Goal: Information Seeking & Learning: Learn about a topic

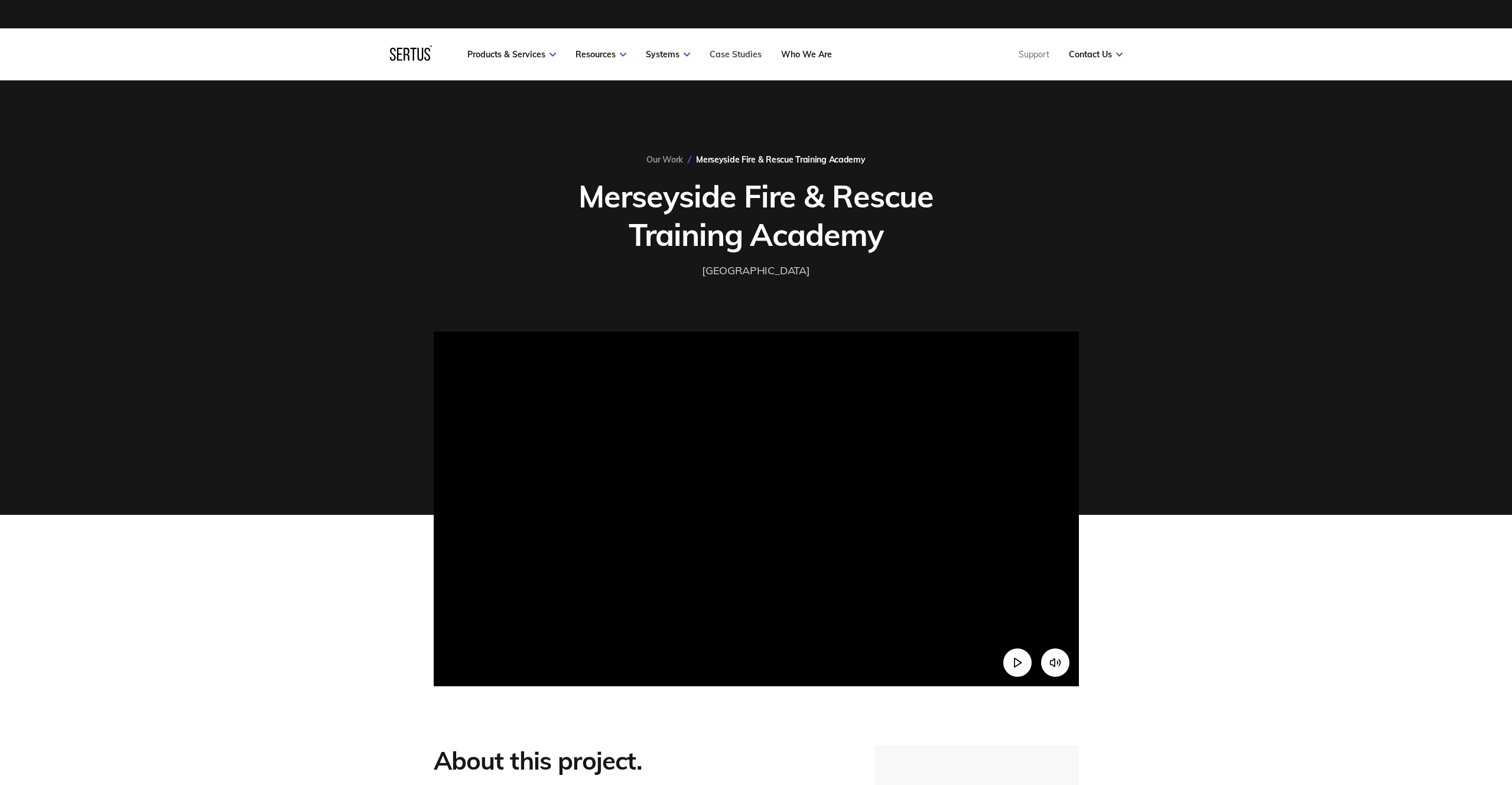
click at [734, 53] on link "Case Studies" at bounding box center [735, 54] width 52 height 11
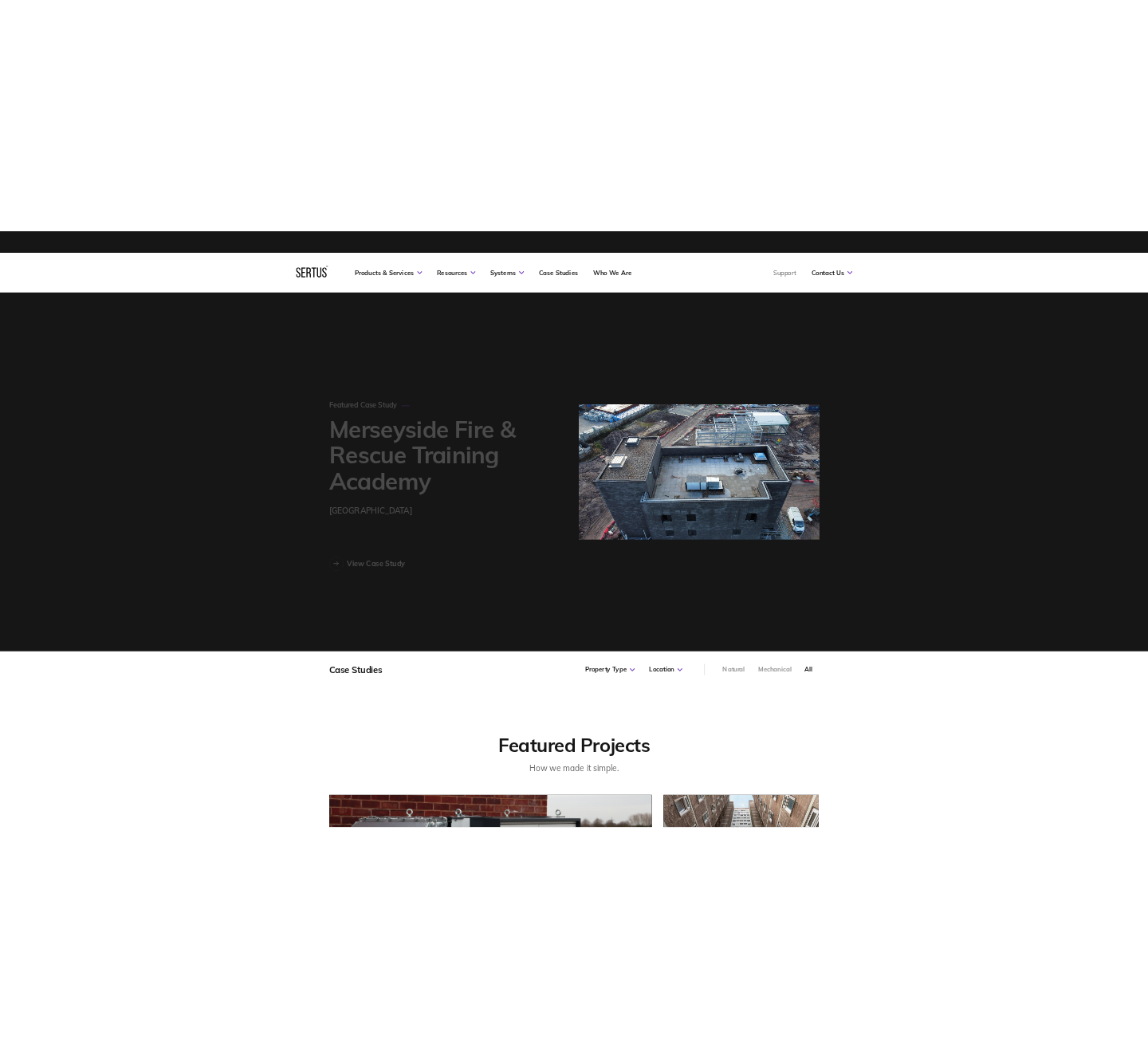
scroll to position [1129, 890]
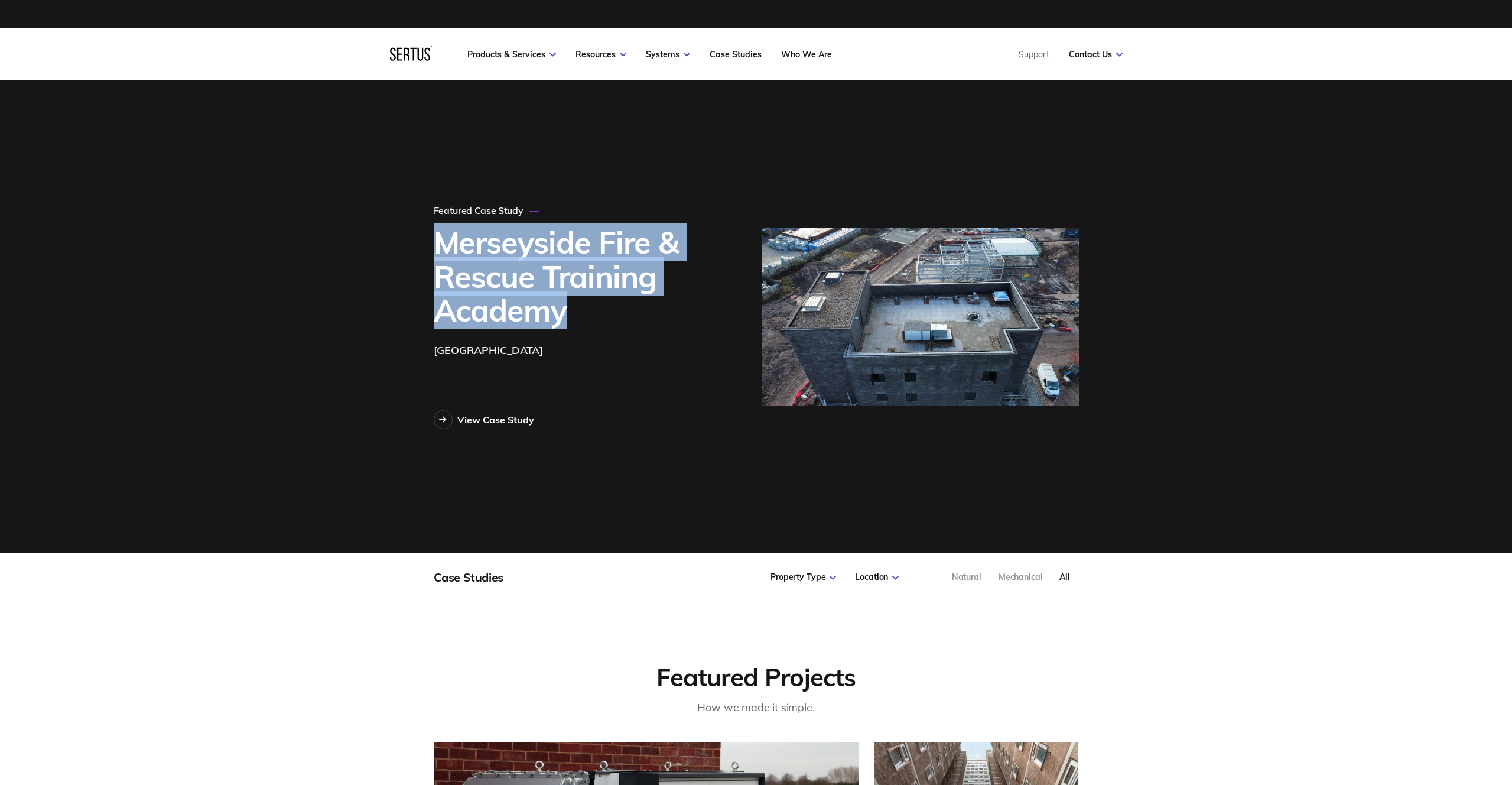
drag, startPoint x: 438, startPoint y: 244, endPoint x: 608, endPoint y: 315, distance: 184.2
click at [608, 315] on h1 "Merseyside Fire & Rescue Training Academy" at bounding box center [579, 276] width 291 height 102
copy h1 "Merseyside Fire & Rescue Training Academy"
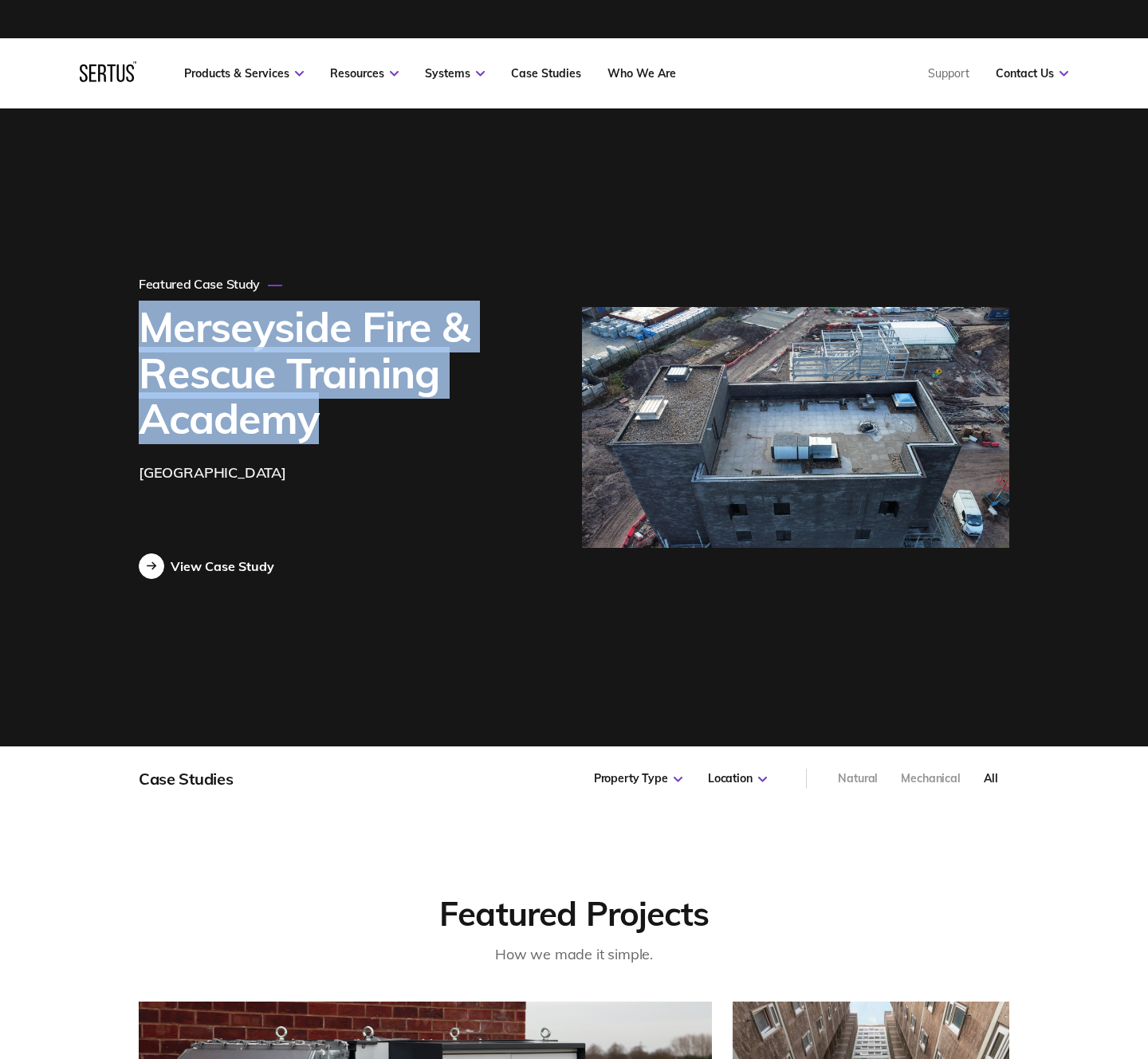
click at [262, 565] on div "View Case Study" at bounding box center [222, 566] width 103 height 16
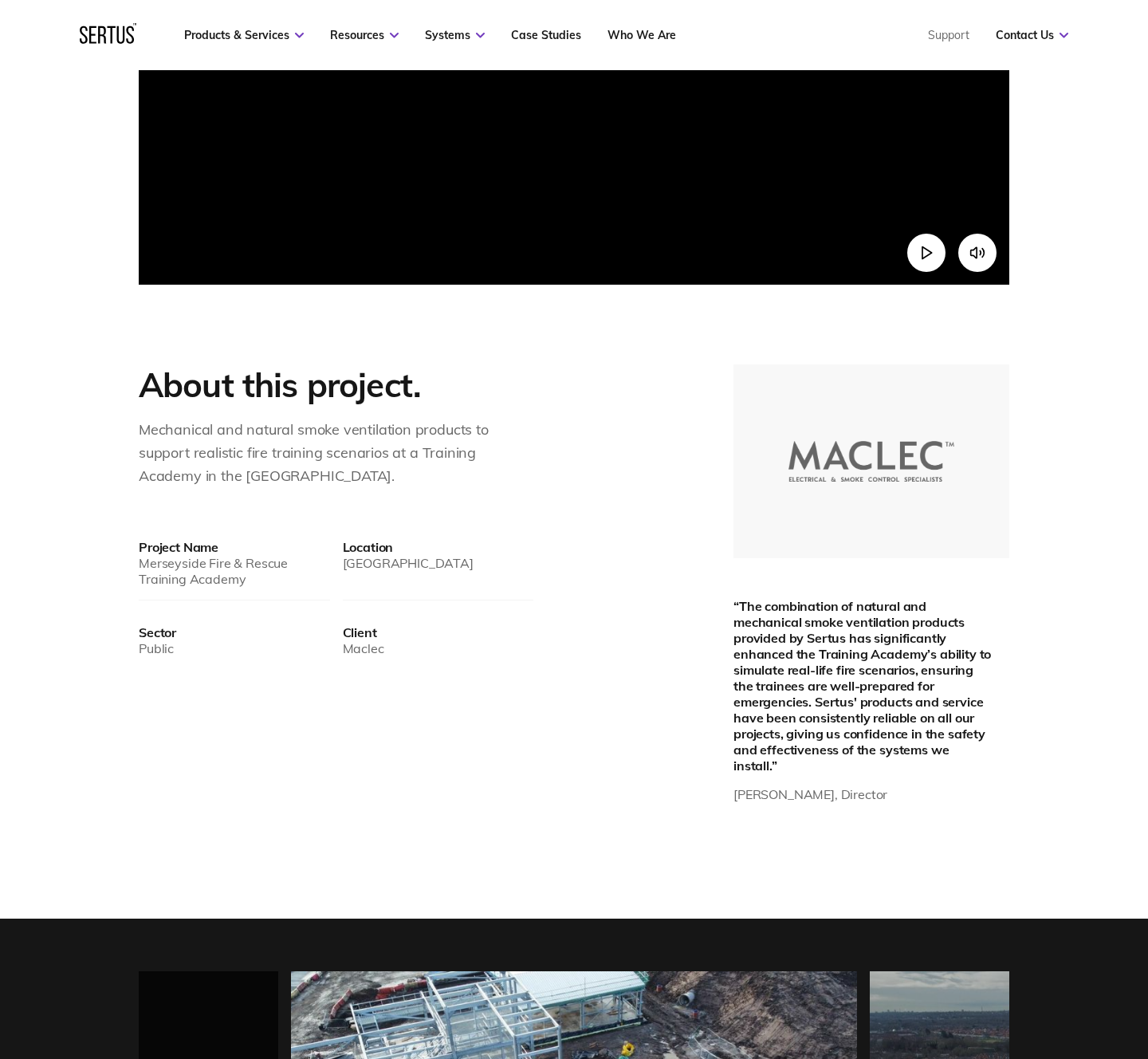
scroll to position [670, 0]
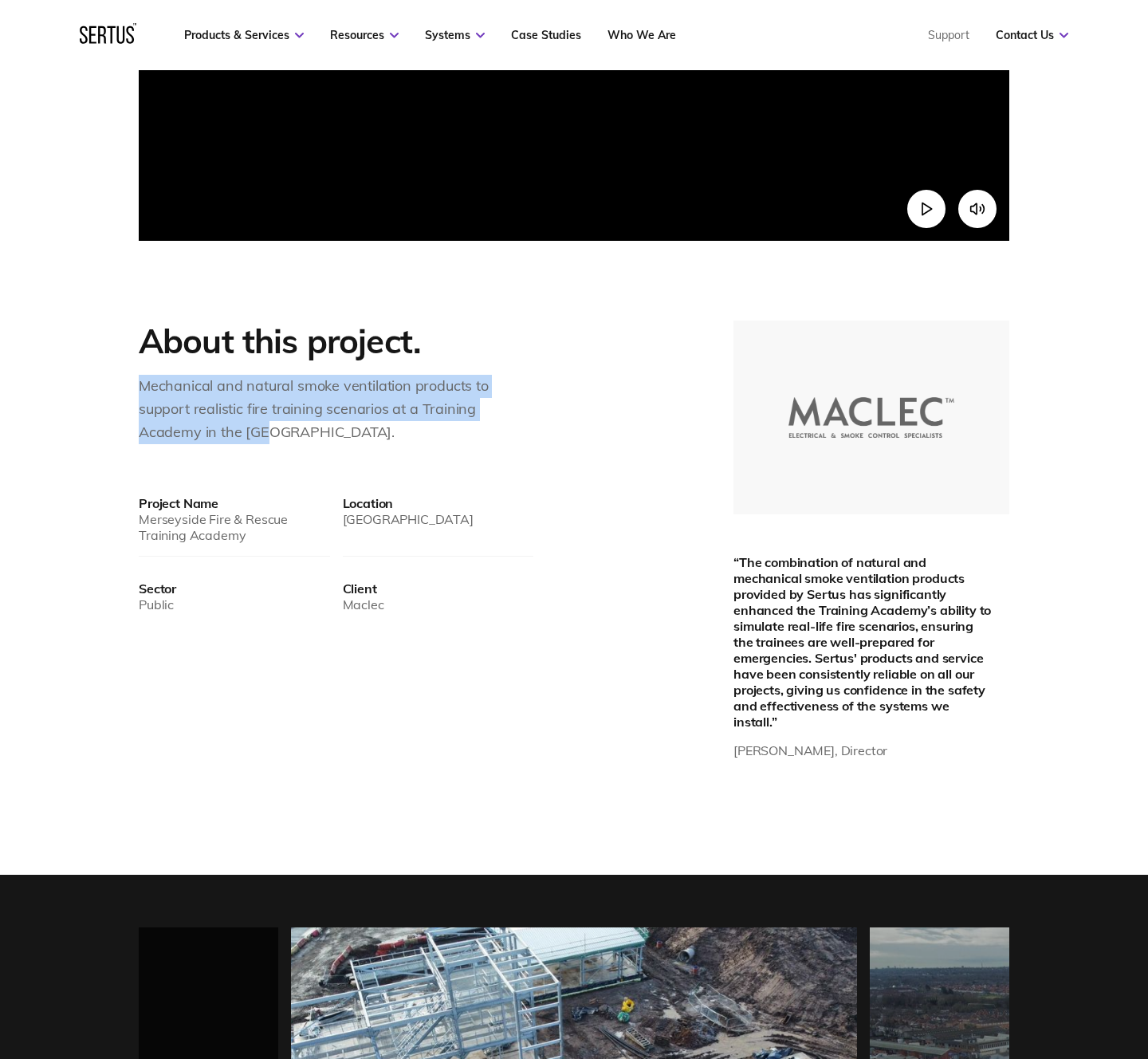
drag, startPoint x: 140, startPoint y: 384, endPoint x: 311, endPoint y: 432, distance: 177.6
click at [311, 432] on div "Mechanical and natural smoke ventilation products to support realistic fire tra…" at bounding box center [314, 410] width 351 height 69
copy div "Mechanical and natural smoke ventilation products to support realistic fire tra…"
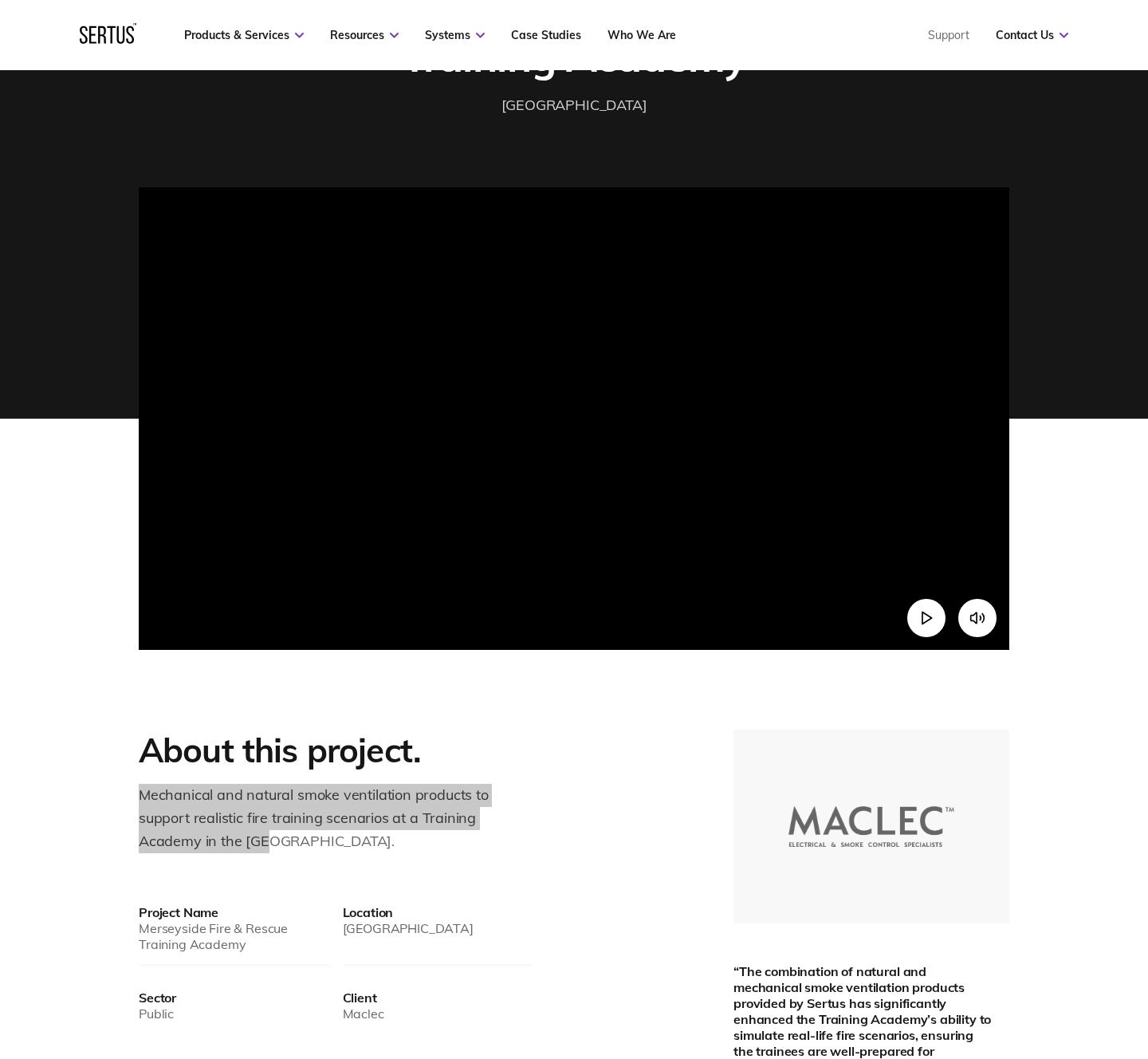
scroll to position [0, 0]
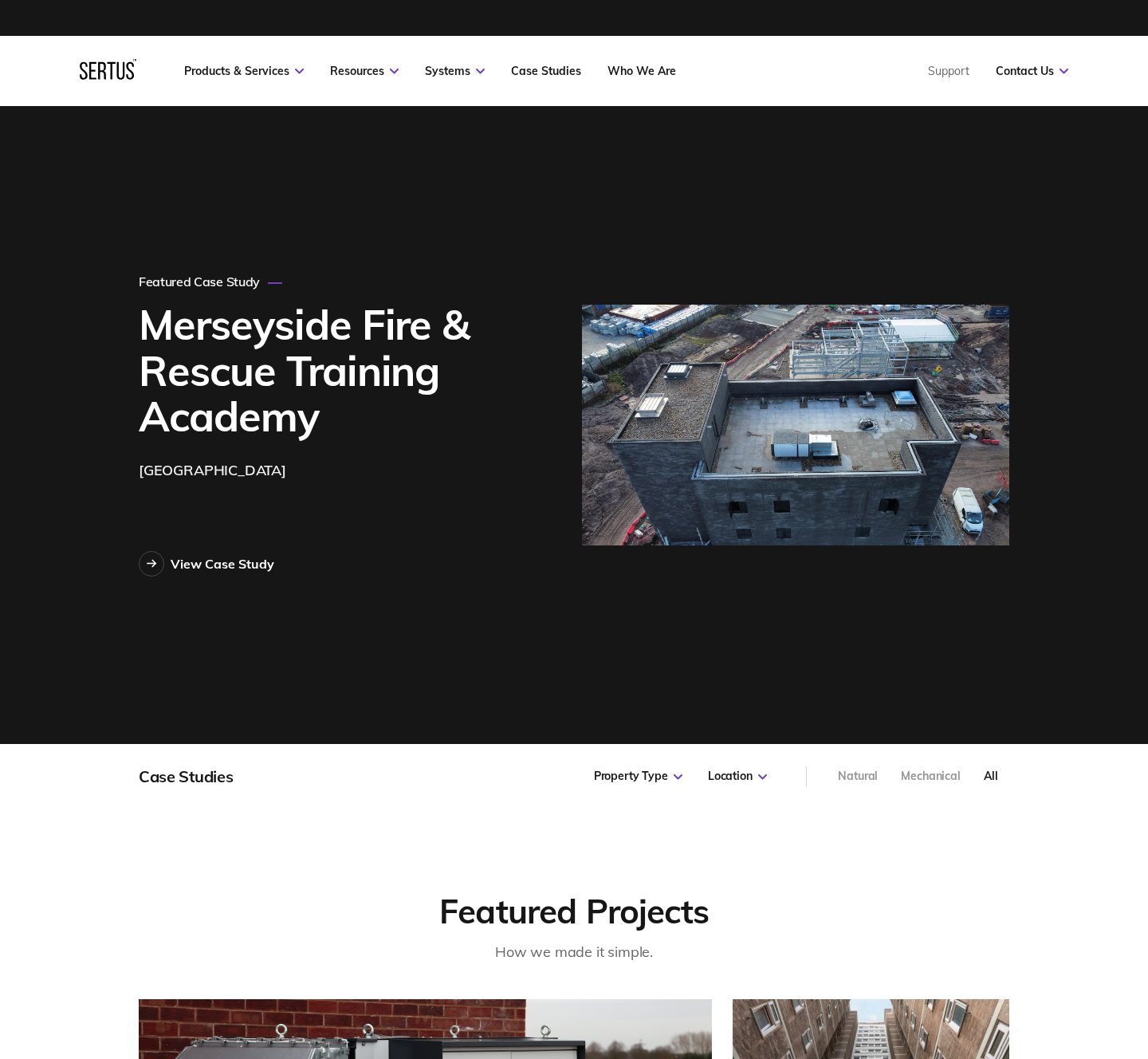
scroll to position [6, 0]
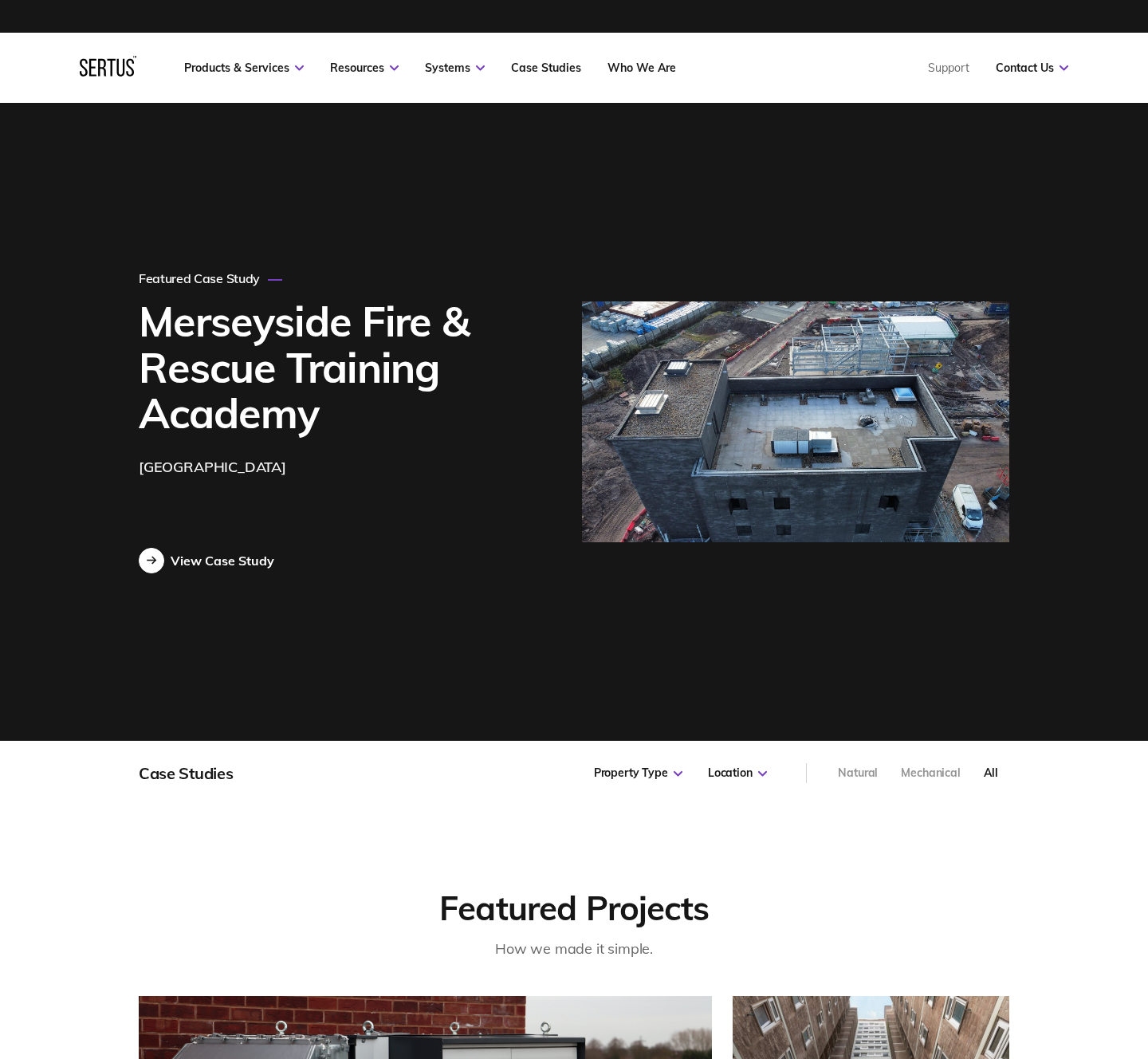
click at [241, 559] on div "View Case Study" at bounding box center [222, 560] width 103 height 16
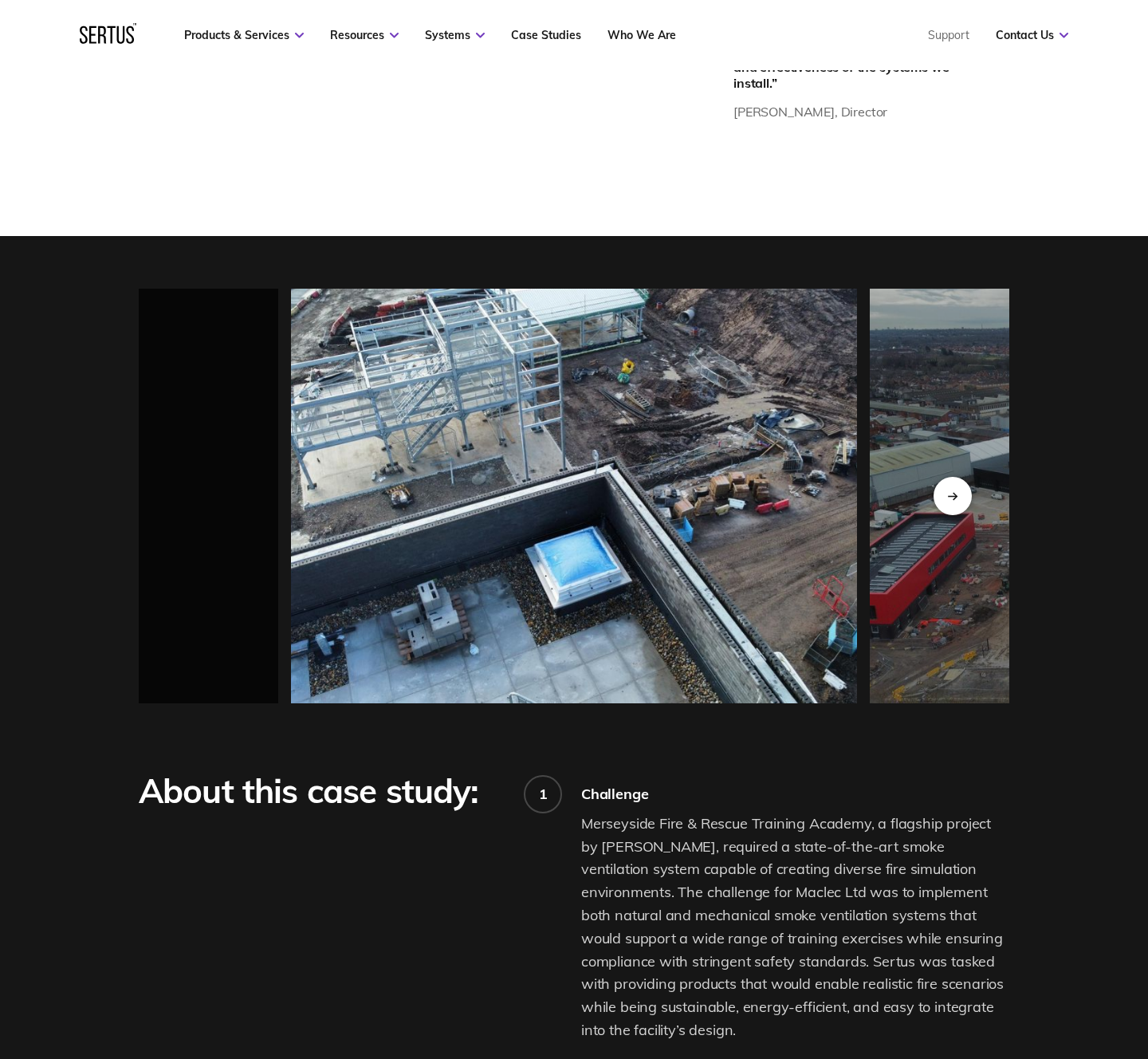
scroll to position [1316, 0]
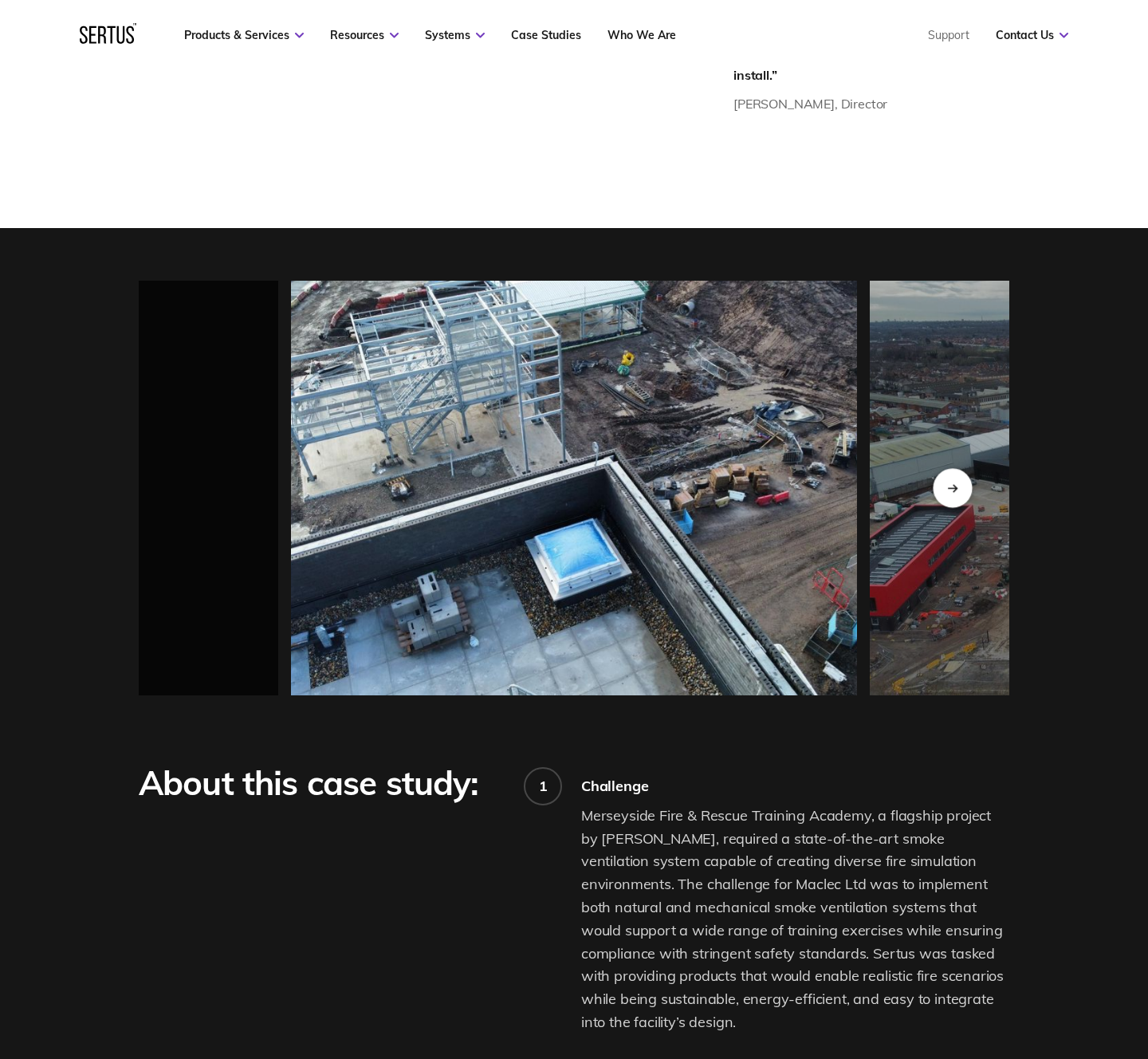
click at [948, 484] on icon "Next slide" at bounding box center [952, 488] width 10 height 8
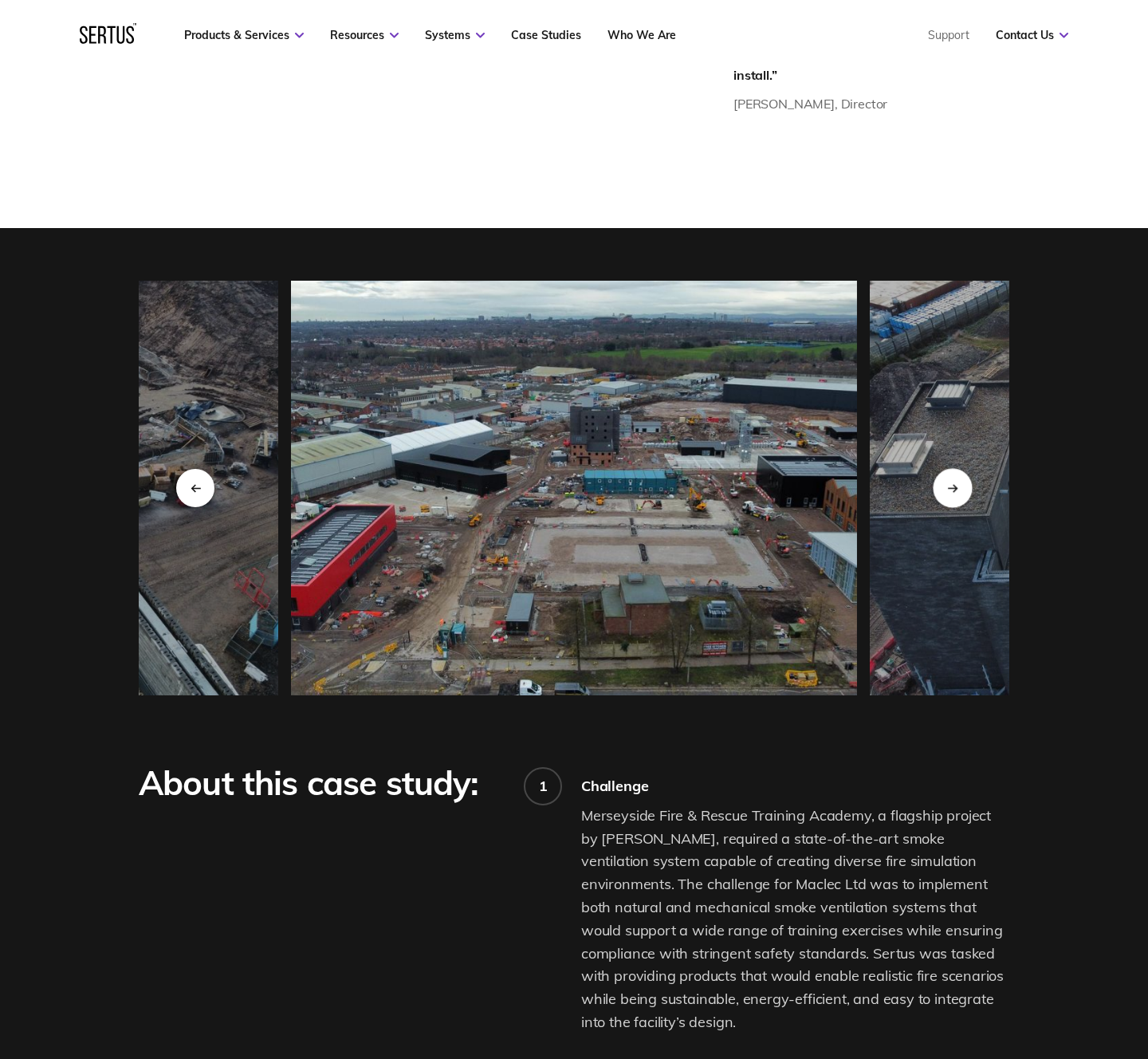
click at [948, 484] on icon "Next slide" at bounding box center [952, 488] width 10 height 8
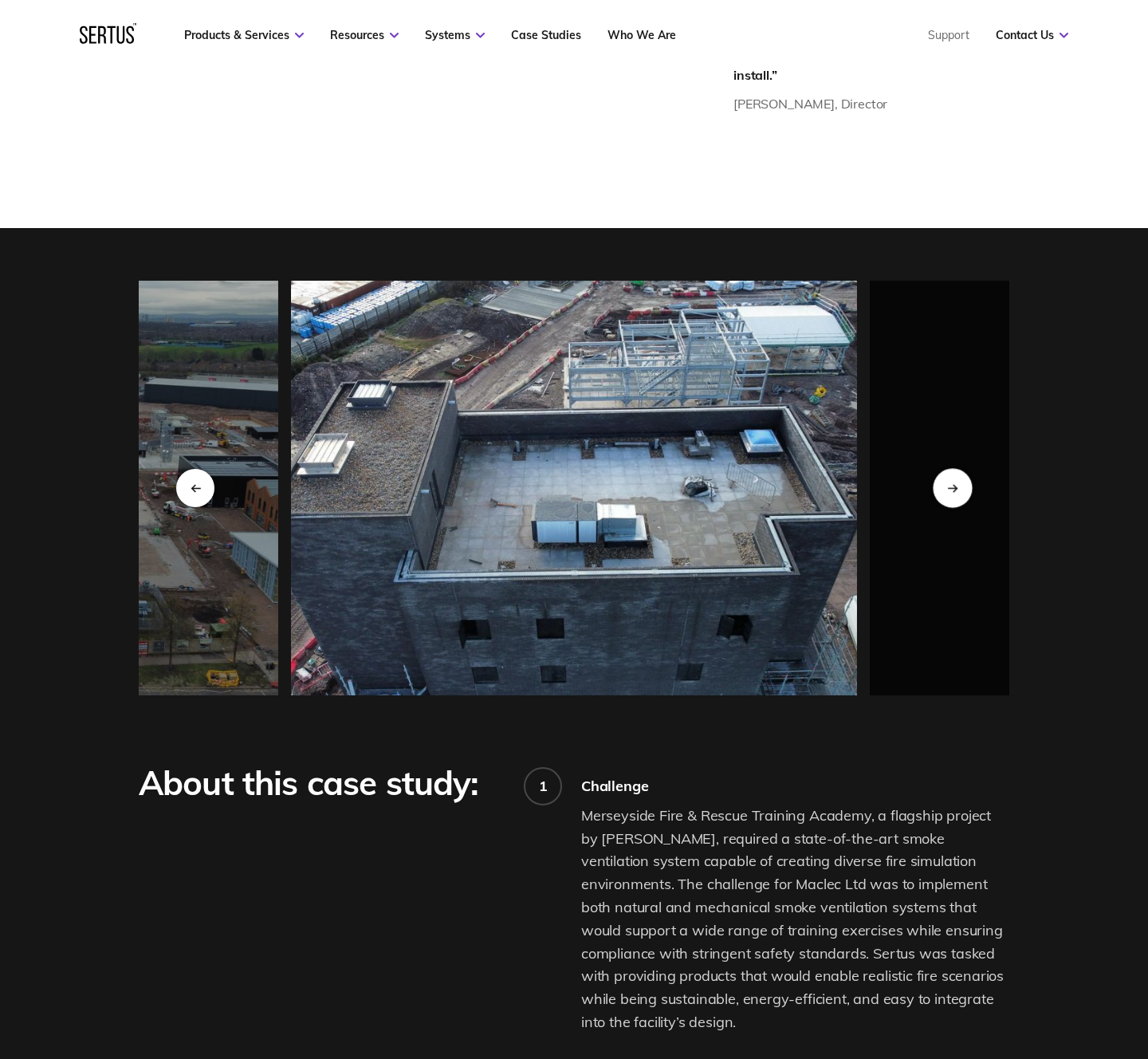
click at [948, 484] on icon "Next slide" at bounding box center [952, 488] width 10 height 8
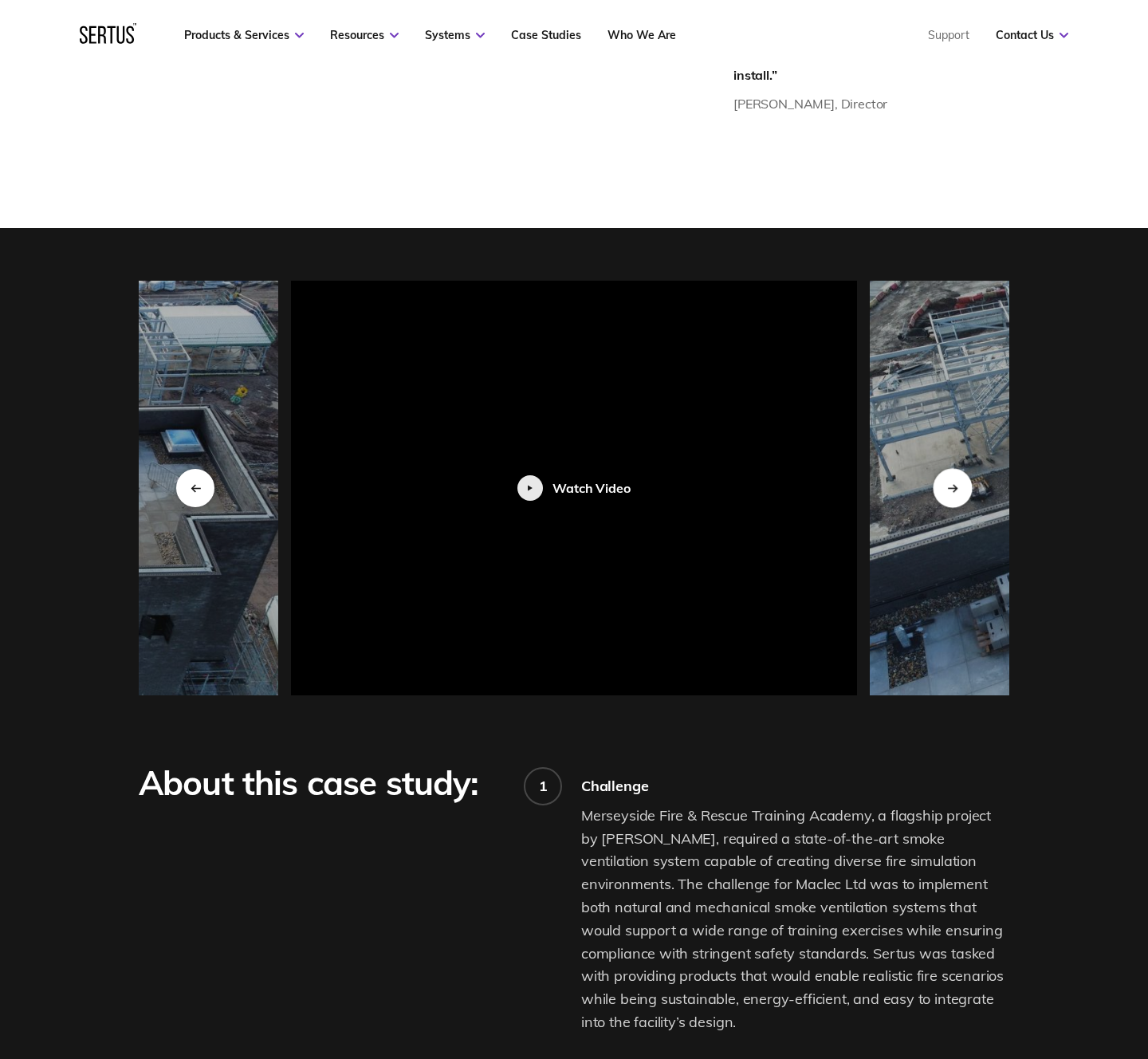
click at [948, 484] on icon "Next slide" at bounding box center [952, 488] width 10 height 8
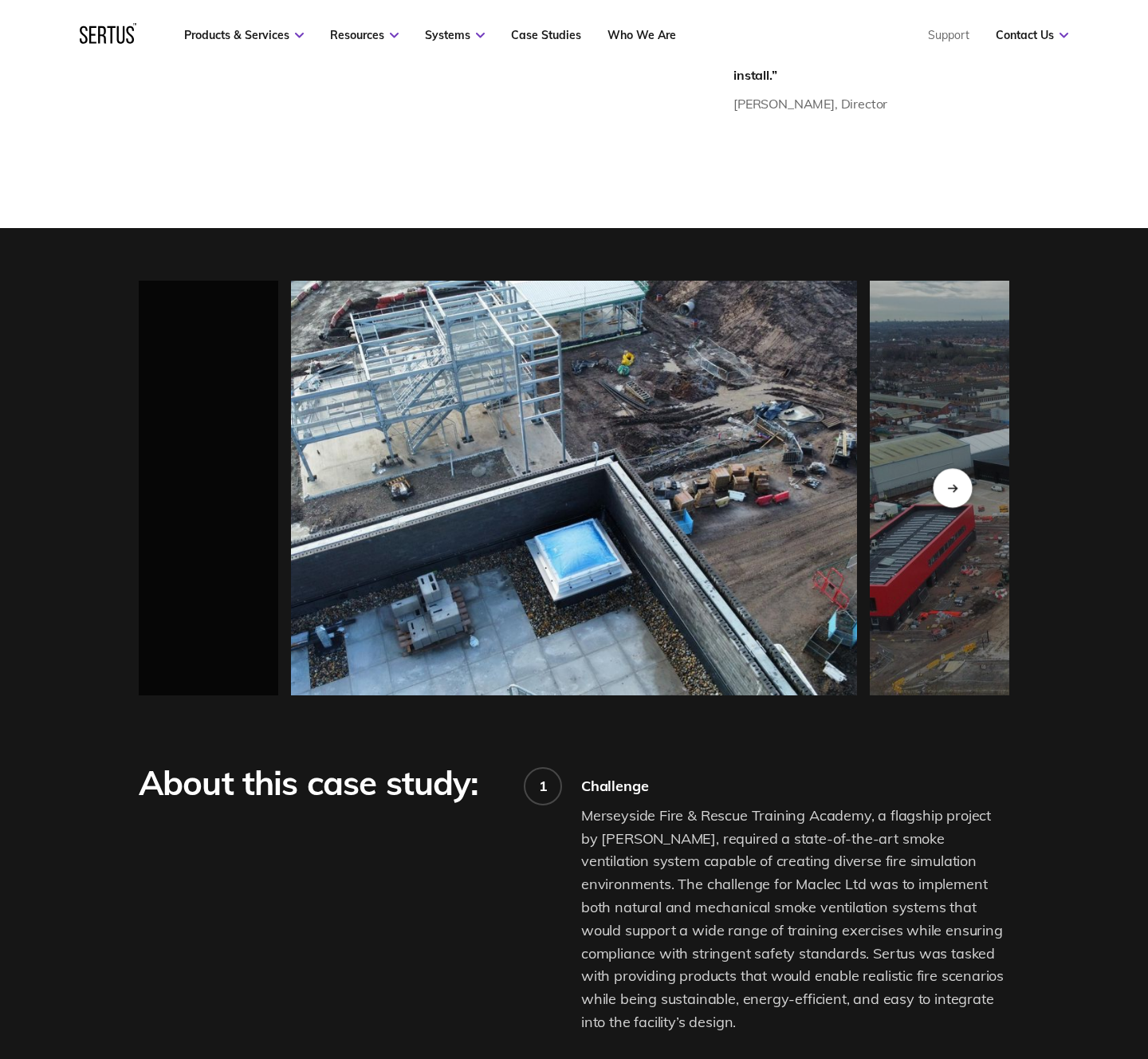
click at [944, 469] on div "Next slide" at bounding box center [952, 488] width 39 height 39
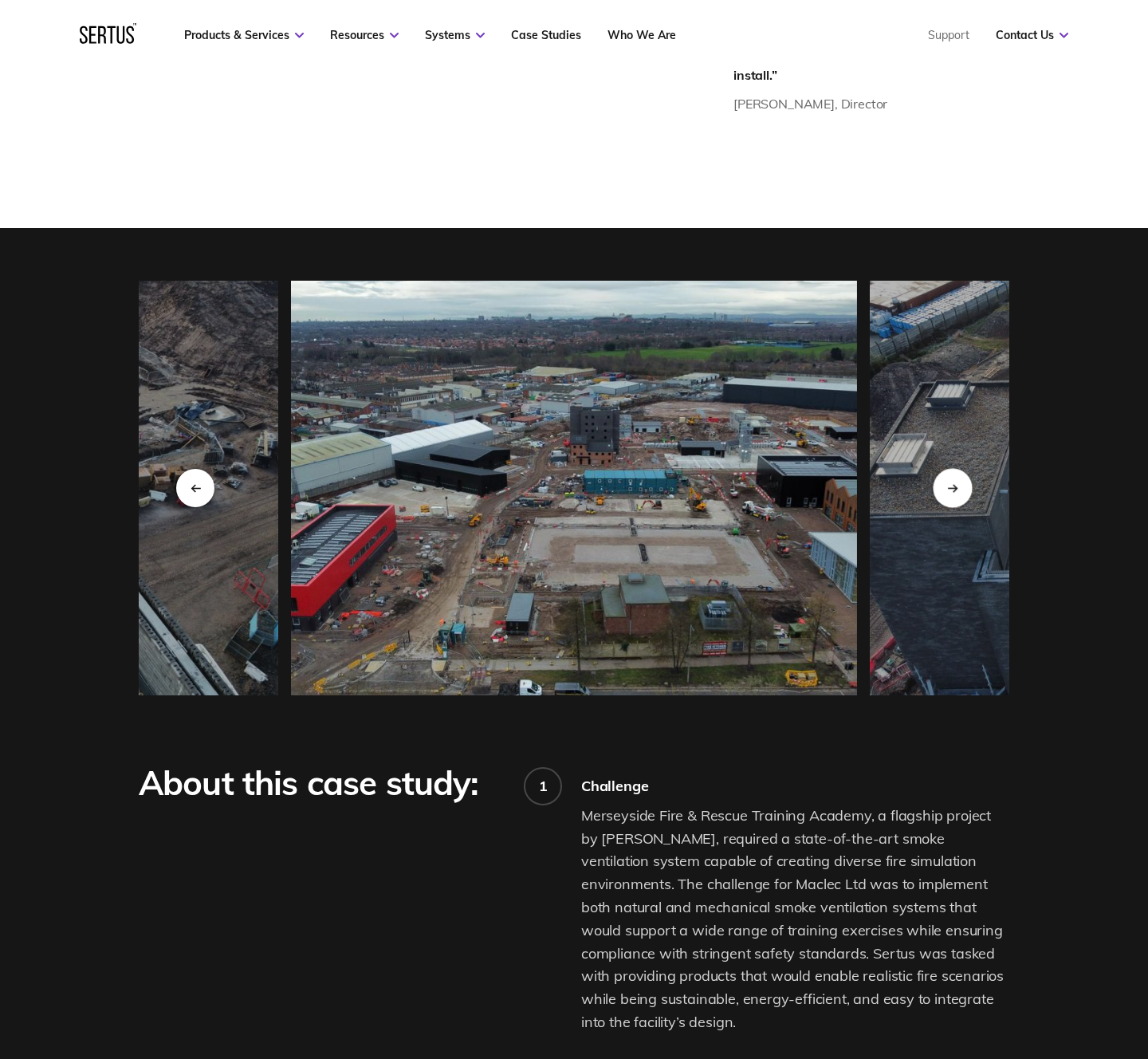
click at [944, 469] on div "Next slide" at bounding box center [952, 488] width 39 height 39
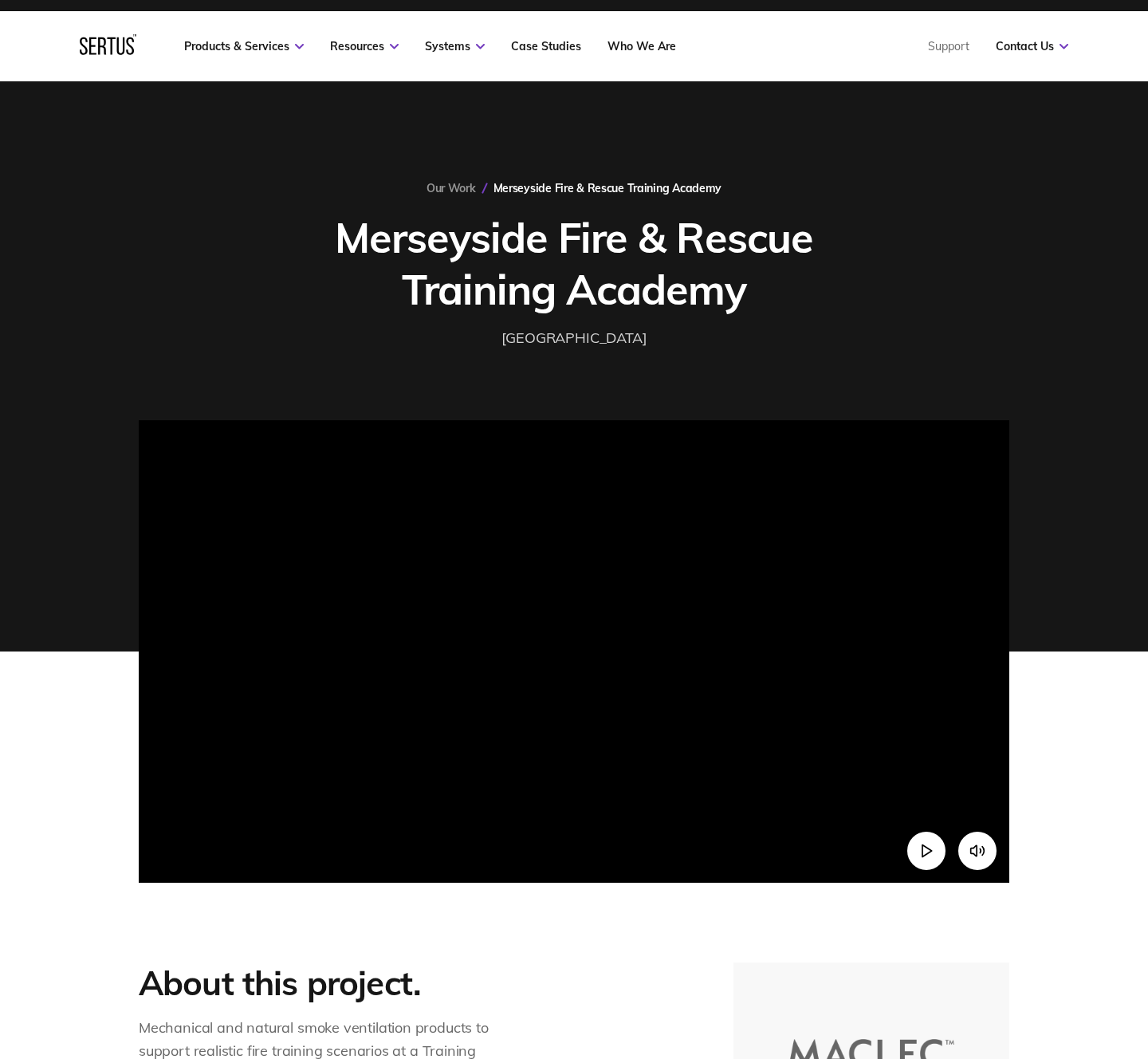
scroll to position [29, 0]
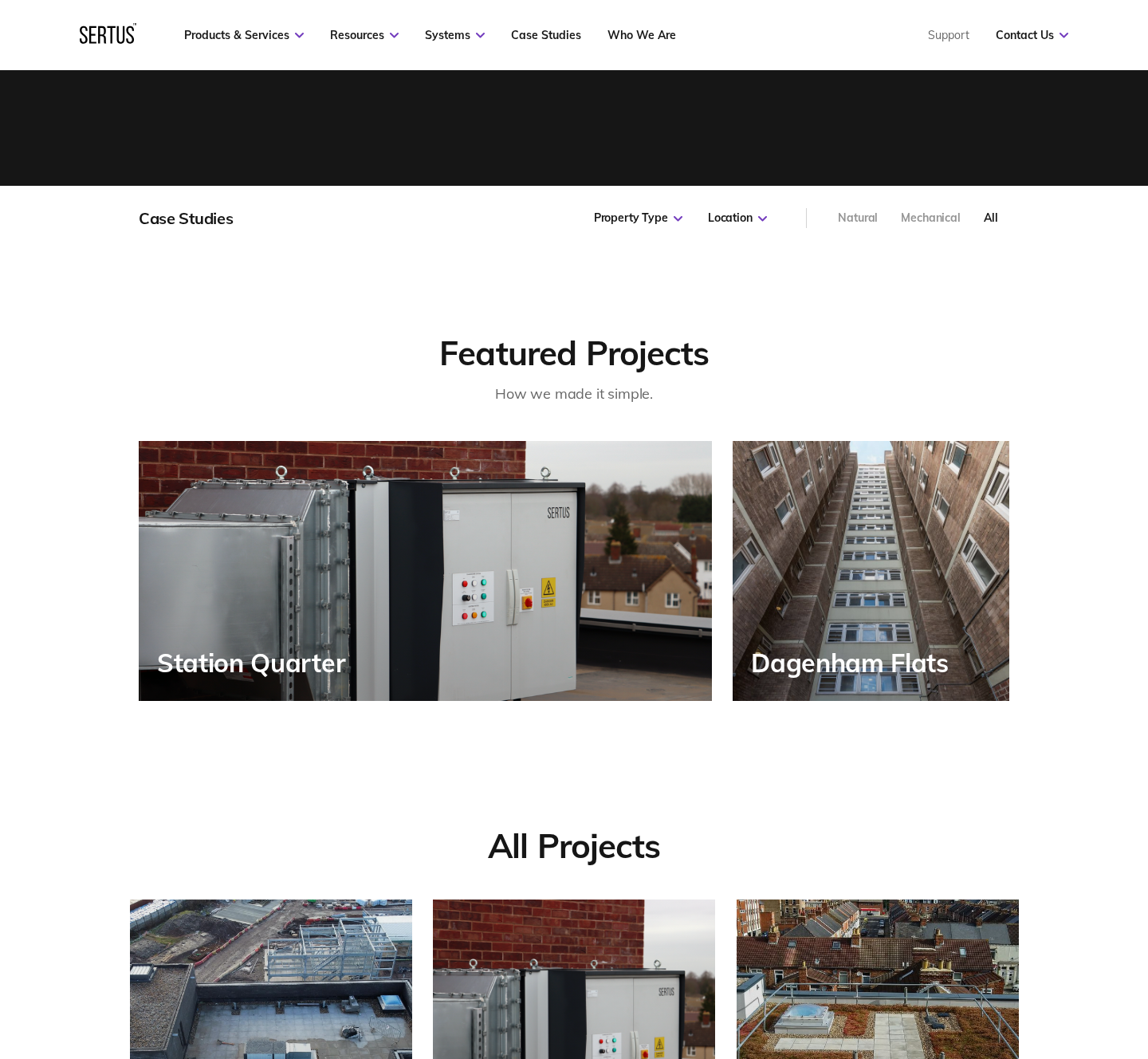
scroll to position [564, 0]
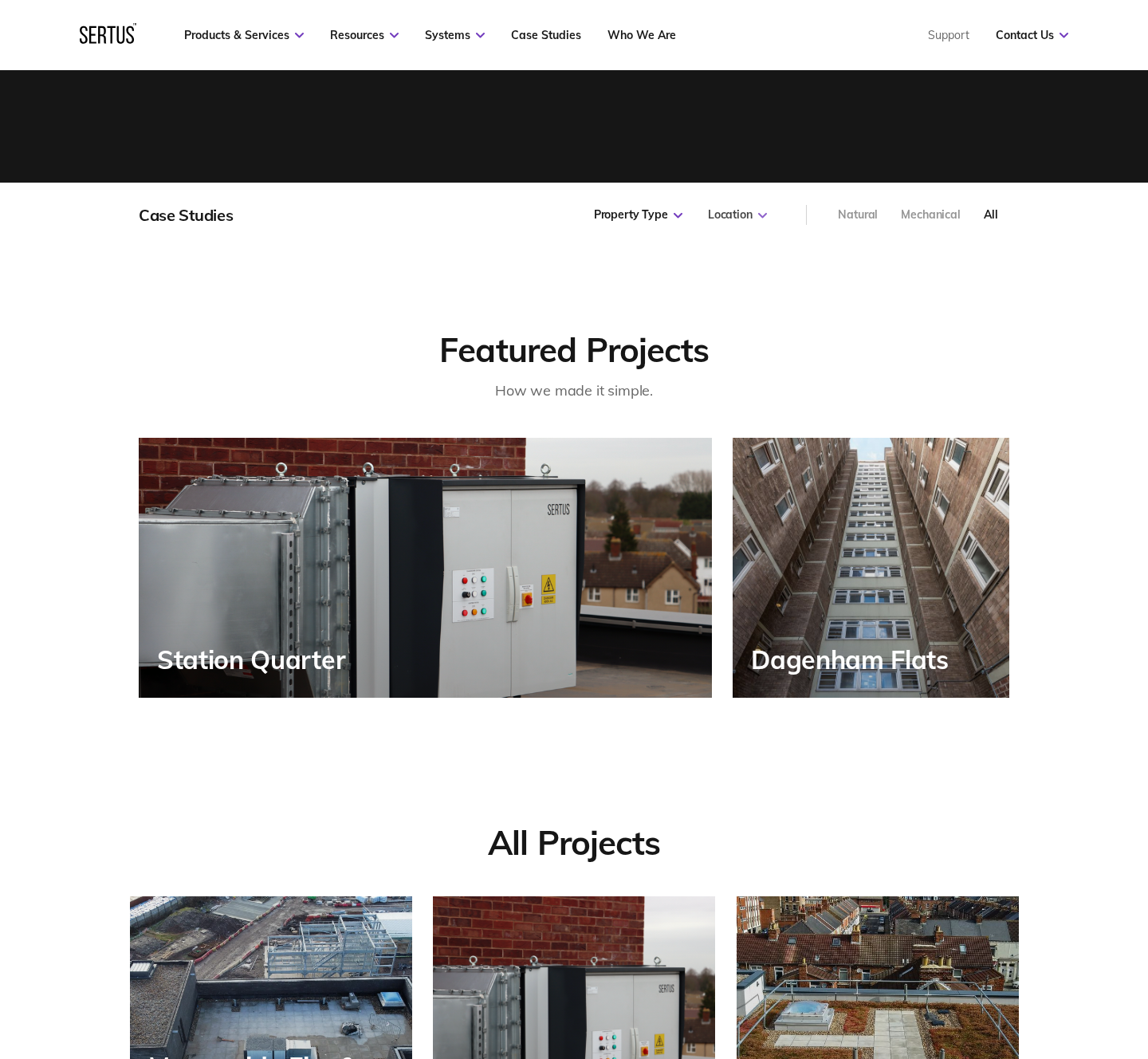
click at [764, 213] on icon at bounding box center [763, 215] width 8 height 6
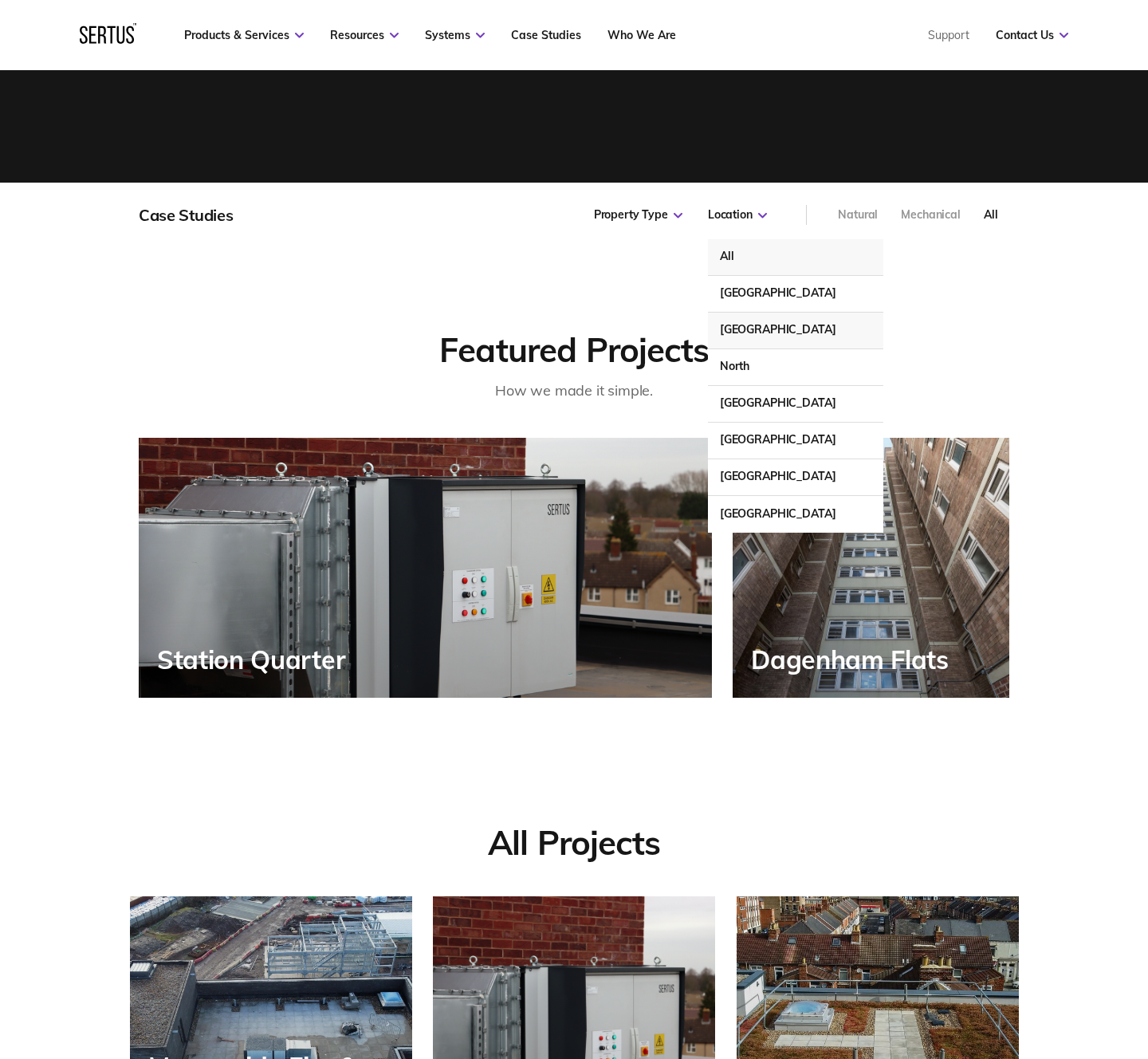
click at [777, 326] on div "[GEOGRAPHIC_DATA]" at bounding box center [796, 331] width 176 height 37
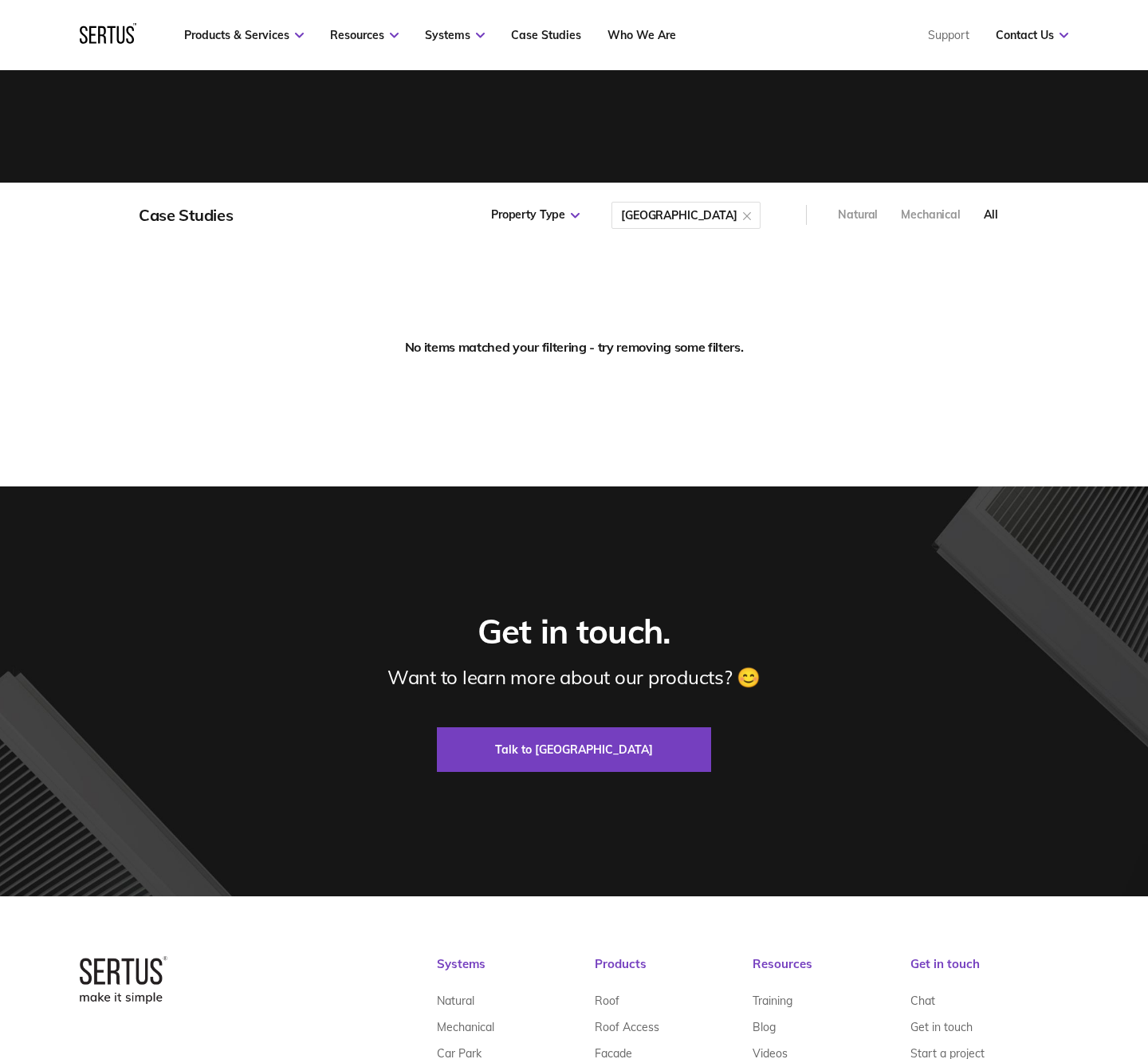
click at [746, 212] on div at bounding box center [747, 215] width 8 height 16
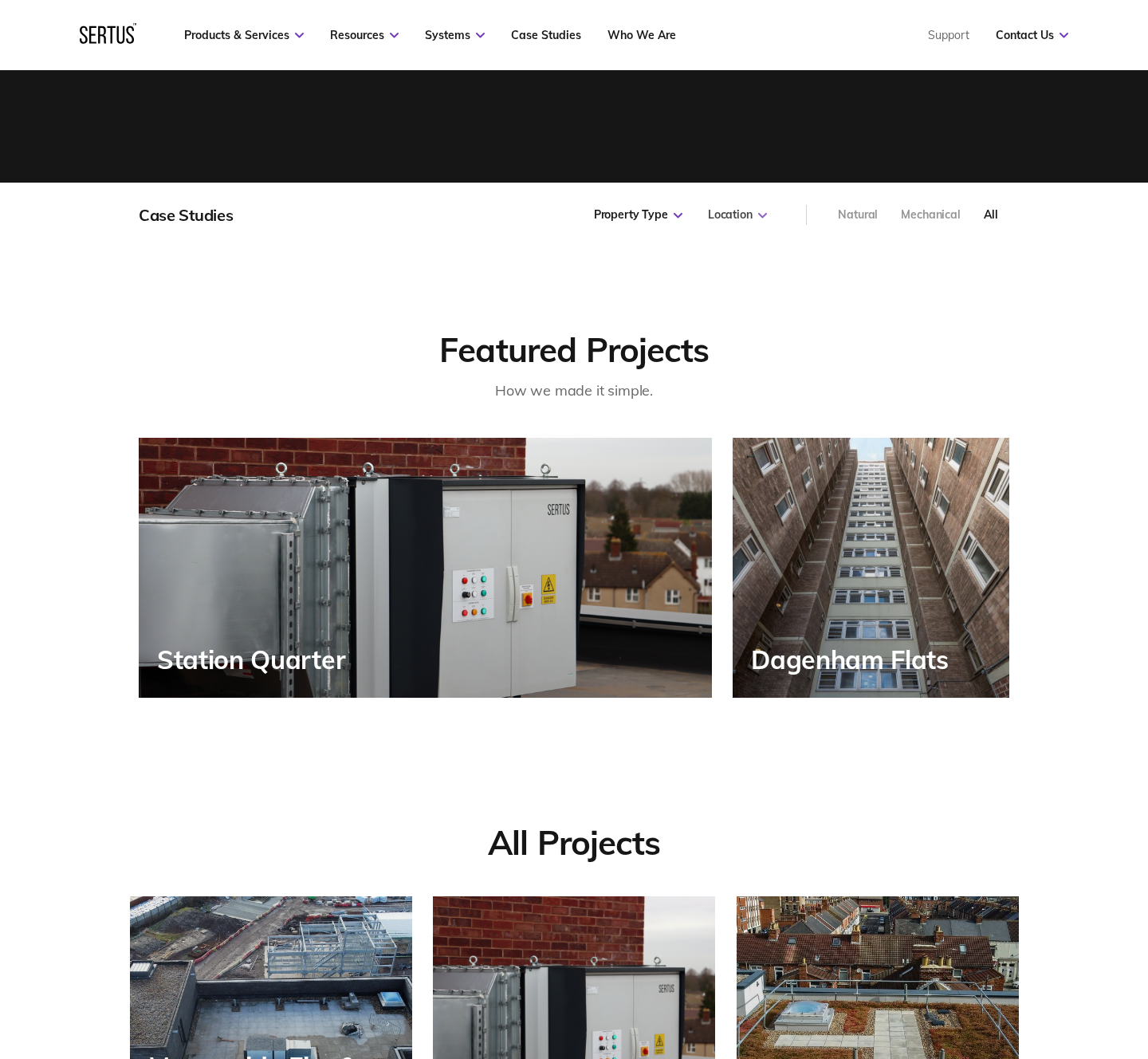
scroll to position [1129, 890]
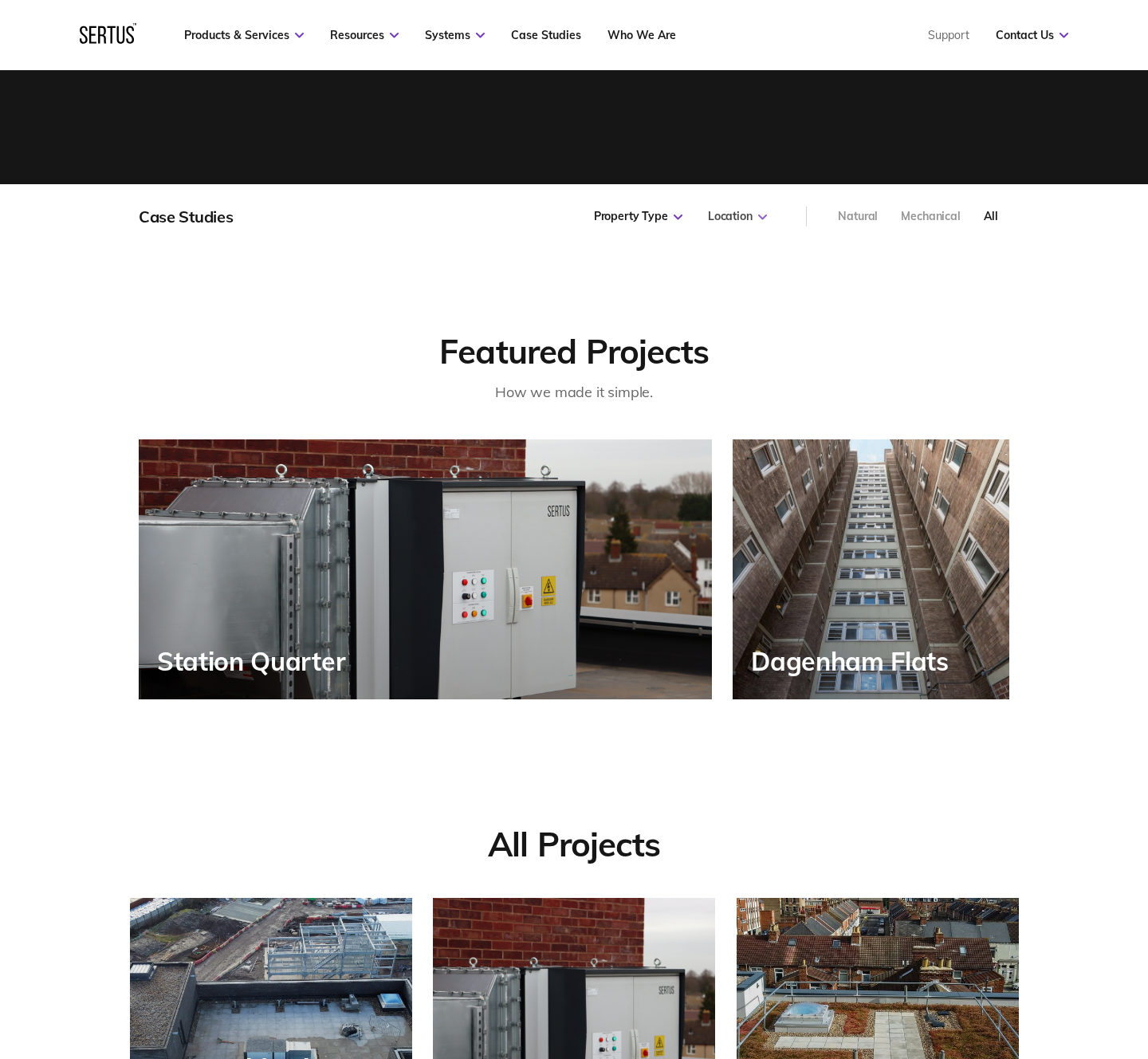
click at [749, 211] on div "Location" at bounding box center [738, 216] width 59 height 16
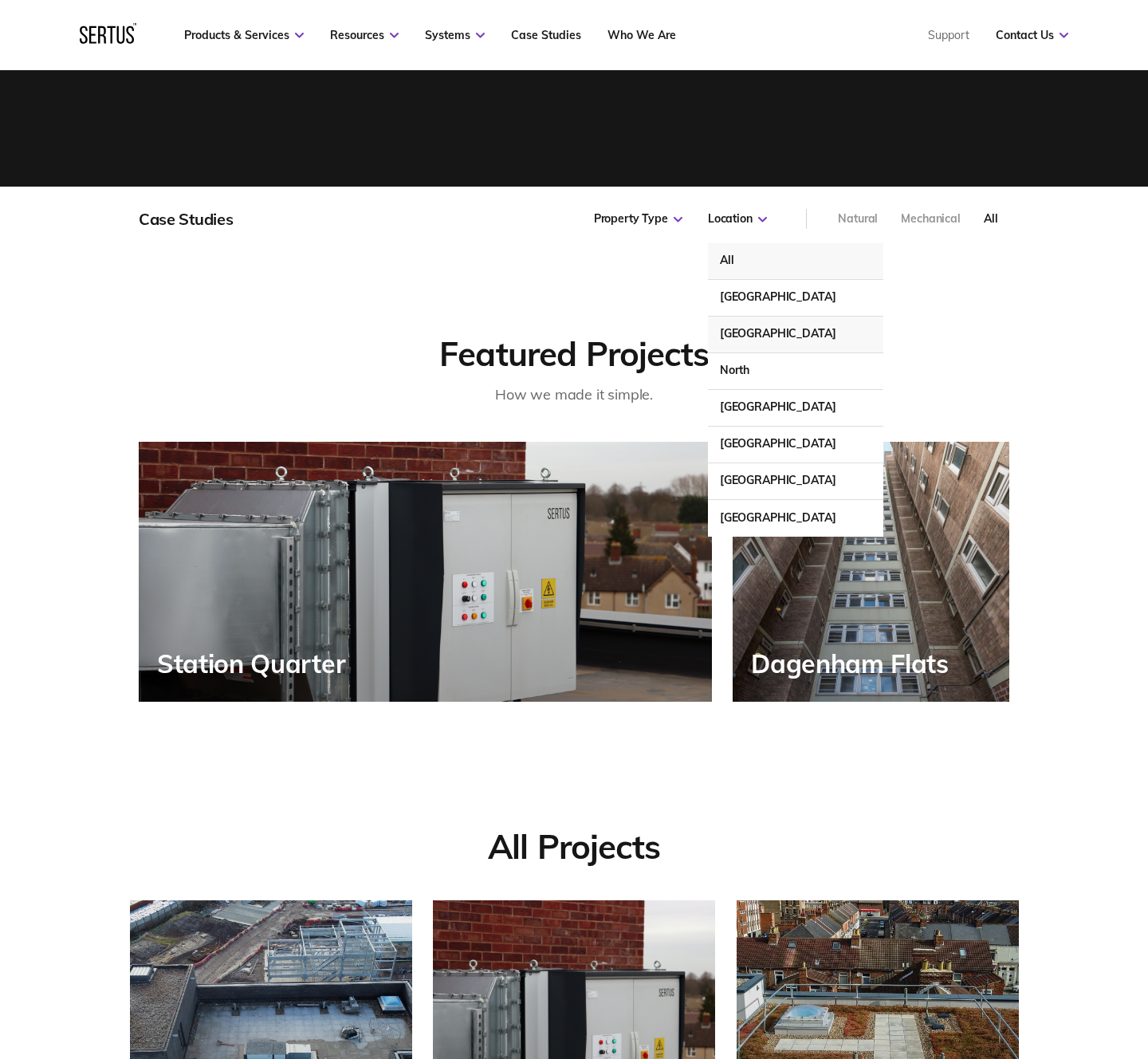
click at [774, 325] on div "[GEOGRAPHIC_DATA]" at bounding box center [796, 335] width 176 height 37
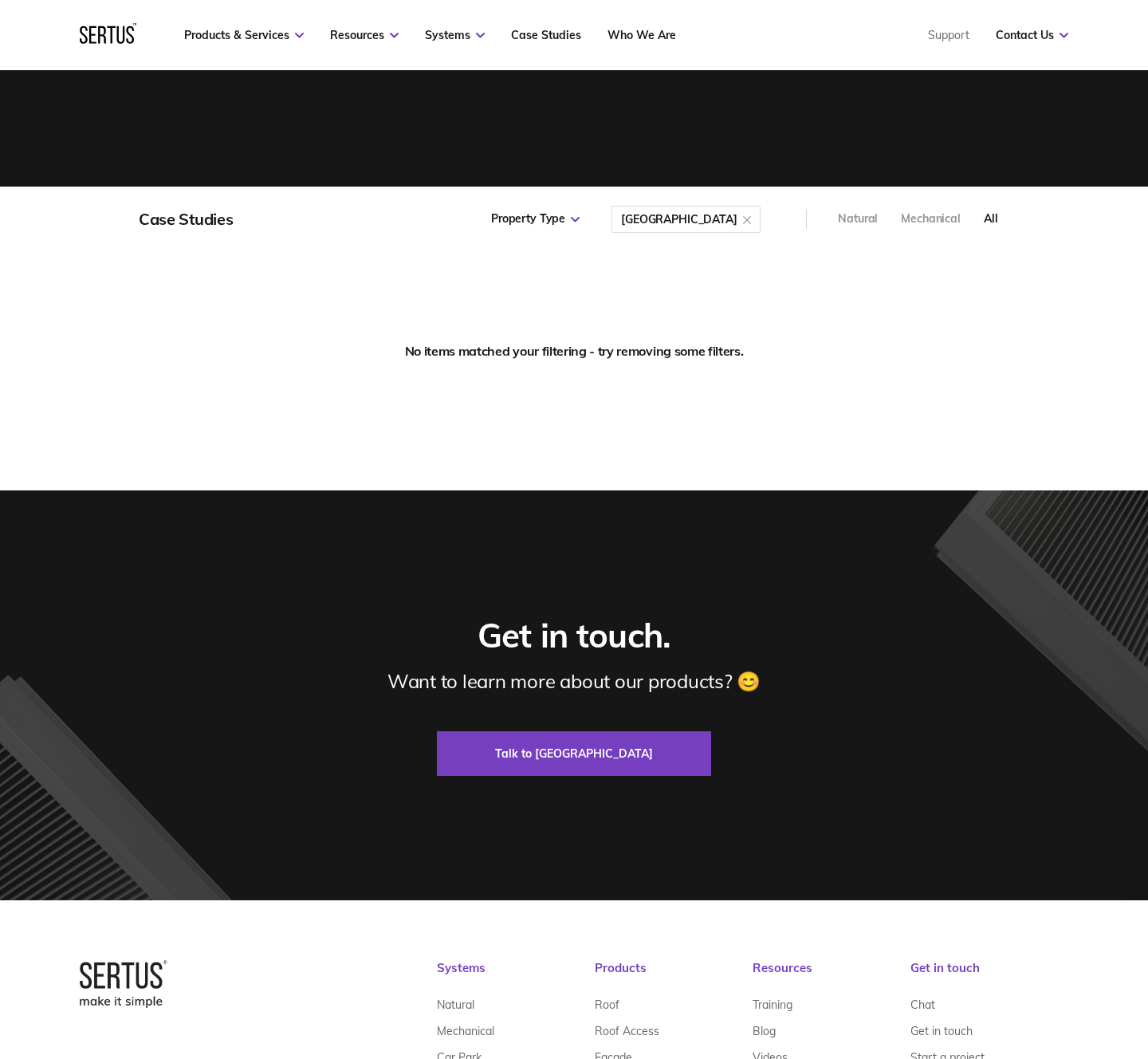
click at [747, 220] on div at bounding box center [747, 219] width 8 height 16
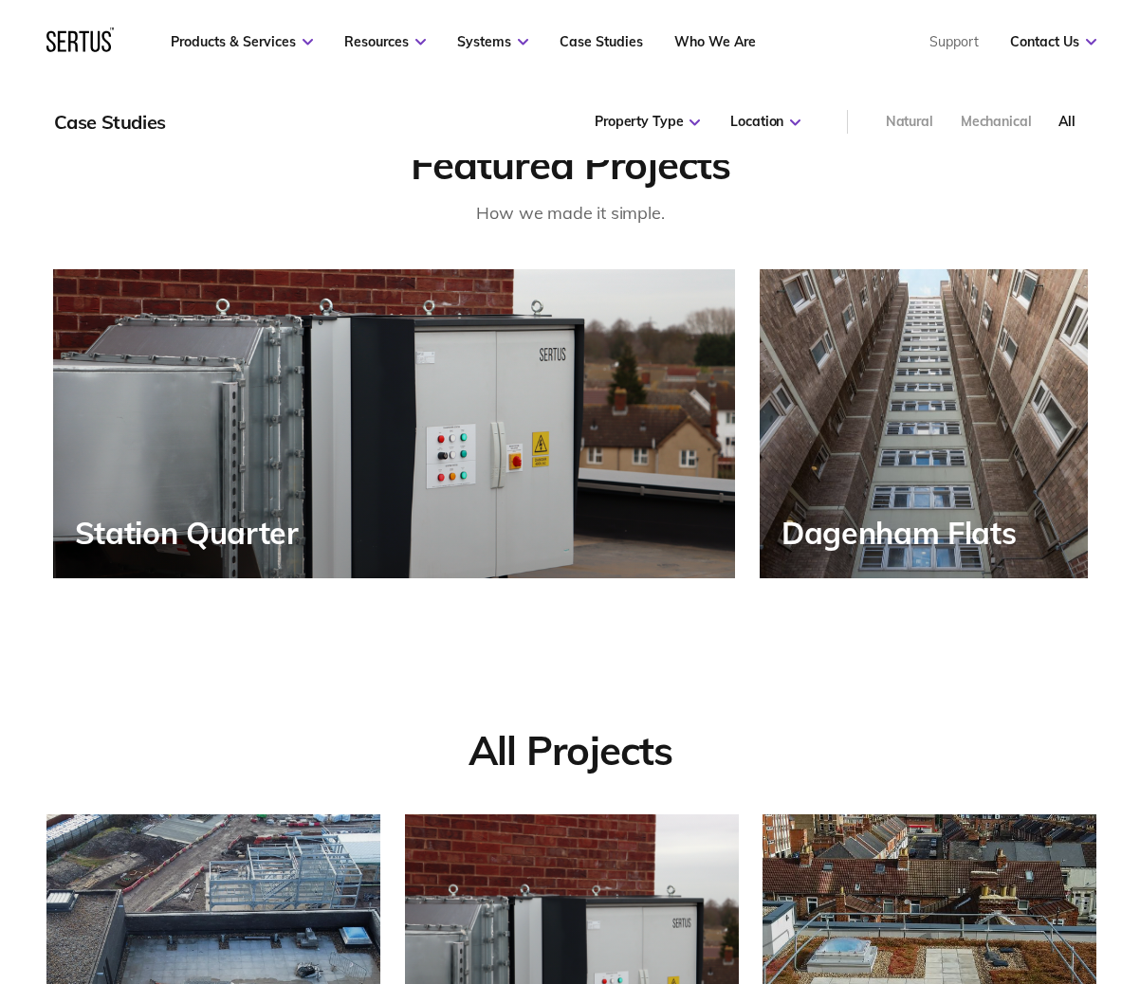
scroll to position [1334, 1058]
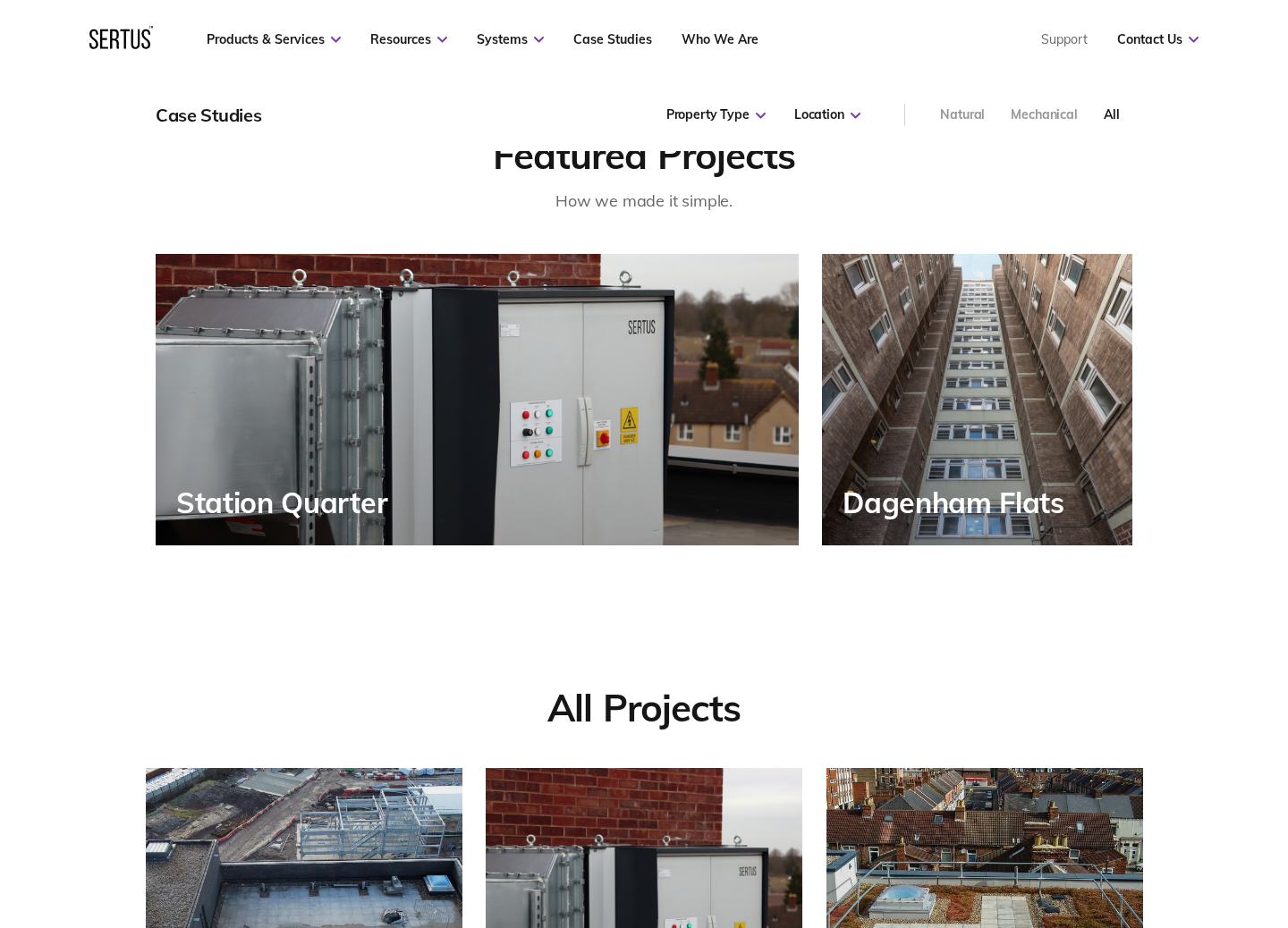
click at [463, 425] on div "Station Quarter" at bounding box center [477, 399] width 644 height 291
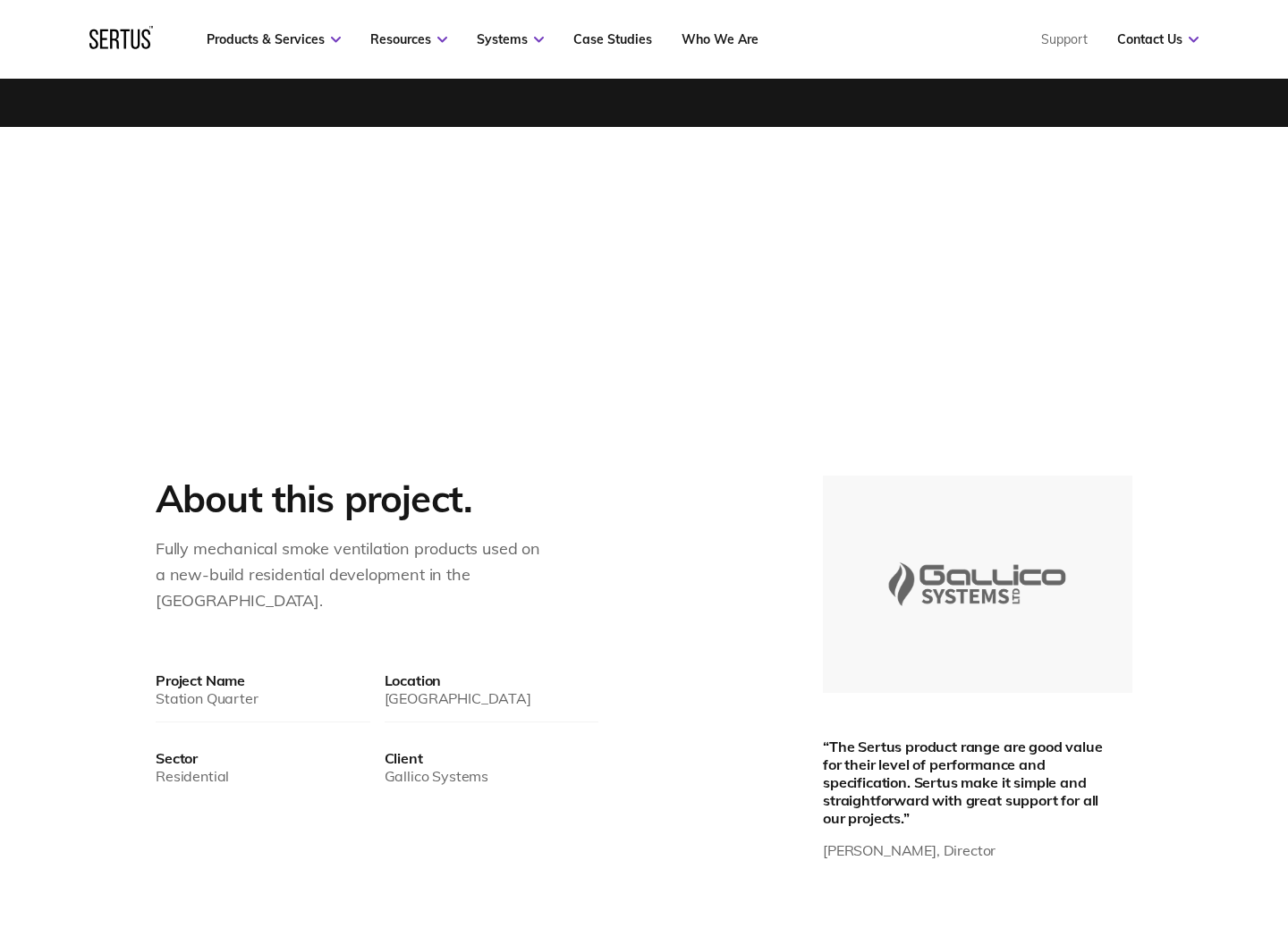
scroll to position [600, 0]
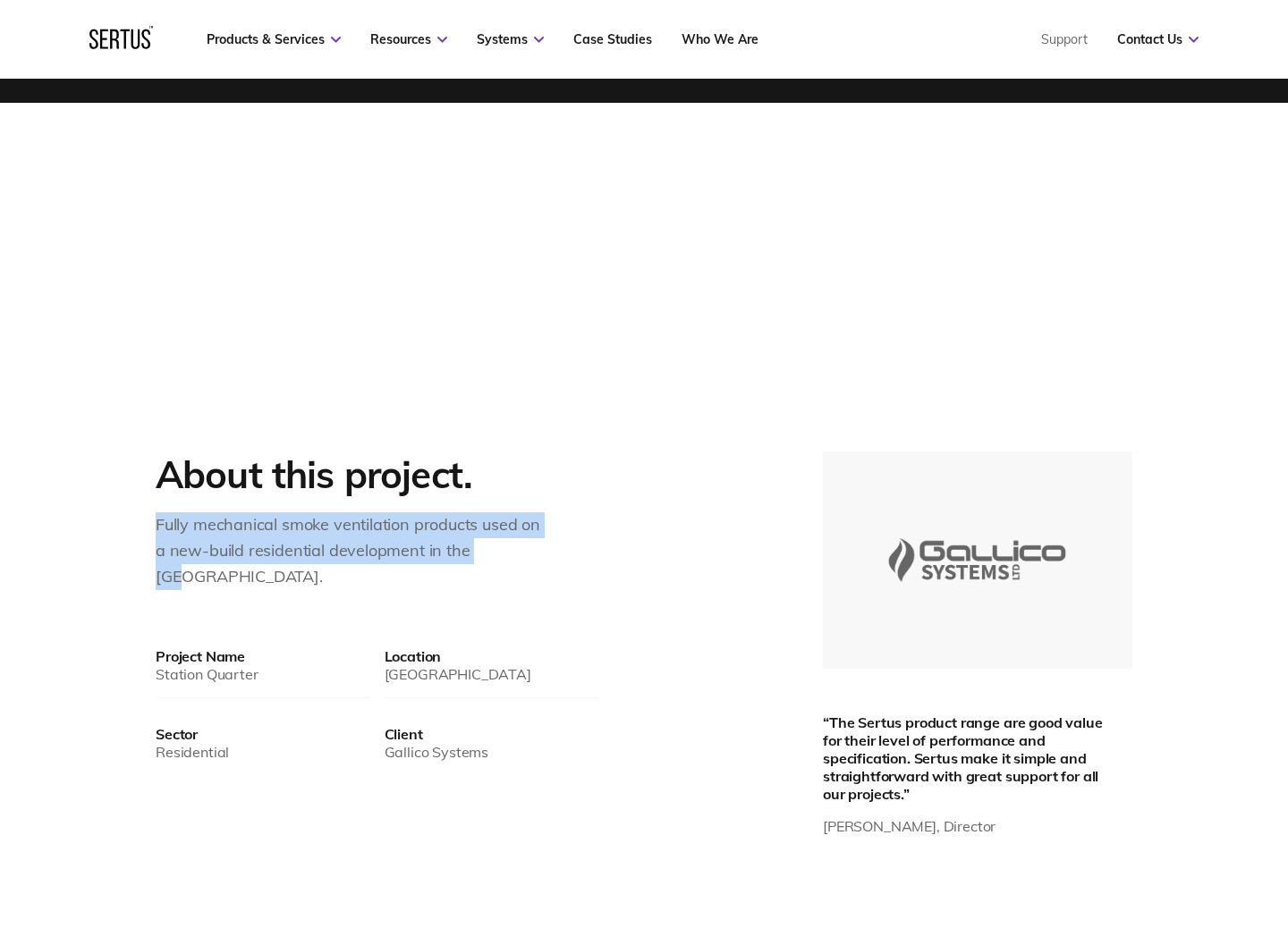
drag, startPoint x: 157, startPoint y: 526, endPoint x: 543, endPoint y: 555, distance: 387.1
click at [543, 555] on div "Fully mechanical smoke ventilation products used on a new-build residential dev…" at bounding box center [352, 551] width 393 height 77
copy div "Fully mechanical smoke ventilation products used on a new-build residential dev…"
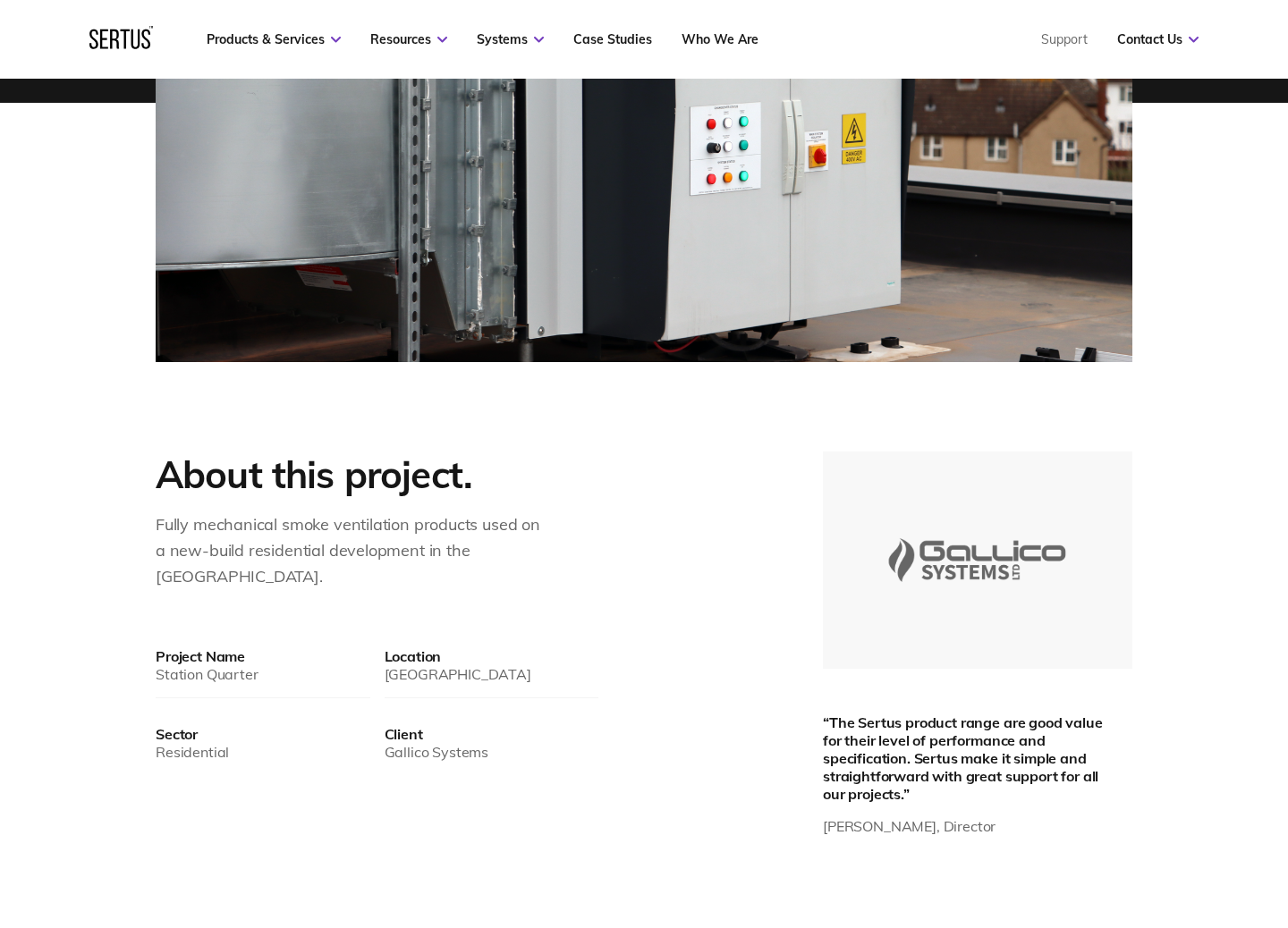
drag, startPoint x: 405, startPoint y: 725, endPoint x: 395, endPoint y: 727, distance: 10.2
click at [405, 743] on div "Gallico Systems" at bounding box center [493, 752] width 215 height 18
drag, startPoint x: 387, startPoint y: 725, endPoint x: 577, endPoint y: 722, distance: 190.0
click at [577, 743] on div "Gallico Systems" at bounding box center [493, 752] width 215 height 18
copy div "Gallico Systems"
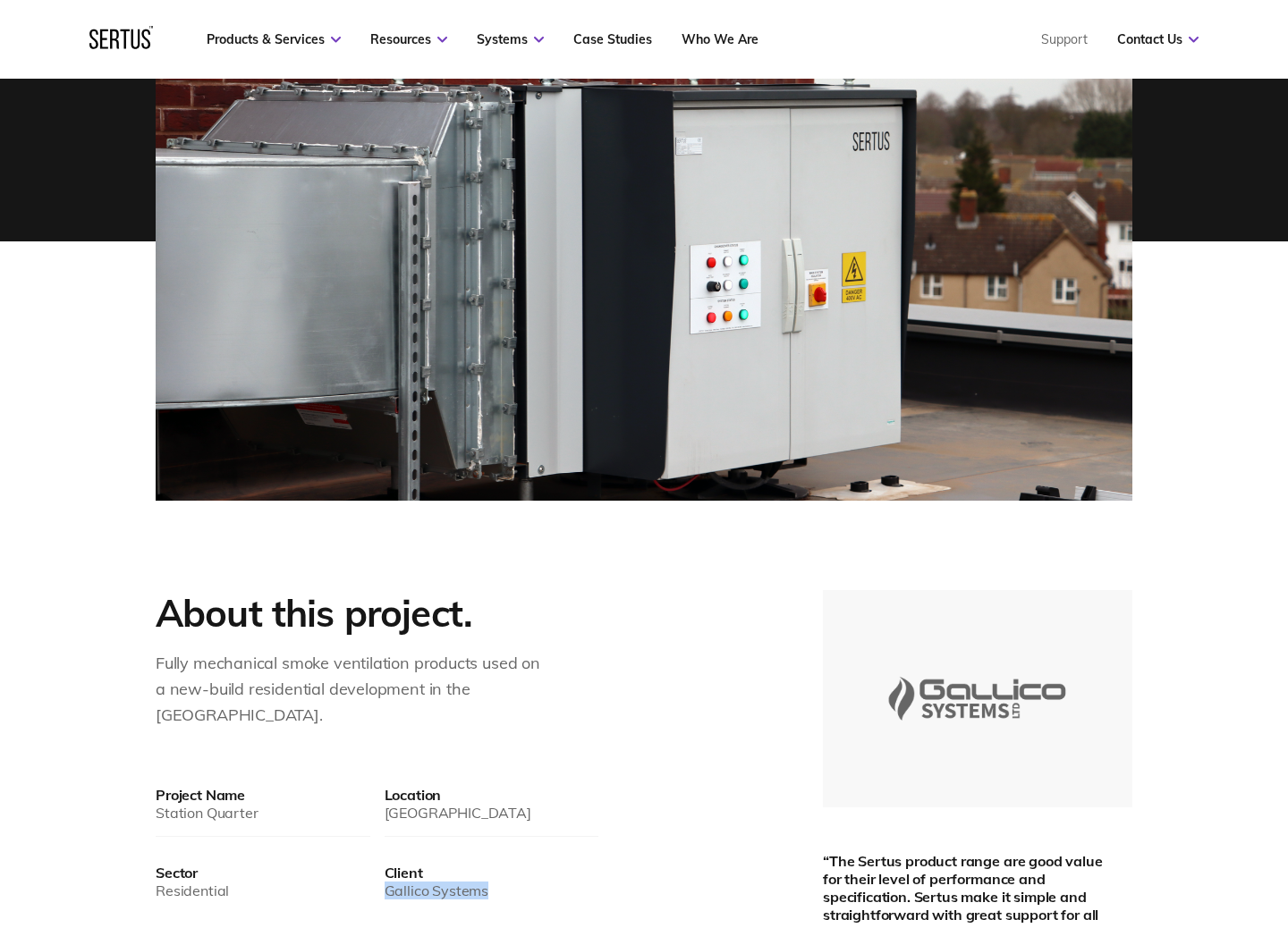
scroll to position [0, 0]
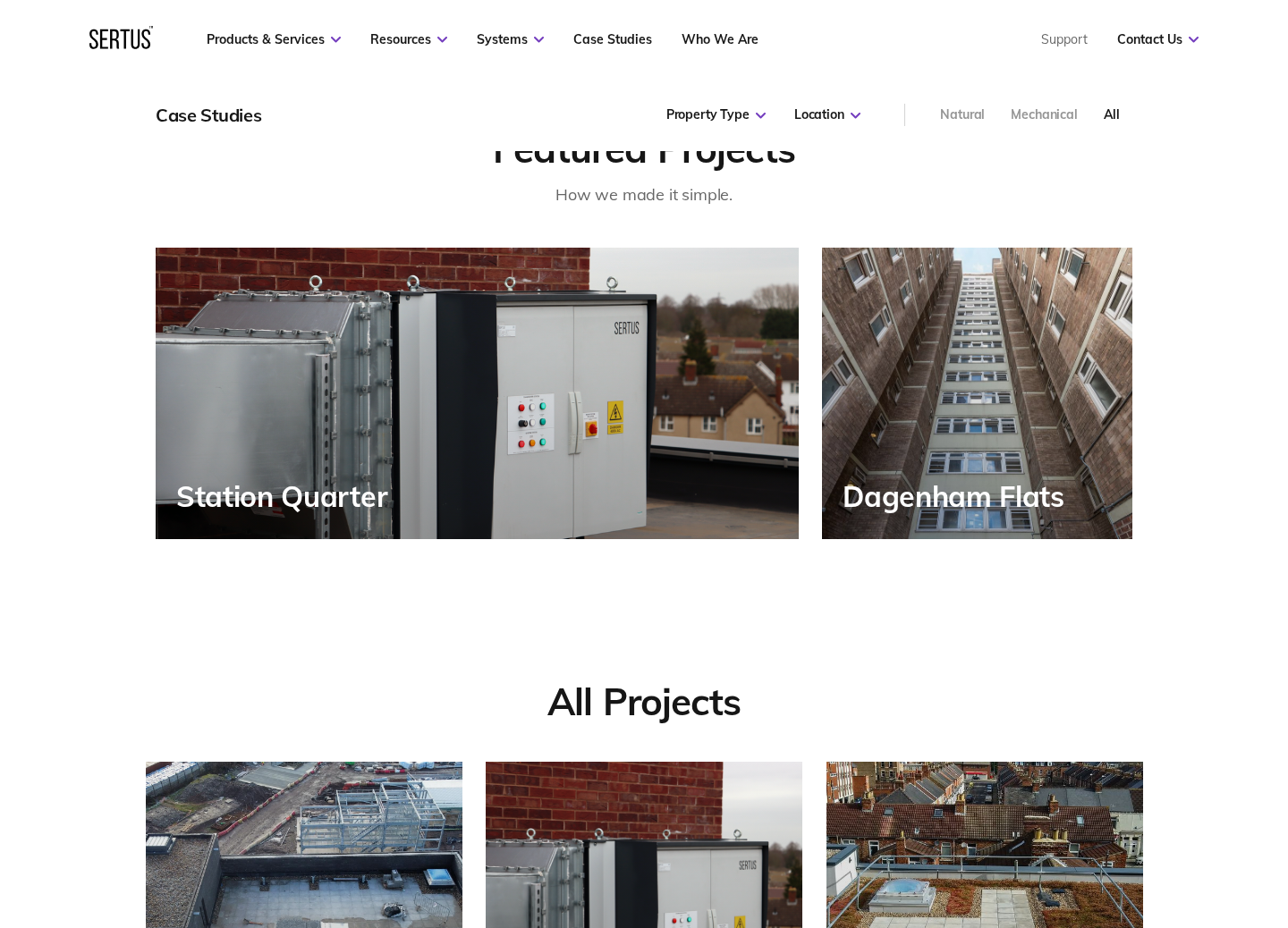
scroll to position [874, 0]
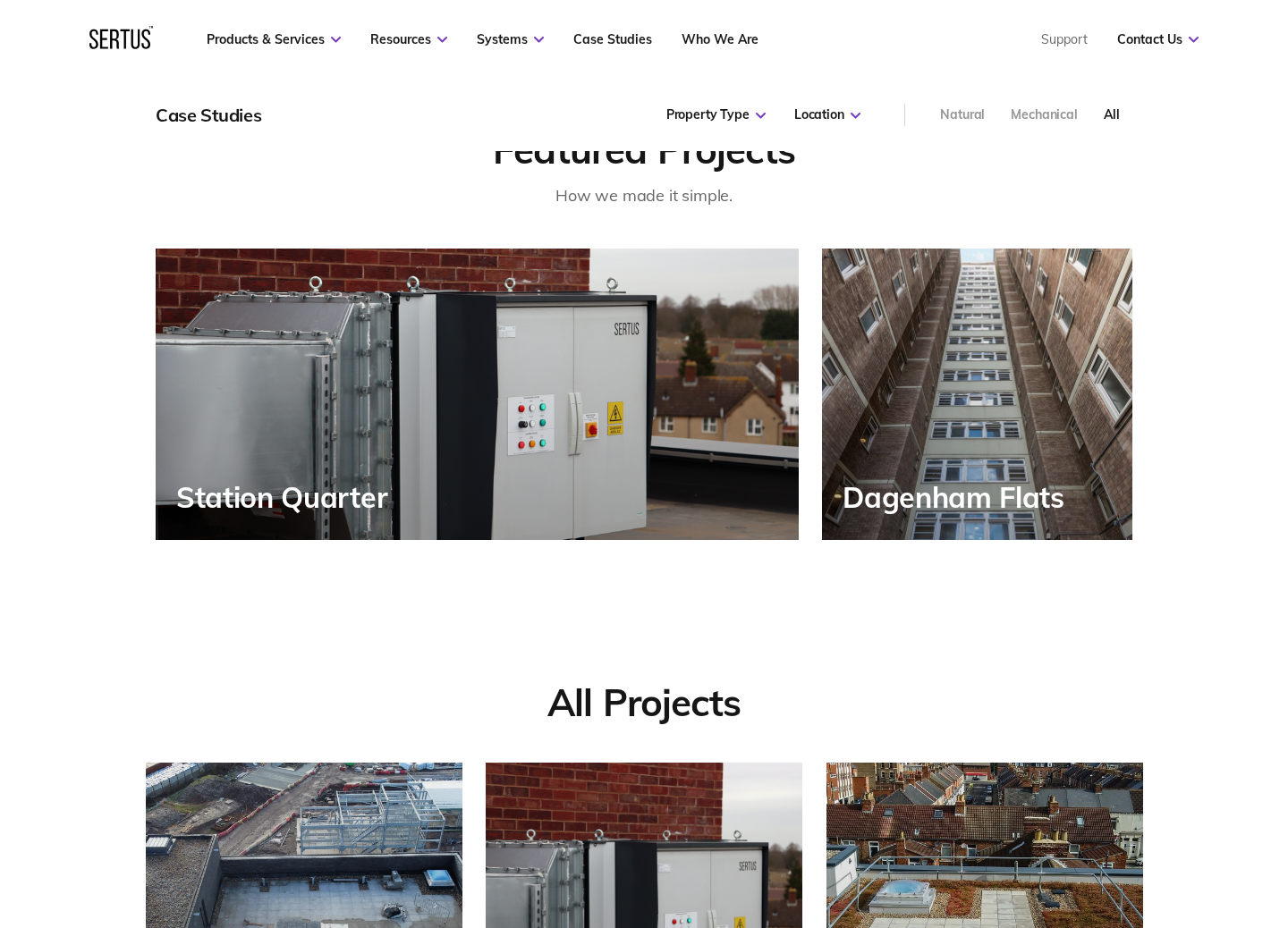
click at [928, 344] on div "Dagenham Flats" at bounding box center [977, 394] width 310 height 291
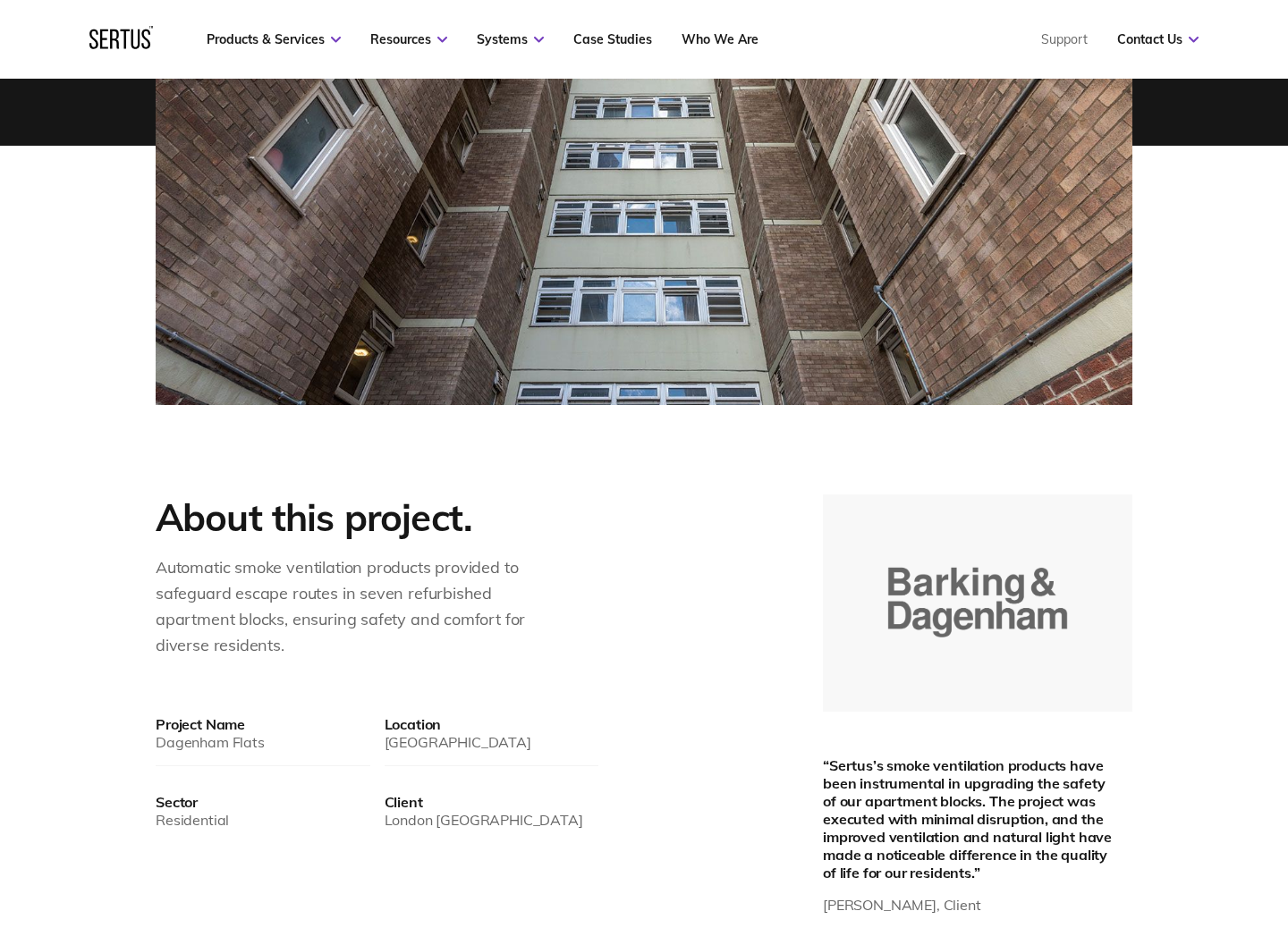
scroll to position [637, 0]
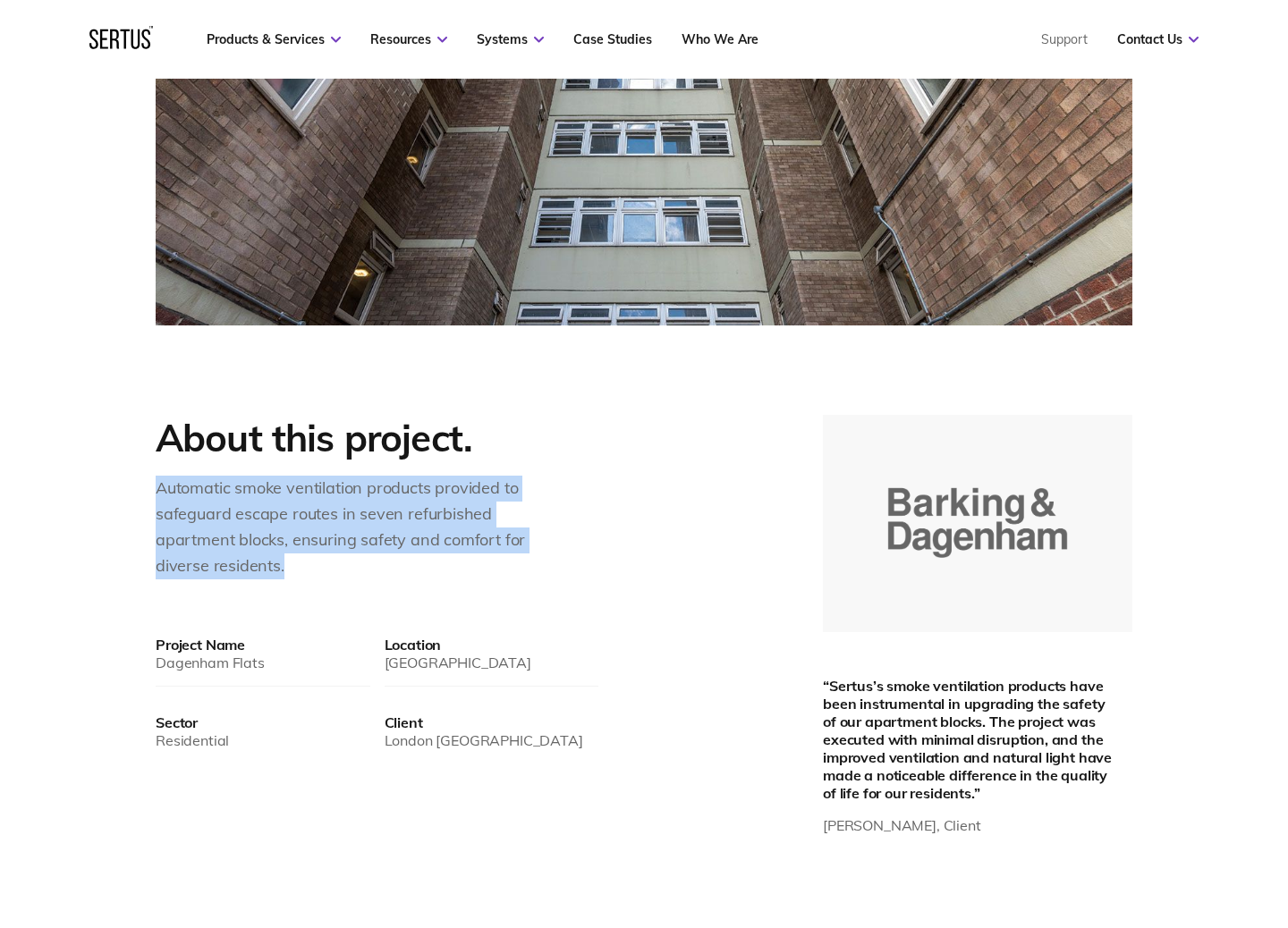
drag, startPoint x: 157, startPoint y: 490, endPoint x: 307, endPoint y: 574, distance: 171.9
click at [307, 574] on div "Automatic smoke ventilation products provided to safeguard escape routes in sev…" at bounding box center [352, 526] width 393 height 103
copy div "Automatic smoke ventilation products provided to safeguard escape routes in sev…"
drag, startPoint x: 384, startPoint y: 739, endPoint x: 606, endPoint y: 768, distance: 223.9
click at [606, 768] on div "About this project. Automatic smoke ventilation products provided to safeguard …" at bounding box center [404, 627] width 496 height 424
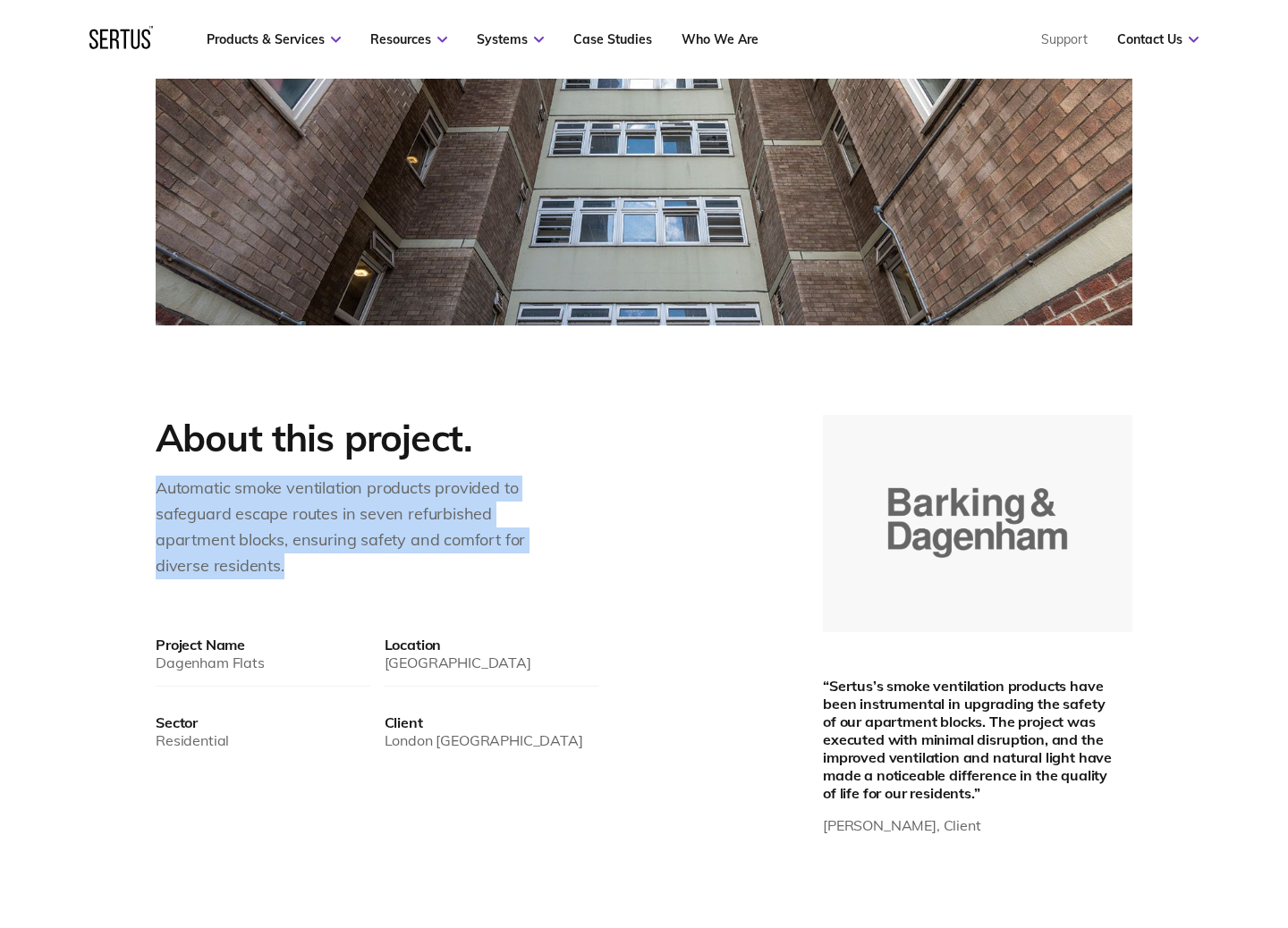
copy div "London [GEOGRAPHIC_DATA]"
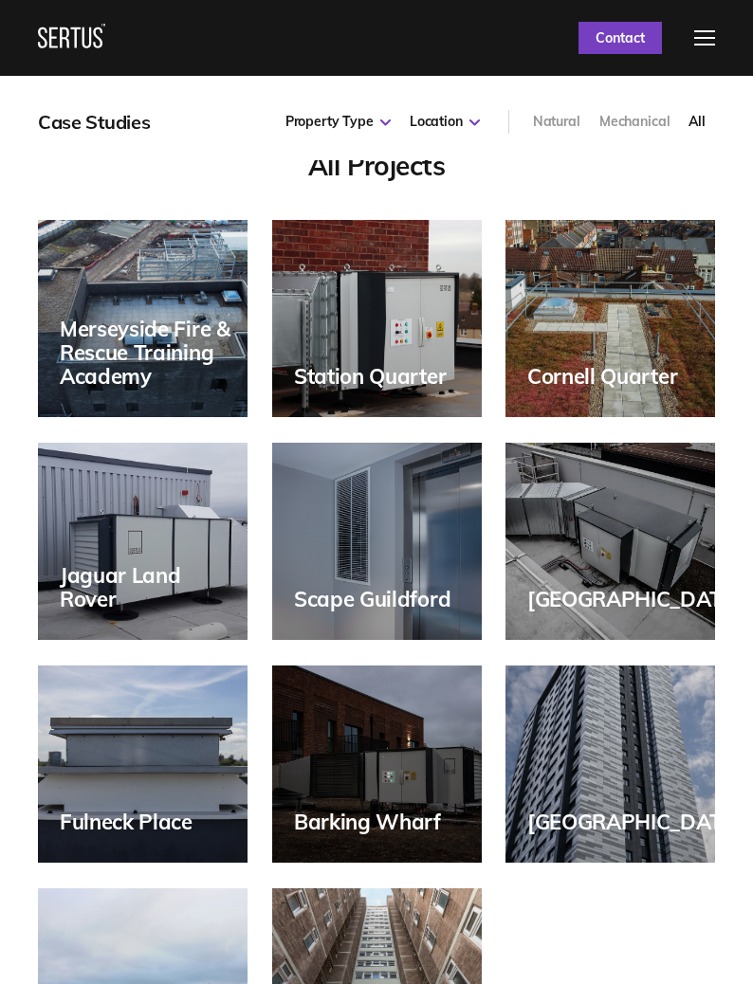
scroll to position [9, 9]
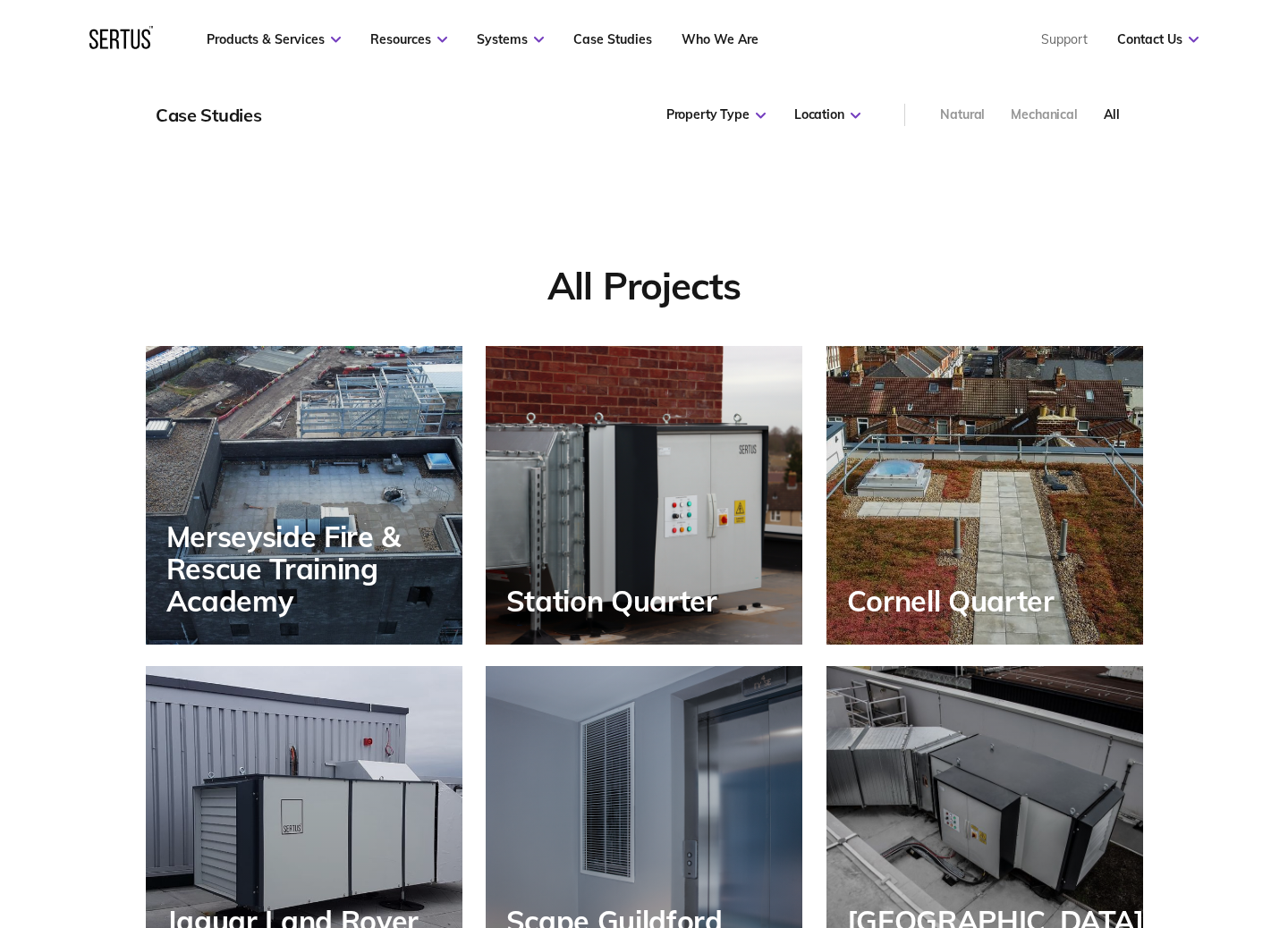
click at [903, 588] on div "Cornell Quarter" at bounding box center [955, 601] width 216 height 32
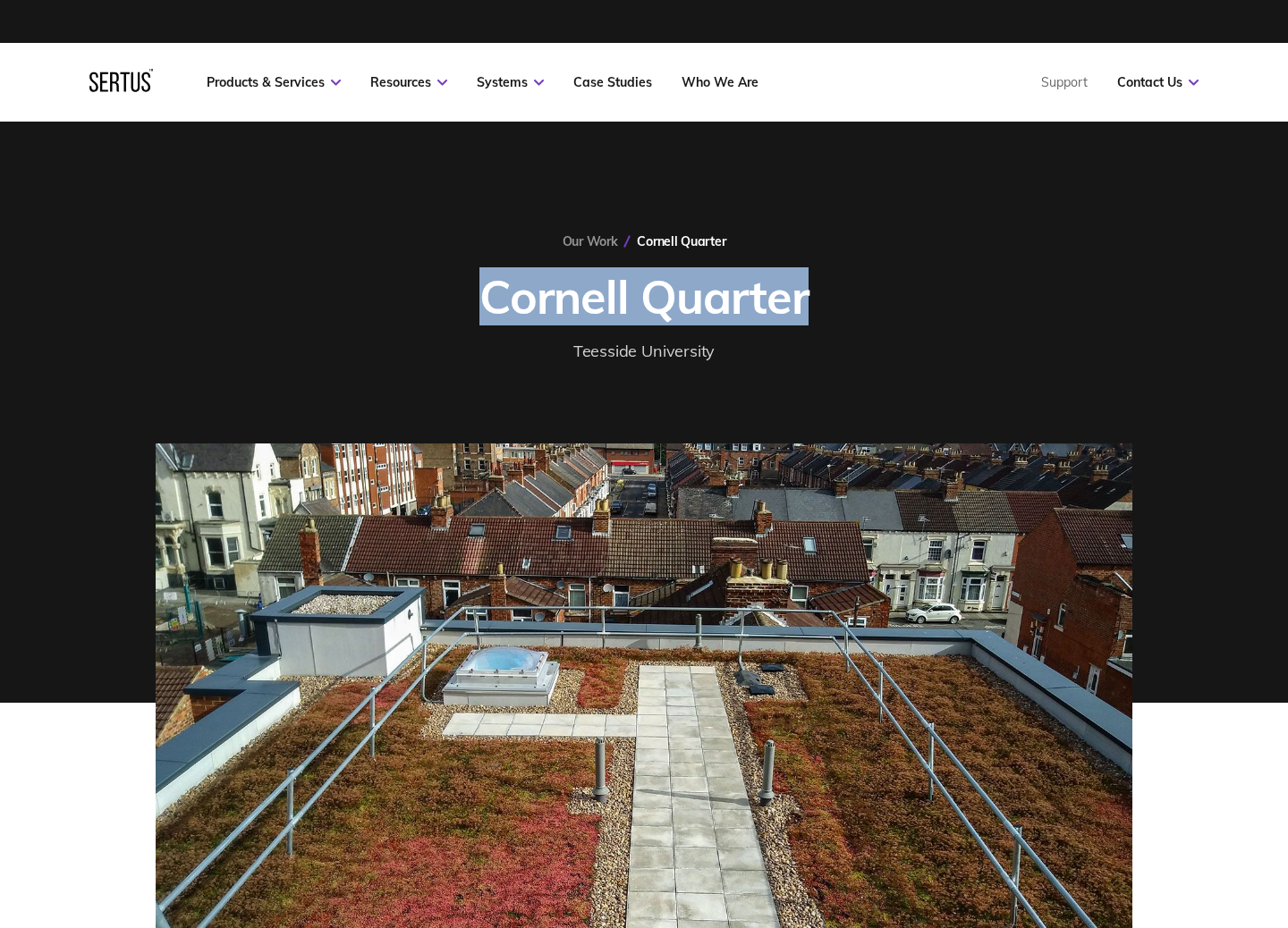
drag, startPoint x: 482, startPoint y: 296, endPoint x: 878, endPoint y: 313, distance: 396.4
click at [878, 313] on div "Our Work Cornell Quarter Cornell Quarter Teesside University" at bounding box center [644, 298] width 977 height 131
copy h1 "Cornell Quarter"
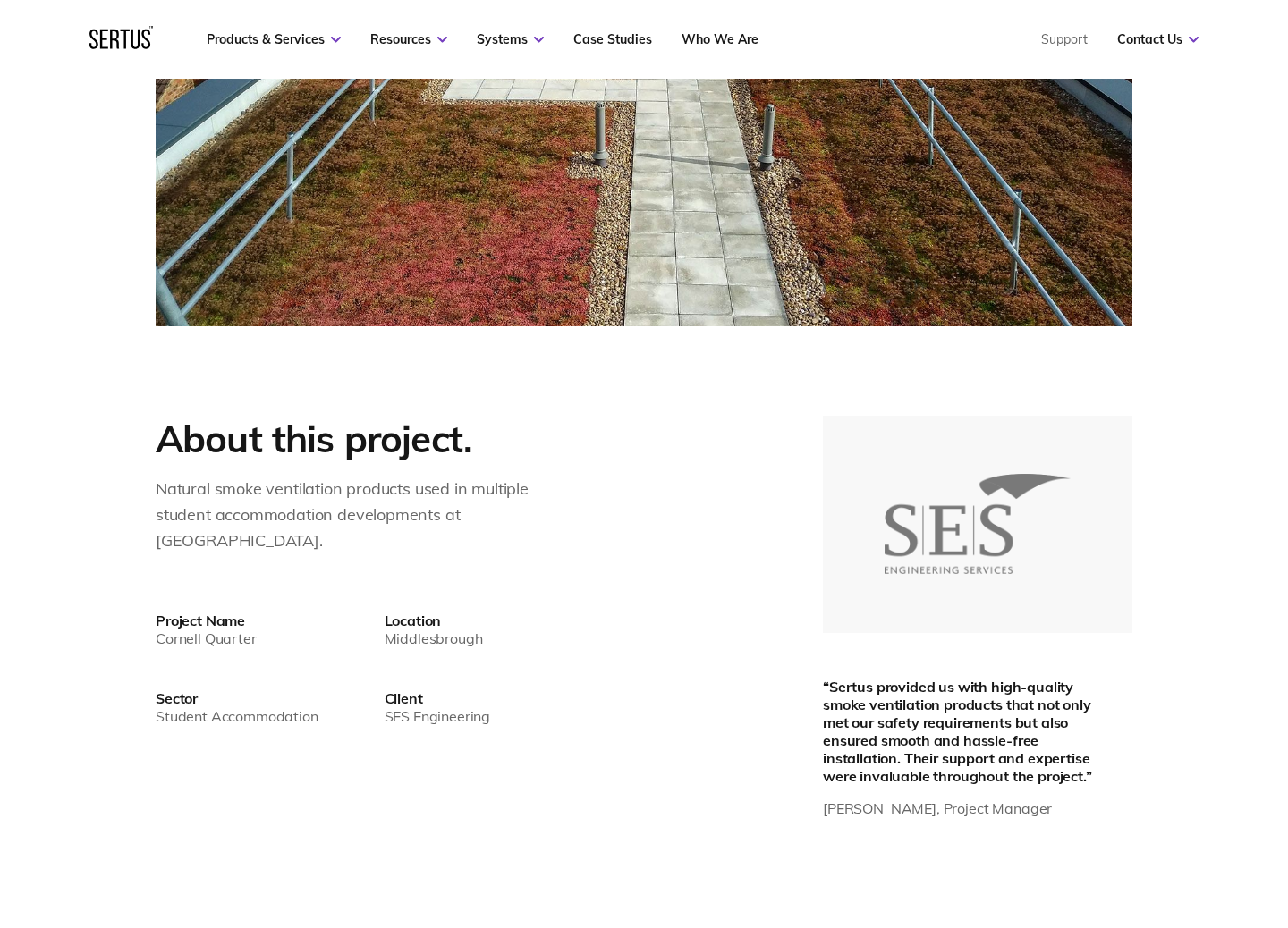
scroll to position [784, 0]
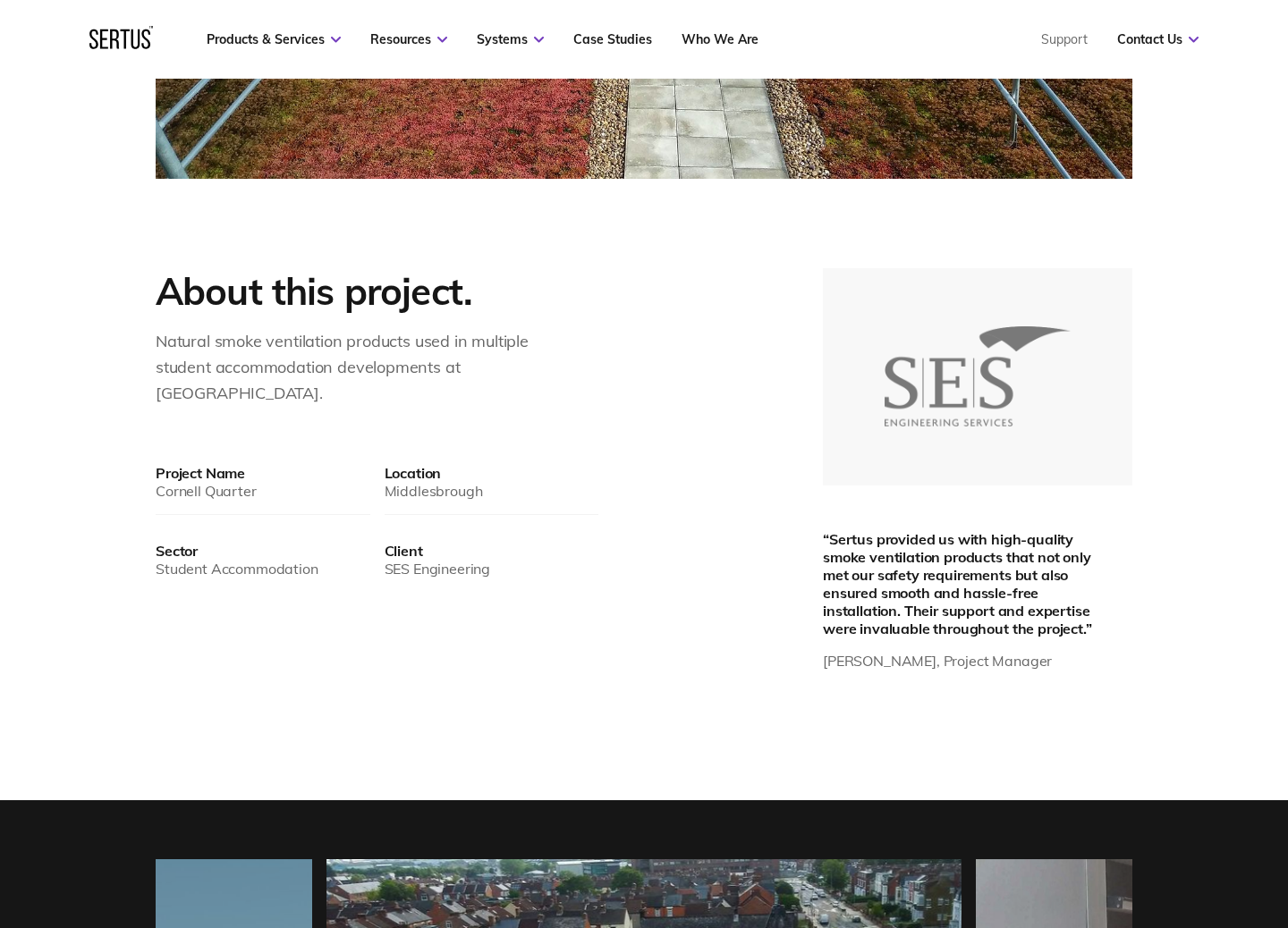
drag, startPoint x: 157, startPoint y: 340, endPoint x: 315, endPoint y: 393, distance: 166.7
click at [315, 393] on div "Natural smoke ventilation products used in multiple student accommodation devel…" at bounding box center [352, 368] width 393 height 77
copy div "Natural smoke ventilation products used in multiple student accommodation devel…"
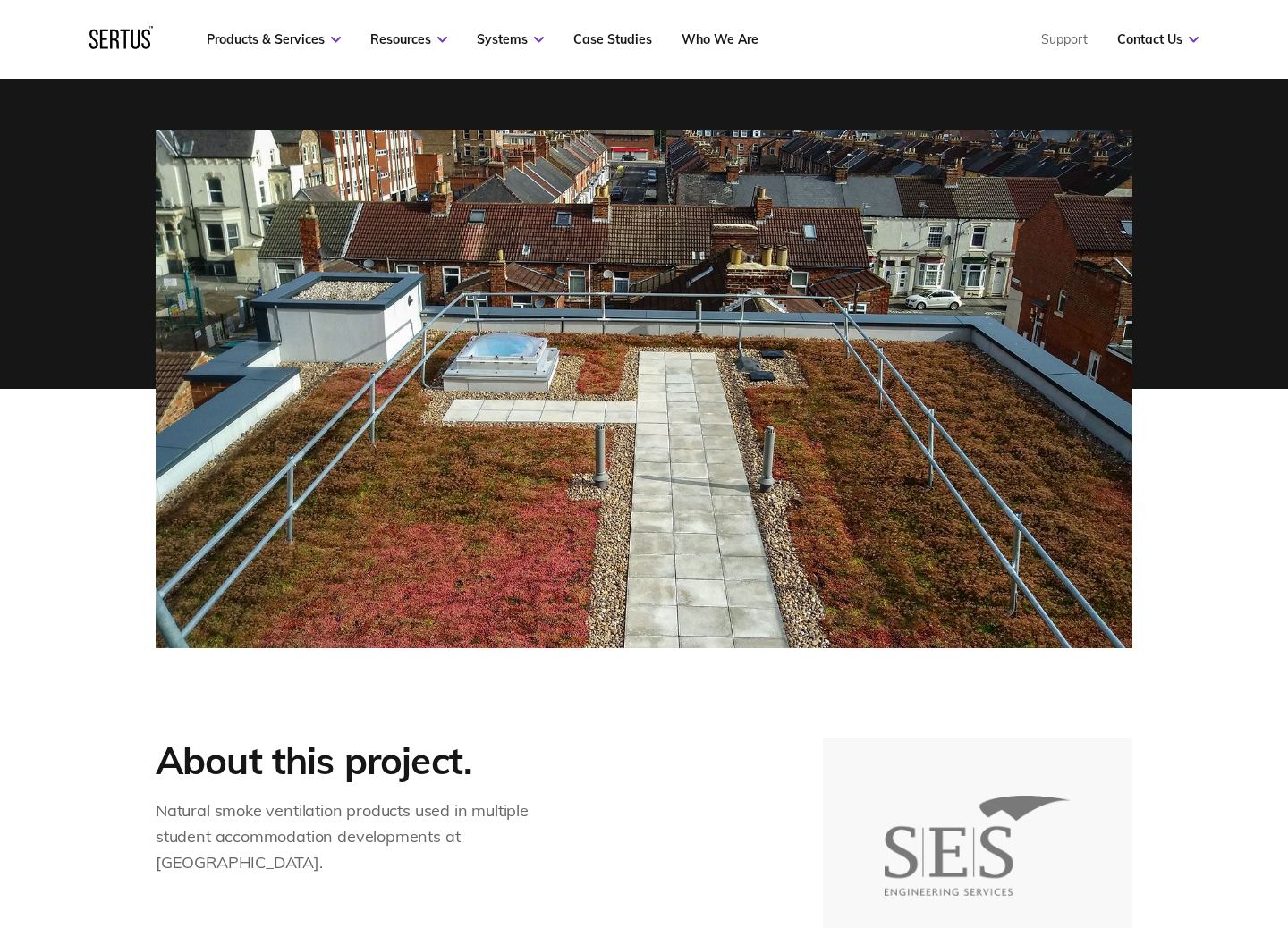
scroll to position [264, 0]
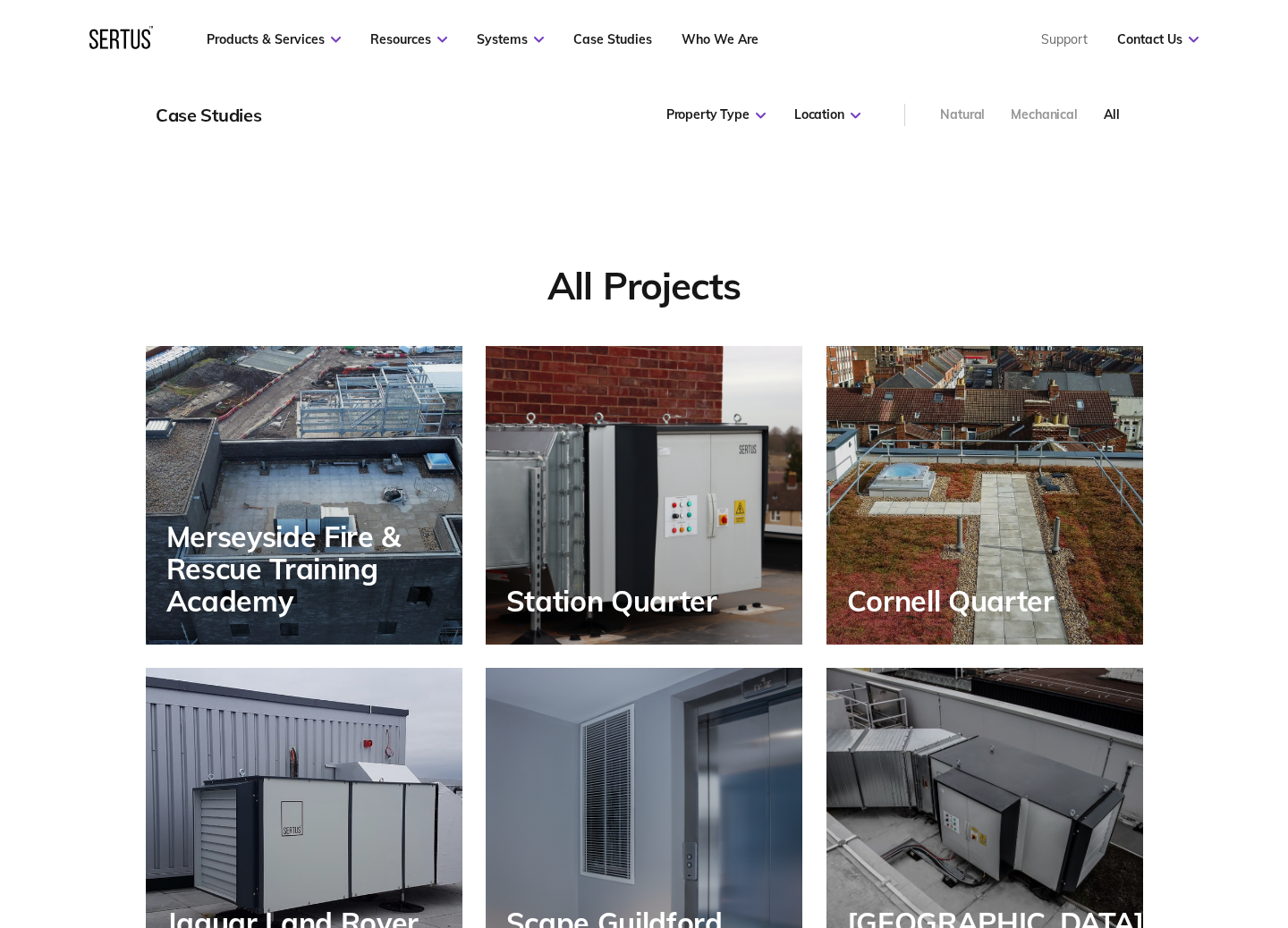
scroll to position [1266, 998]
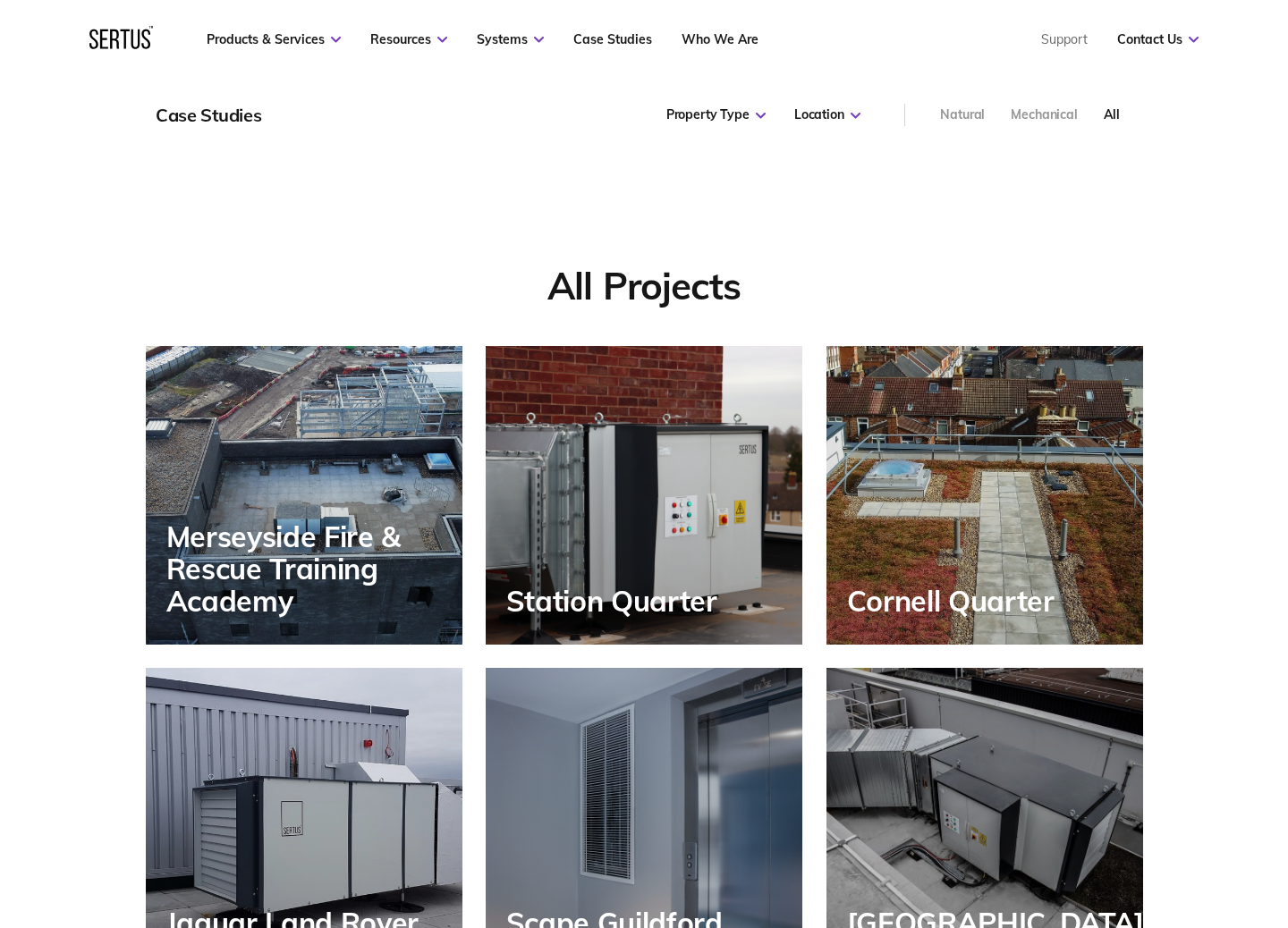
click at [957, 530] on div "Cornell Quarter" at bounding box center [985, 495] width 317 height 299
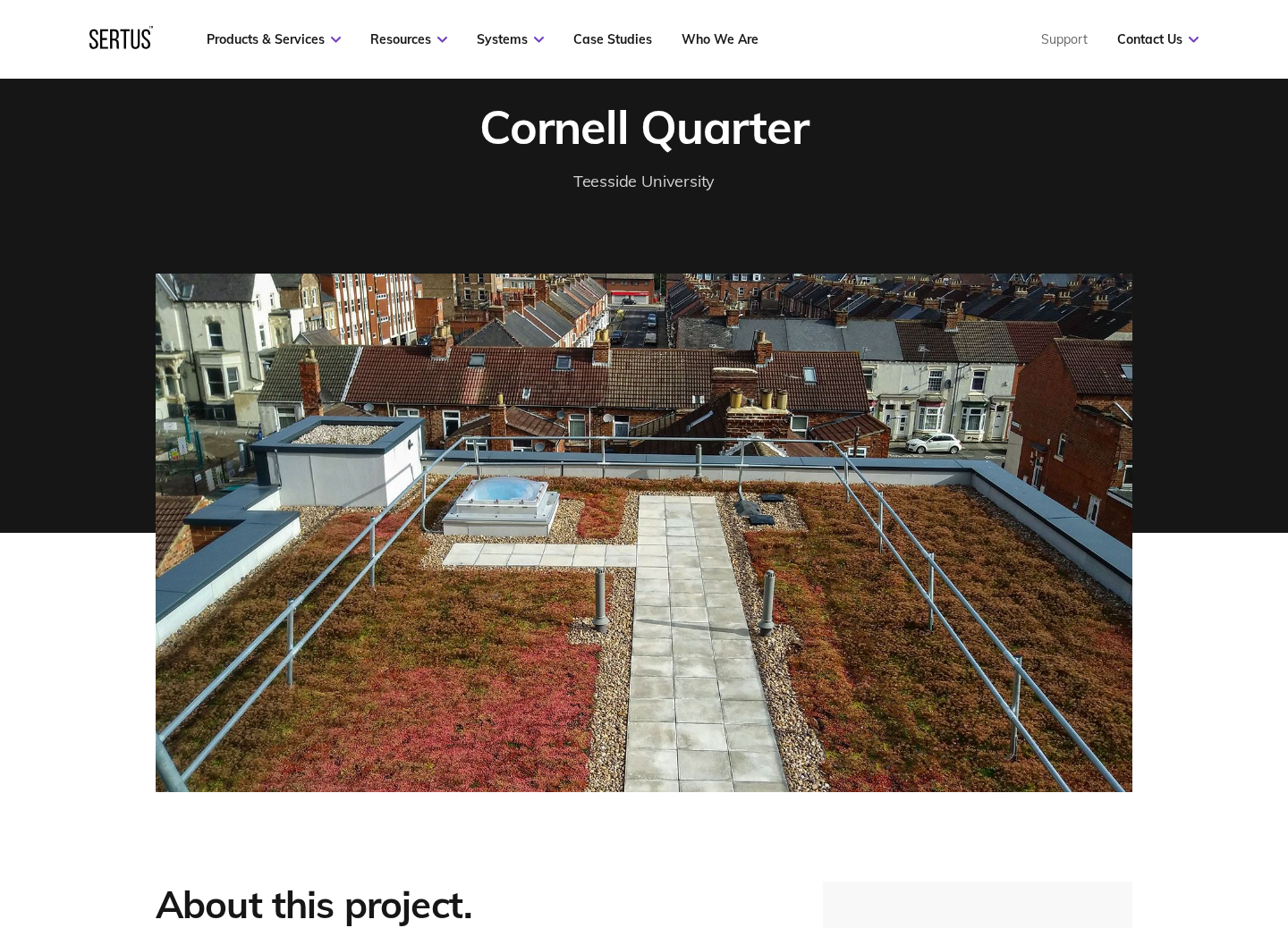
scroll to position [226, 0]
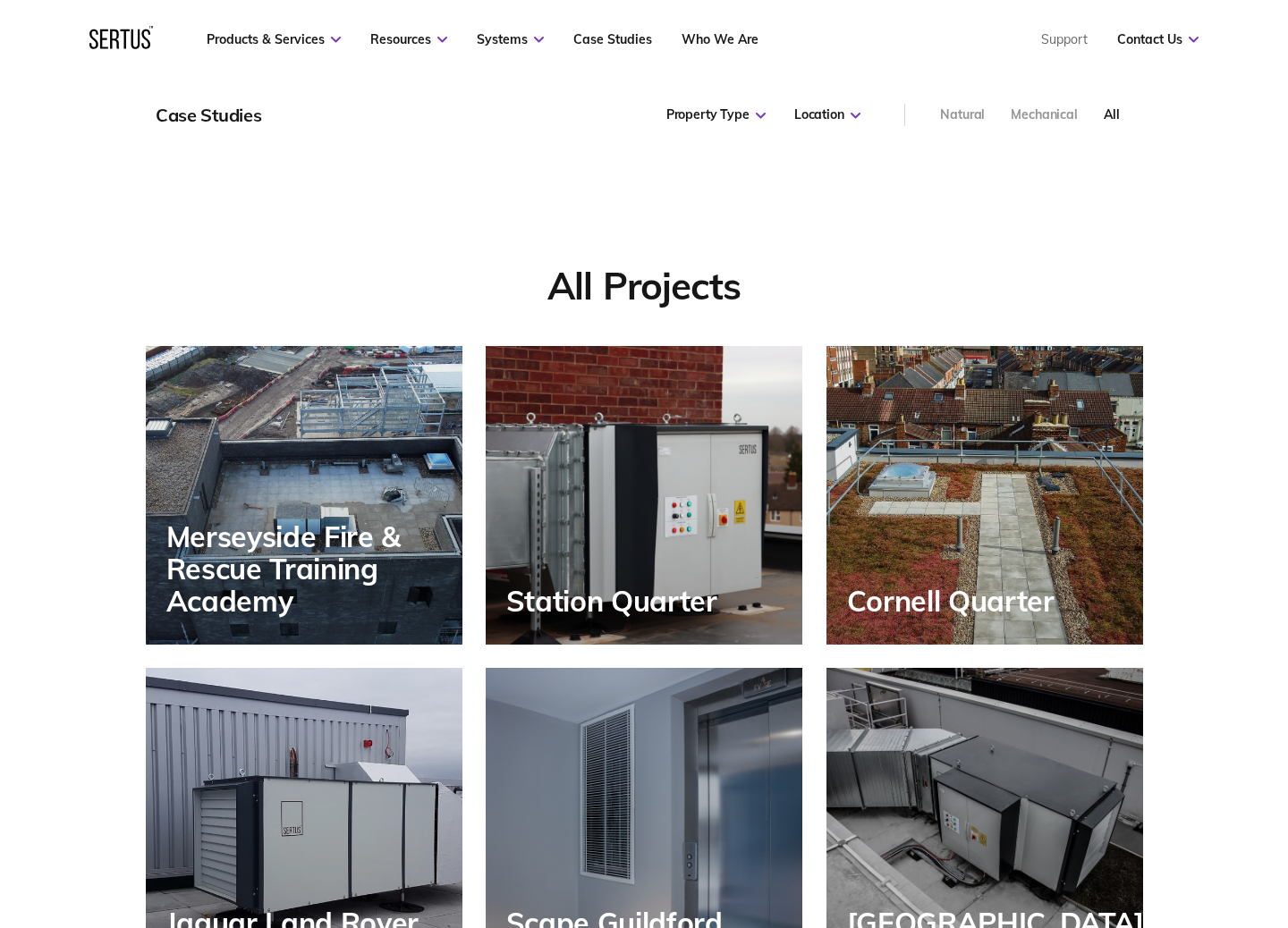
scroll to position [1266, 998]
click at [964, 112] on div "Natural" at bounding box center [962, 115] width 44 height 18
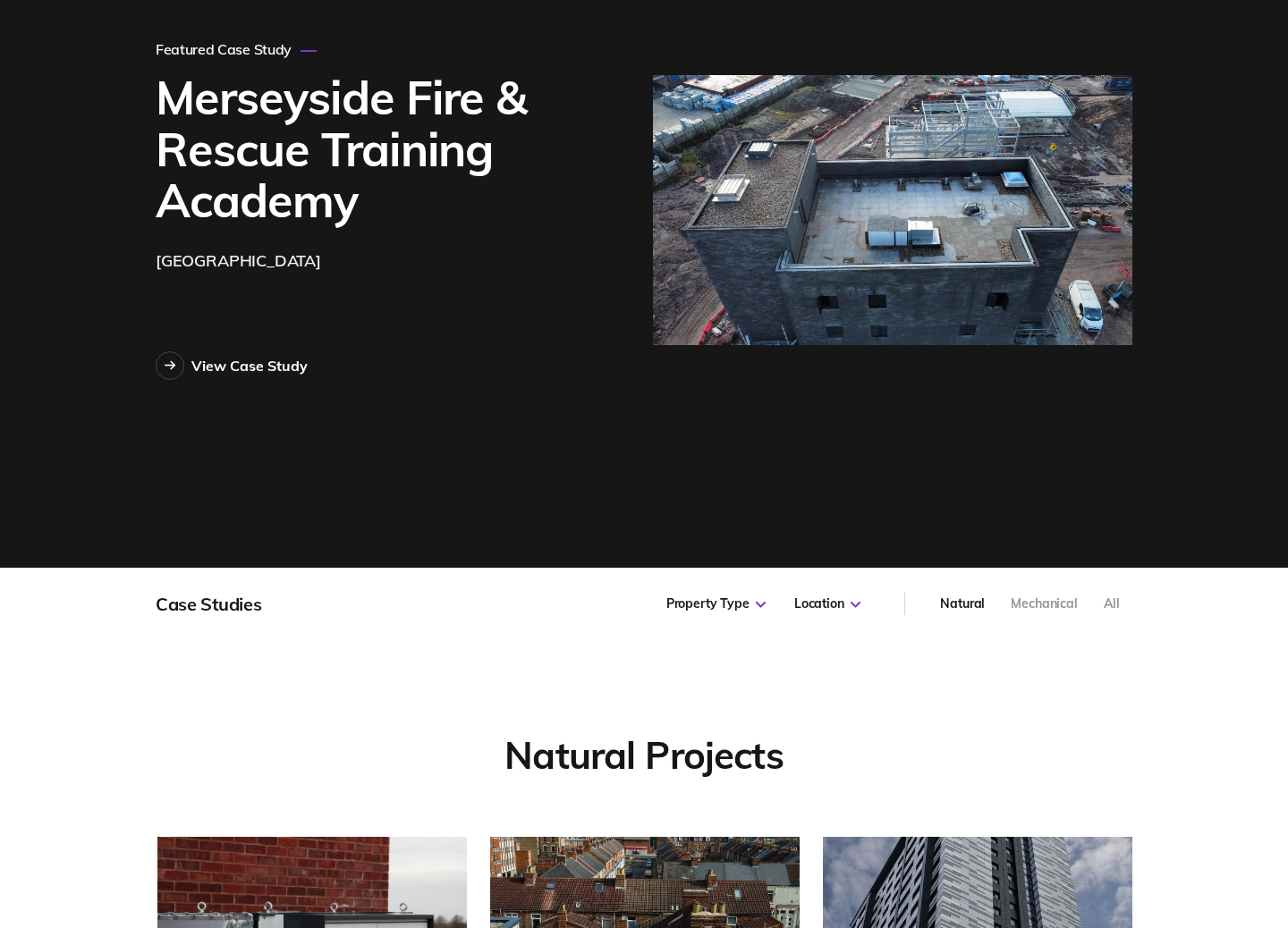
scroll to position [440, 0]
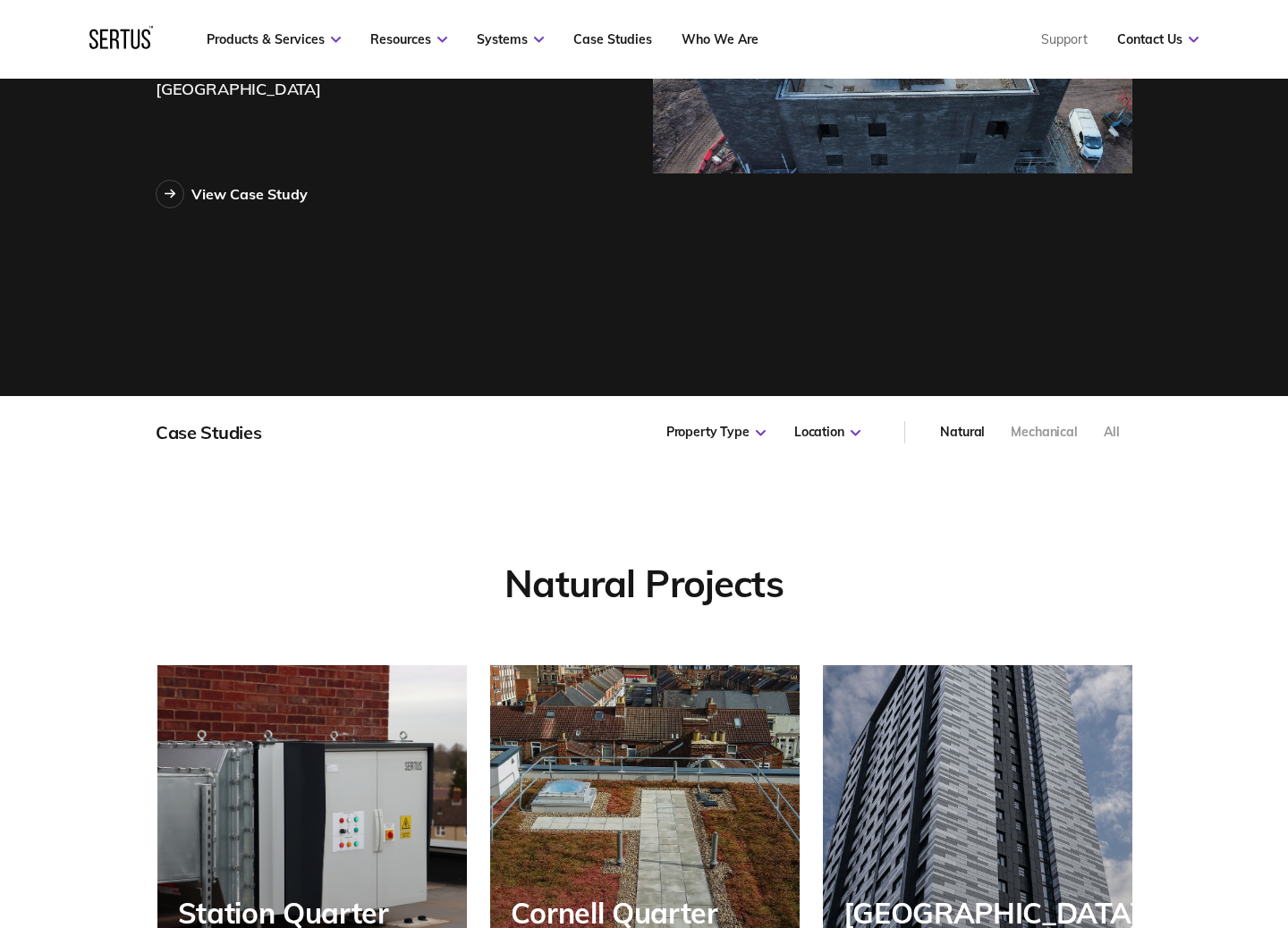
click at [1112, 427] on div "All" at bounding box center [1112, 432] width 16 height 18
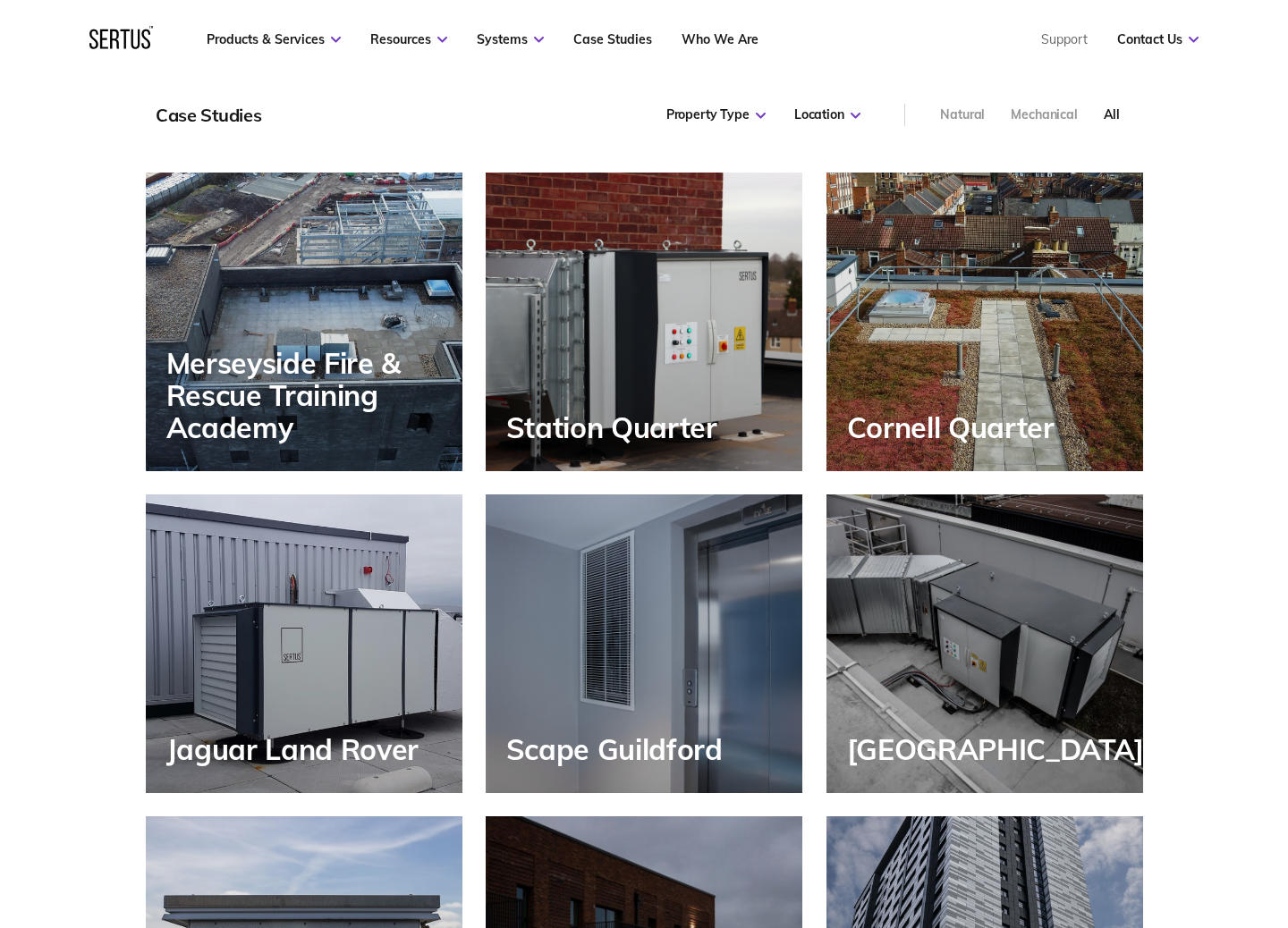
scroll to position [1544, 0]
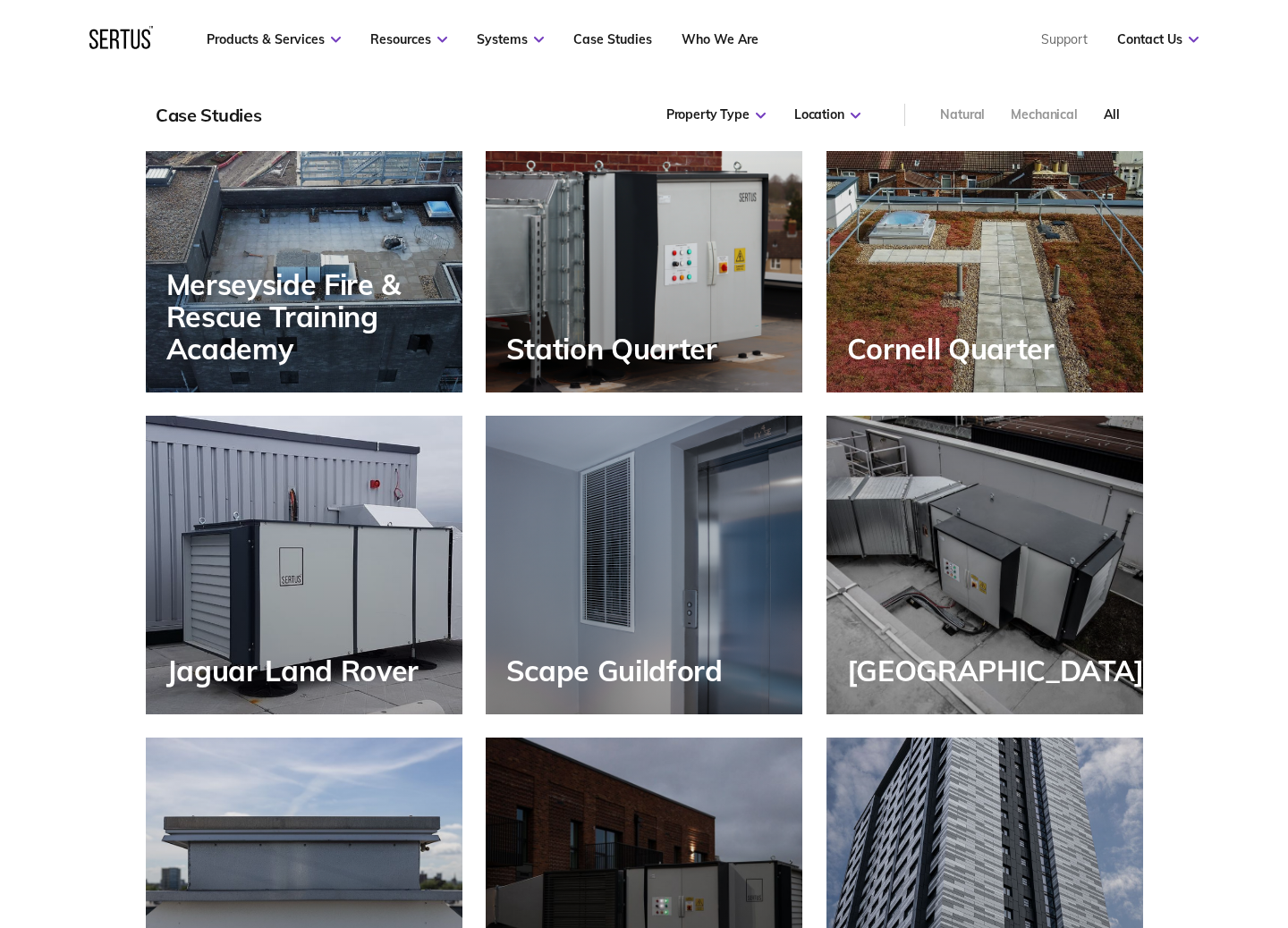
click at [320, 671] on div "Jaguar Land Rover" at bounding box center [297, 671] width 262 height 32
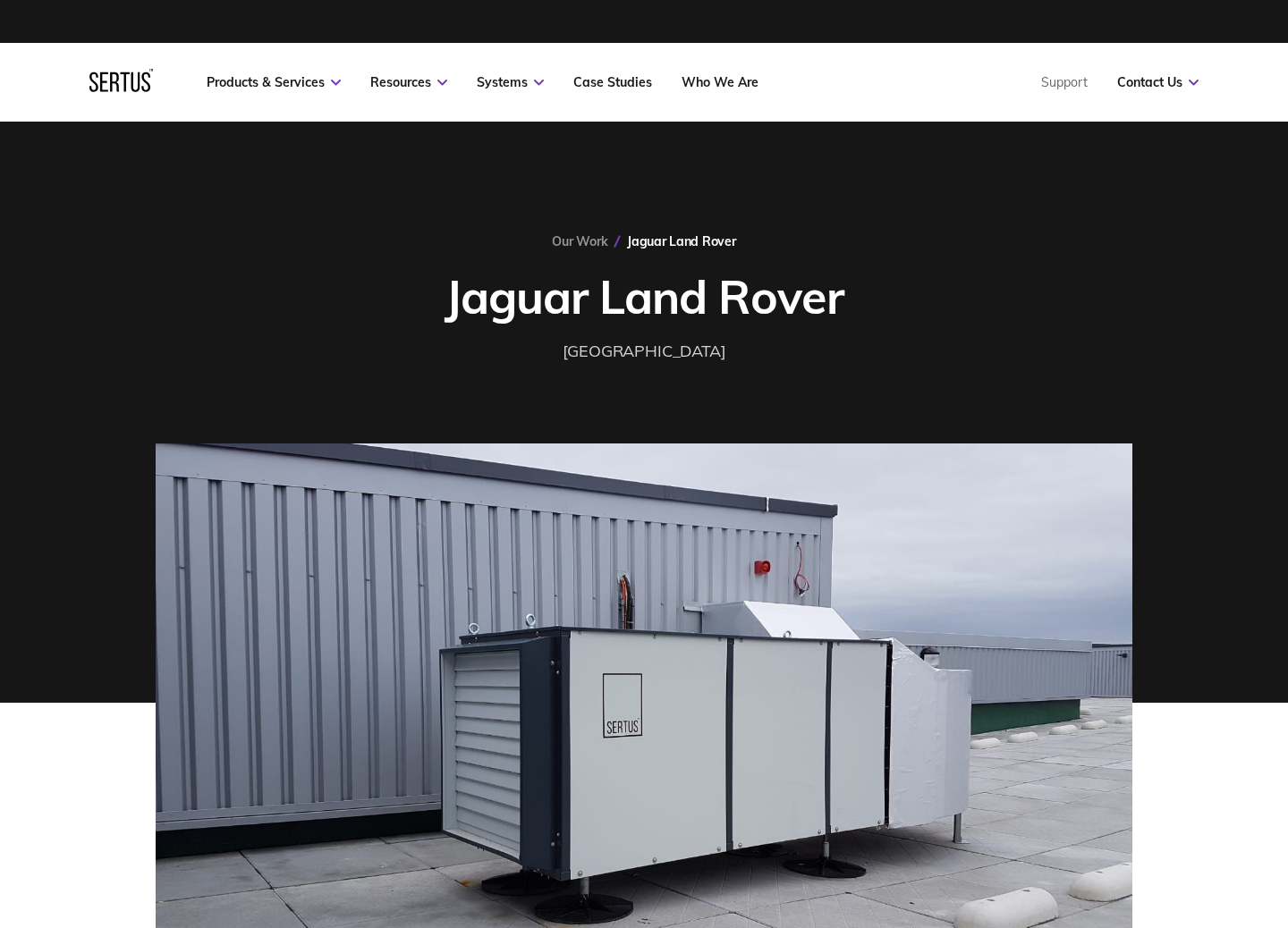
click at [457, 301] on h1 "Jaguar Land Rover" at bounding box center [644, 297] width 398 height 58
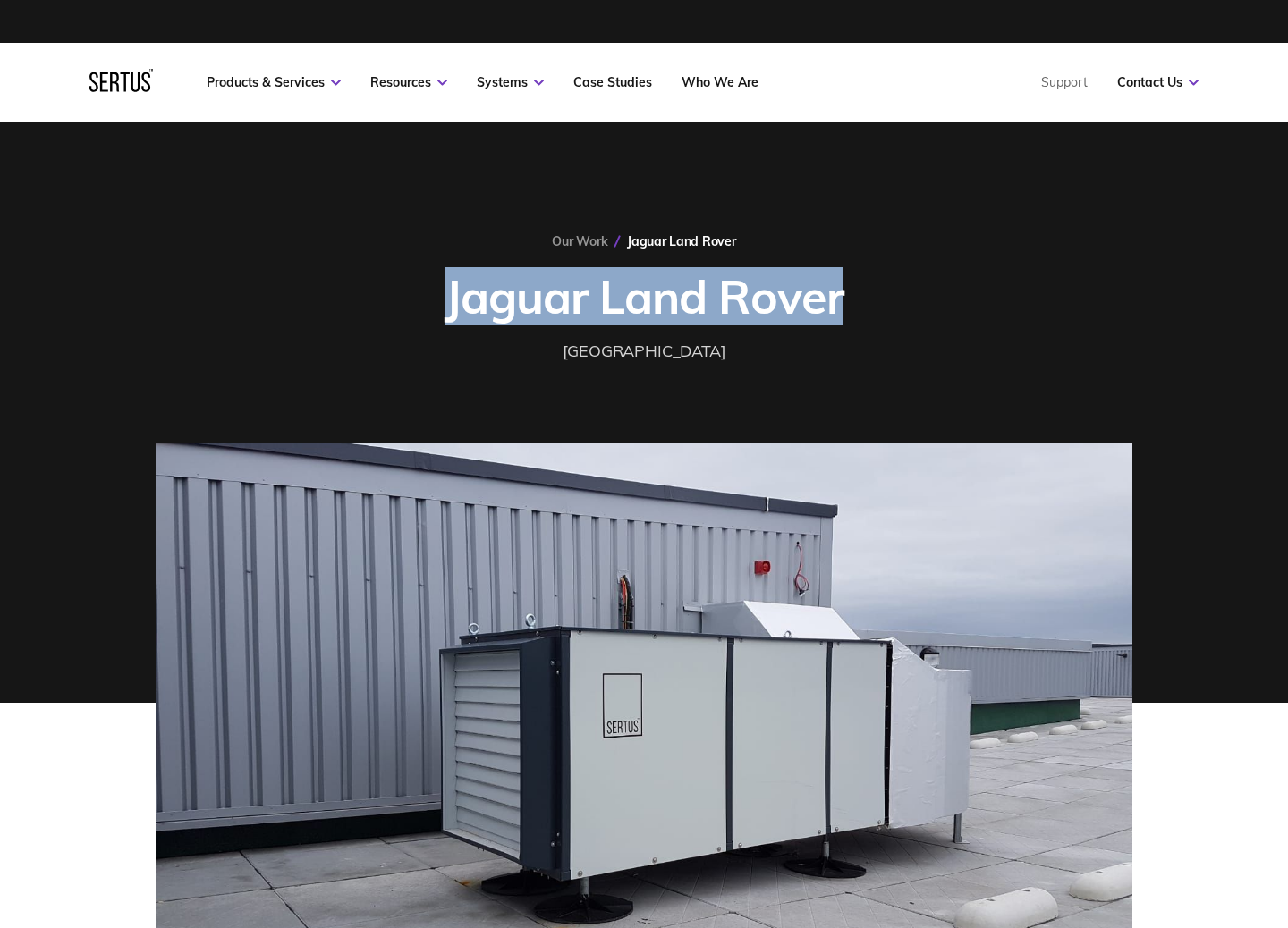
drag, startPoint x: 446, startPoint y: 302, endPoint x: 889, endPoint y: 306, distance: 443.0
click at [889, 306] on div "Our Work Jaguar Land Rover Jaguar Land Rover [GEOGRAPHIC_DATA]" at bounding box center [644, 298] width 977 height 131
copy h1 "Jaguar Land Rover"
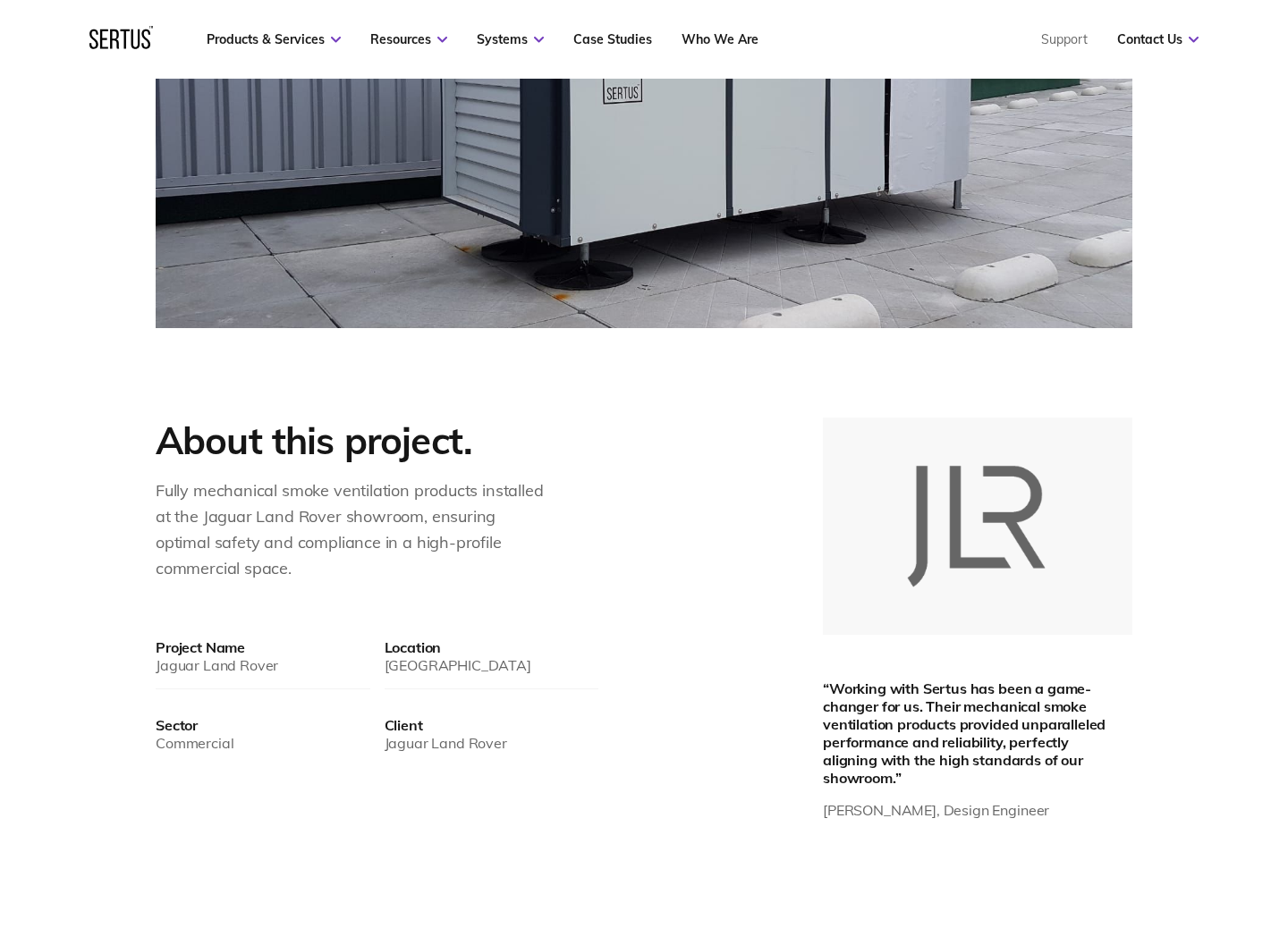
scroll to position [637, 0]
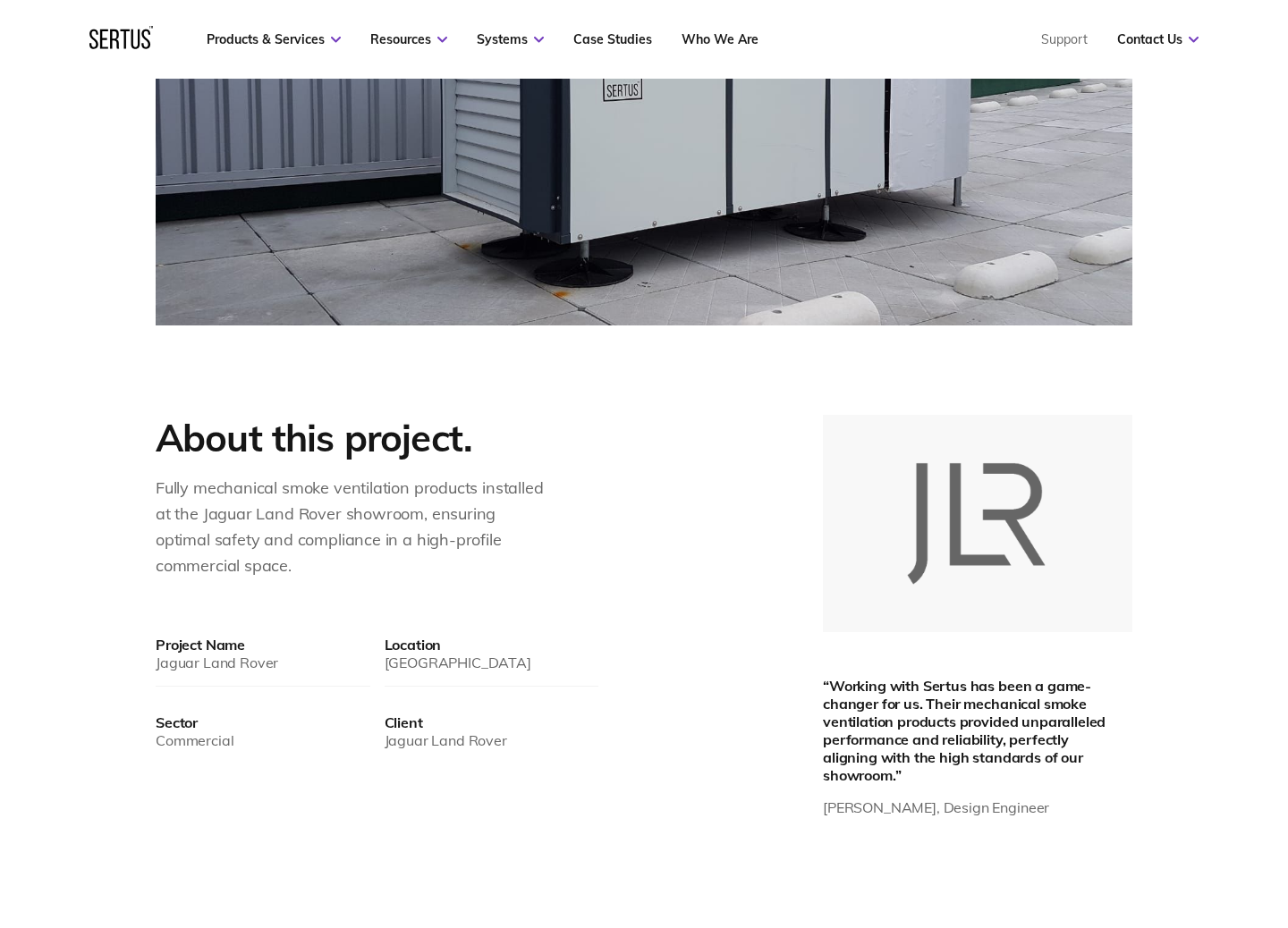
click at [160, 490] on div "Fully mechanical smoke ventilation products installed at the Jaguar Land Rover …" at bounding box center [352, 526] width 393 height 103
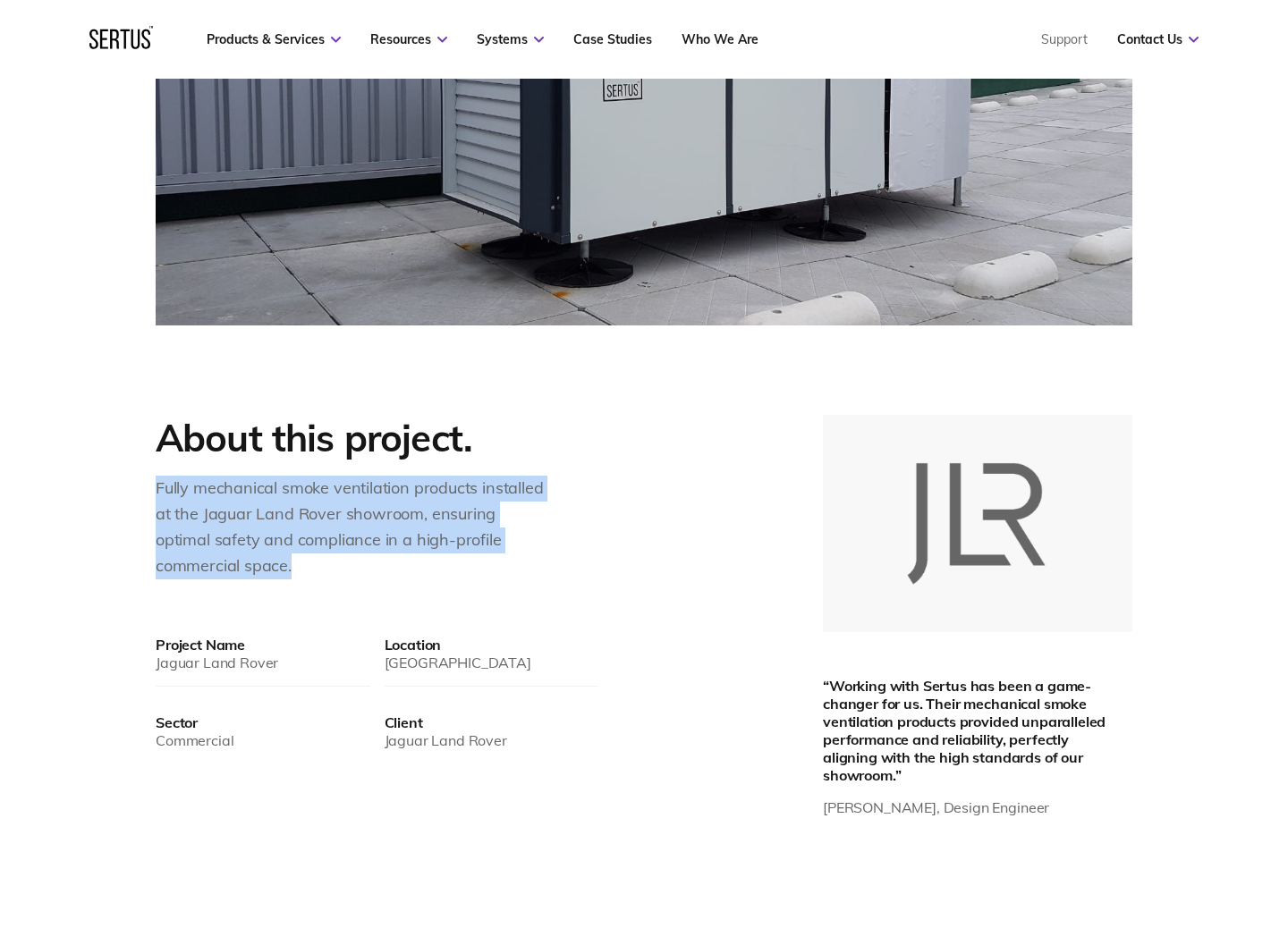
drag, startPoint x: 157, startPoint y: 490, endPoint x: 246, endPoint y: 570, distance: 119.7
click at [246, 570] on div "Fully mechanical smoke ventilation products installed at the Jaguar Land Rover …" at bounding box center [352, 526] width 393 height 103
copy div "Fully mechanical smoke ventilation products installed at the Jaguar Land Rover …"
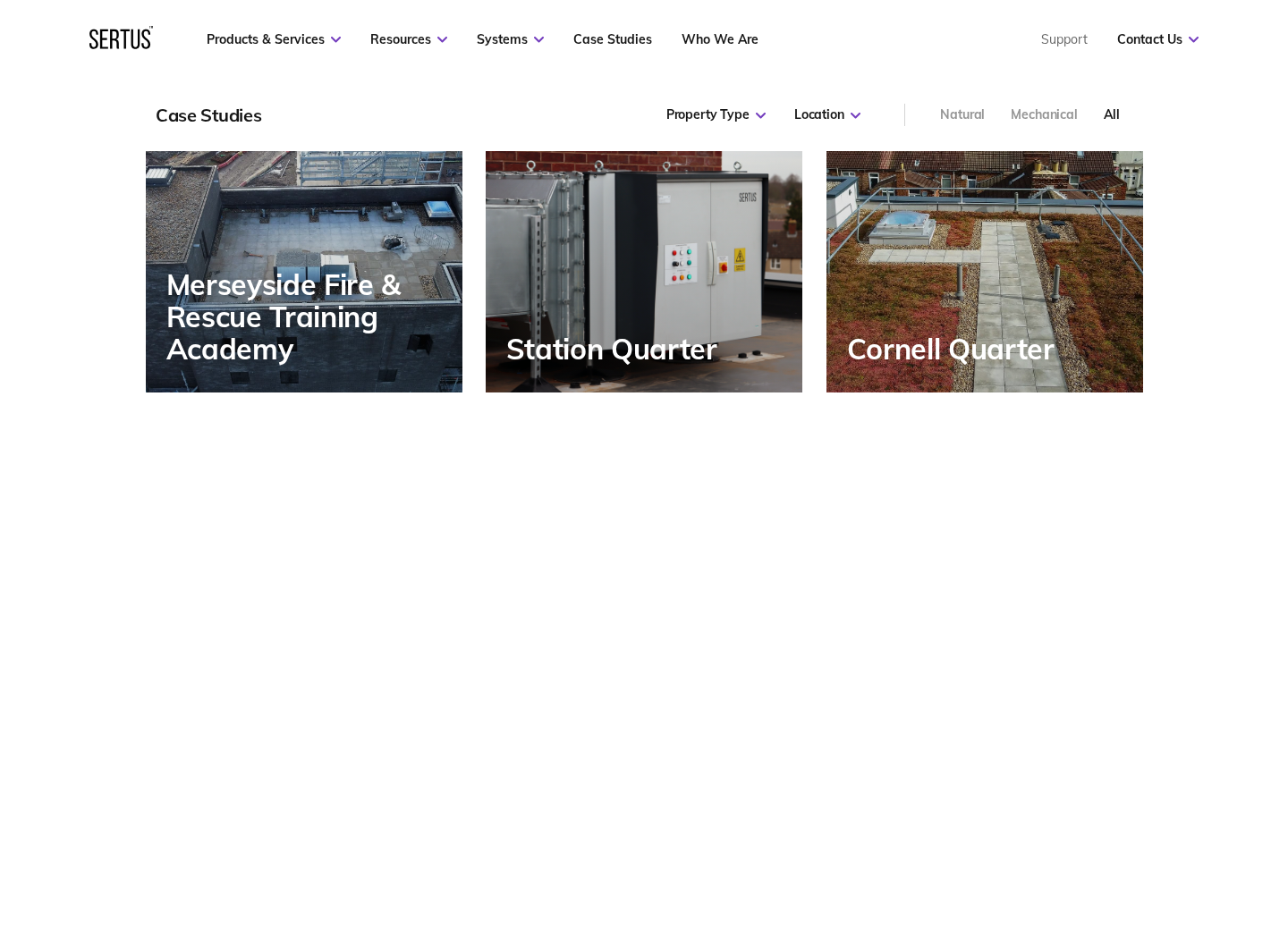
scroll to position [727, 998]
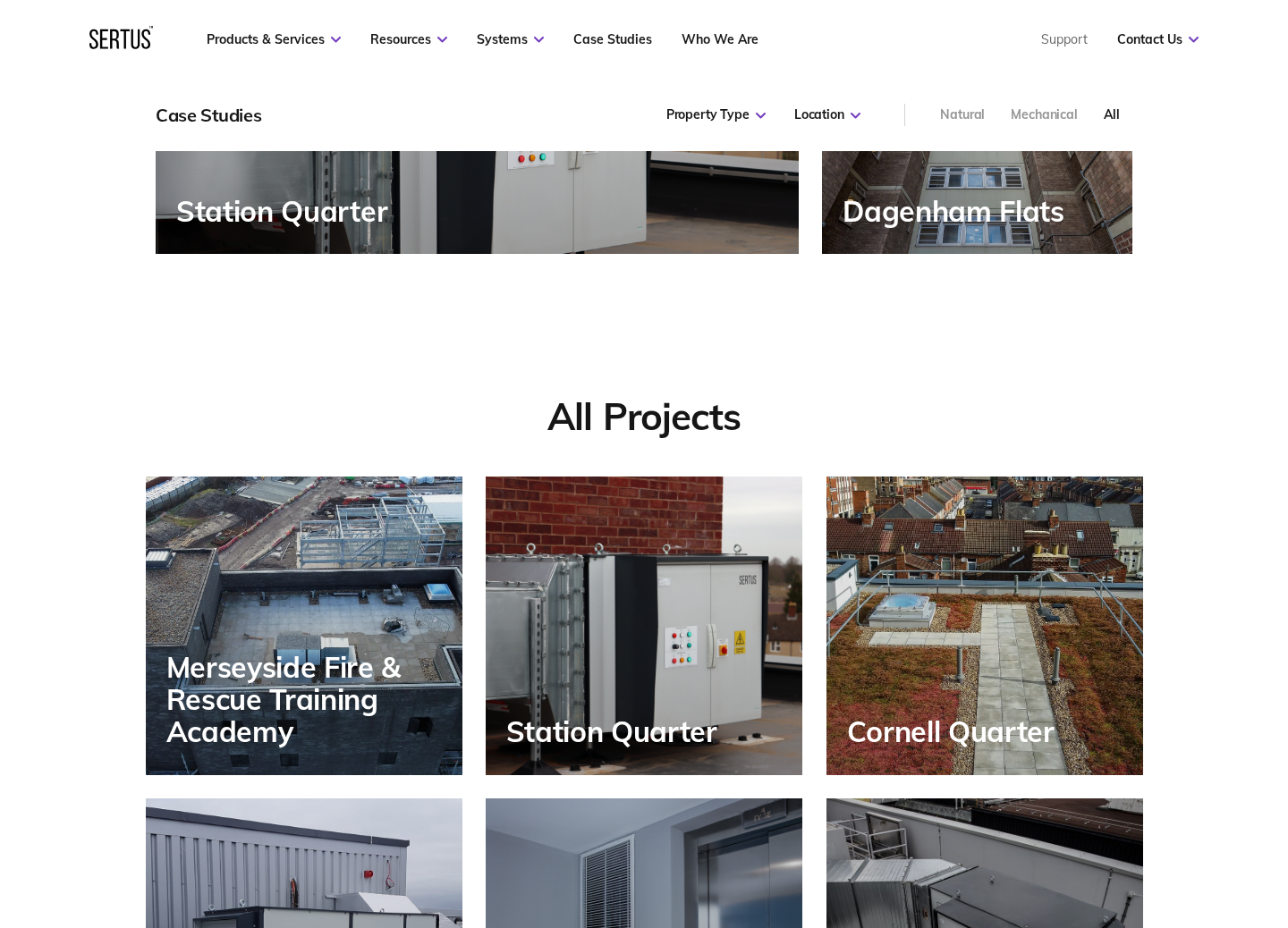
scroll to position [1347, 0]
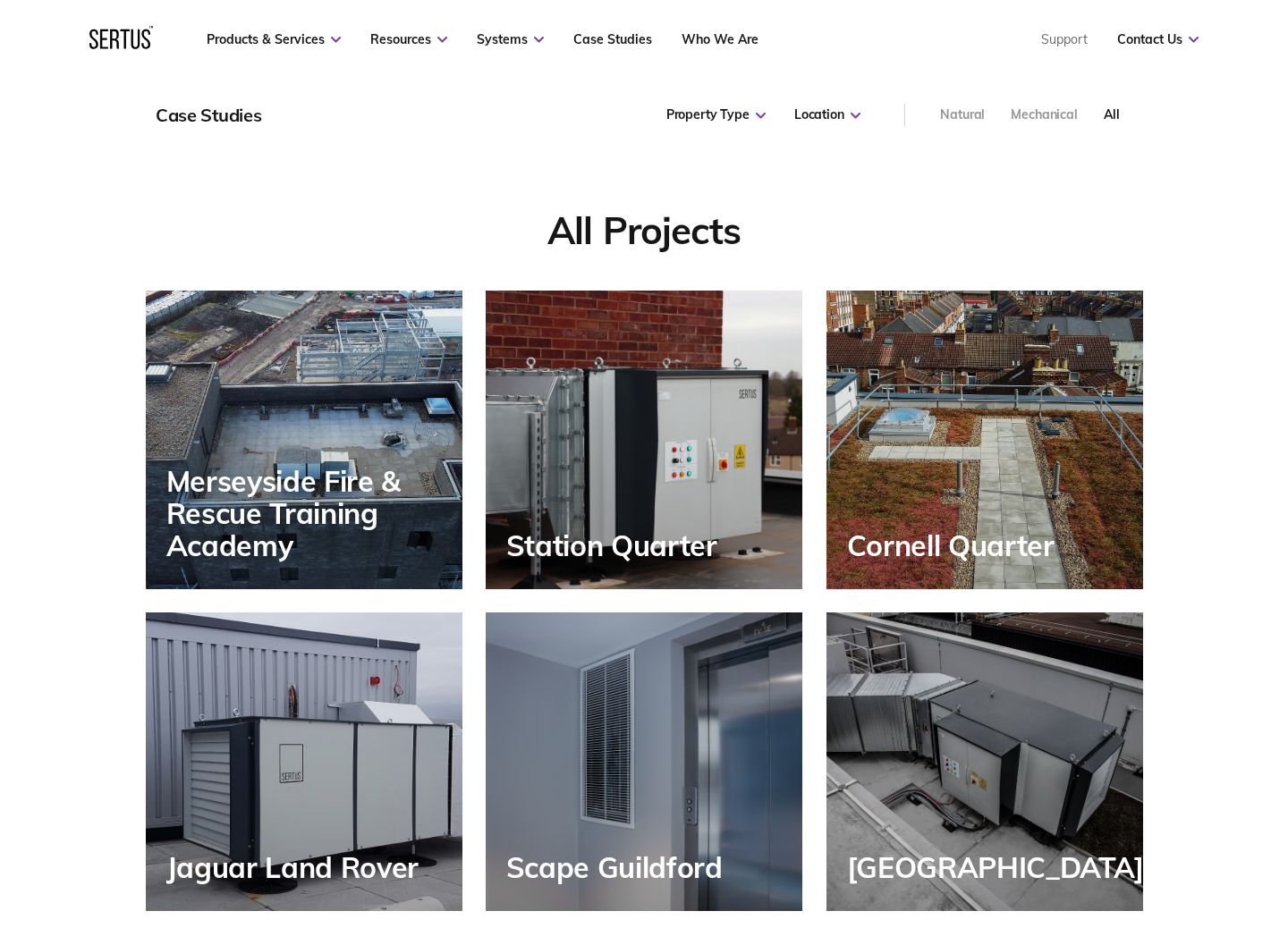
click at [302, 730] on div "Jaguar Land Rover" at bounding box center [305, 762] width 317 height 299
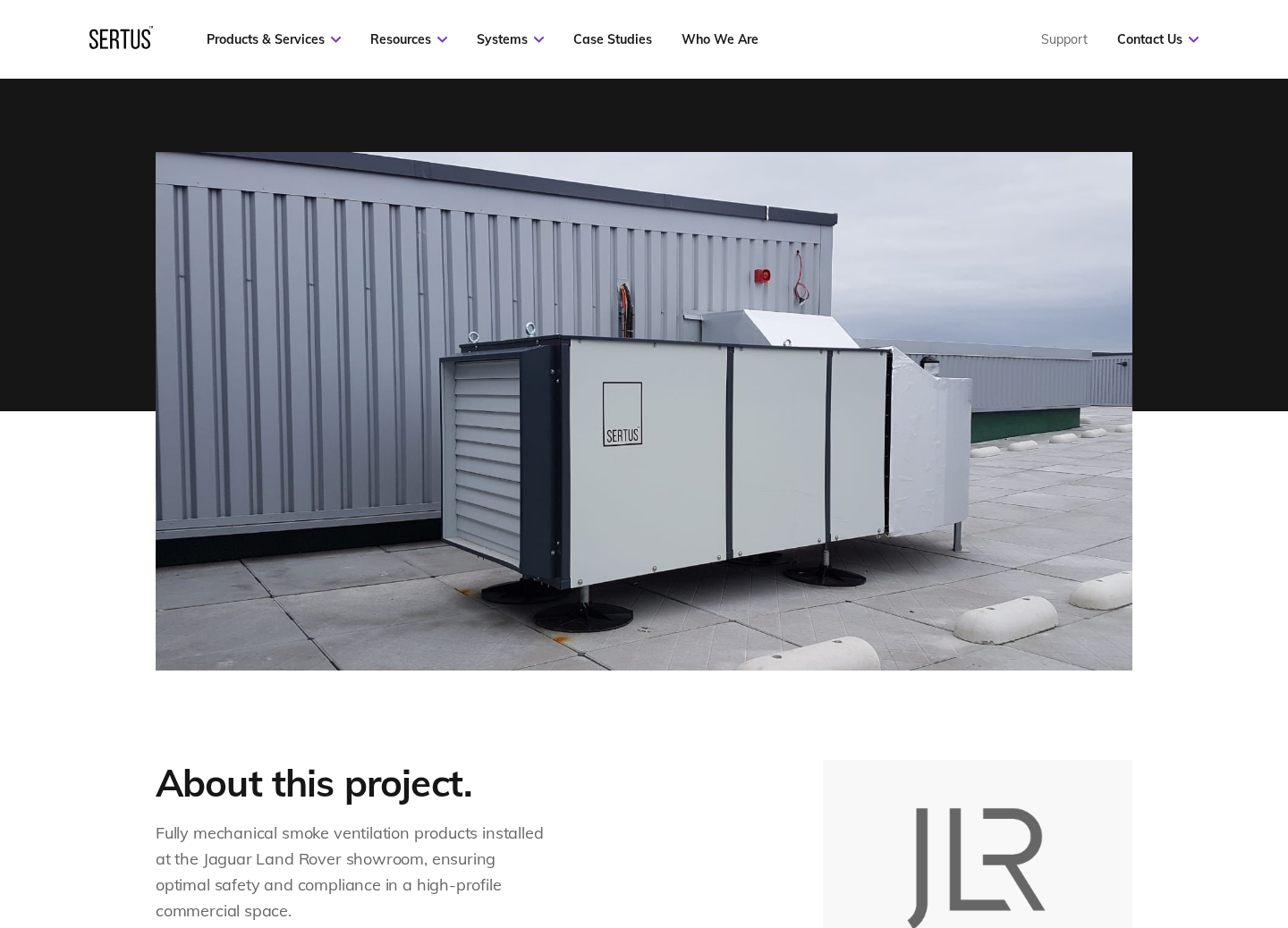
scroll to position [161, 0]
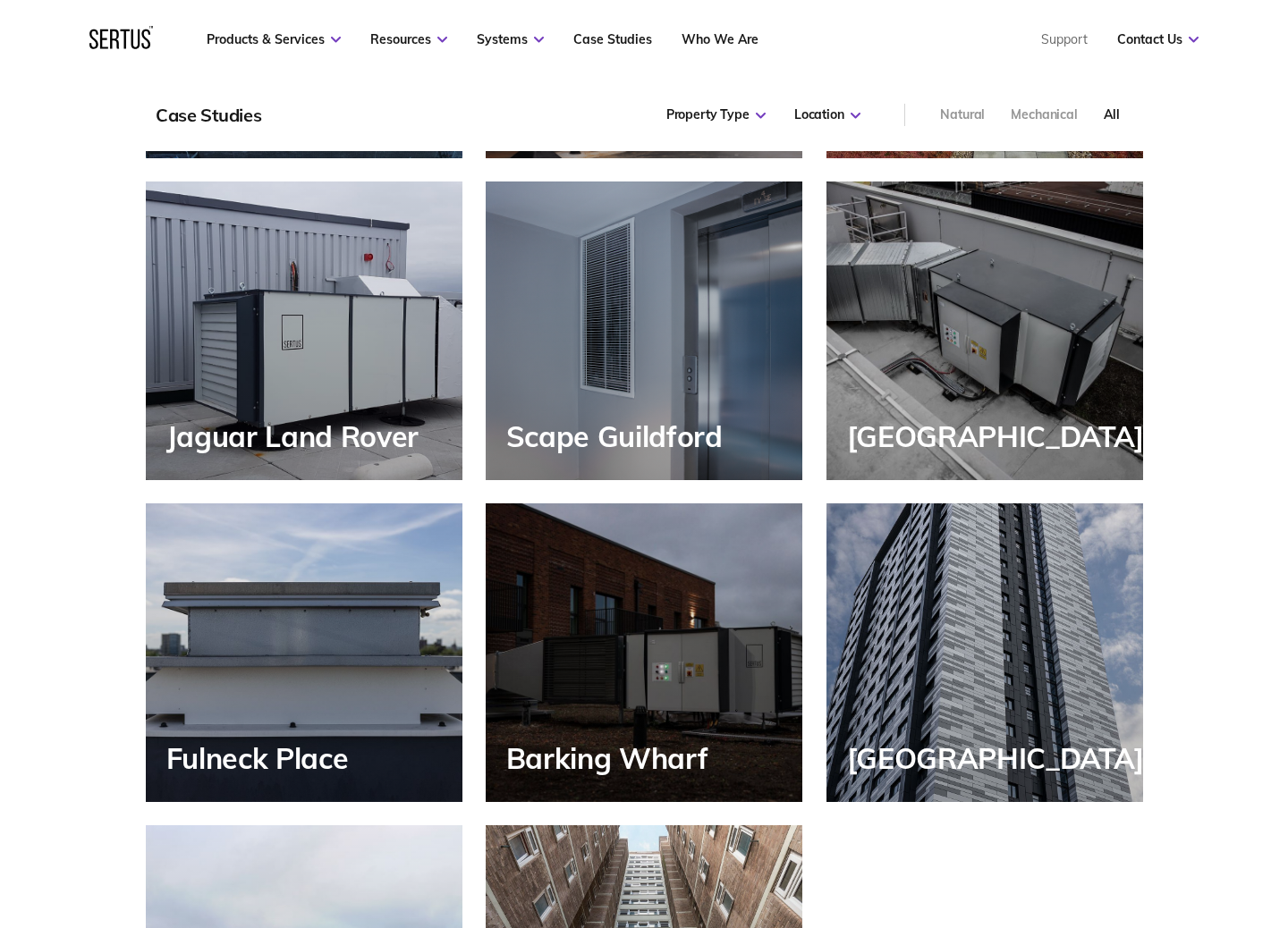
scroll to position [1799, 0]
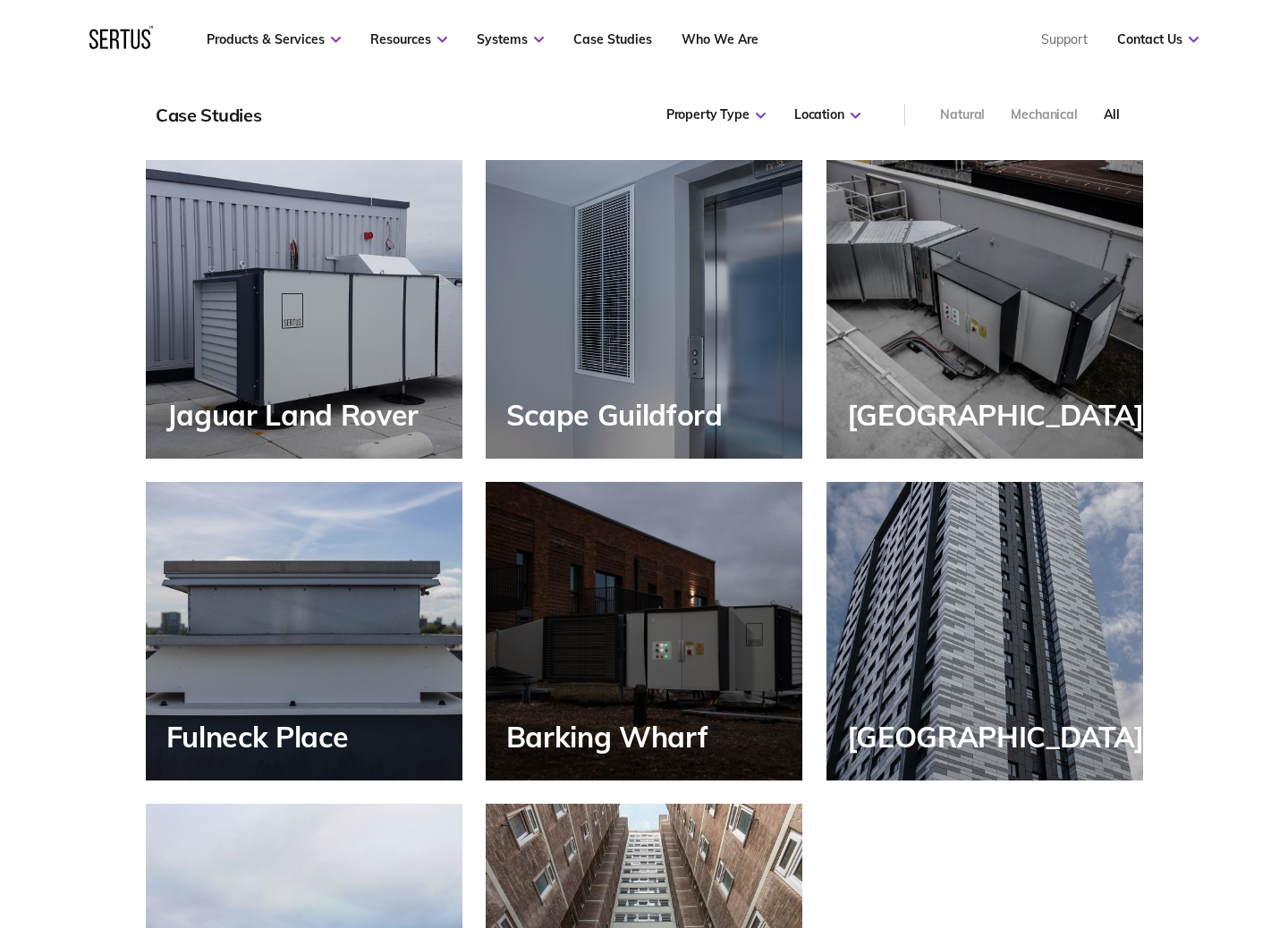
click at [660, 352] on div "Scape Guildford" at bounding box center [644, 309] width 317 height 299
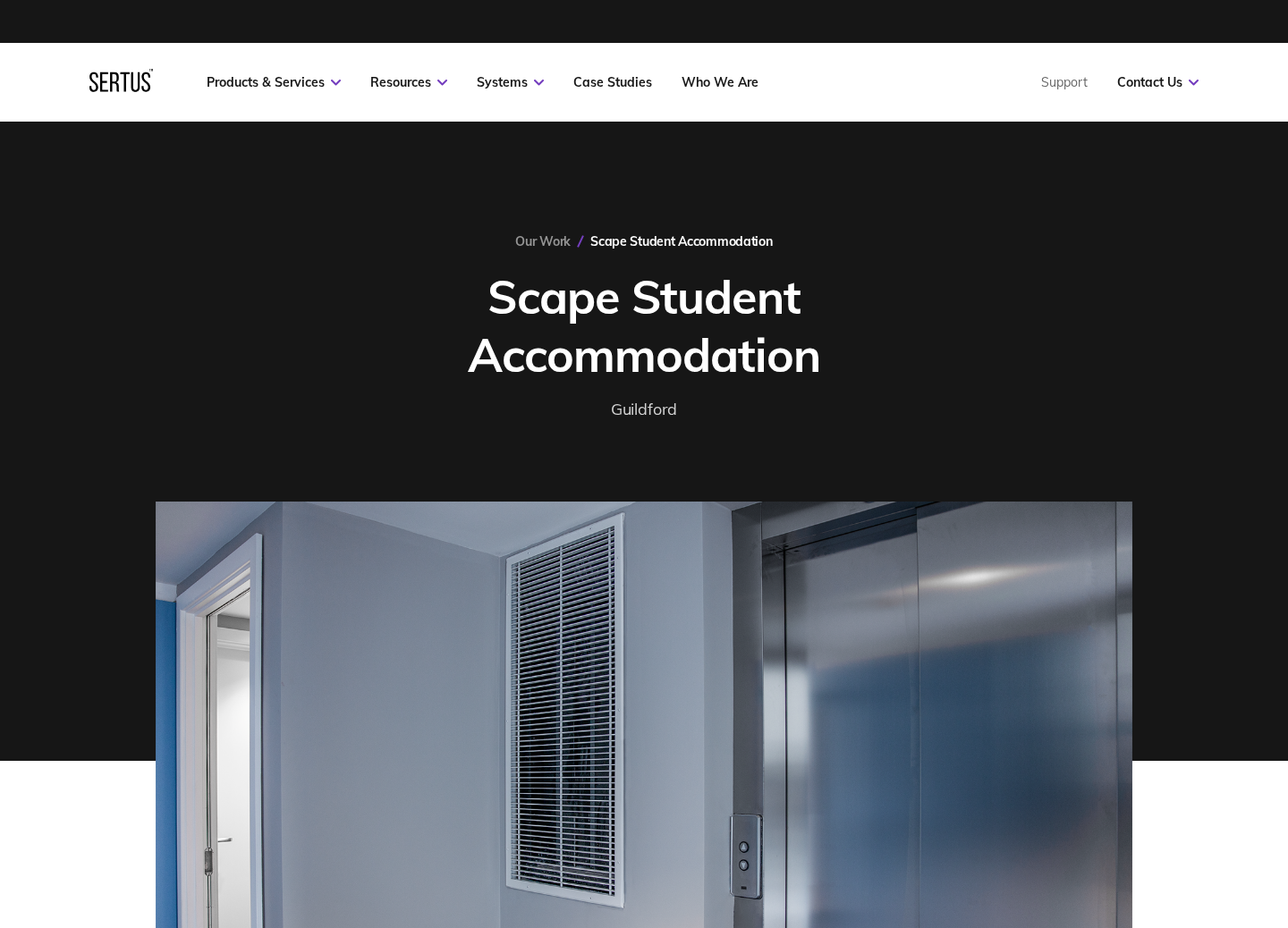
click at [527, 316] on h1 "Scape Student Accommodation" at bounding box center [644, 325] width 581 height 116
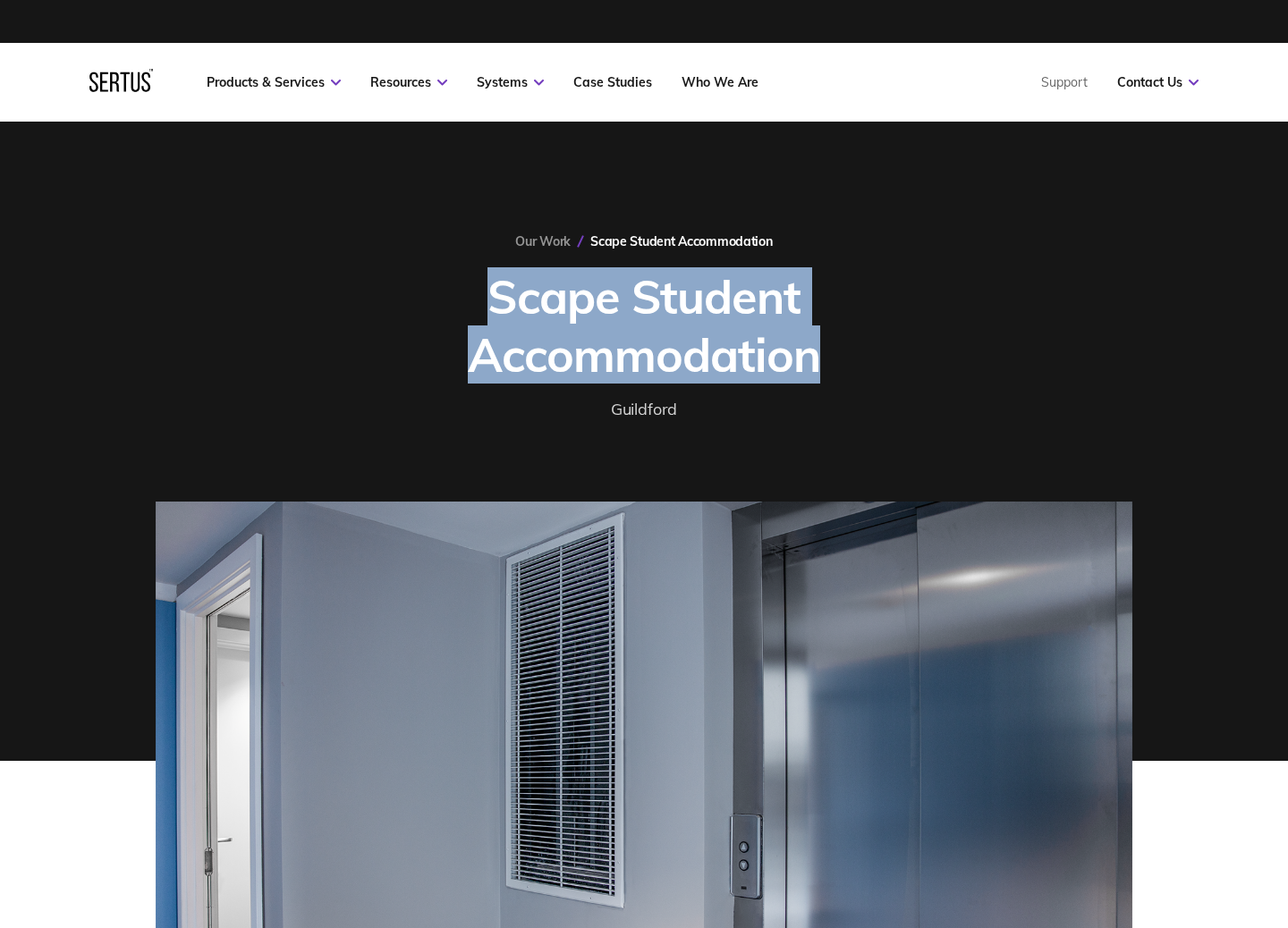
drag, startPoint x: 500, startPoint y: 298, endPoint x: 861, endPoint y: 351, distance: 364.9
click at [861, 351] on h1 "Scape Student Accommodation" at bounding box center [644, 325] width 581 height 116
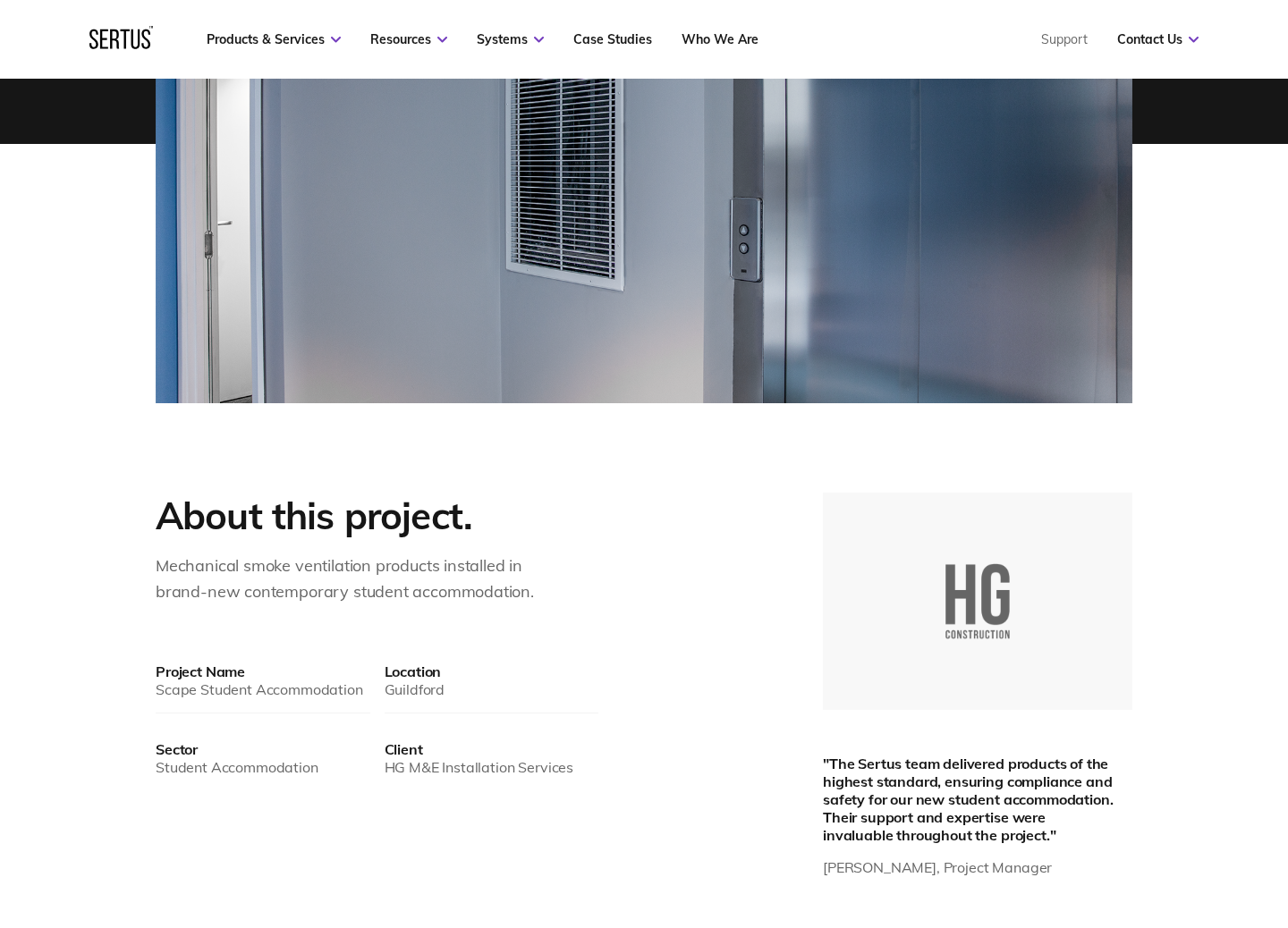
scroll to position [665, 0]
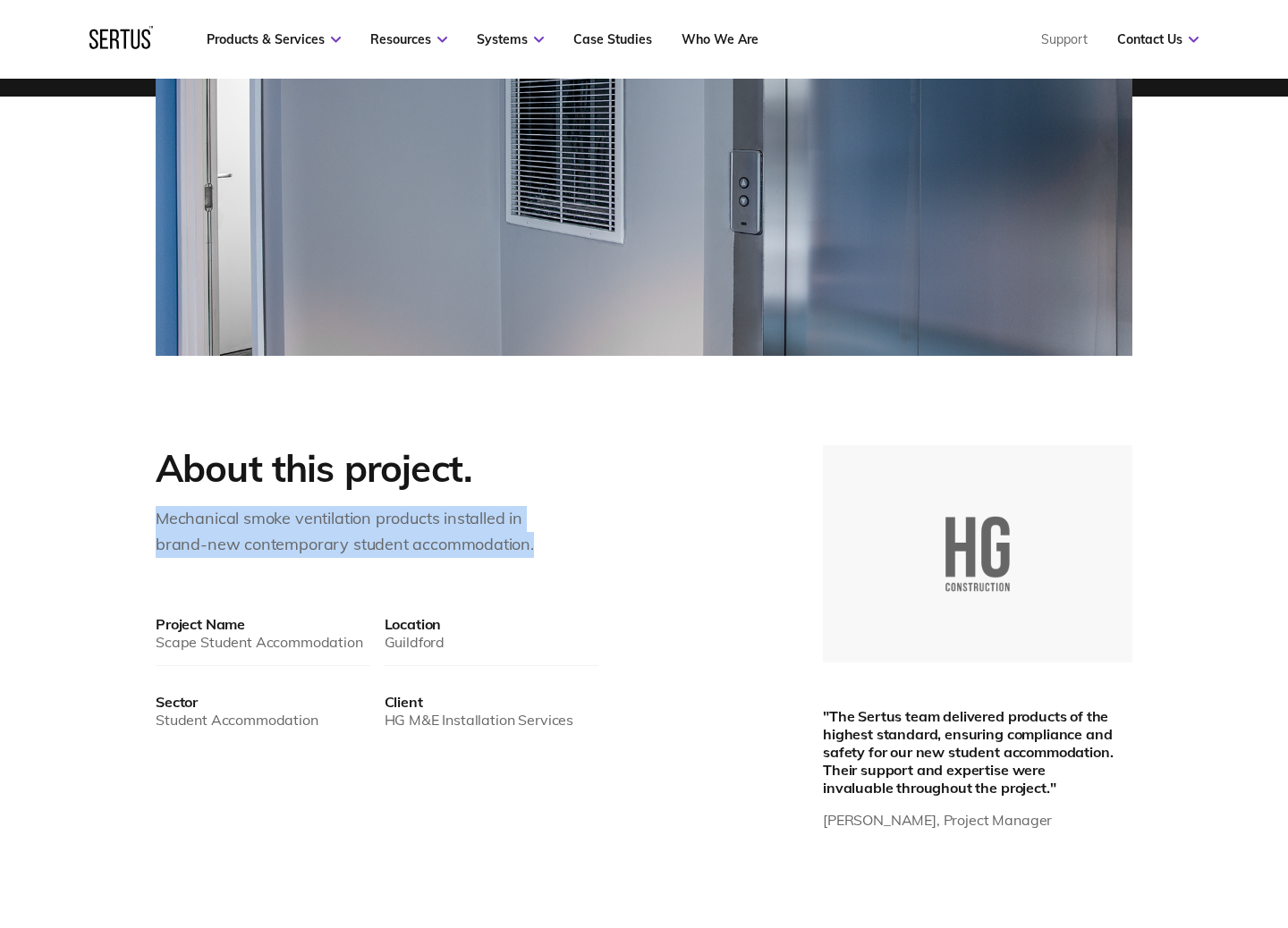
drag, startPoint x: 162, startPoint y: 520, endPoint x: 567, endPoint y: 540, distance: 405.5
click at [567, 540] on div "About this project. Mechanical smoke ventilation products installed in brand-ne…" at bounding box center [376, 501] width 443 height 112
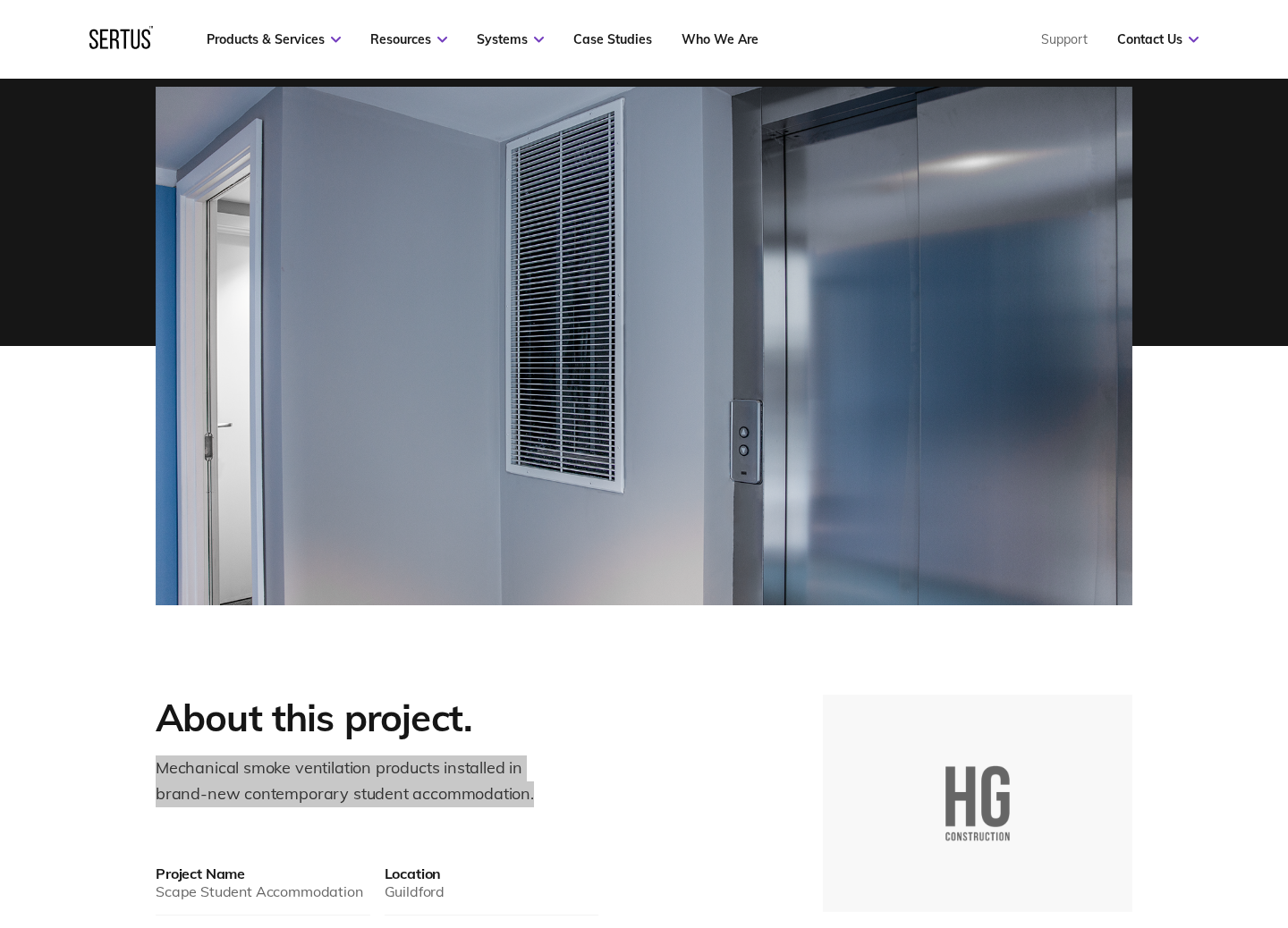
scroll to position [238, 0]
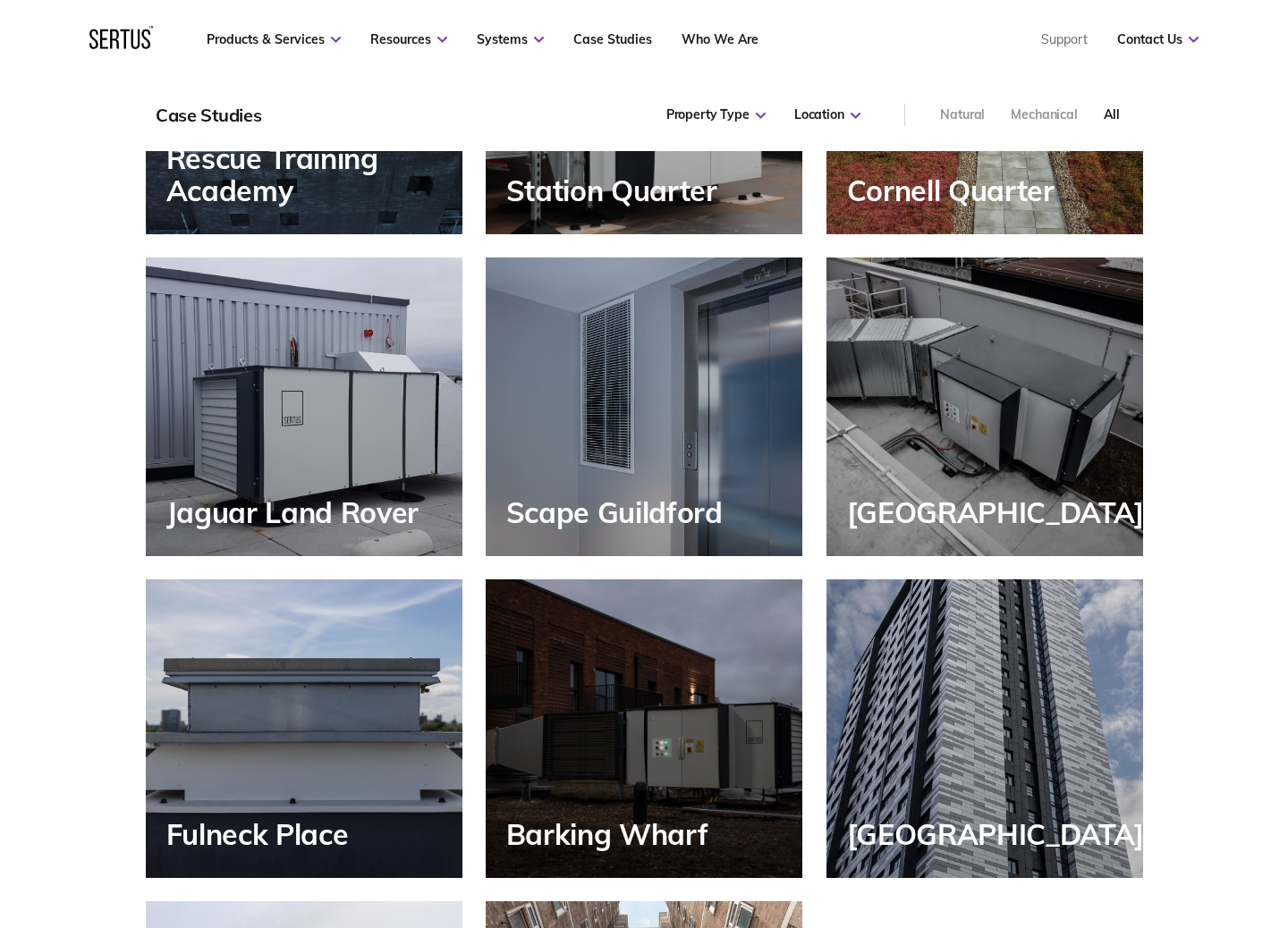
scroll to position [1266, 998]
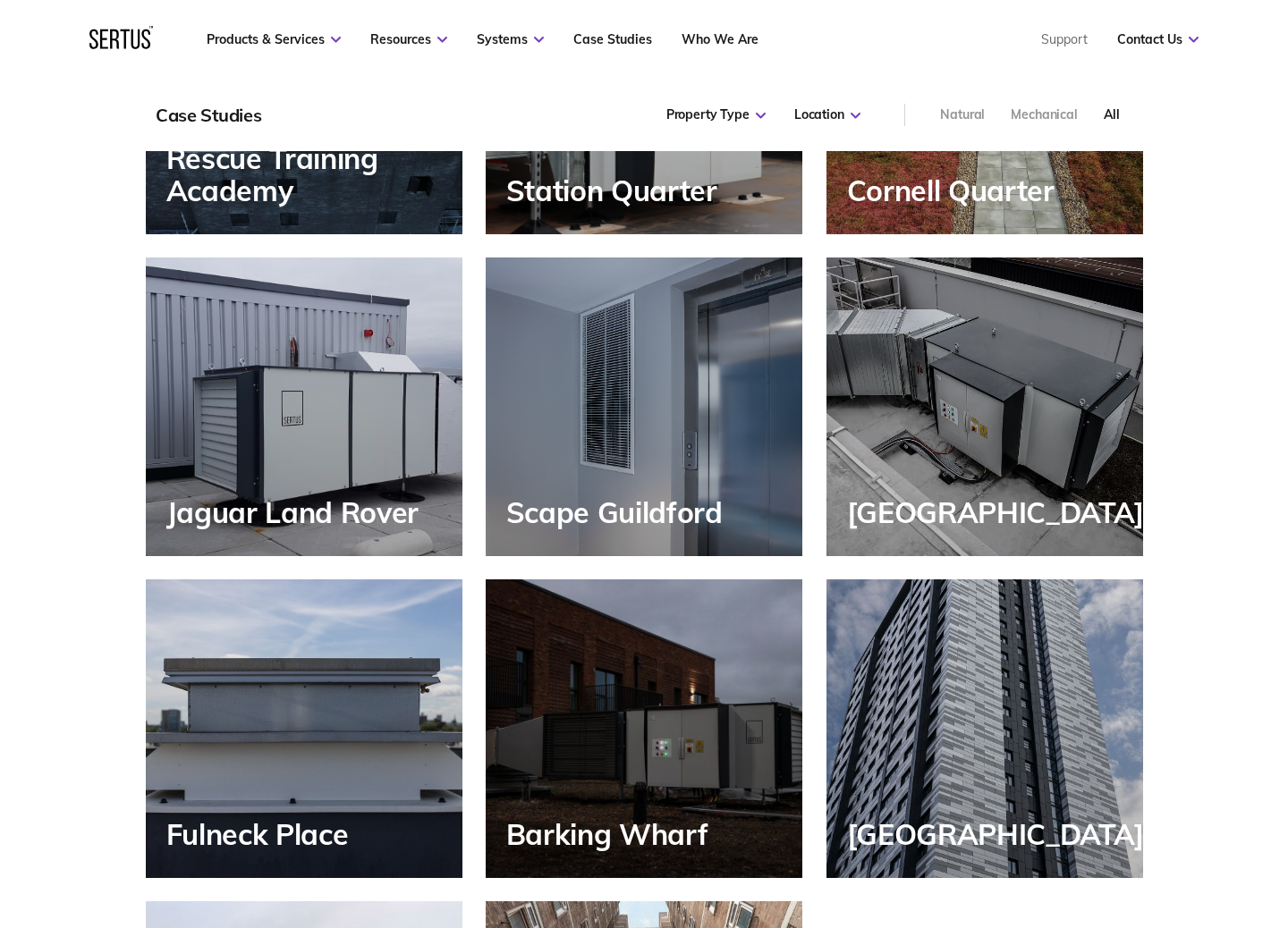
click at [893, 457] on div "[GEOGRAPHIC_DATA]" at bounding box center [985, 406] width 317 height 299
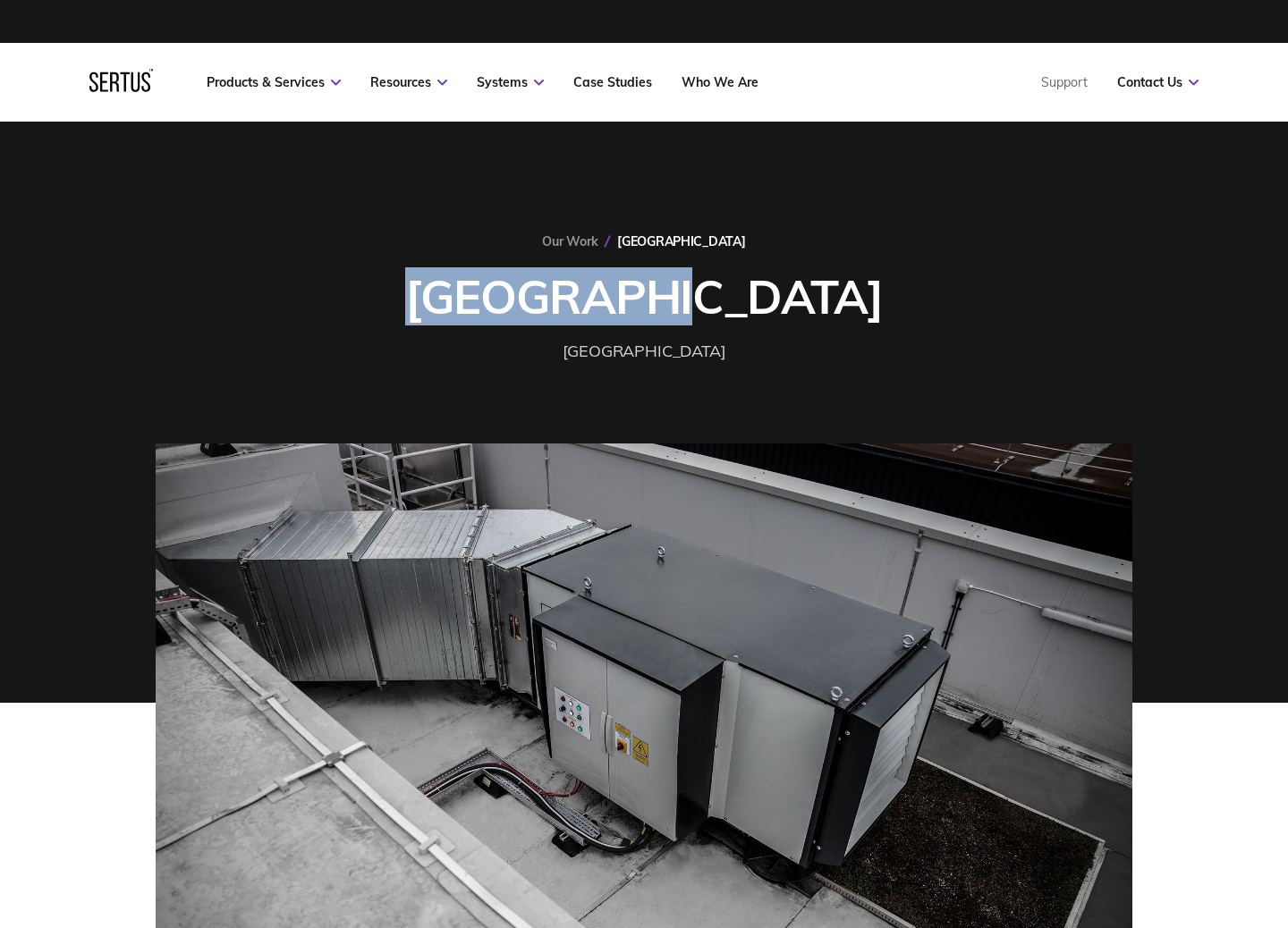
drag, startPoint x: 549, startPoint y: 299, endPoint x: 876, endPoint y: 300, distance: 327.0
click at [876, 300] on div "Our Work [GEOGRAPHIC_DATA] [GEOGRAPHIC_DATA]" at bounding box center [644, 298] width 977 height 131
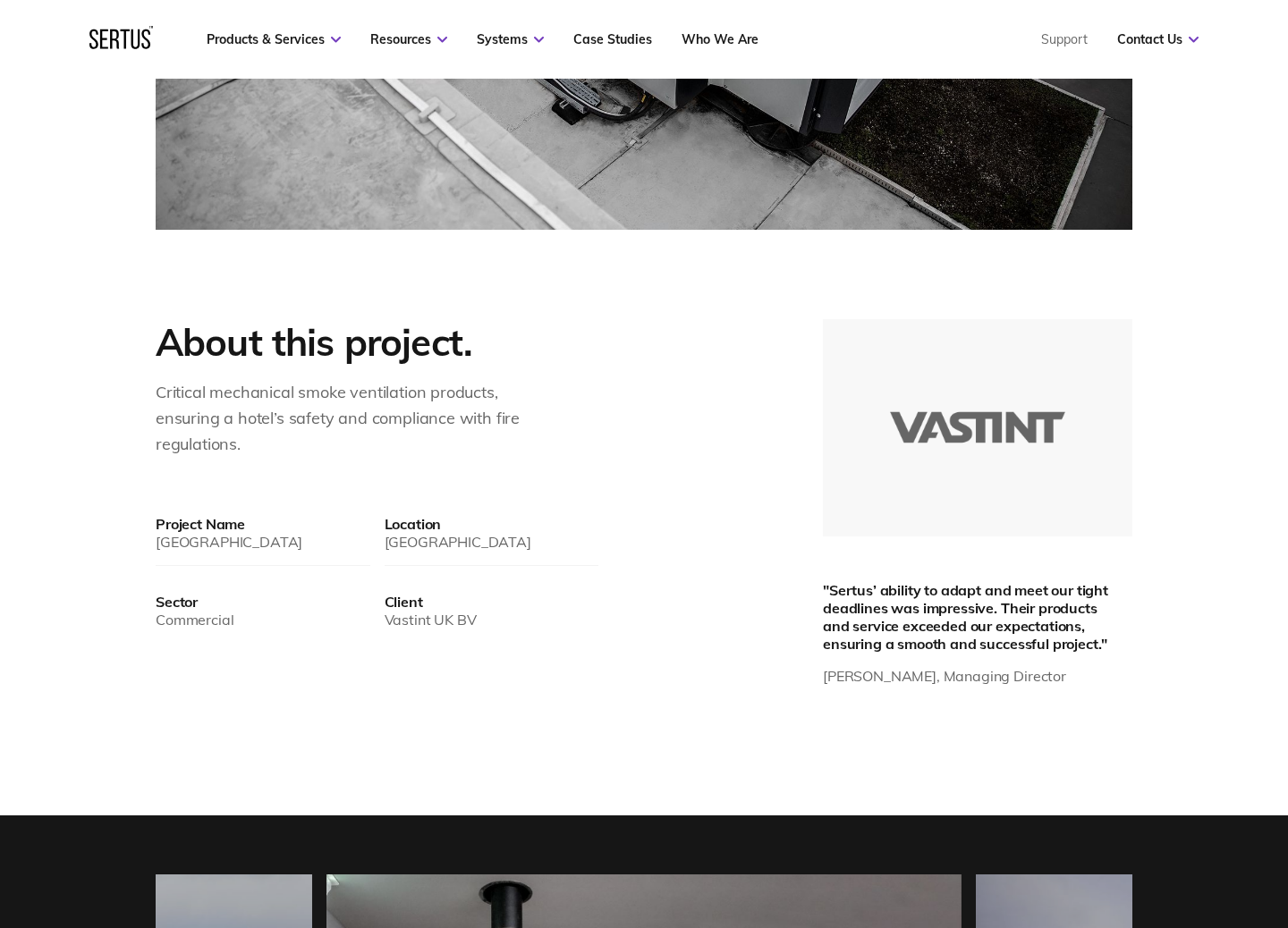
scroll to position [785, 0]
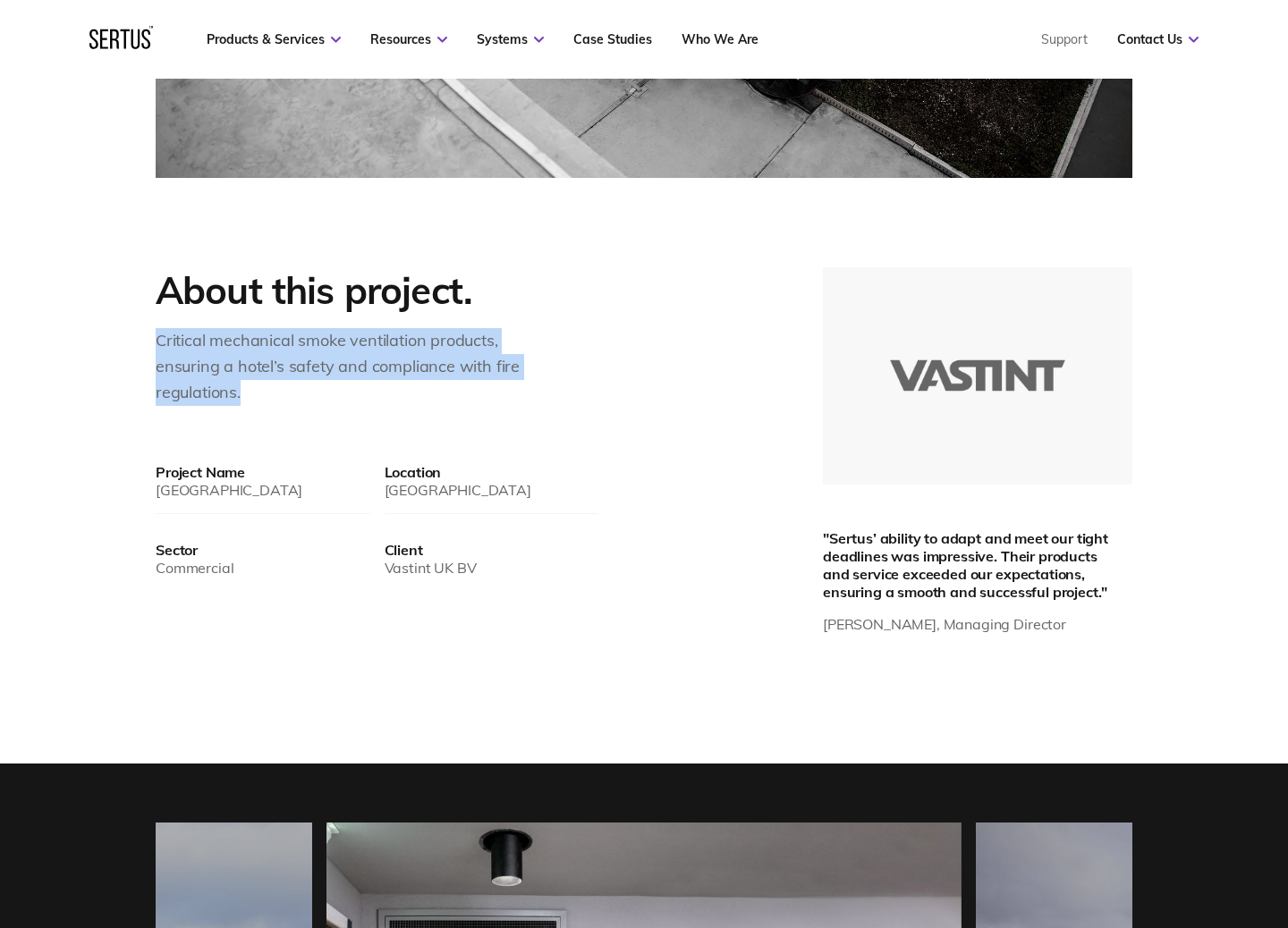
drag, startPoint x: 159, startPoint y: 340, endPoint x: 315, endPoint y: 393, distance: 164.8
click at [315, 393] on div "Critical mechanical smoke ventilation products, ensuring a hotel’s safety and c…" at bounding box center [352, 367] width 393 height 77
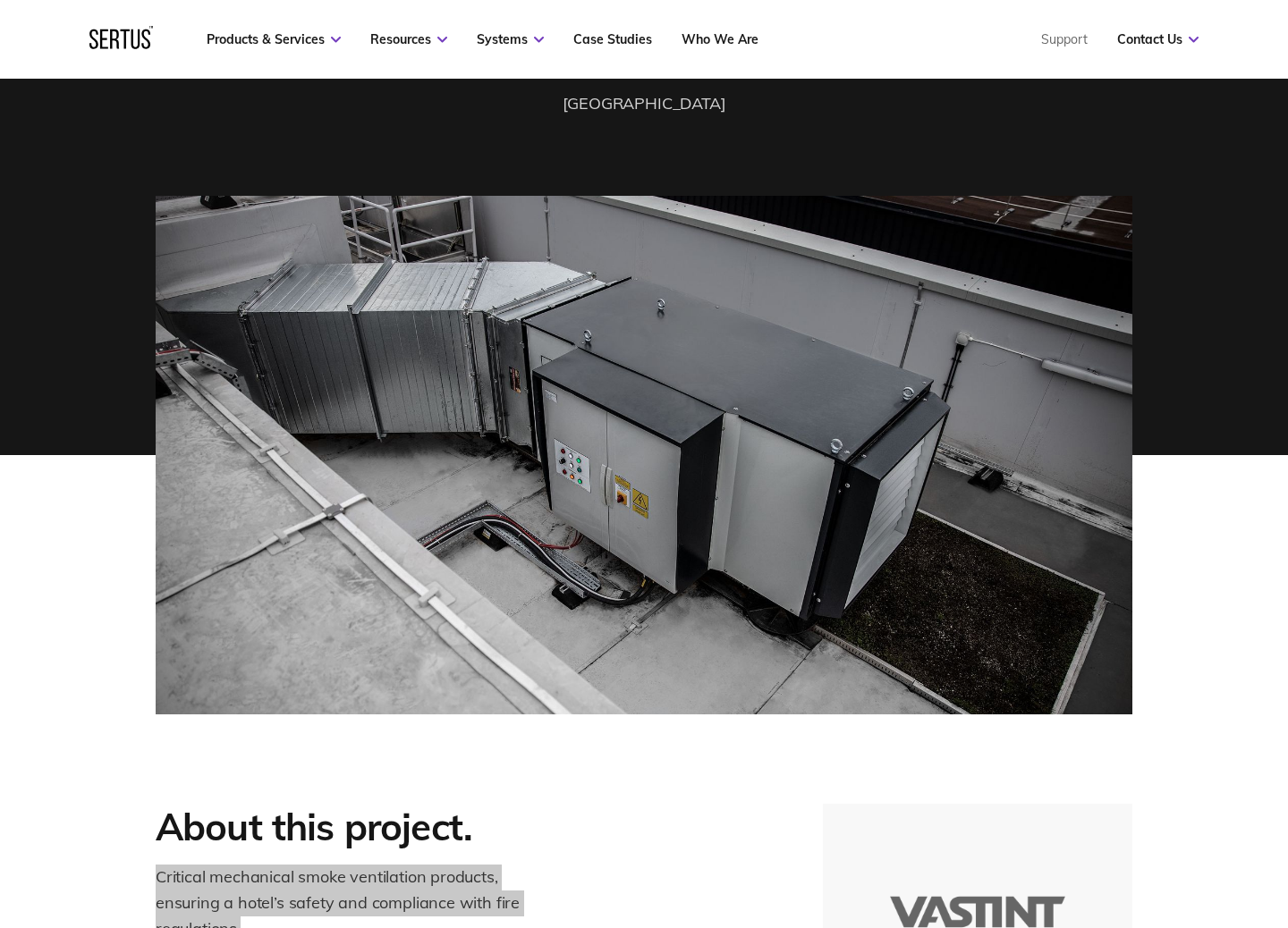
scroll to position [233, 0]
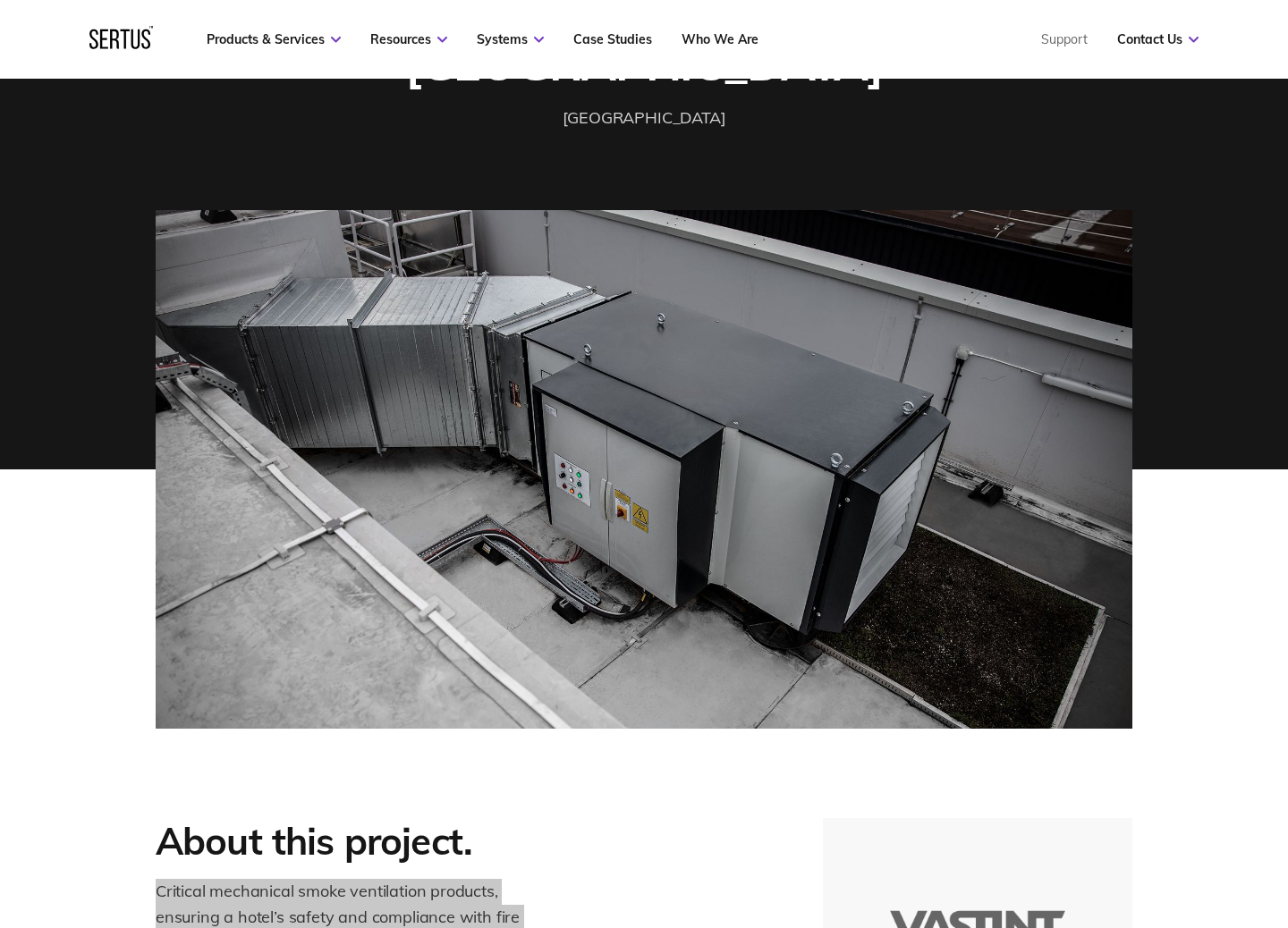
drag, startPoint x: 619, startPoint y: 439, endPoint x: 684, endPoint y: 379, distance: 88.5
click at [684, 379] on img at bounding box center [644, 470] width 977 height 519
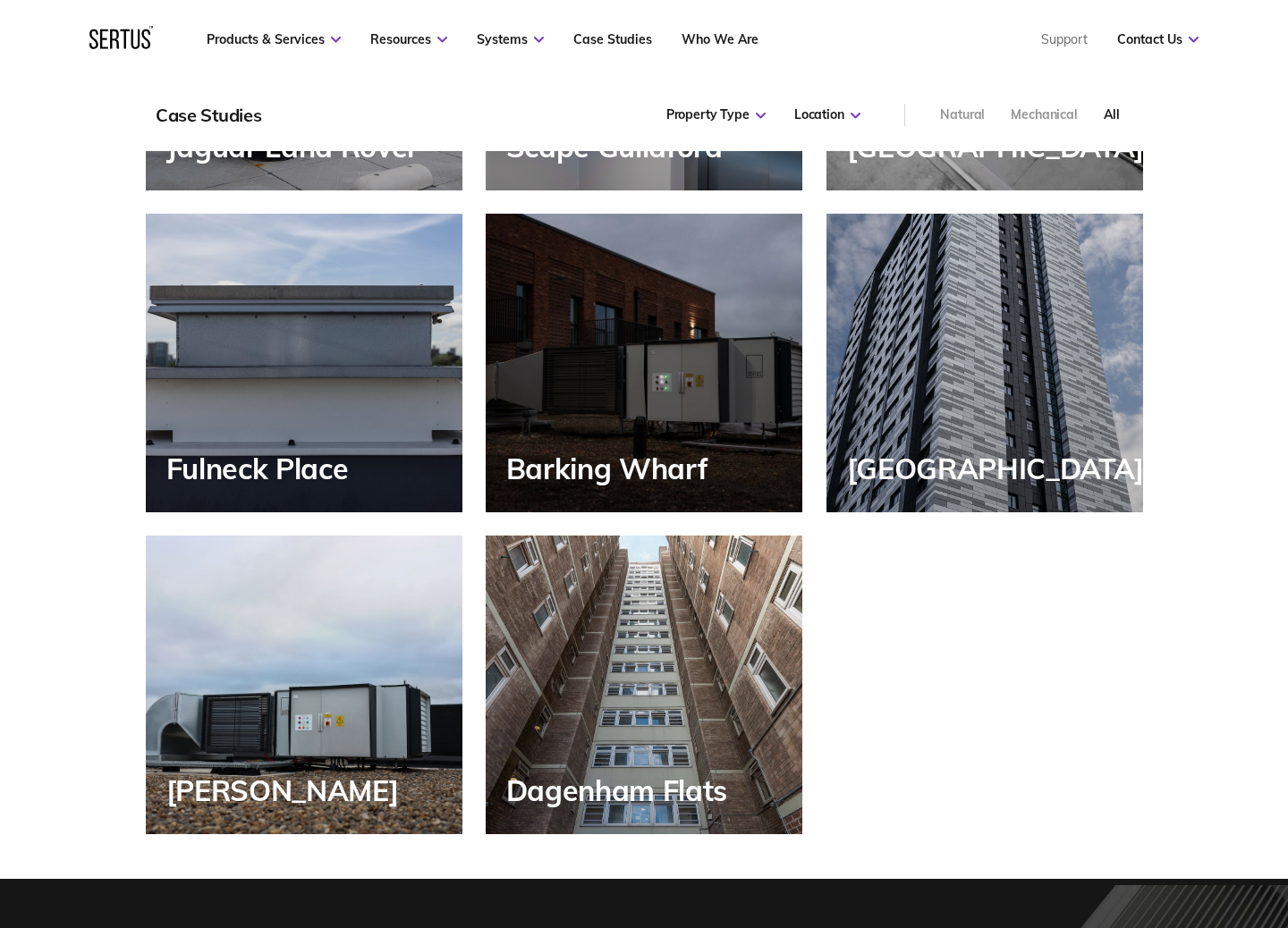
scroll to position [2070, 0]
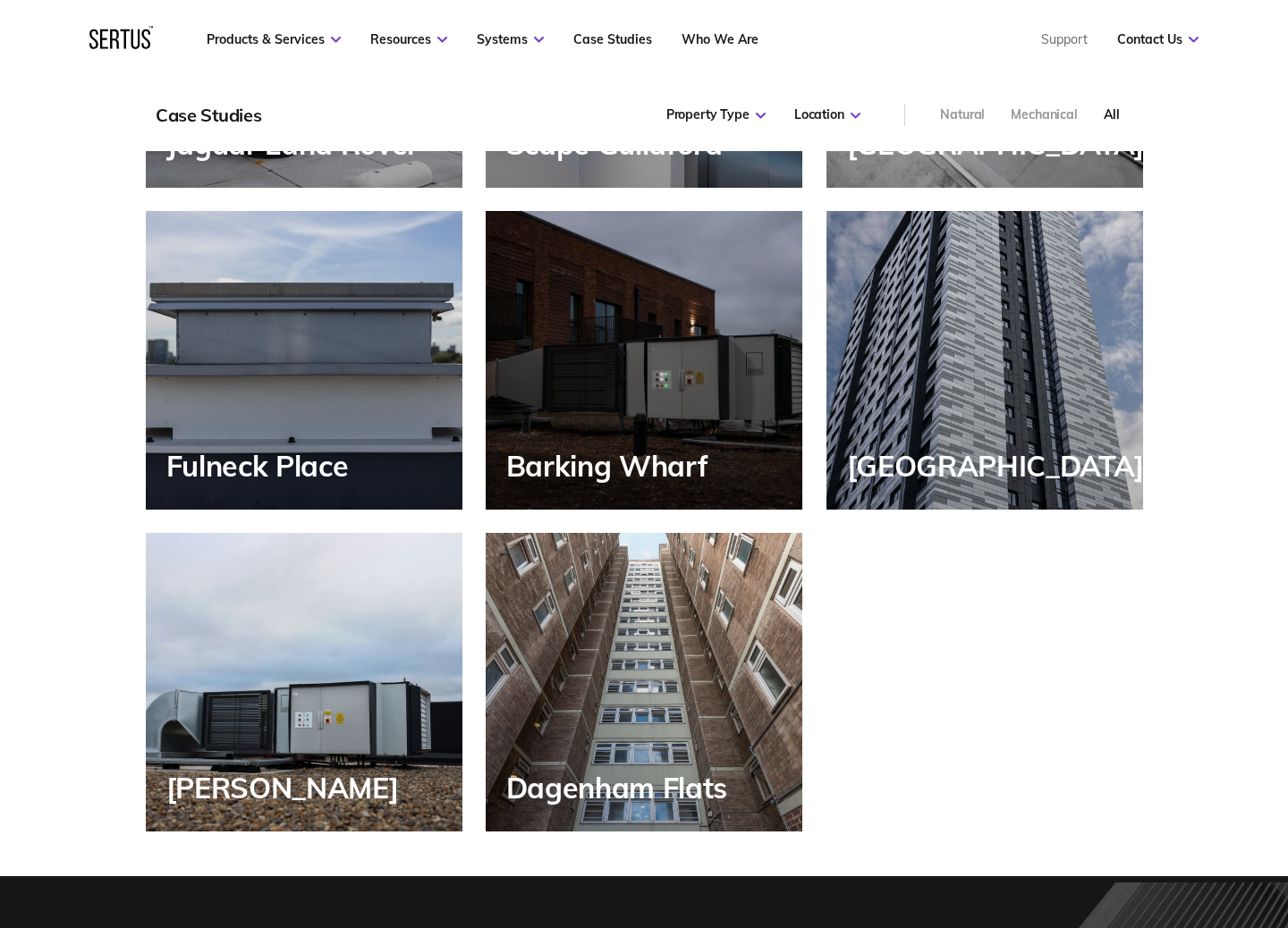
click at [214, 393] on div "Fulneck Place" at bounding box center [305, 360] width 317 height 299
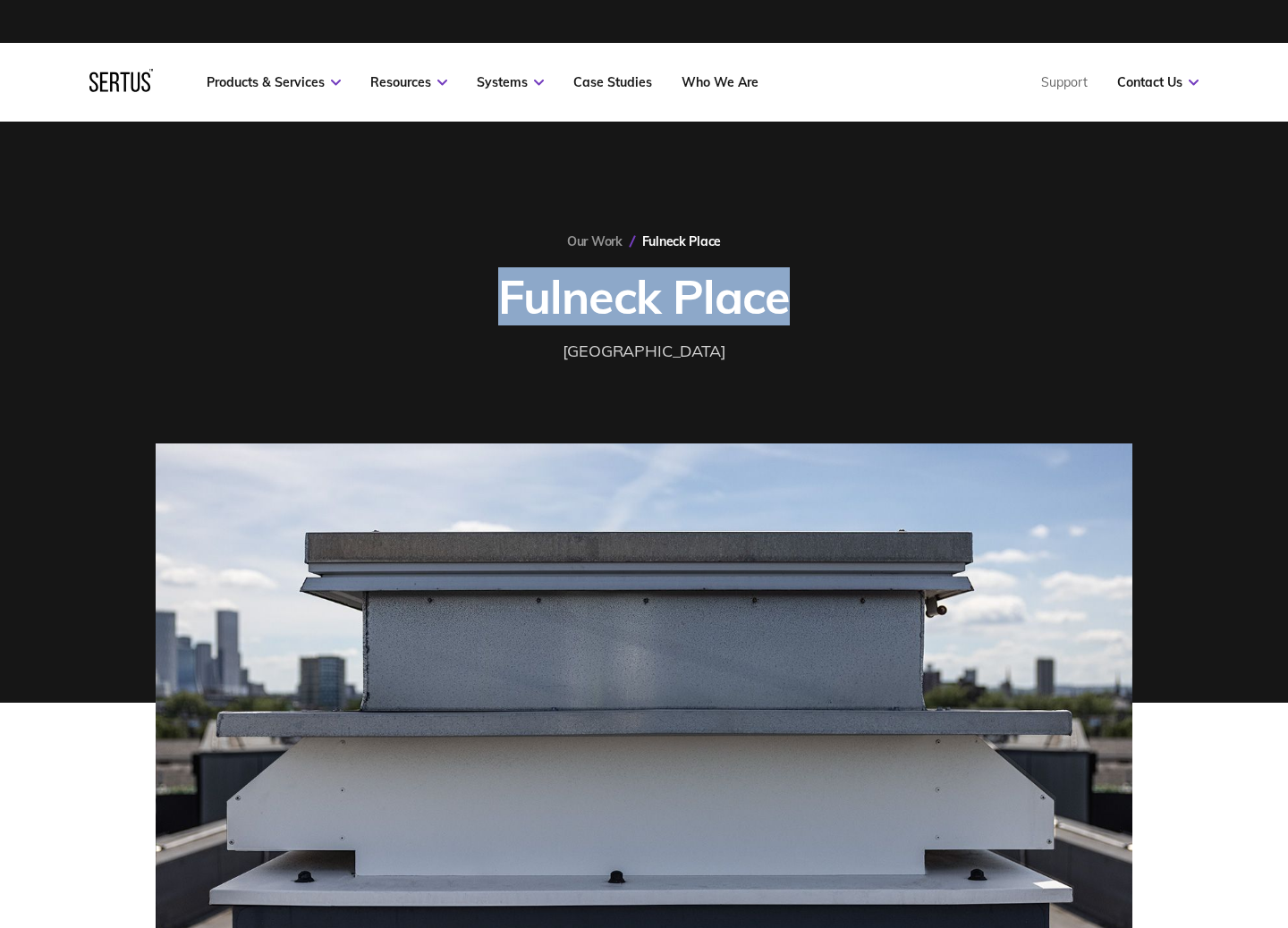
drag, startPoint x: 503, startPoint y: 296, endPoint x: 880, endPoint y: 302, distance: 377.0
click at [880, 302] on div "Our Work Fulneck Place [GEOGRAPHIC_DATA] [GEOGRAPHIC_DATA]" at bounding box center [644, 298] width 977 height 131
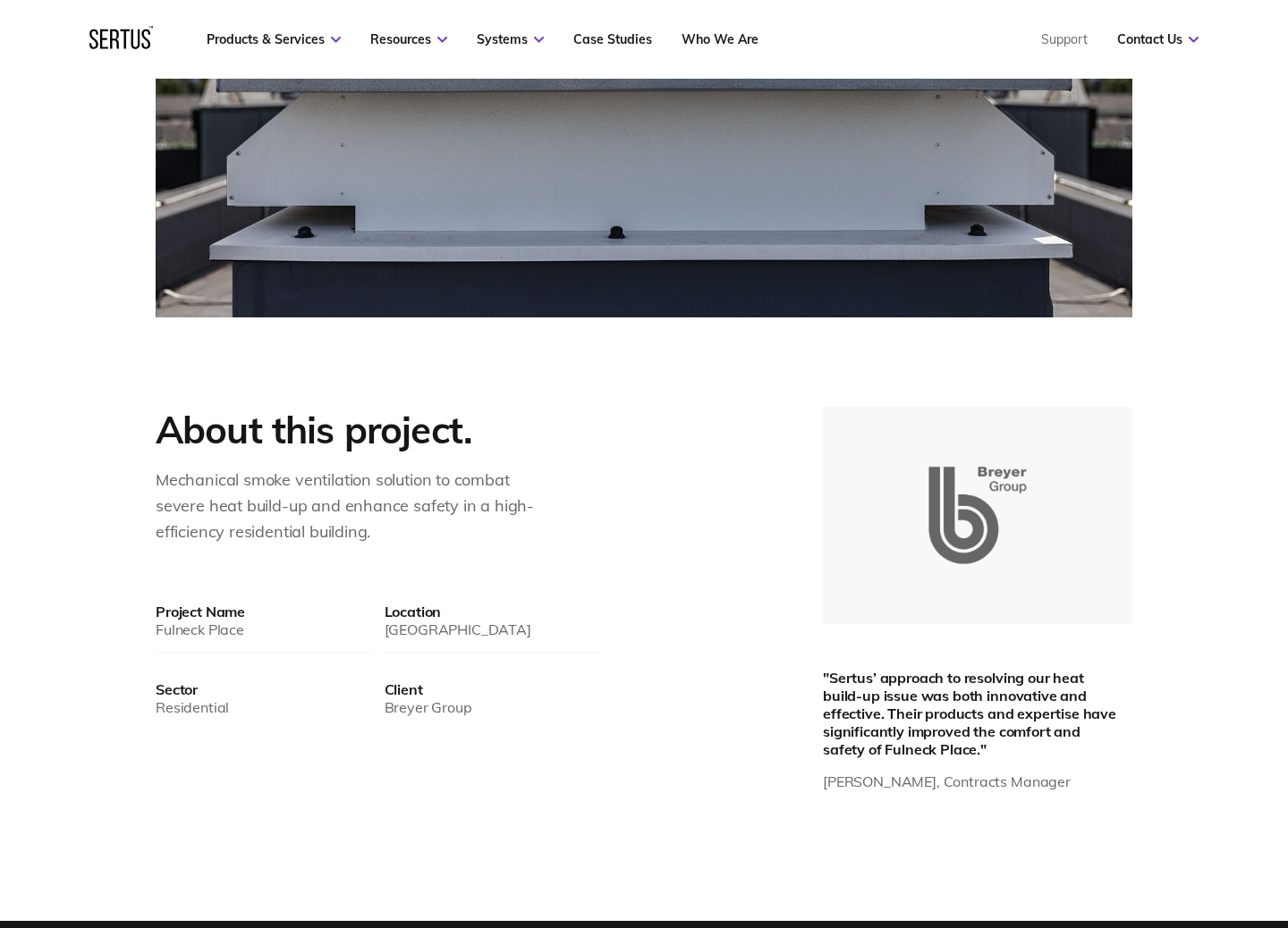
scroll to position [675, 0]
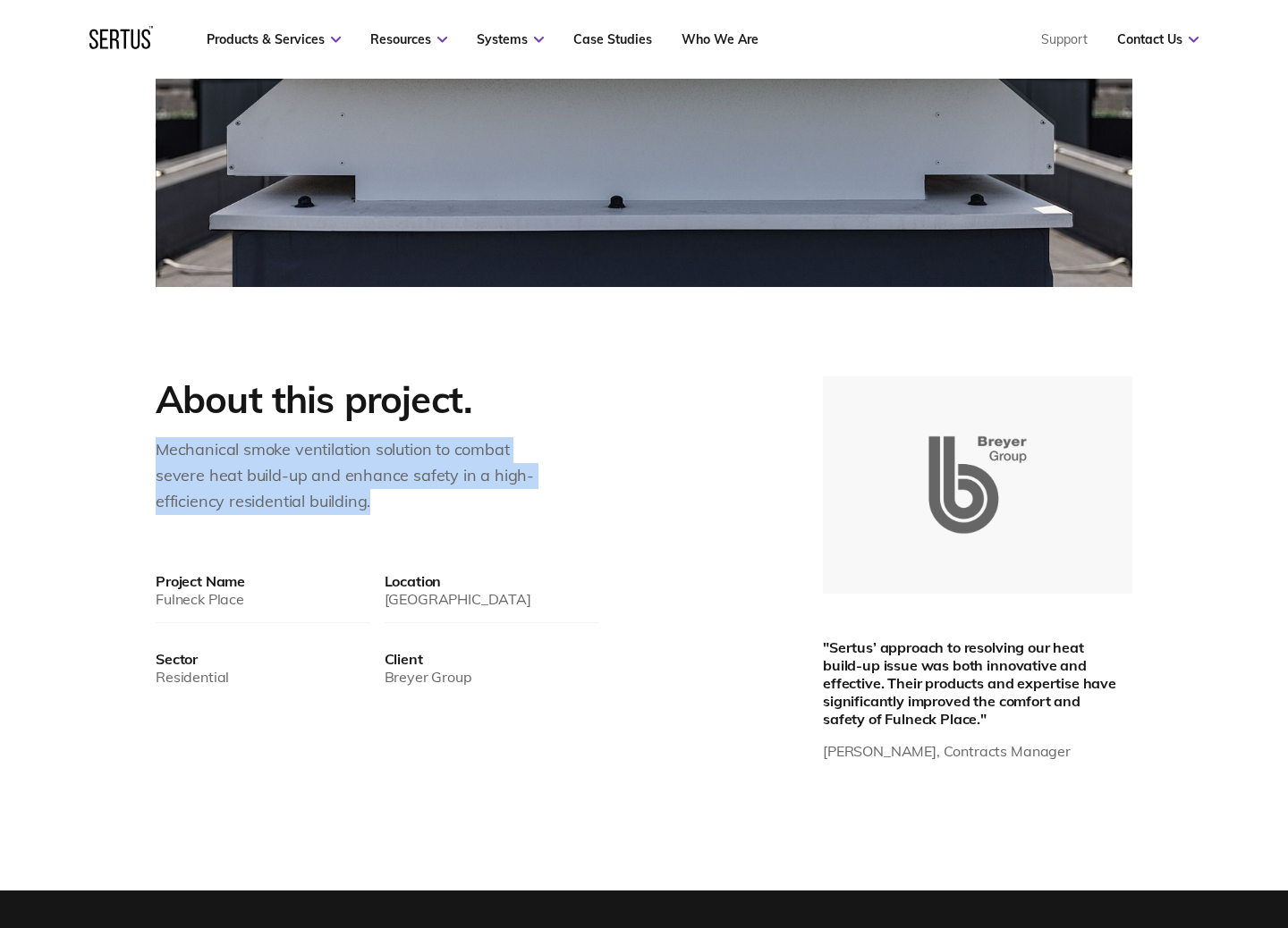
drag, startPoint x: 158, startPoint y: 450, endPoint x: 481, endPoint y: 494, distance: 326.0
click at [481, 494] on div "Mechanical smoke ventilation solution to combat severe heat build-up and enhanc…" at bounding box center [352, 476] width 393 height 77
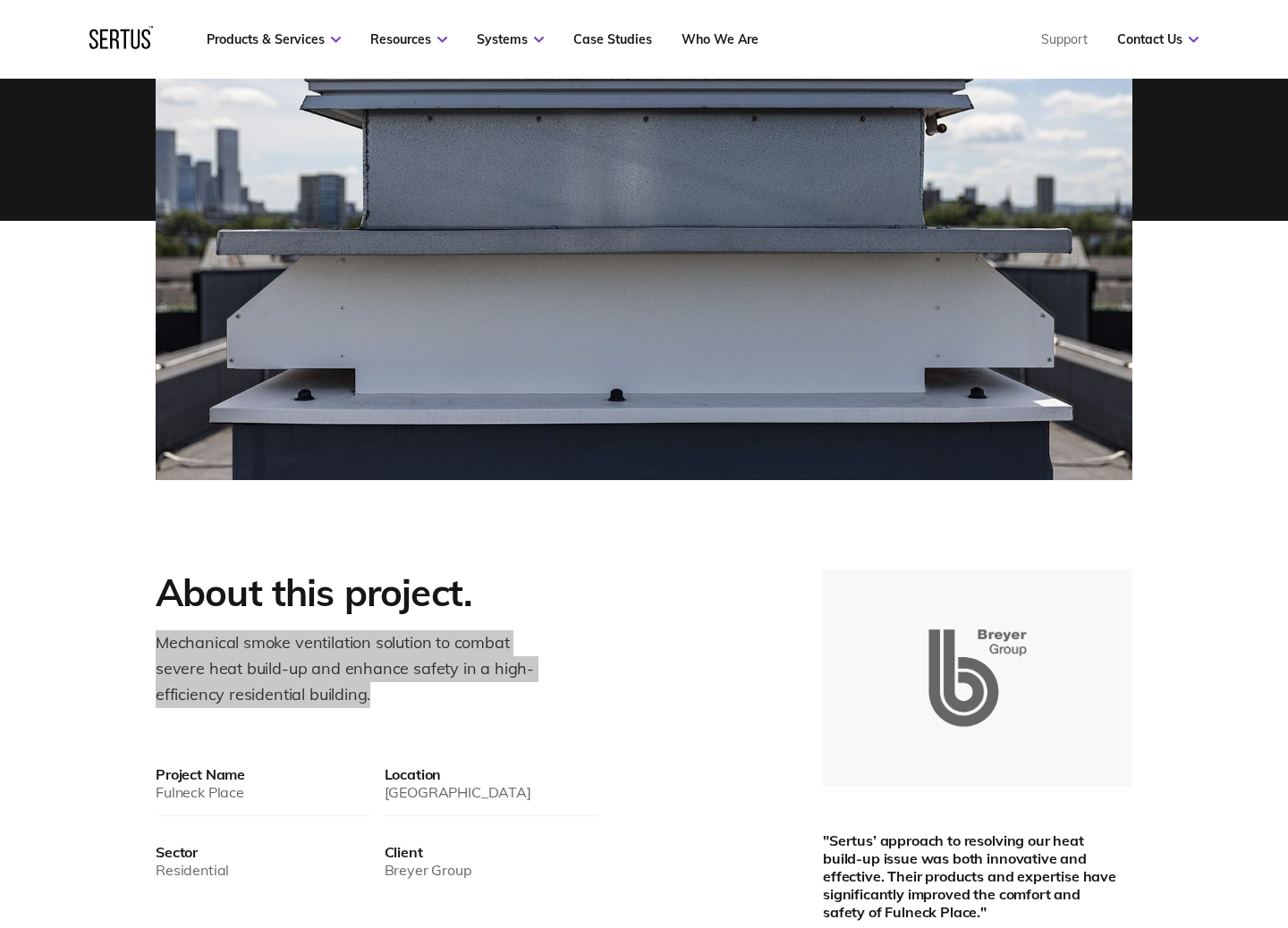
scroll to position [316, 0]
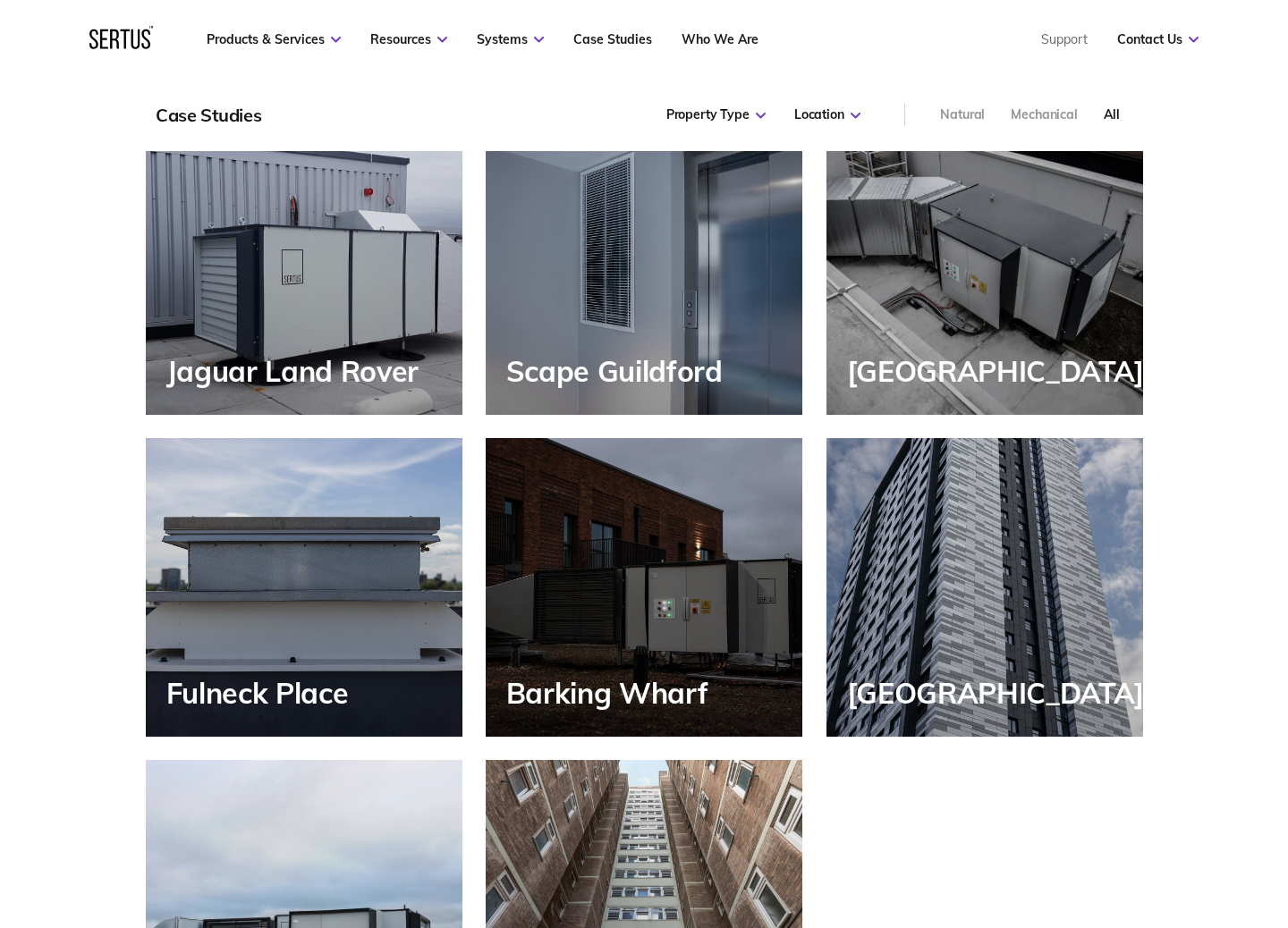
scroll to position [1848, 0]
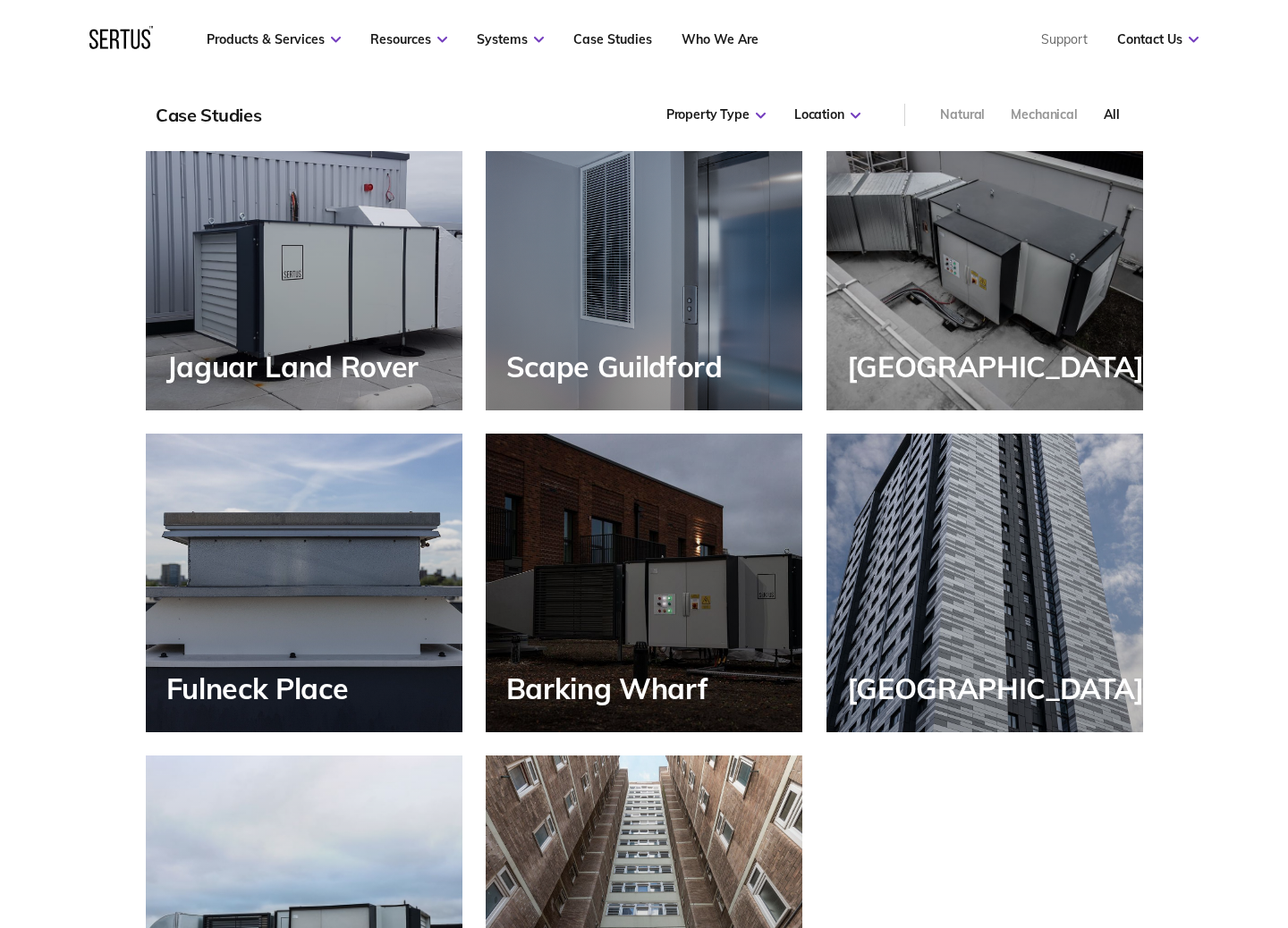
click at [672, 594] on div "Barking Wharf" at bounding box center [644, 583] width 317 height 299
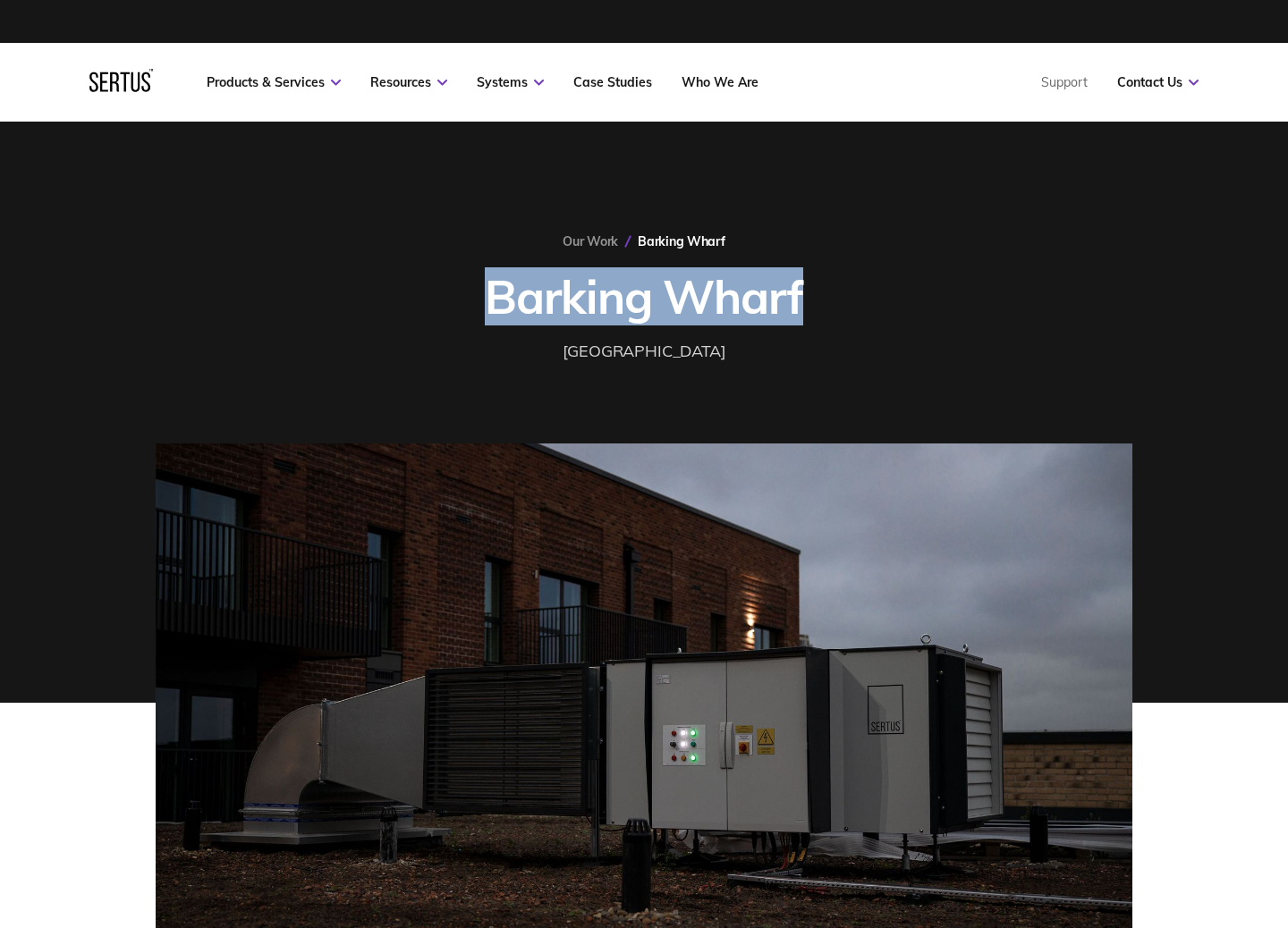
drag, startPoint x: 490, startPoint y: 297, endPoint x: 963, endPoint y: 301, distance: 473.0
click at [963, 301] on div "Our Work Barking Wharf Barking [GEOGRAPHIC_DATA] [GEOGRAPHIC_DATA]" at bounding box center [644, 298] width 977 height 131
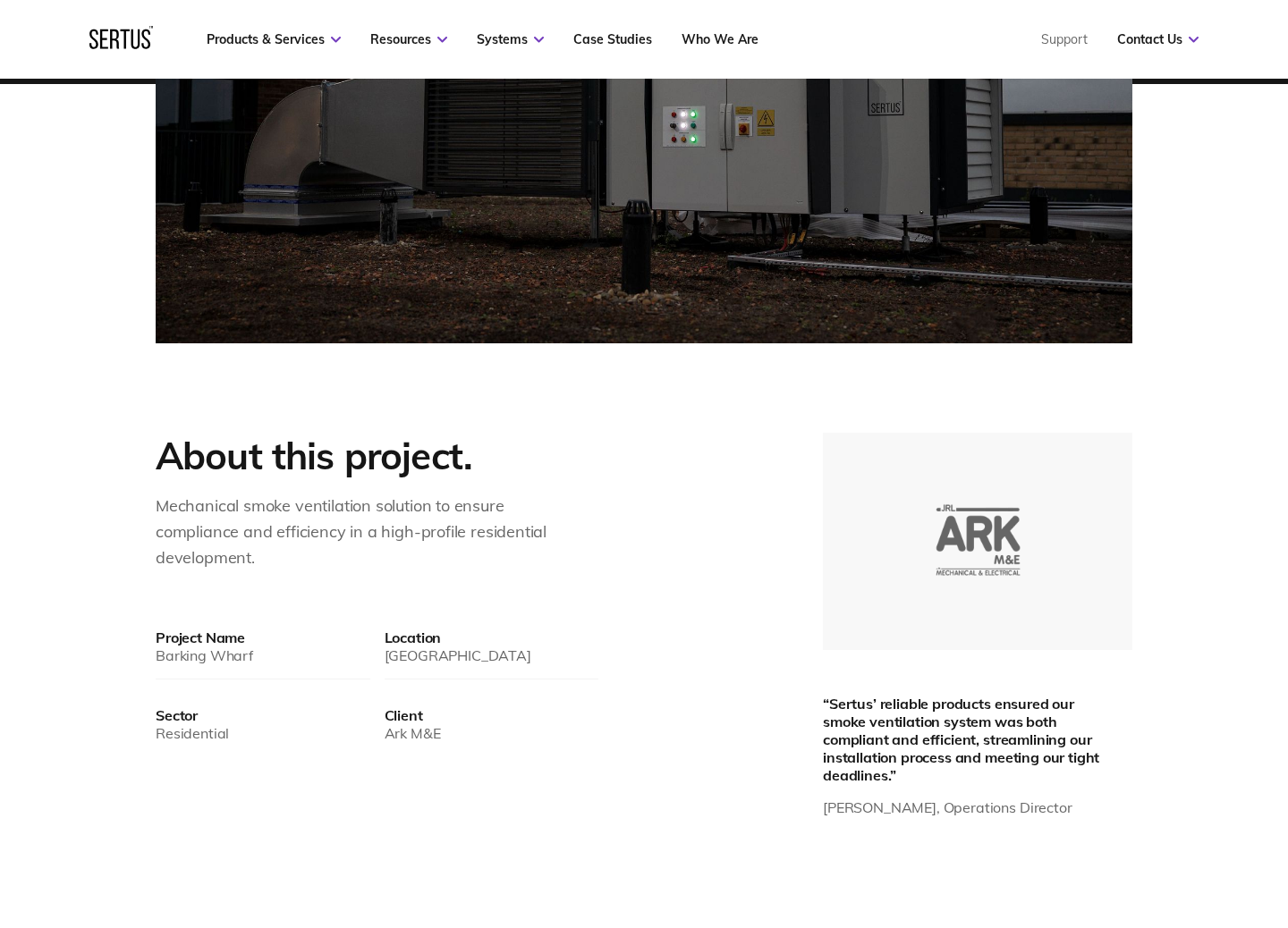
scroll to position [665, 0]
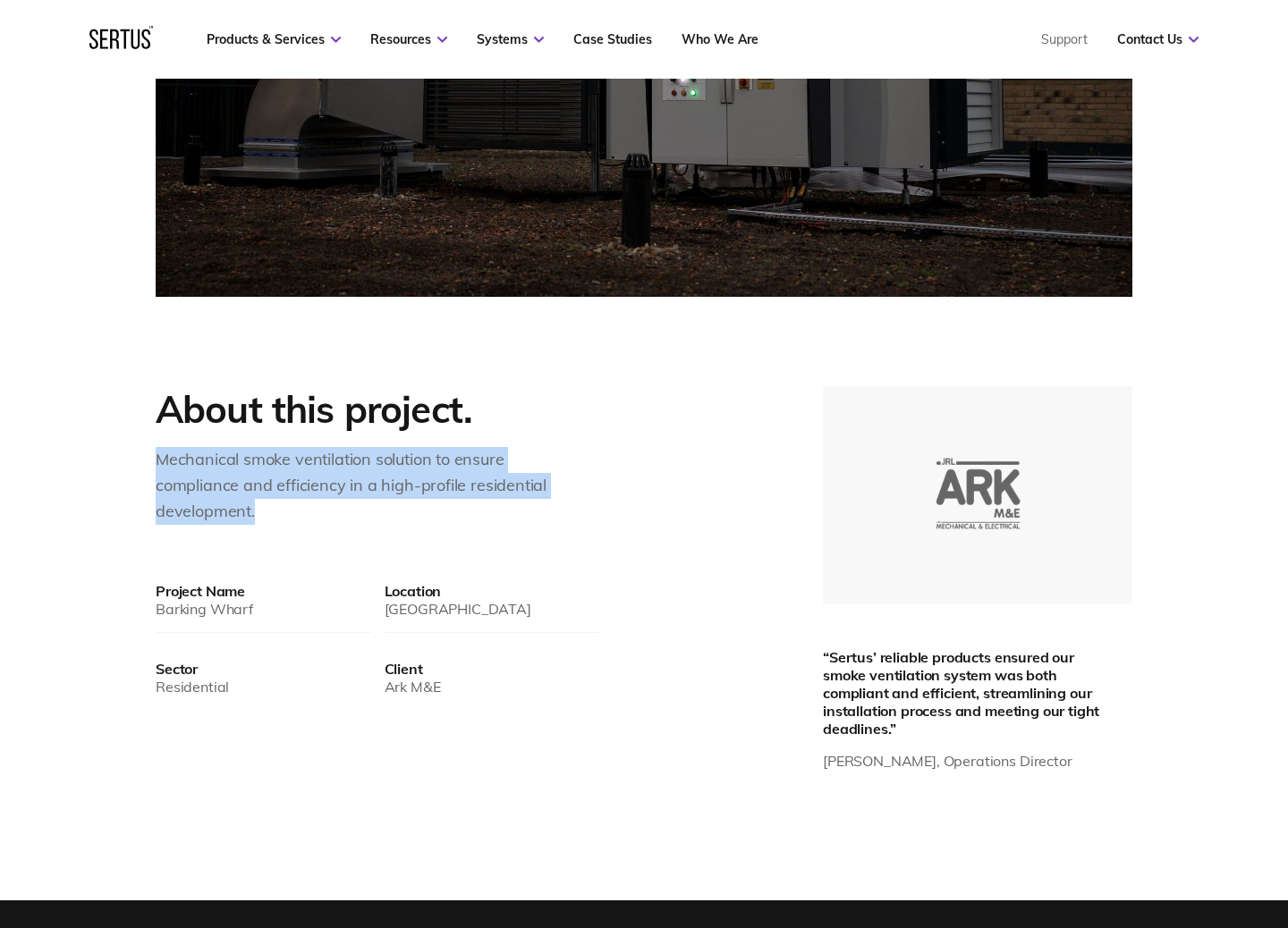
drag, startPoint x: 159, startPoint y: 458, endPoint x: 274, endPoint y: 500, distance: 122.4
click at [274, 500] on div "Mechanical smoke ventilation solution to ensure compliance and efficiency in a …" at bounding box center [352, 486] width 393 height 77
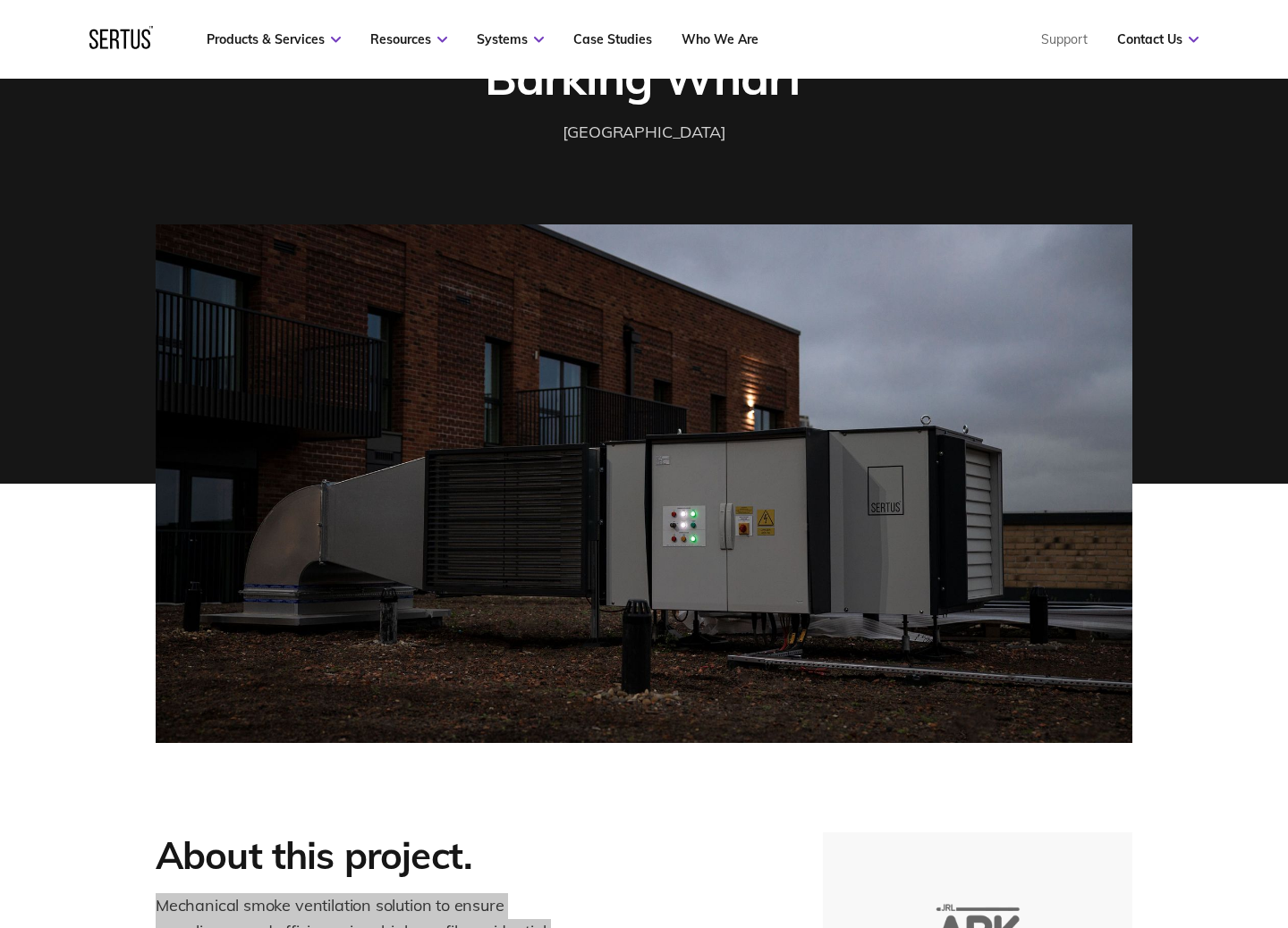
scroll to position [168, 0]
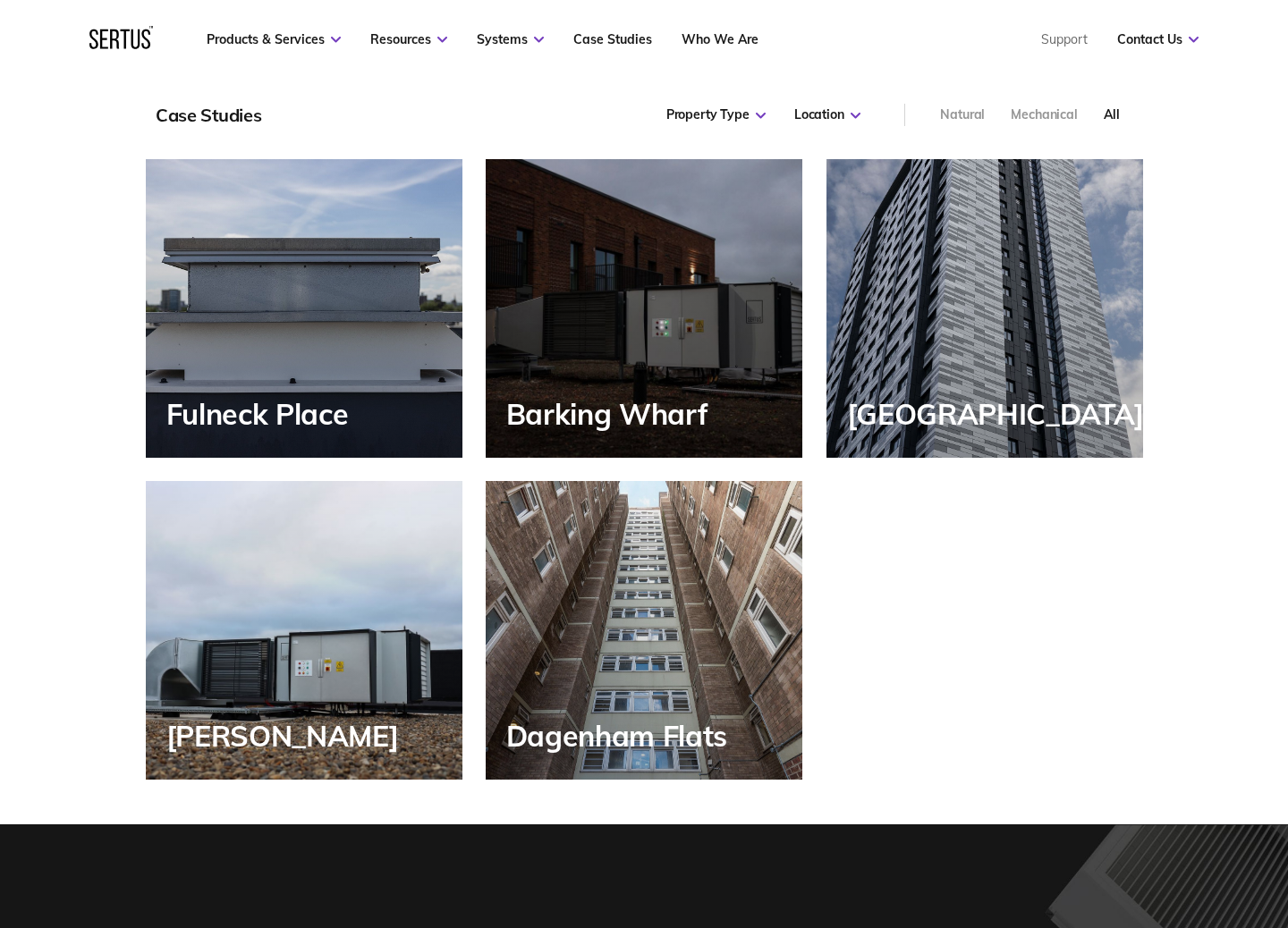
scroll to position [2134, 0]
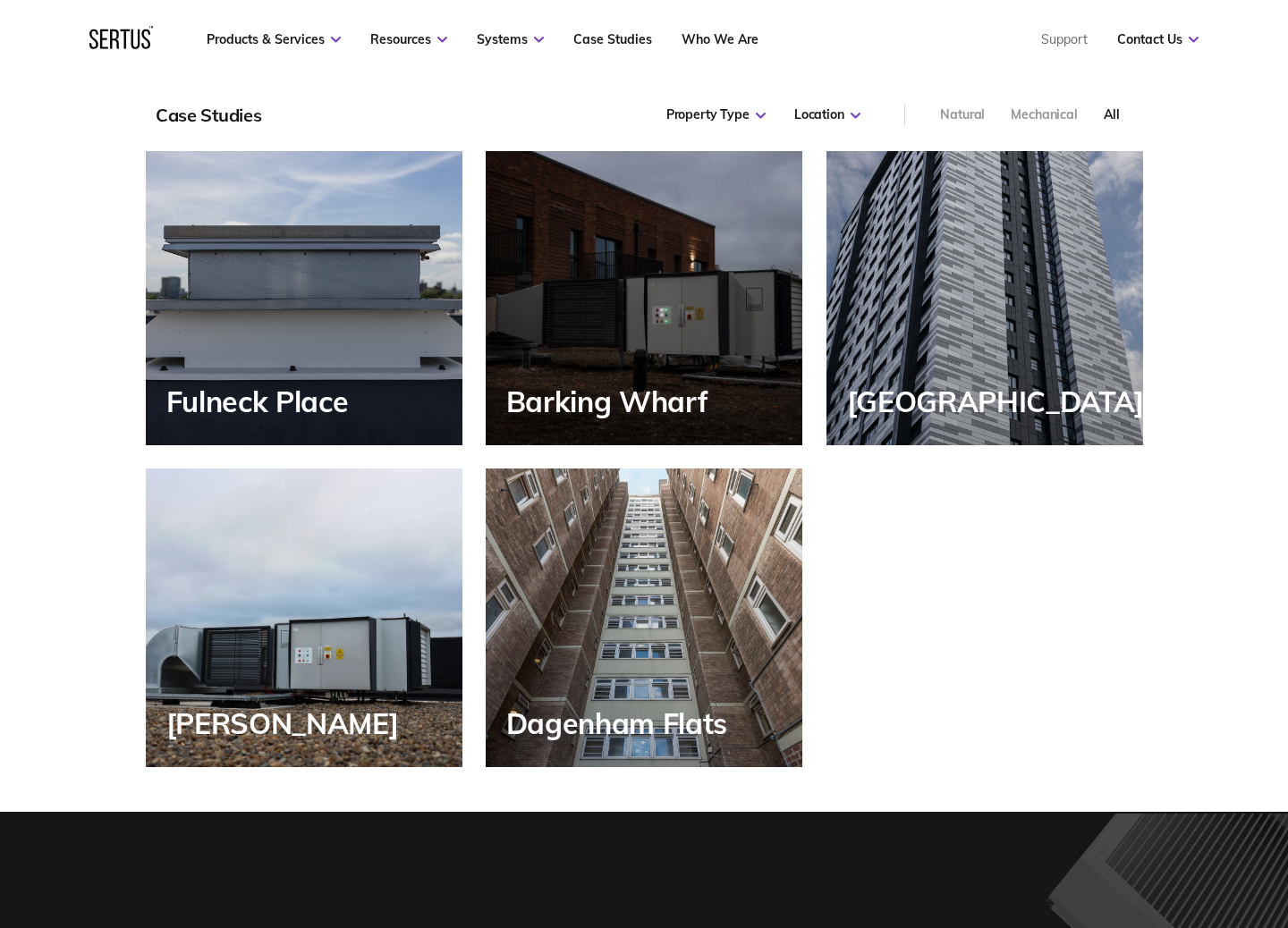
click at [928, 314] on div "[GEOGRAPHIC_DATA]" at bounding box center [985, 296] width 317 height 299
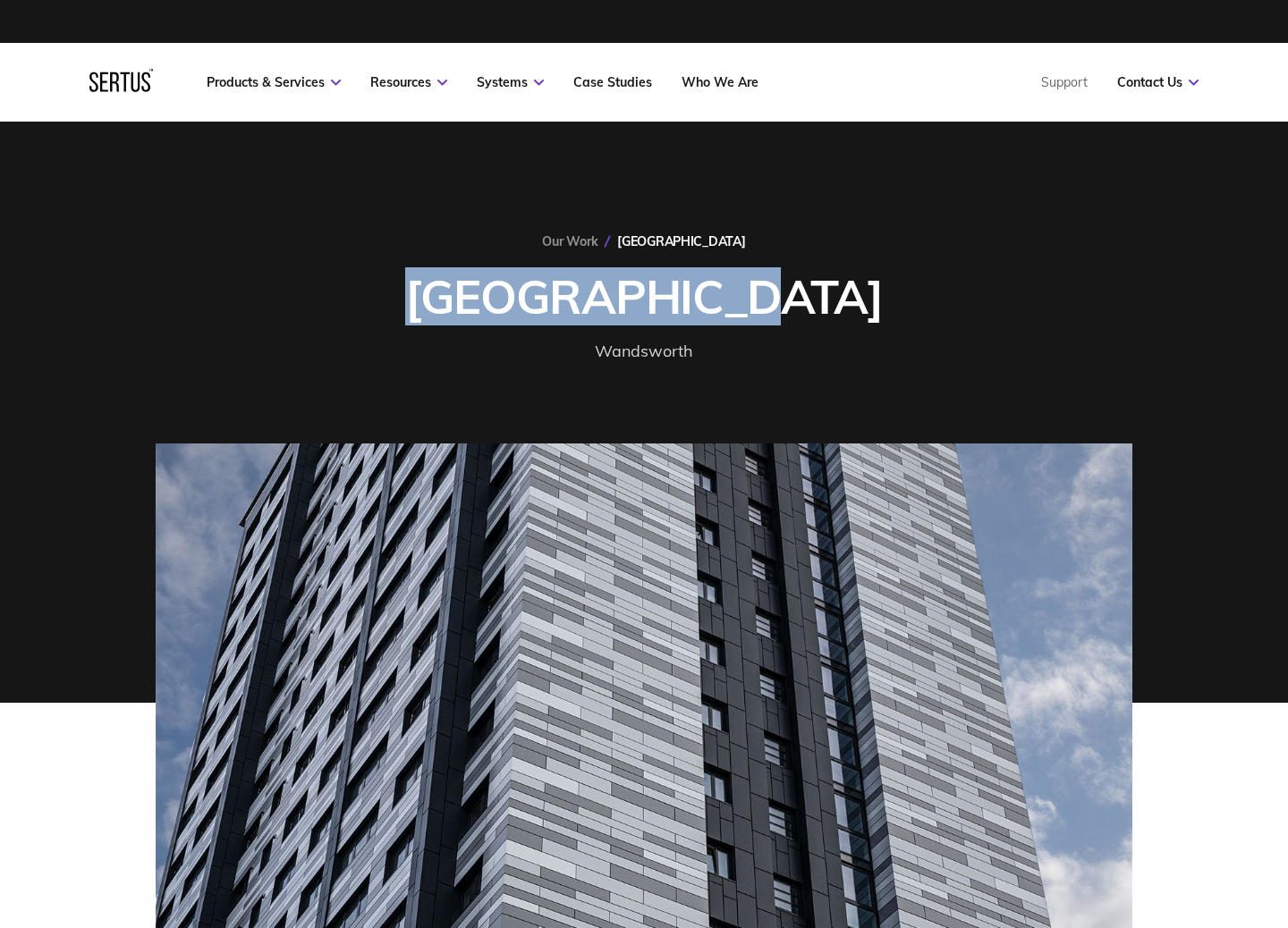
drag, startPoint x: 485, startPoint y: 298, endPoint x: 921, endPoint y: 297, distance: 436.0
click at [921, 297] on div "Our Work [GEOGRAPHIC_DATA] [GEOGRAPHIC_DATA] [GEOGRAPHIC_DATA]" at bounding box center [644, 298] width 977 height 131
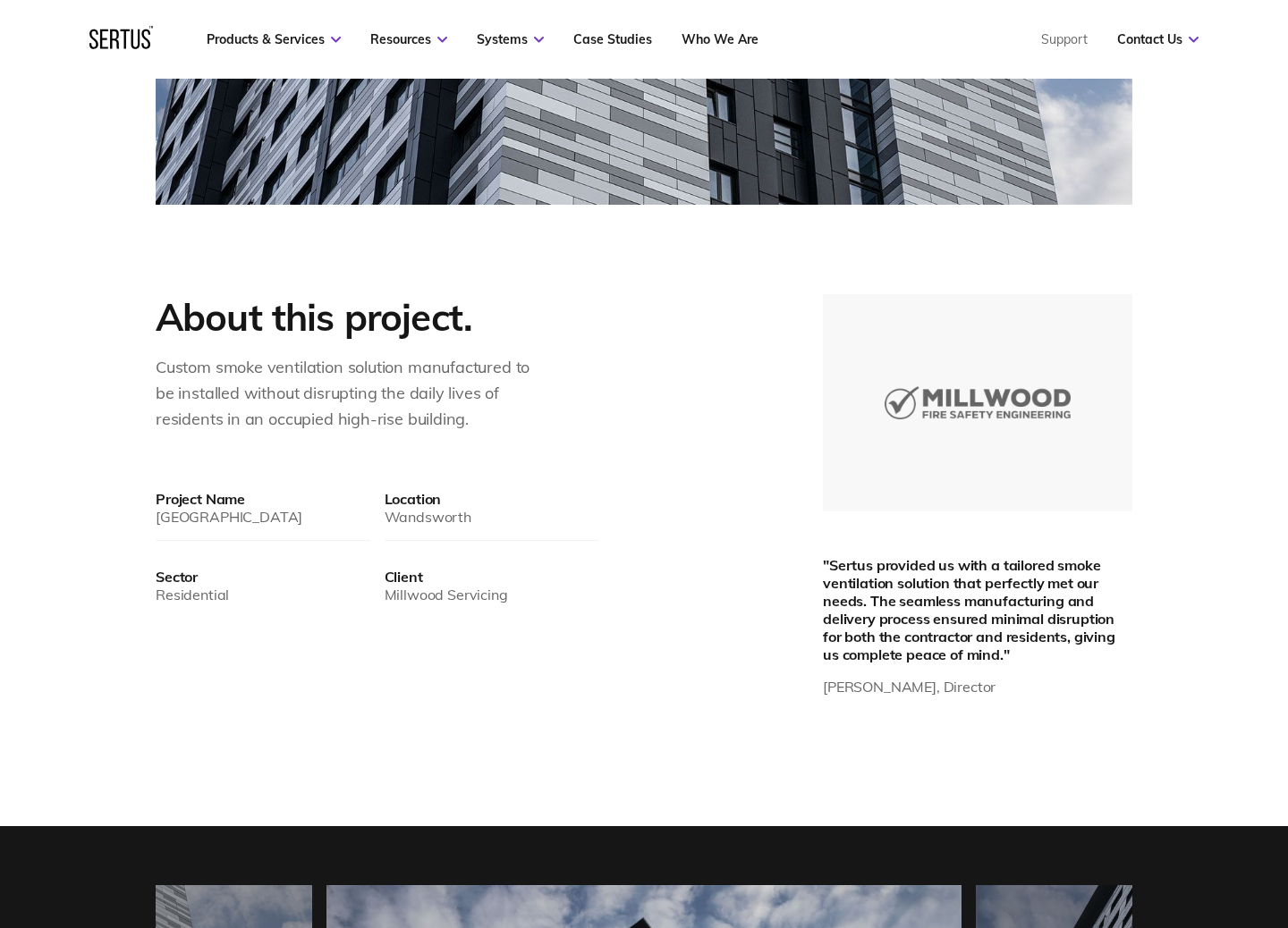
scroll to position [871, 0]
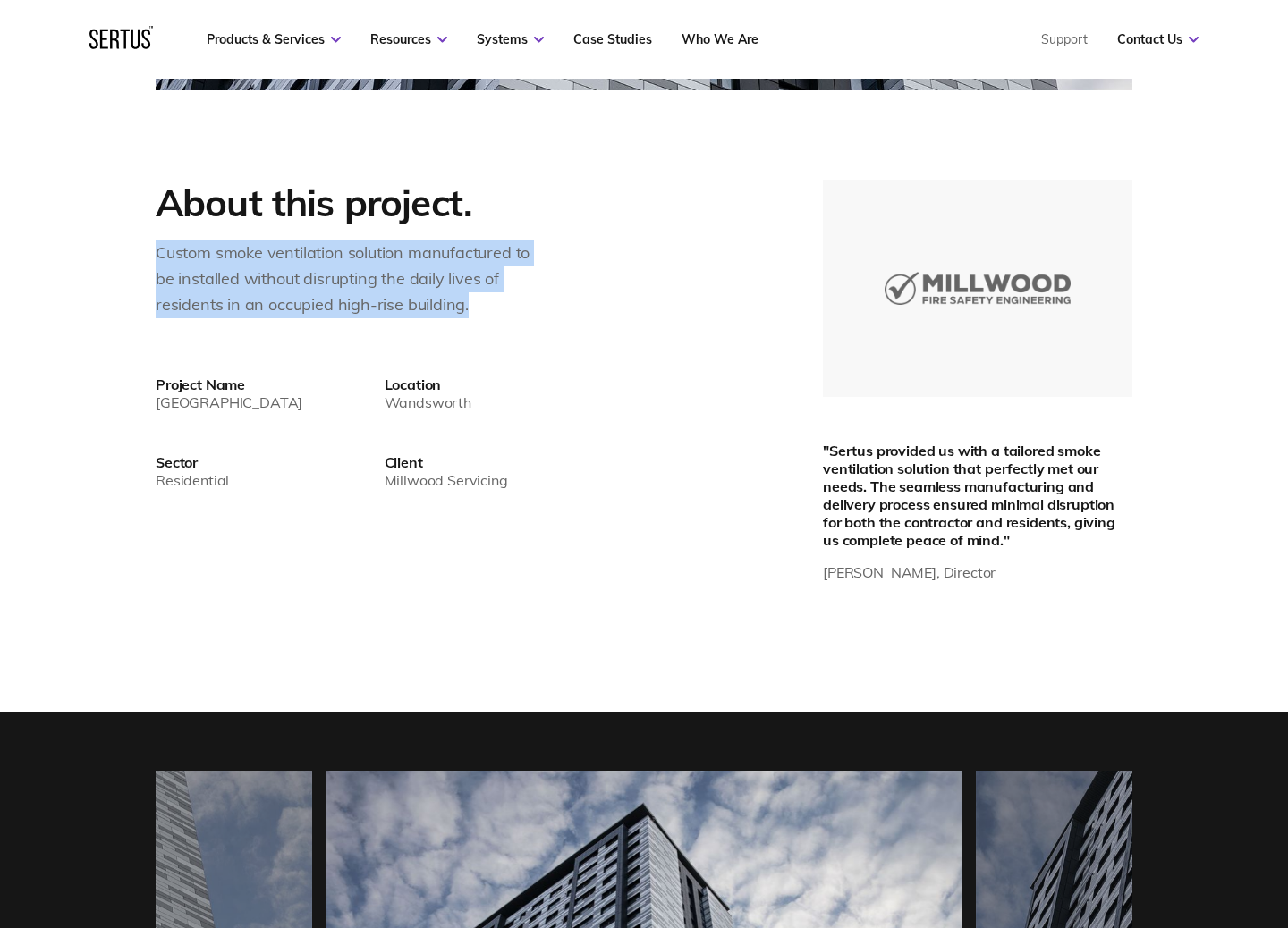
drag, startPoint x: 156, startPoint y: 253, endPoint x: 526, endPoint y: 300, distance: 373.0
click at [526, 300] on div "Custom smoke ventilation solution manufactured to be installed without disrupti…" at bounding box center [352, 279] width 393 height 77
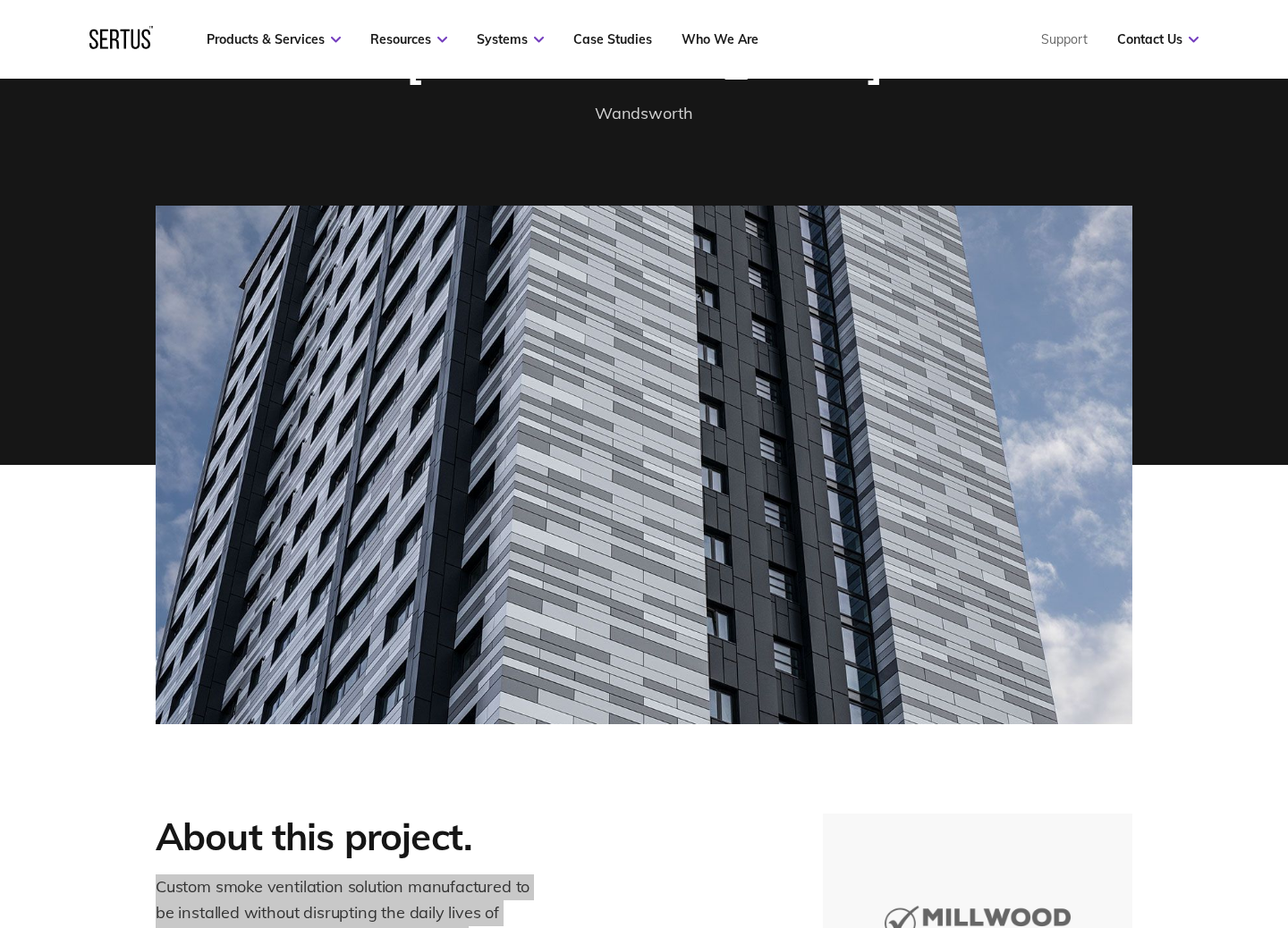
scroll to position [179, 0]
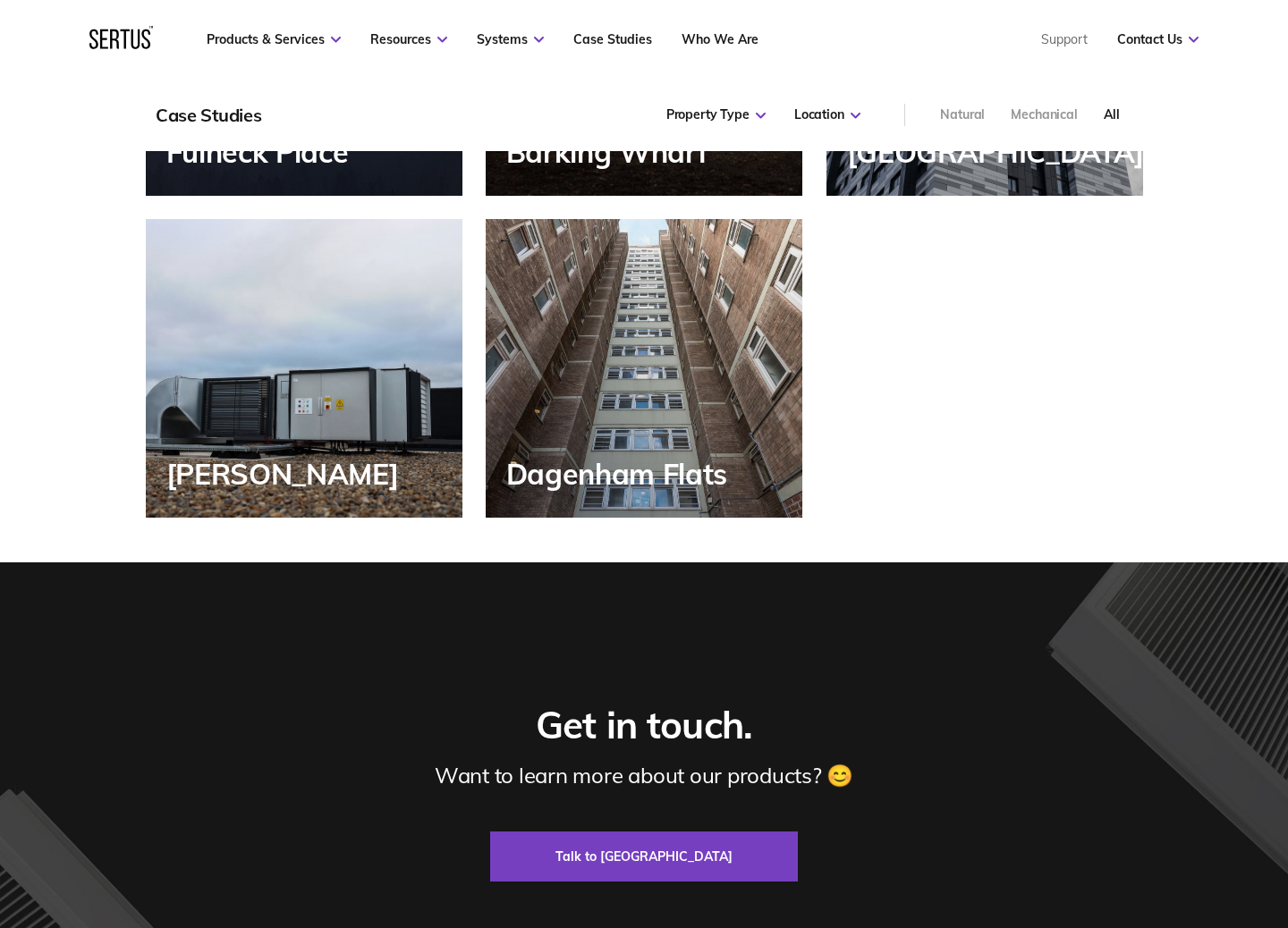
scroll to position [2423, 0]
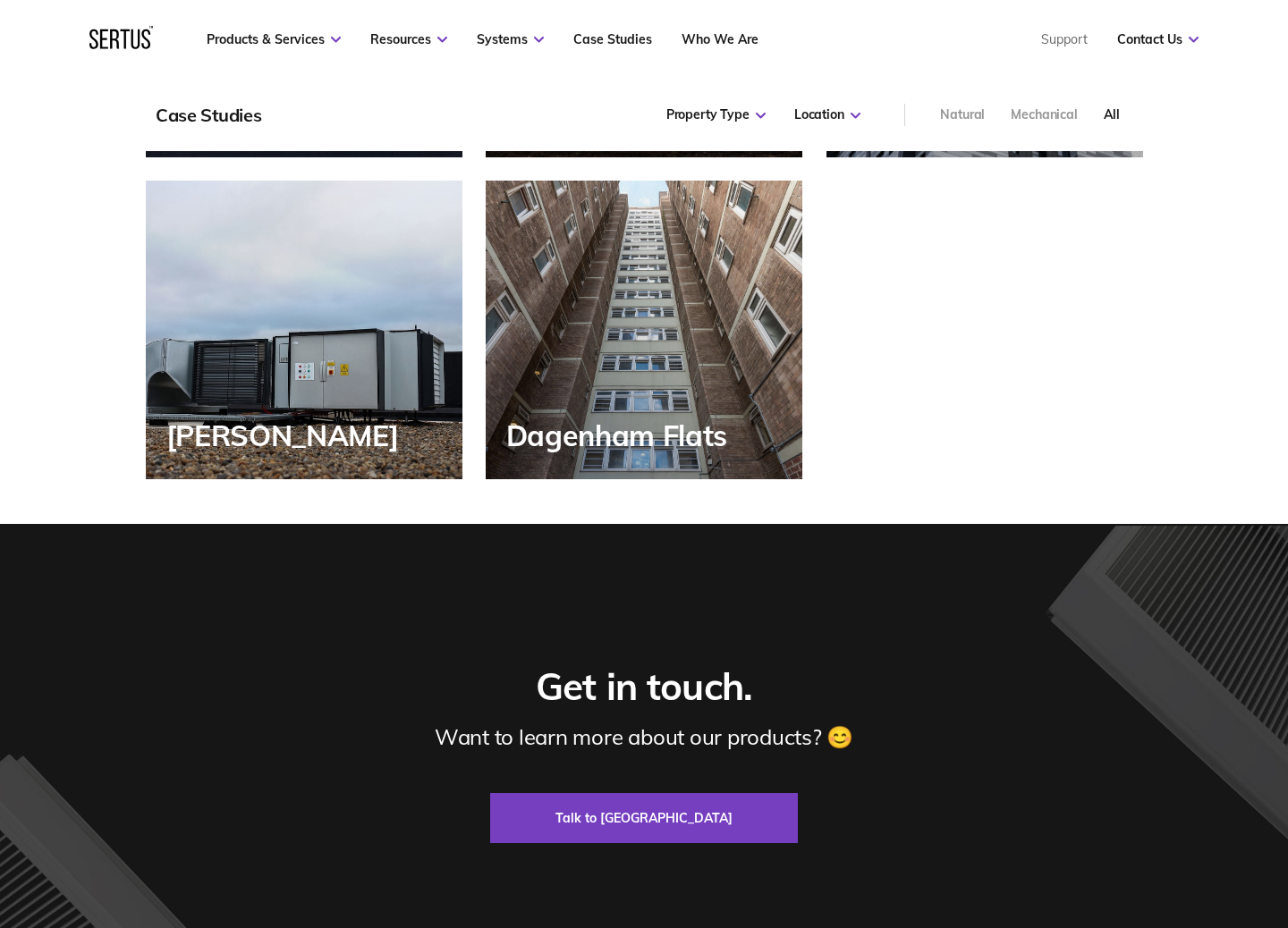
click at [449, 423] on div "[PERSON_NAME]" at bounding box center [305, 330] width 317 height 299
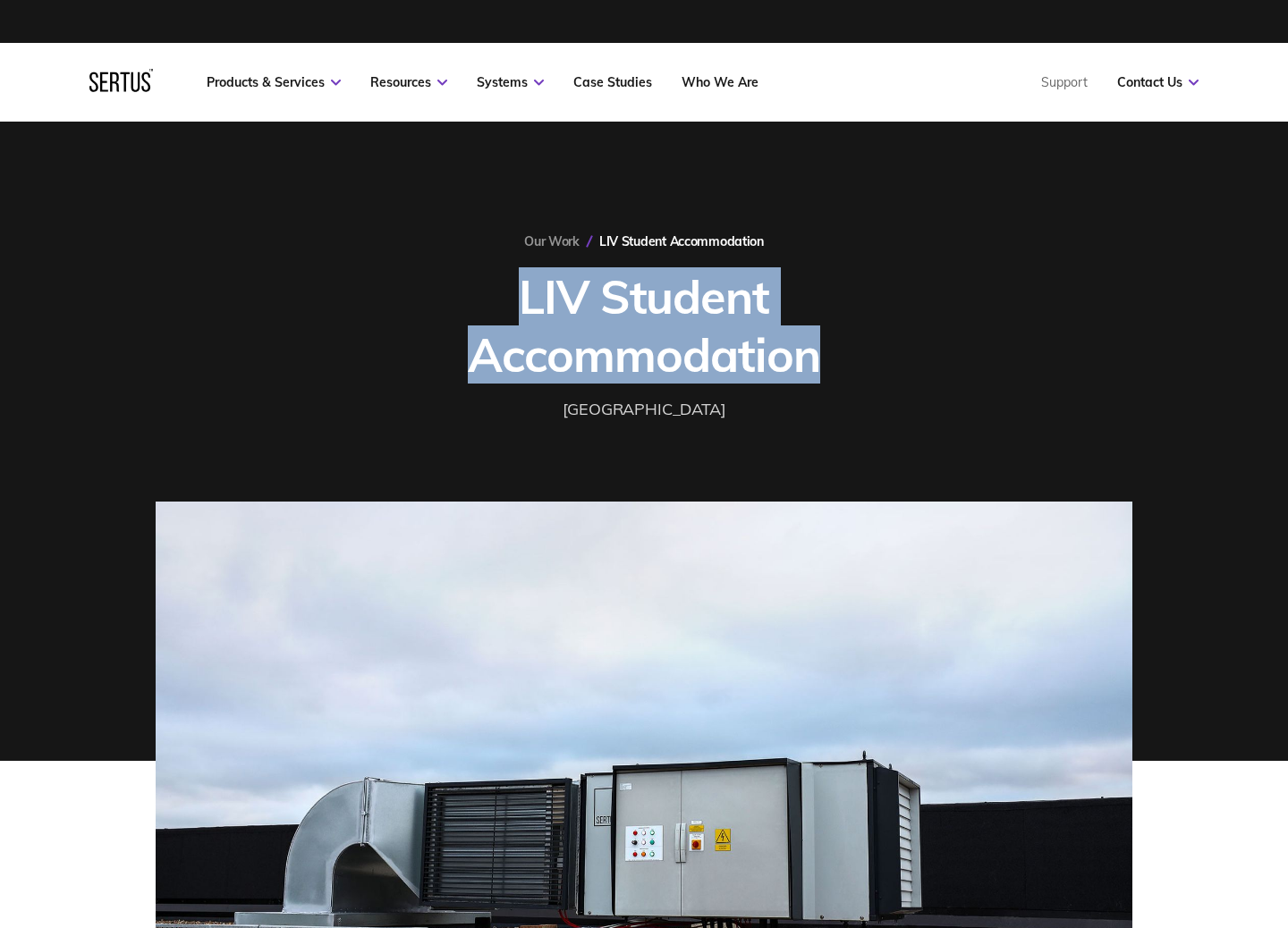
drag, startPoint x: 525, startPoint y: 300, endPoint x: 921, endPoint y: 355, distance: 399.8
click at [921, 355] on h1 "LIV Student Accommodation" at bounding box center [644, 325] width 581 height 116
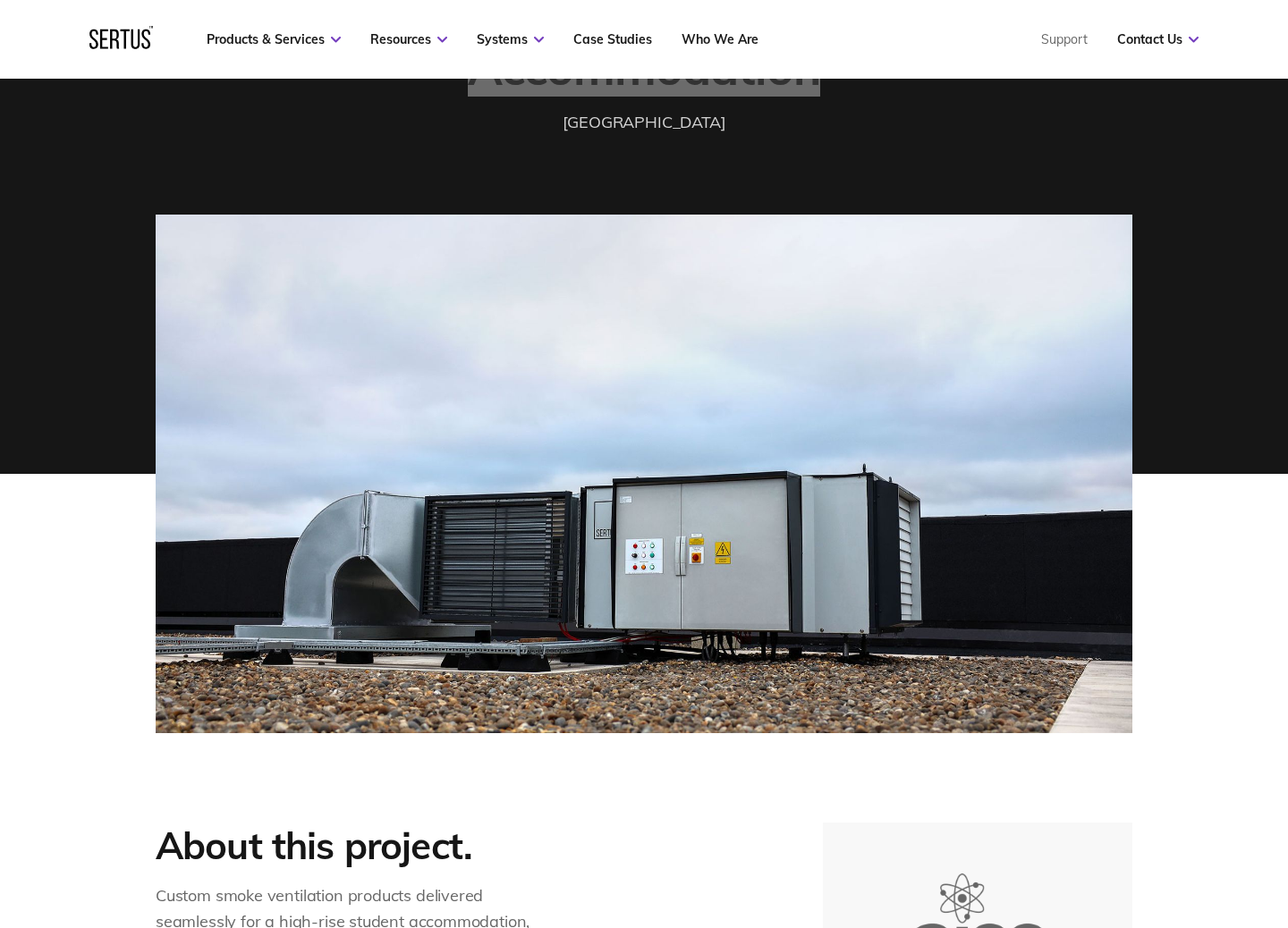
scroll to position [533, 0]
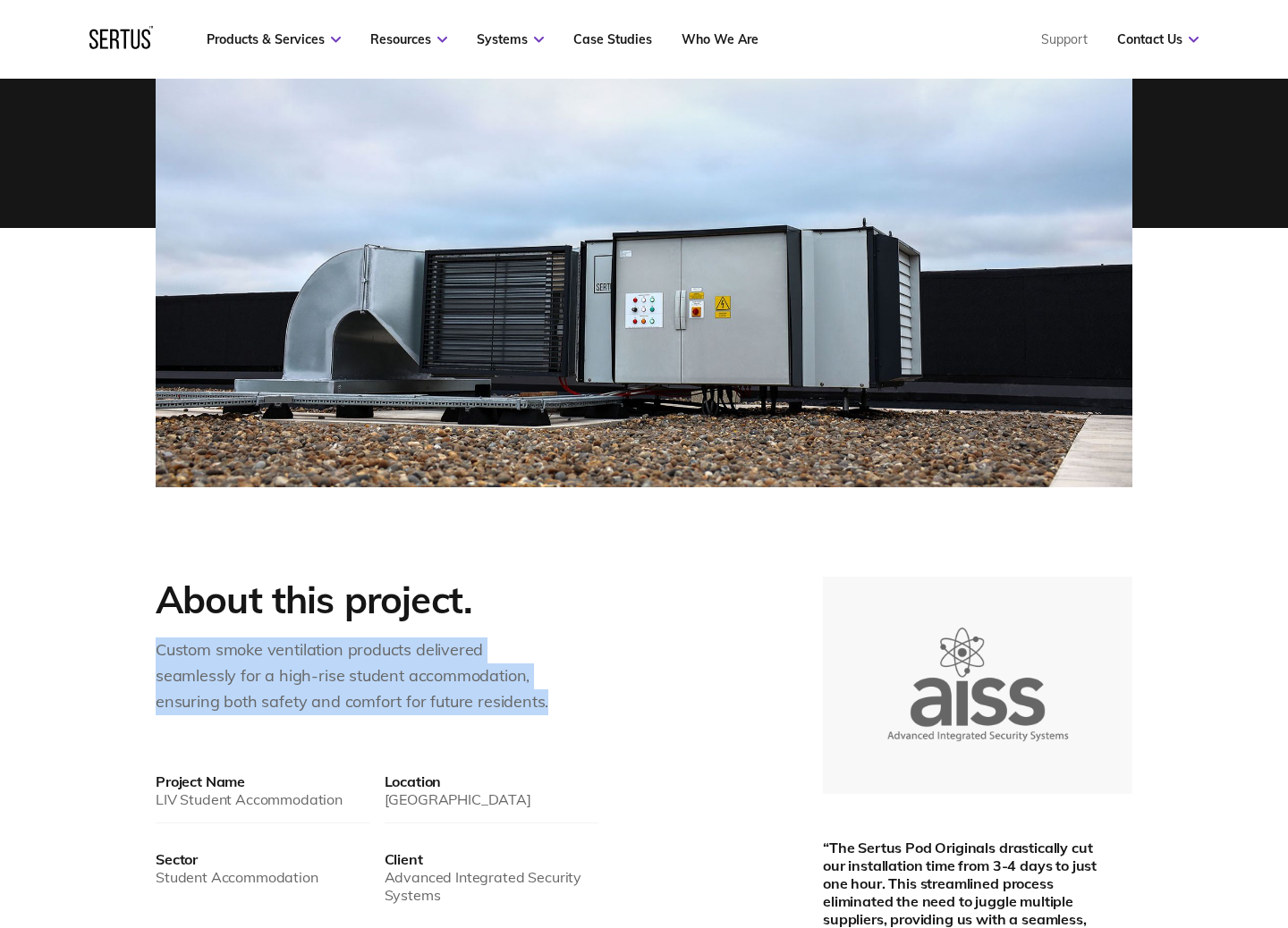
drag, startPoint x: 158, startPoint y: 652, endPoint x: 593, endPoint y: 692, distance: 436.8
click at [593, 692] on div "About this project. Custom smoke ventilation products delivered seamlessly for …" at bounding box center [376, 646] width 443 height 139
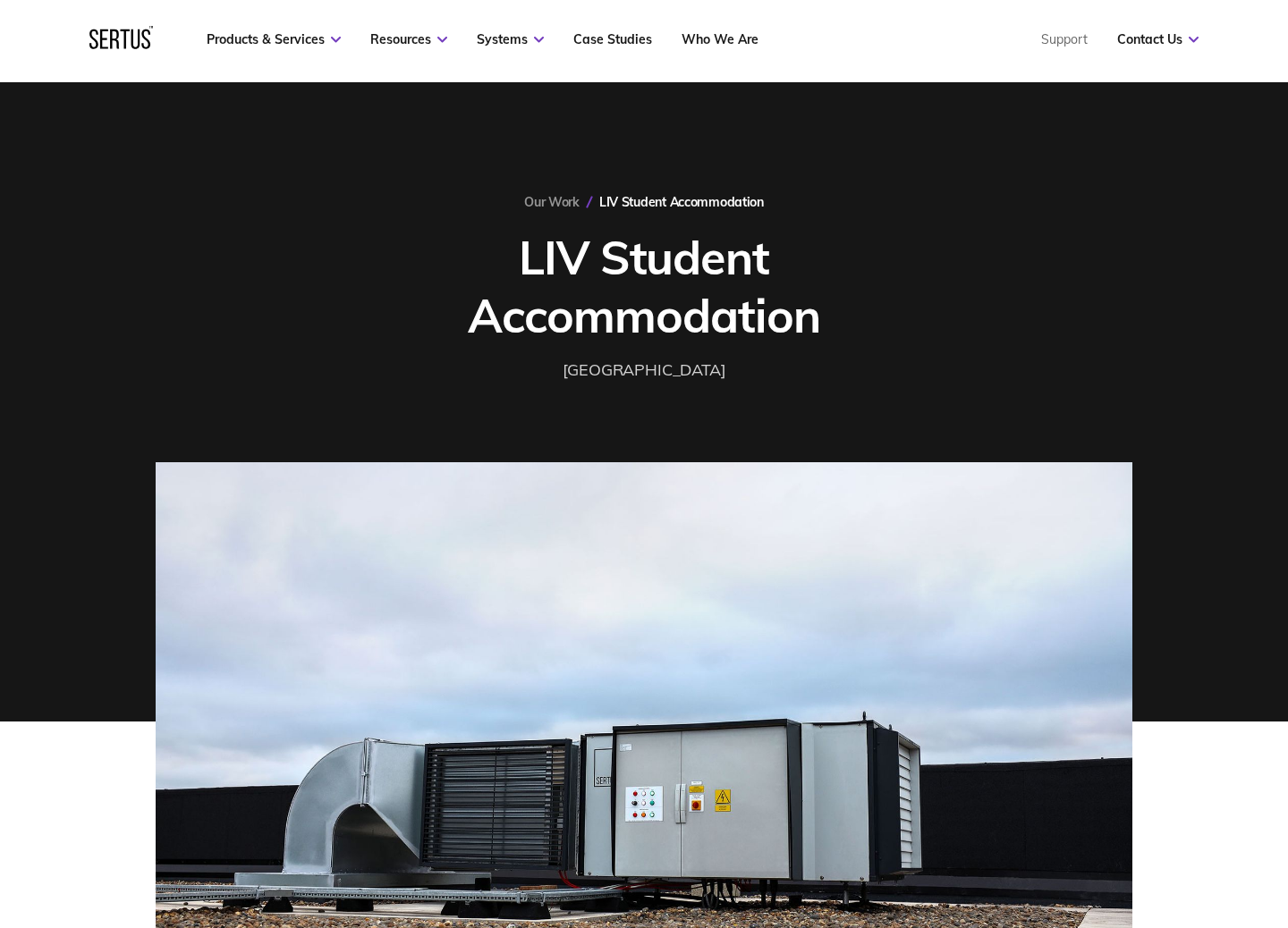
scroll to position [27, 0]
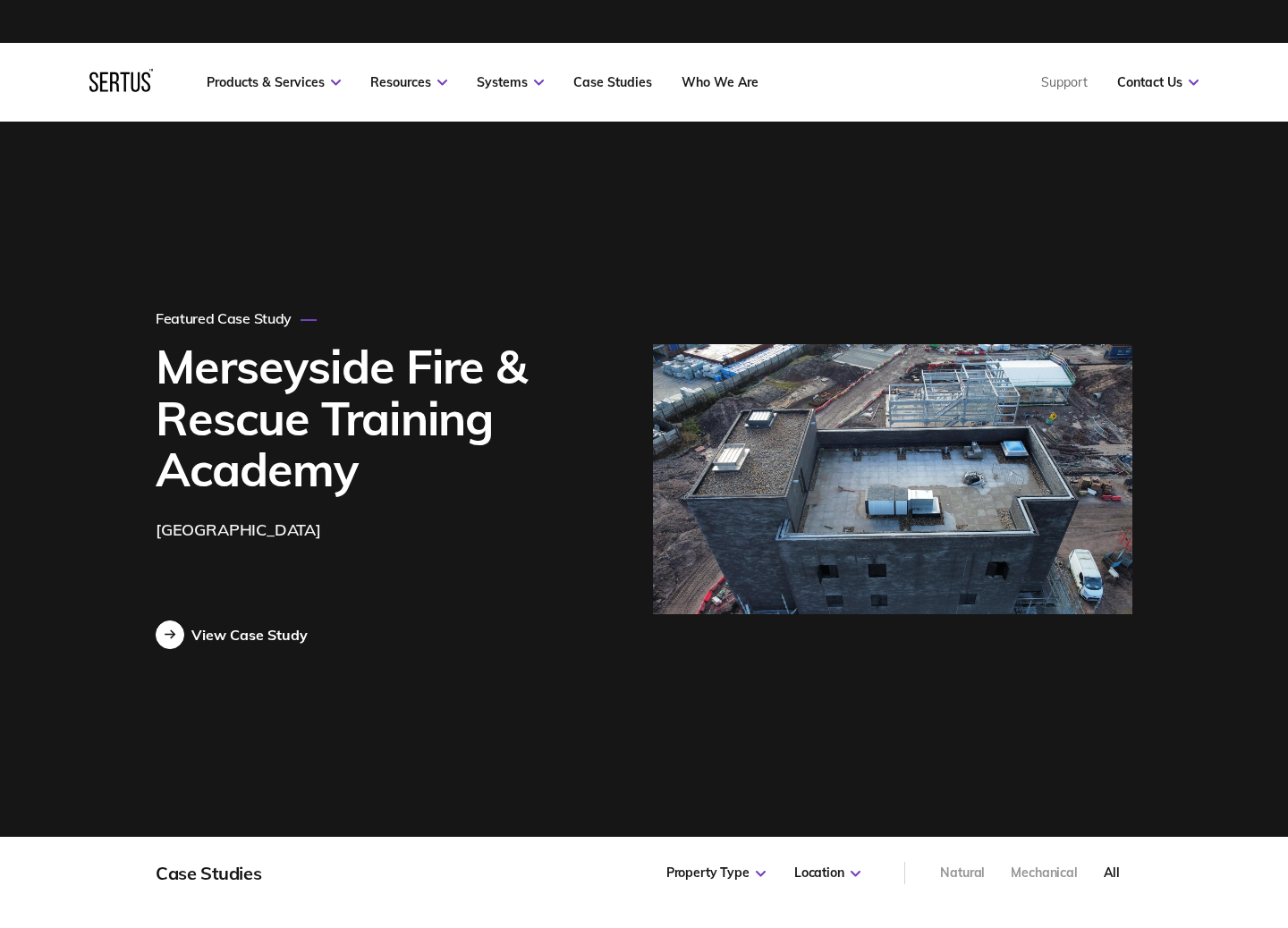
click at [243, 629] on div "View Case Study" at bounding box center [249, 635] width 116 height 18
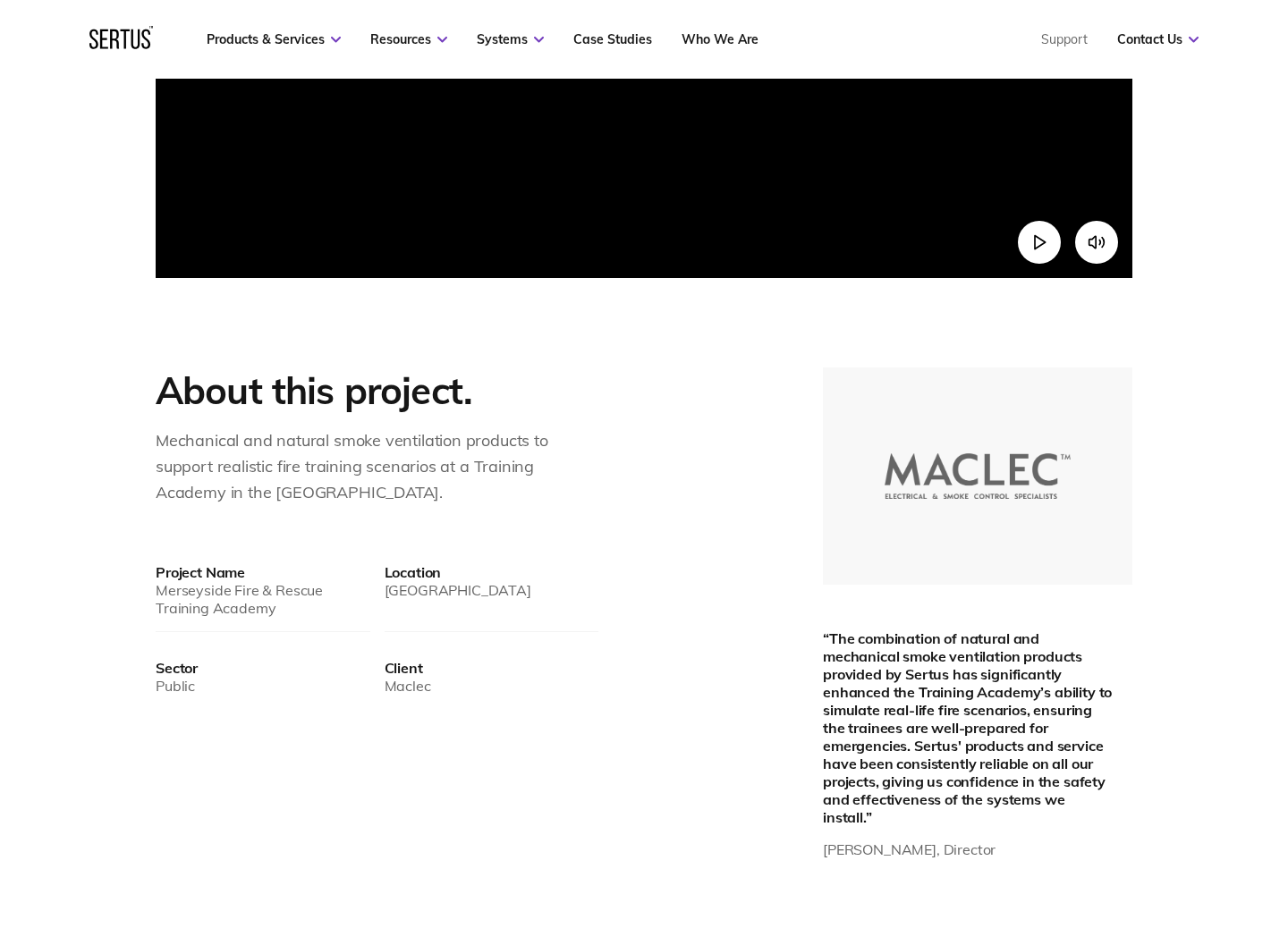
scroll to position [743, 0]
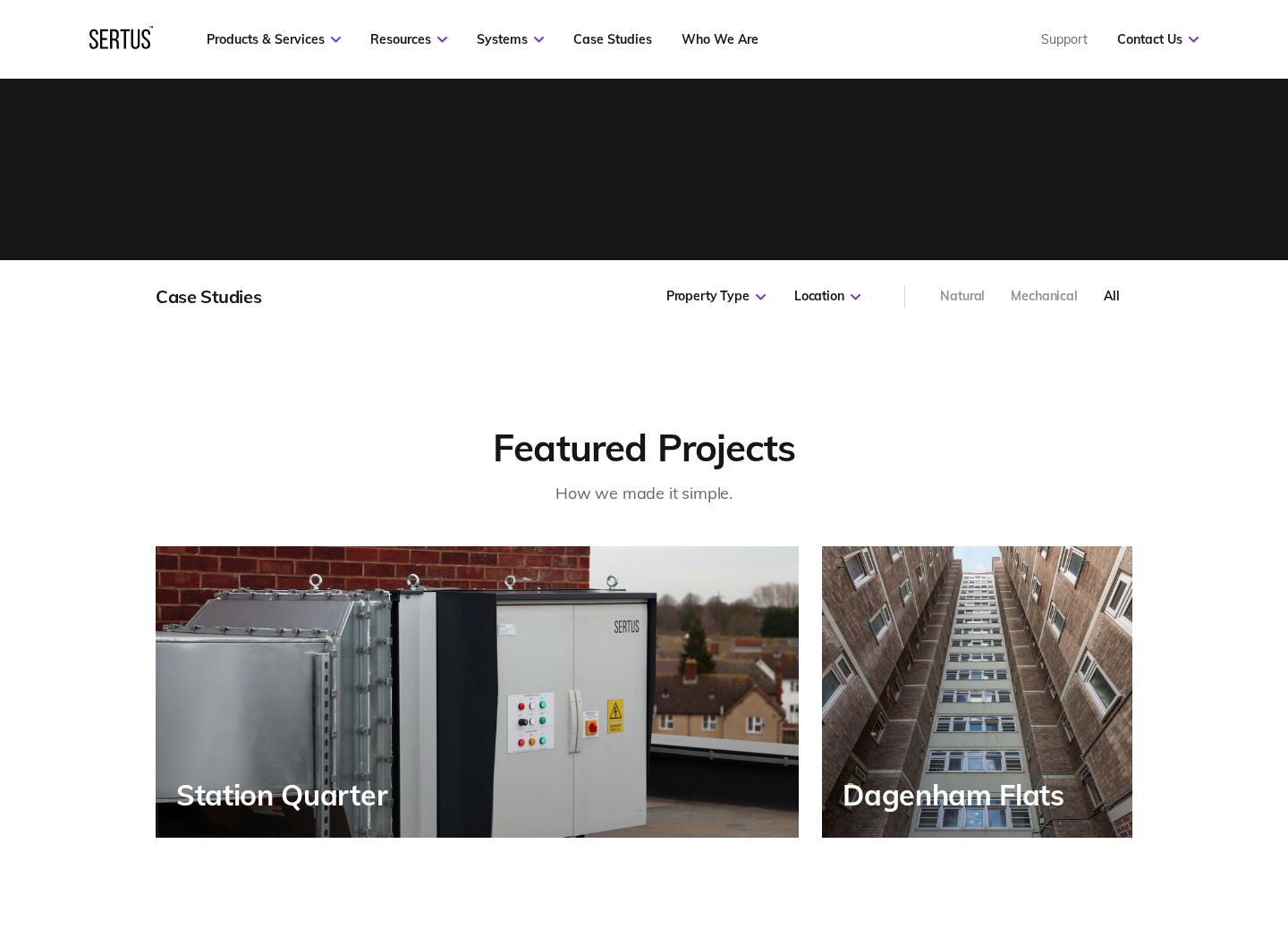
scroll to position [680, 0]
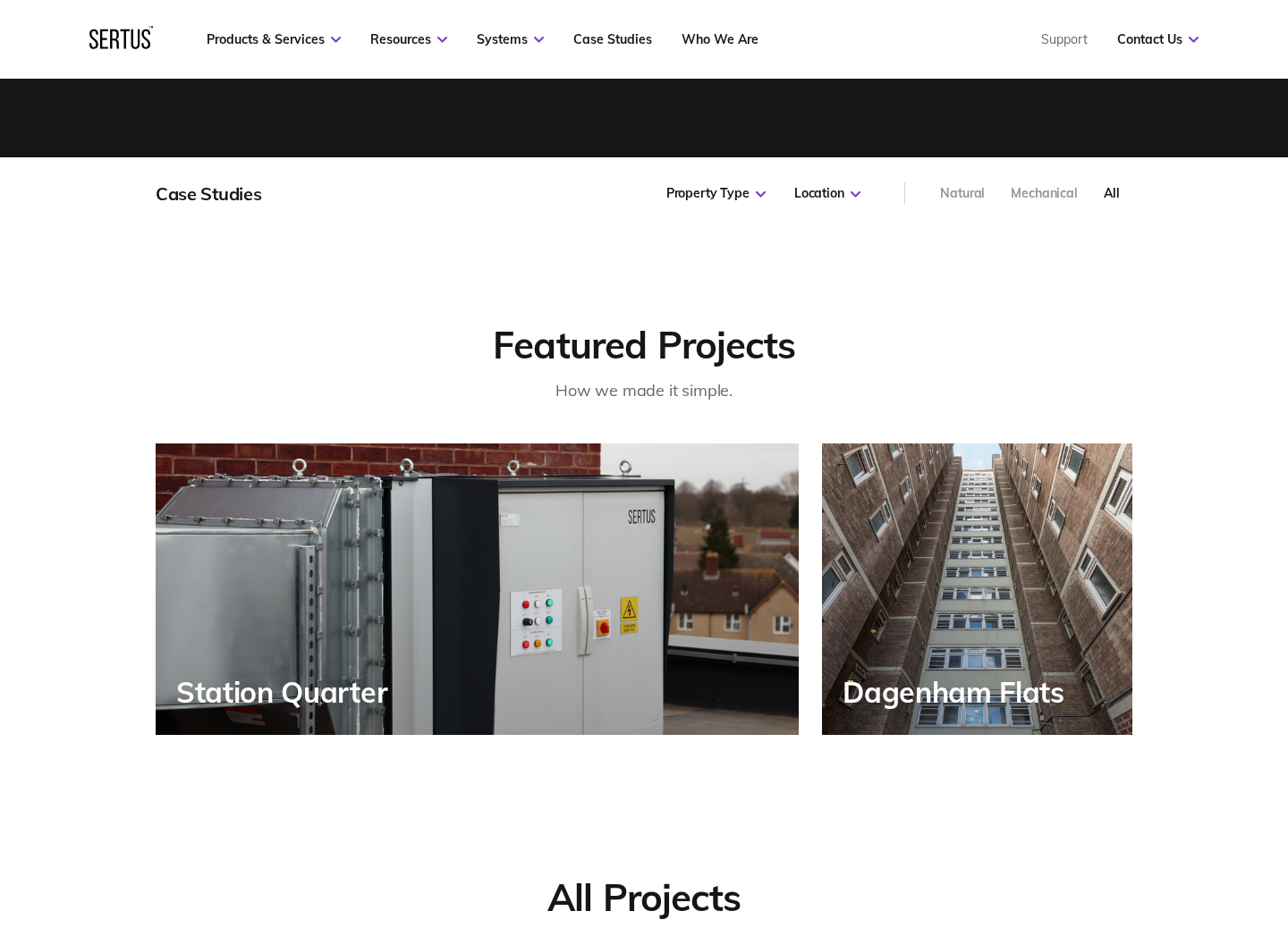
click at [444, 587] on div "Station Quarter" at bounding box center [477, 588] width 644 height 291
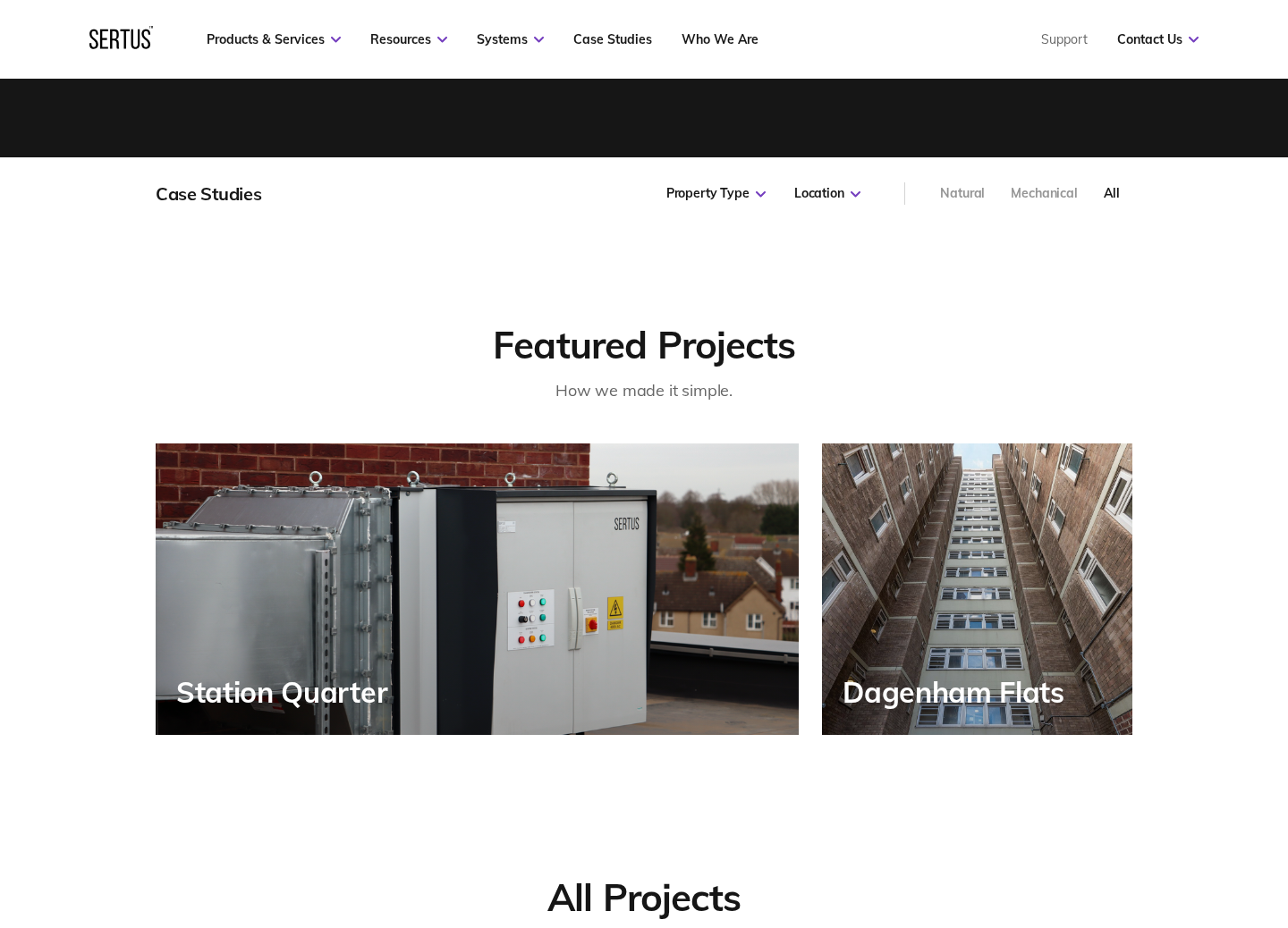
scroll to position [8, 8]
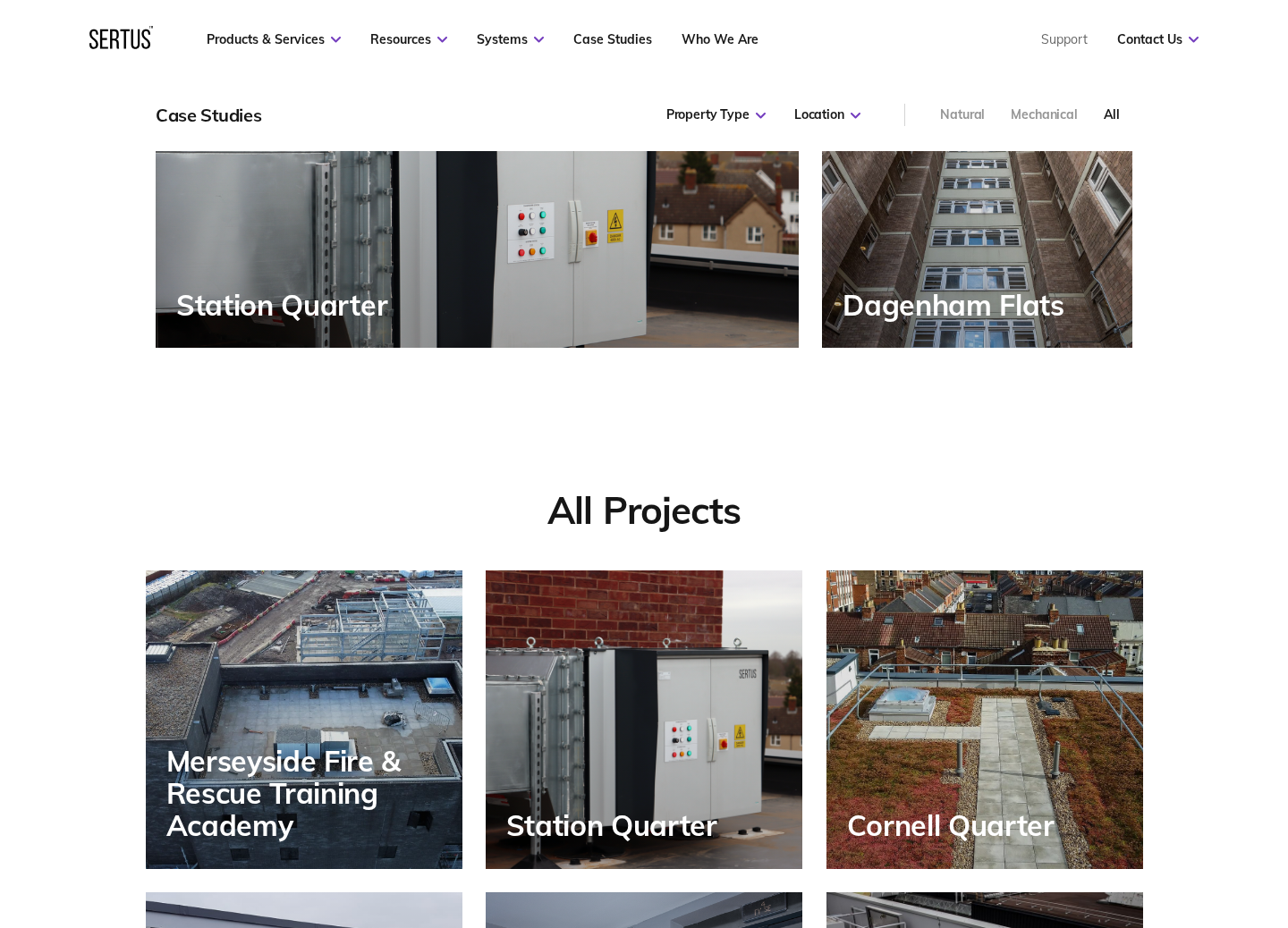
click at [1081, 298] on div "Dagenham Flats" at bounding box center [977, 202] width 310 height 291
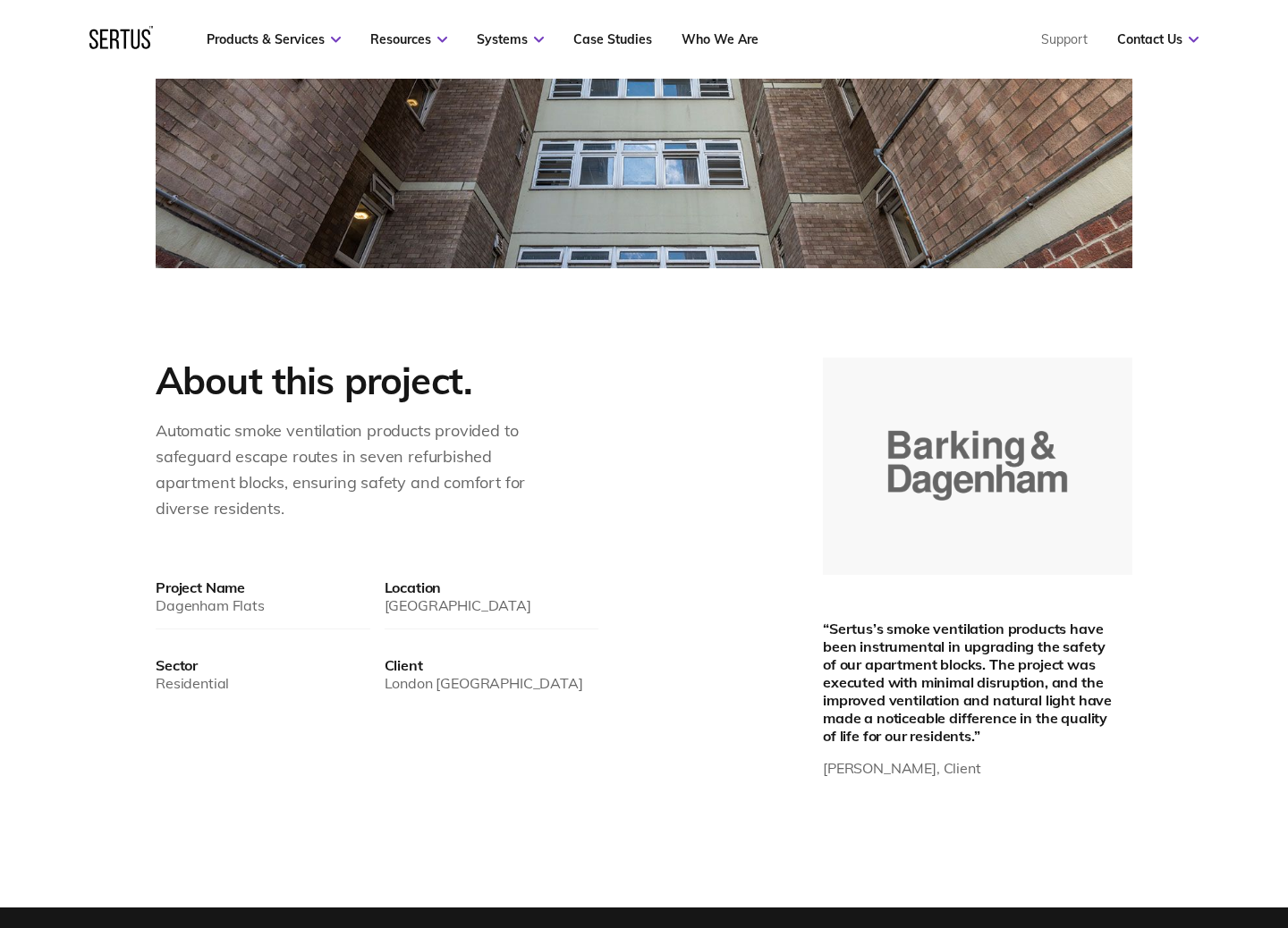
scroll to position [786, 0]
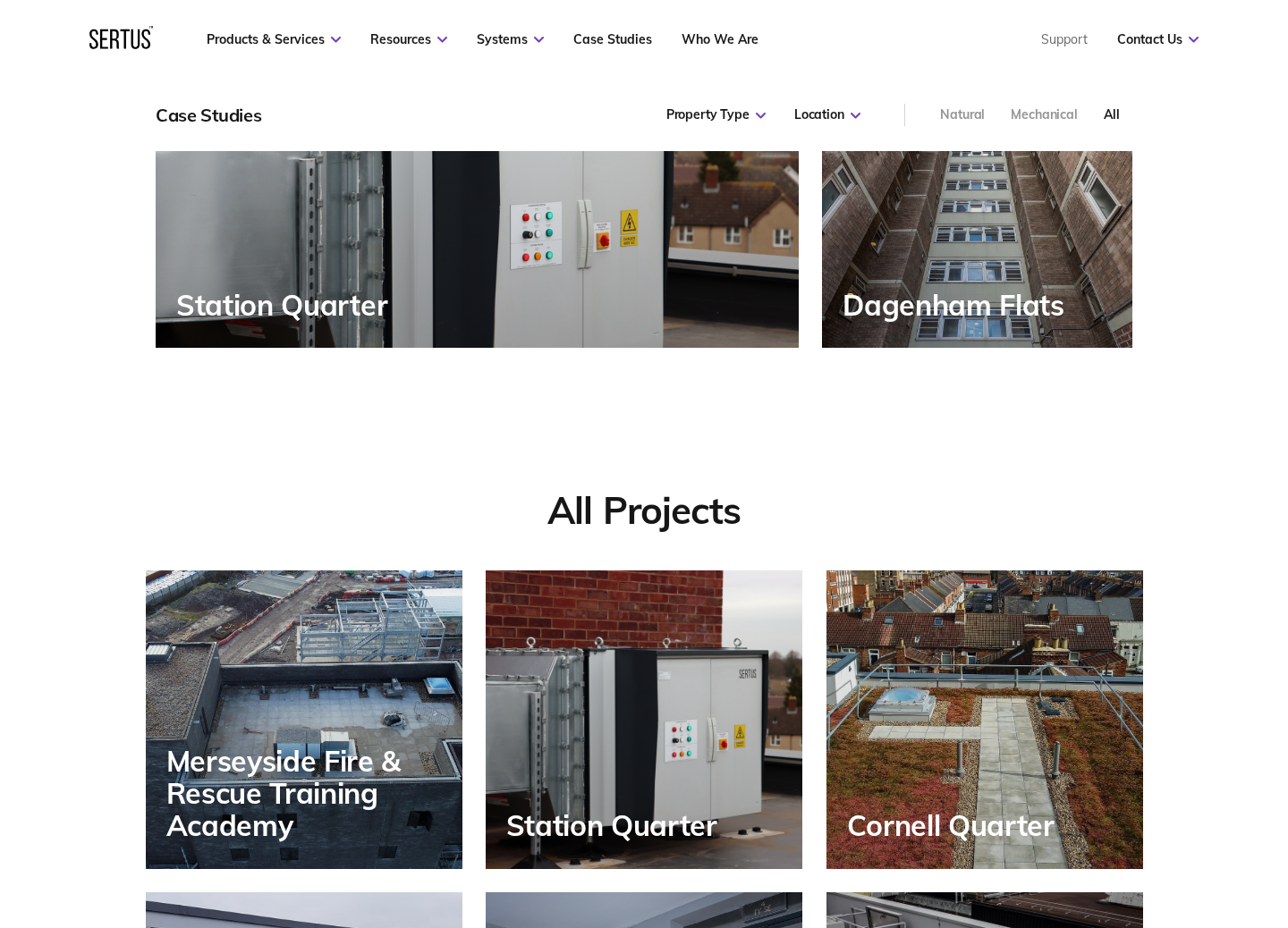
scroll to position [8, 8]
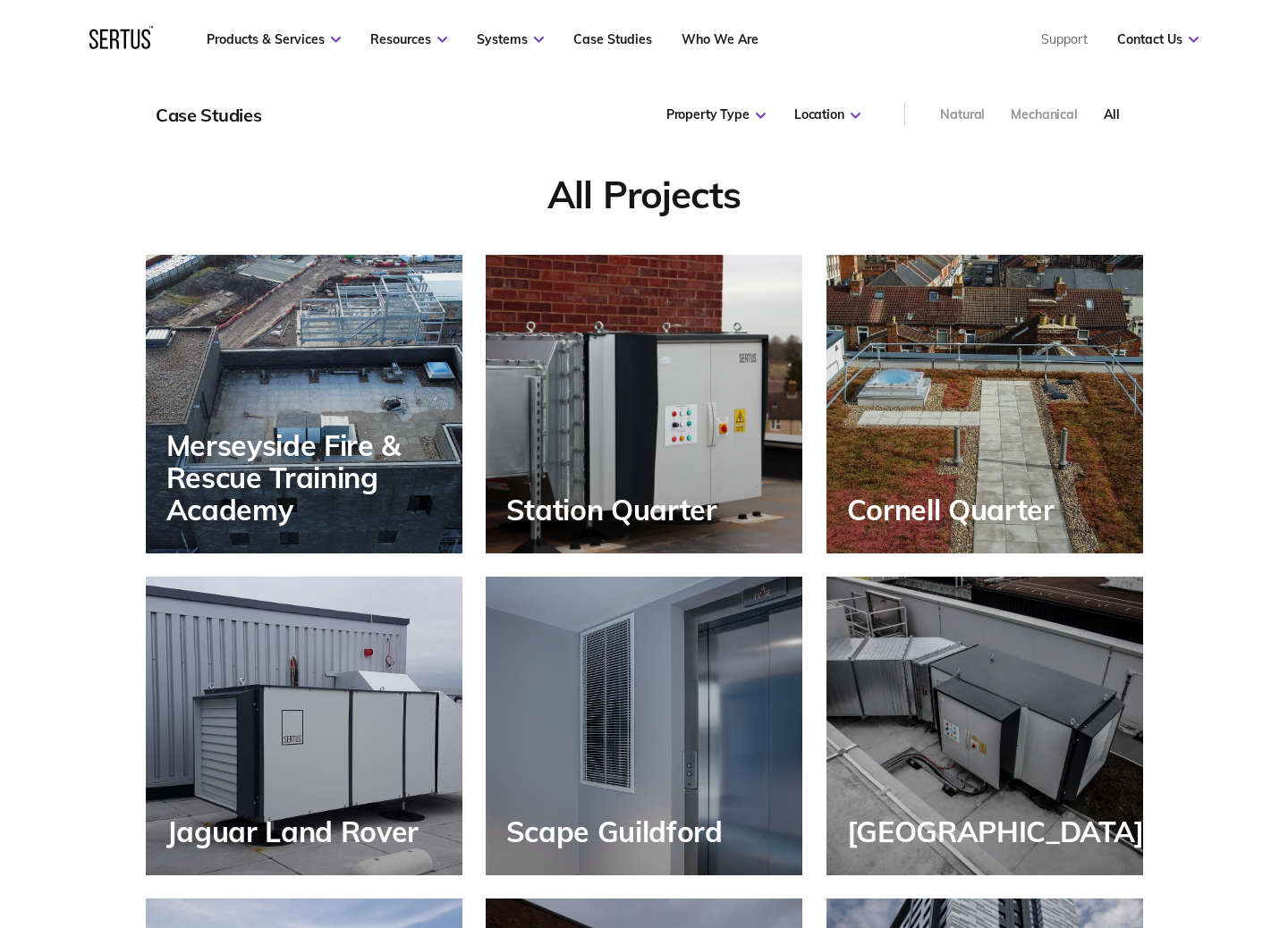
click at [884, 404] on div "Cornell Quarter" at bounding box center [985, 404] width 317 height 299
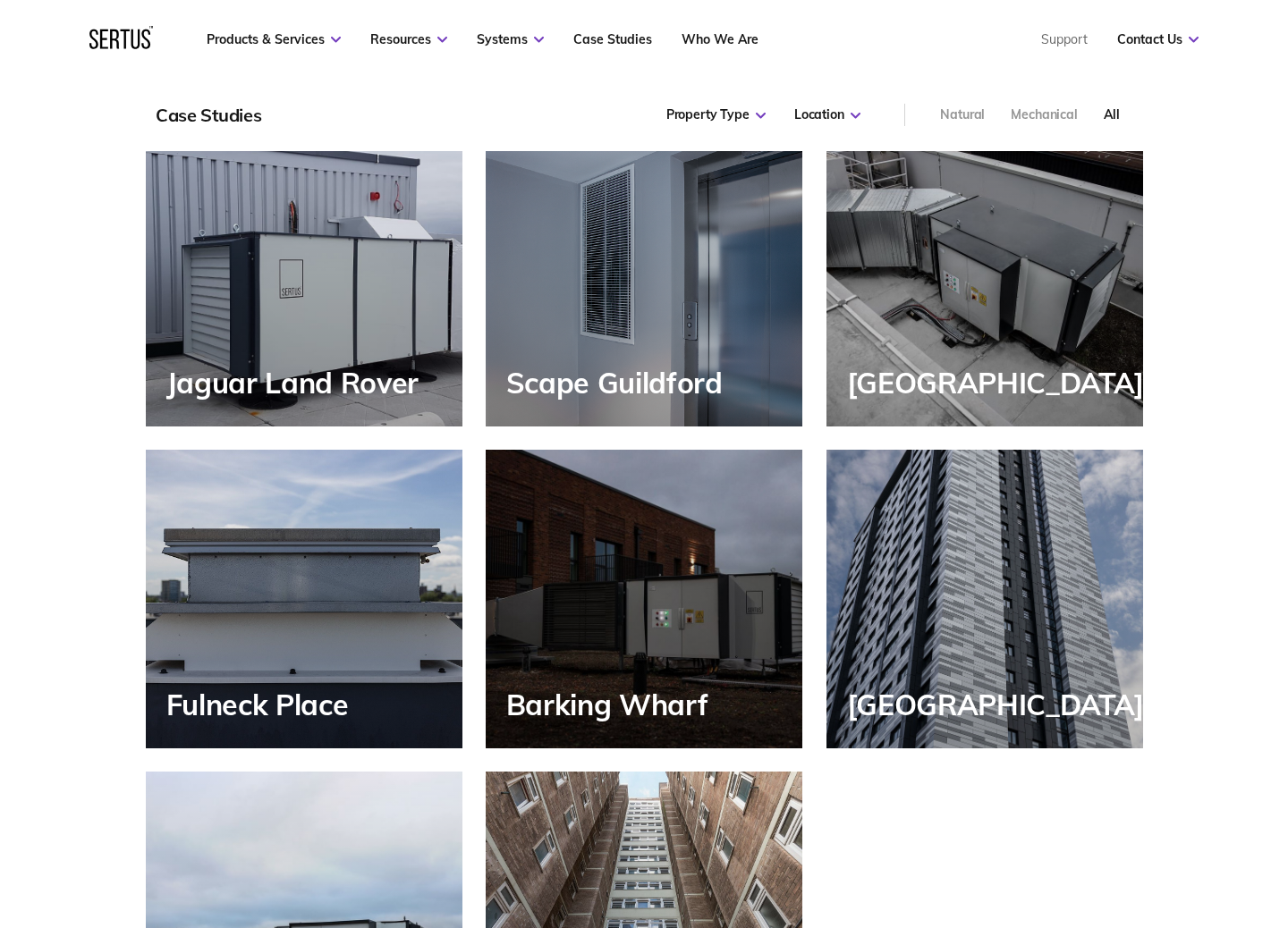
click at [264, 250] on div "Jaguar Land Rover" at bounding box center [305, 277] width 317 height 299
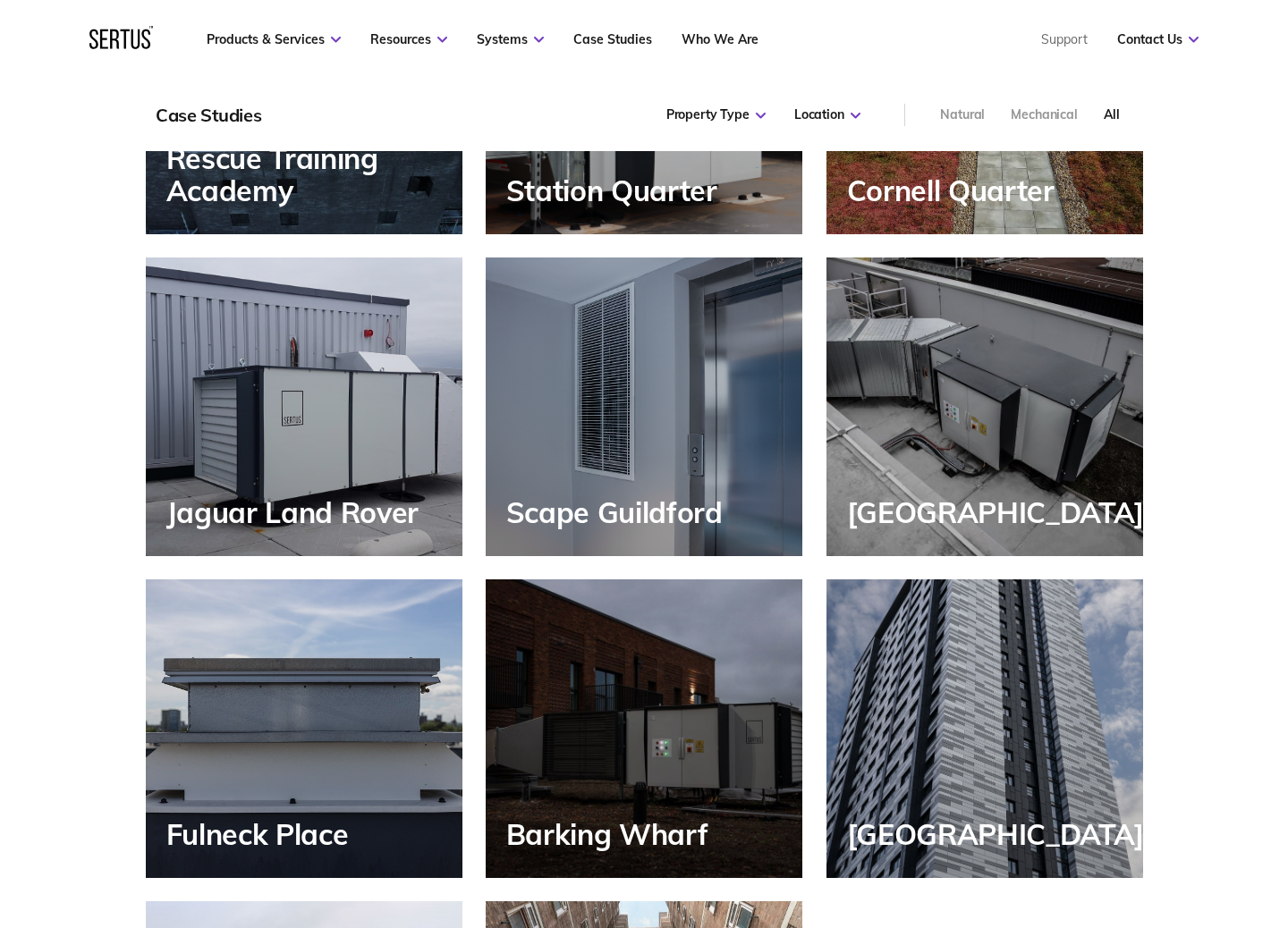
click at [606, 432] on div "Scape Guildford" at bounding box center [644, 406] width 317 height 299
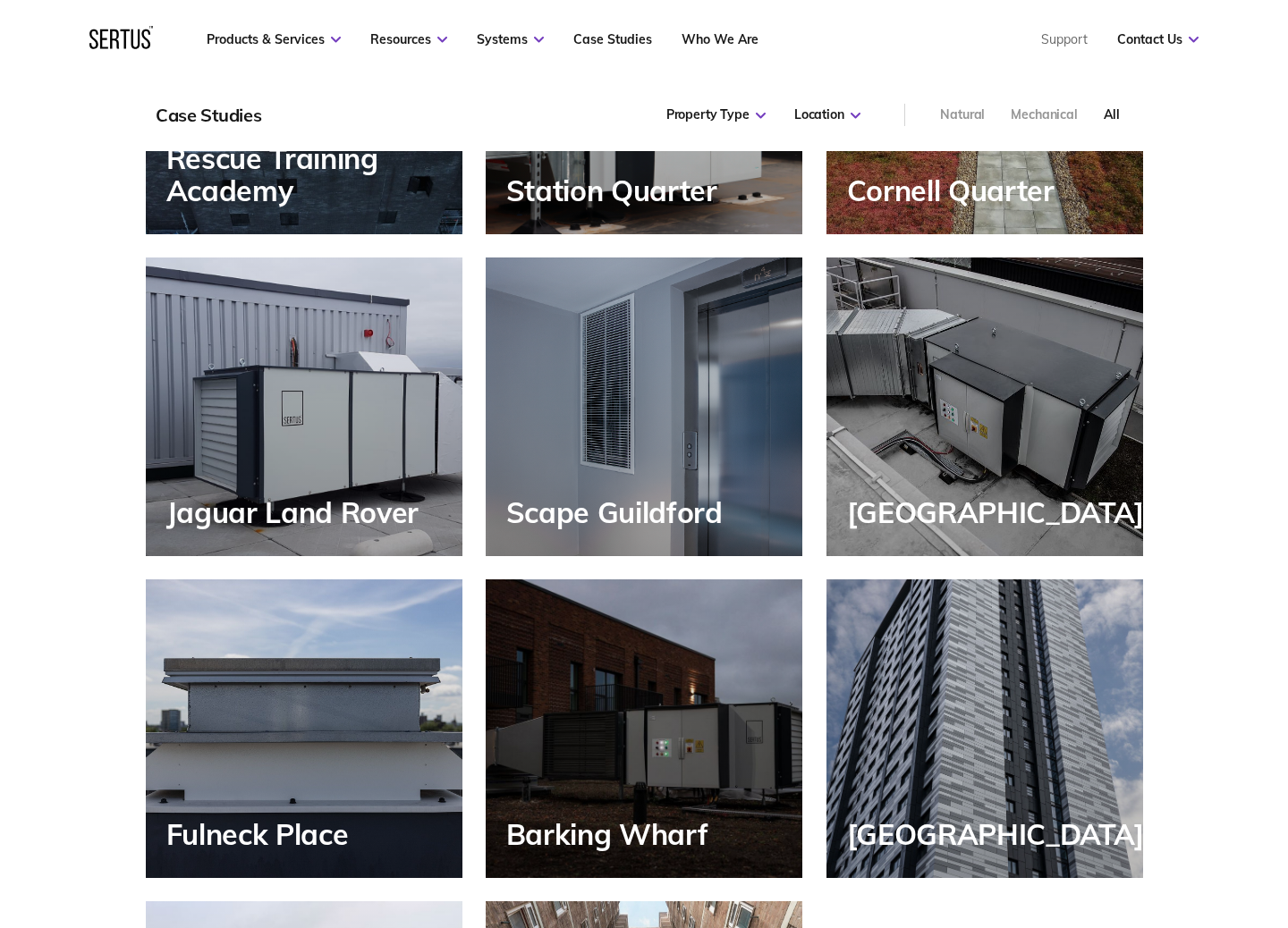
click at [865, 406] on div "[GEOGRAPHIC_DATA]" at bounding box center [985, 406] width 317 height 299
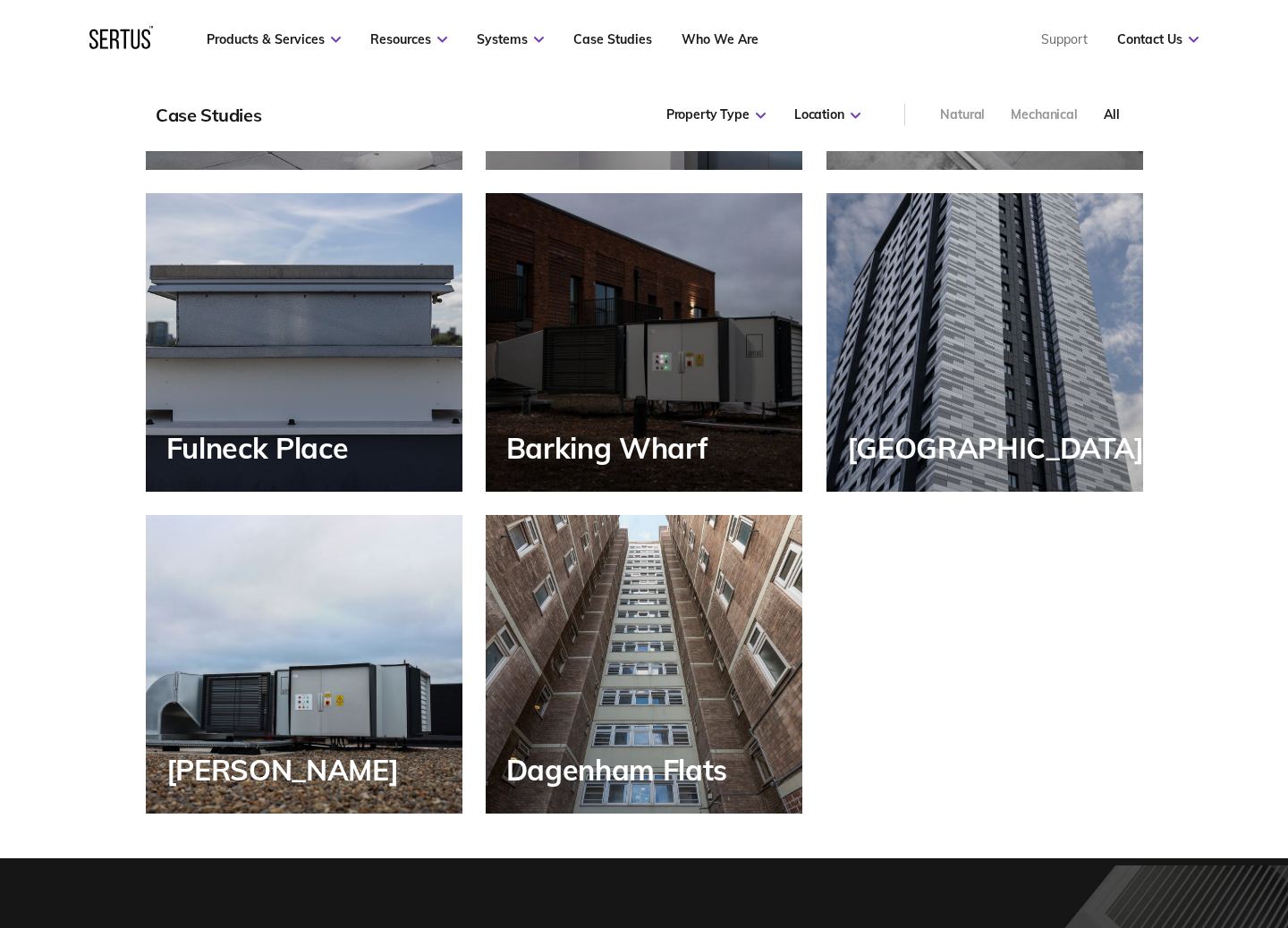
click at [313, 326] on div "Fulneck Place" at bounding box center [305, 342] width 317 height 299
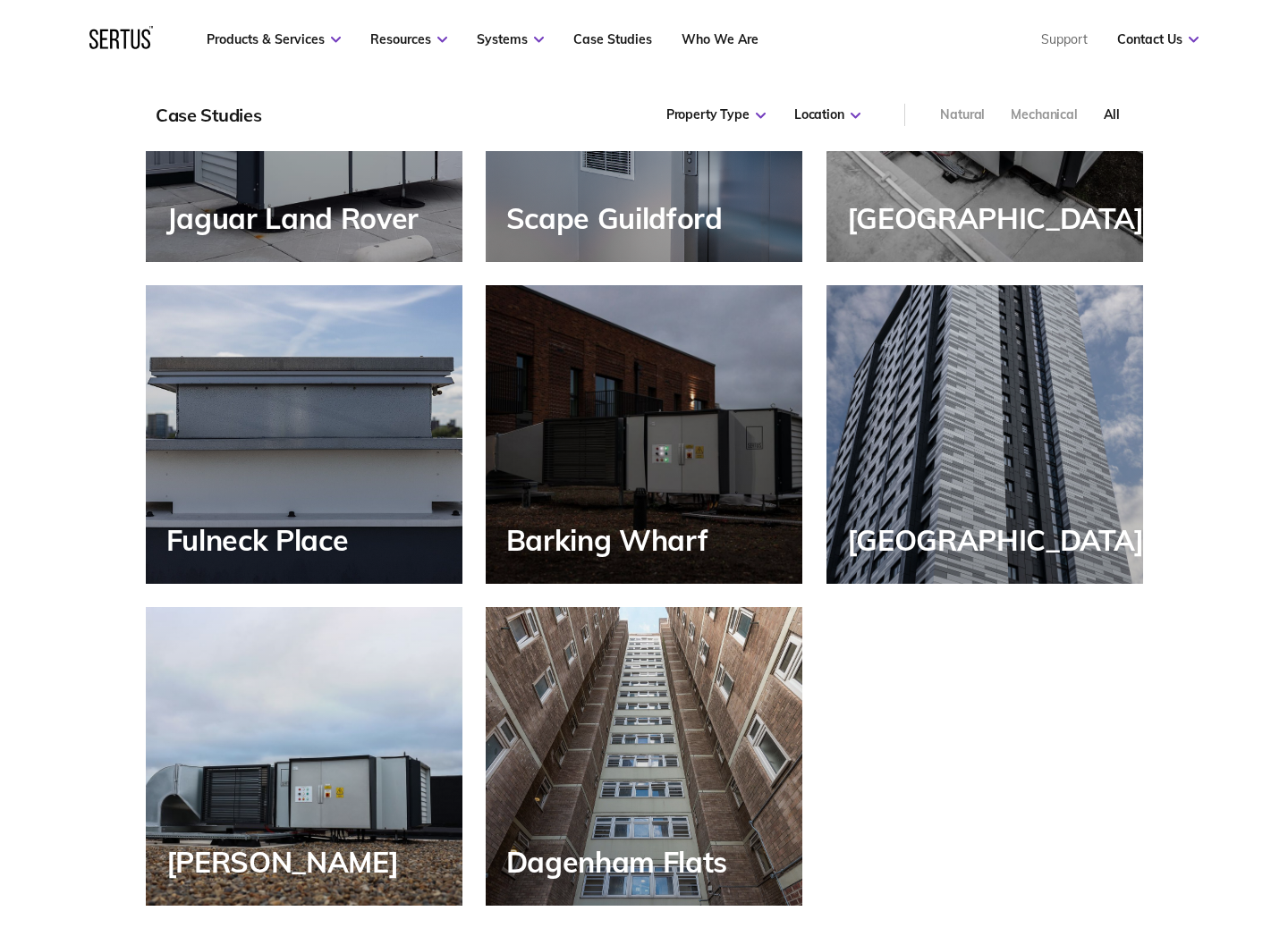
click at [305, 373] on div "Fulneck Place" at bounding box center [305, 434] width 317 height 299
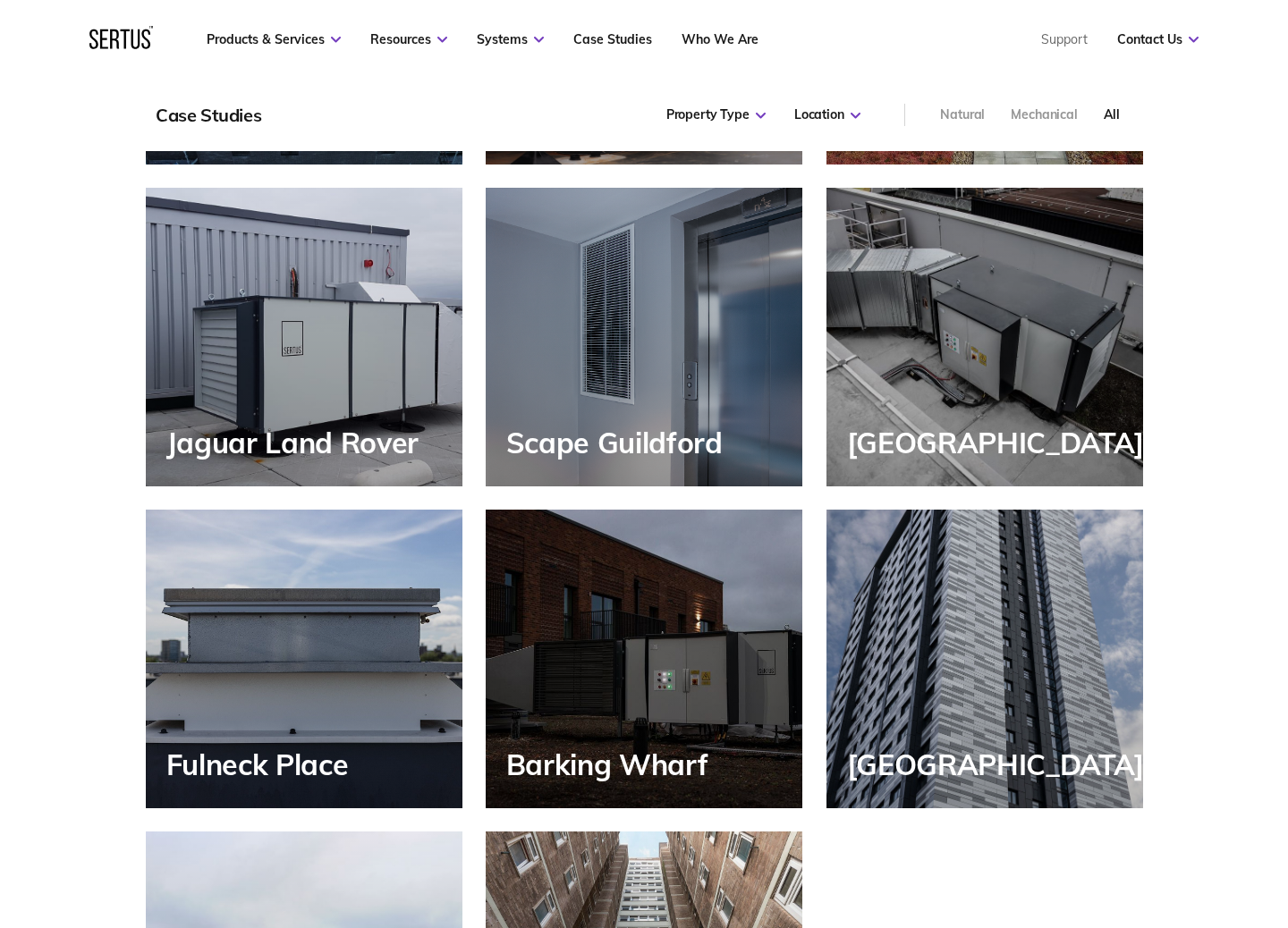
click at [608, 574] on div "Barking Wharf" at bounding box center [644, 658] width 317 height 299
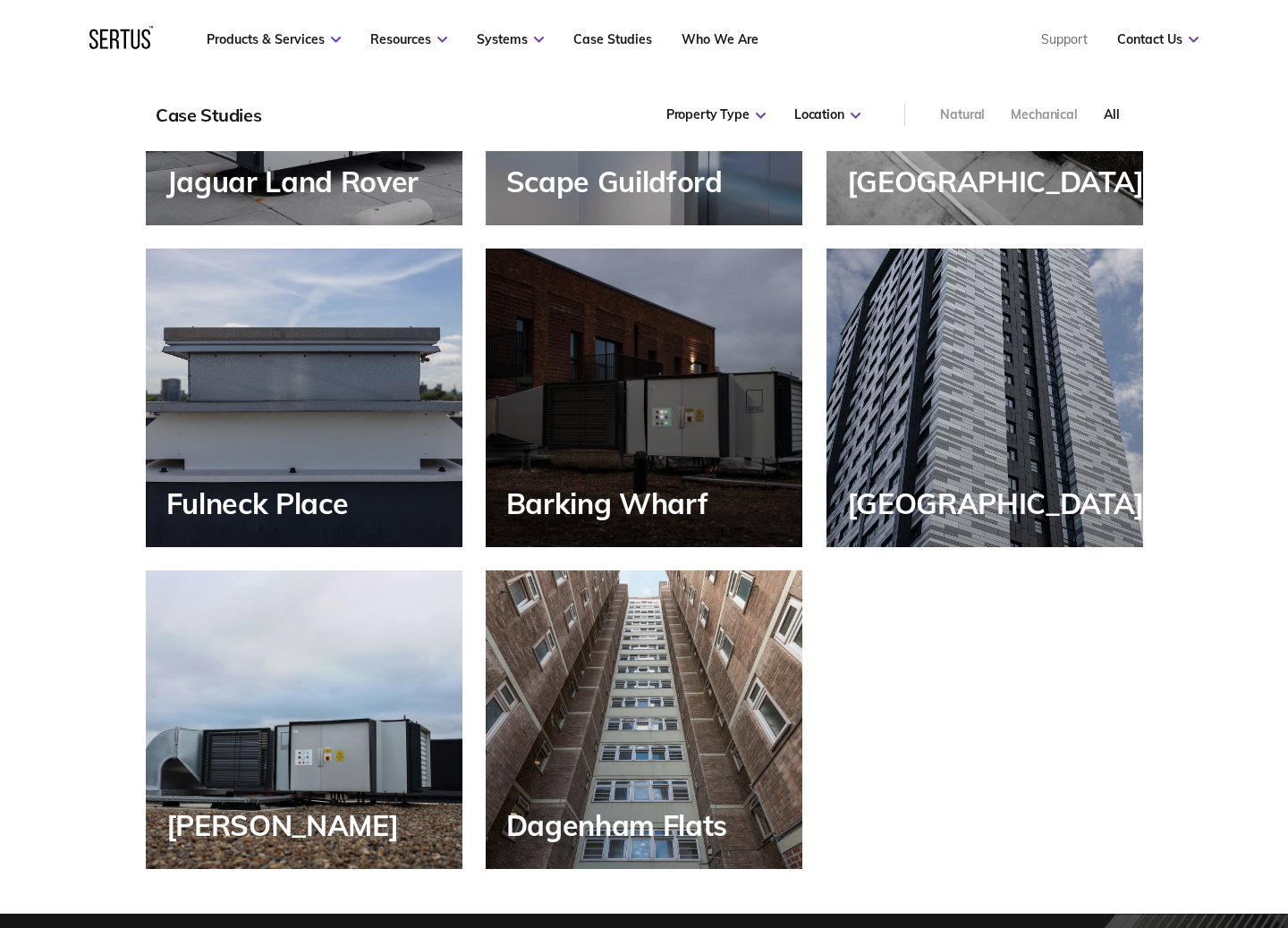
click at [987, 369] on div "[GEOGRAPHIC_DATA]" at bounding box center [985, 398] width 317 height 299
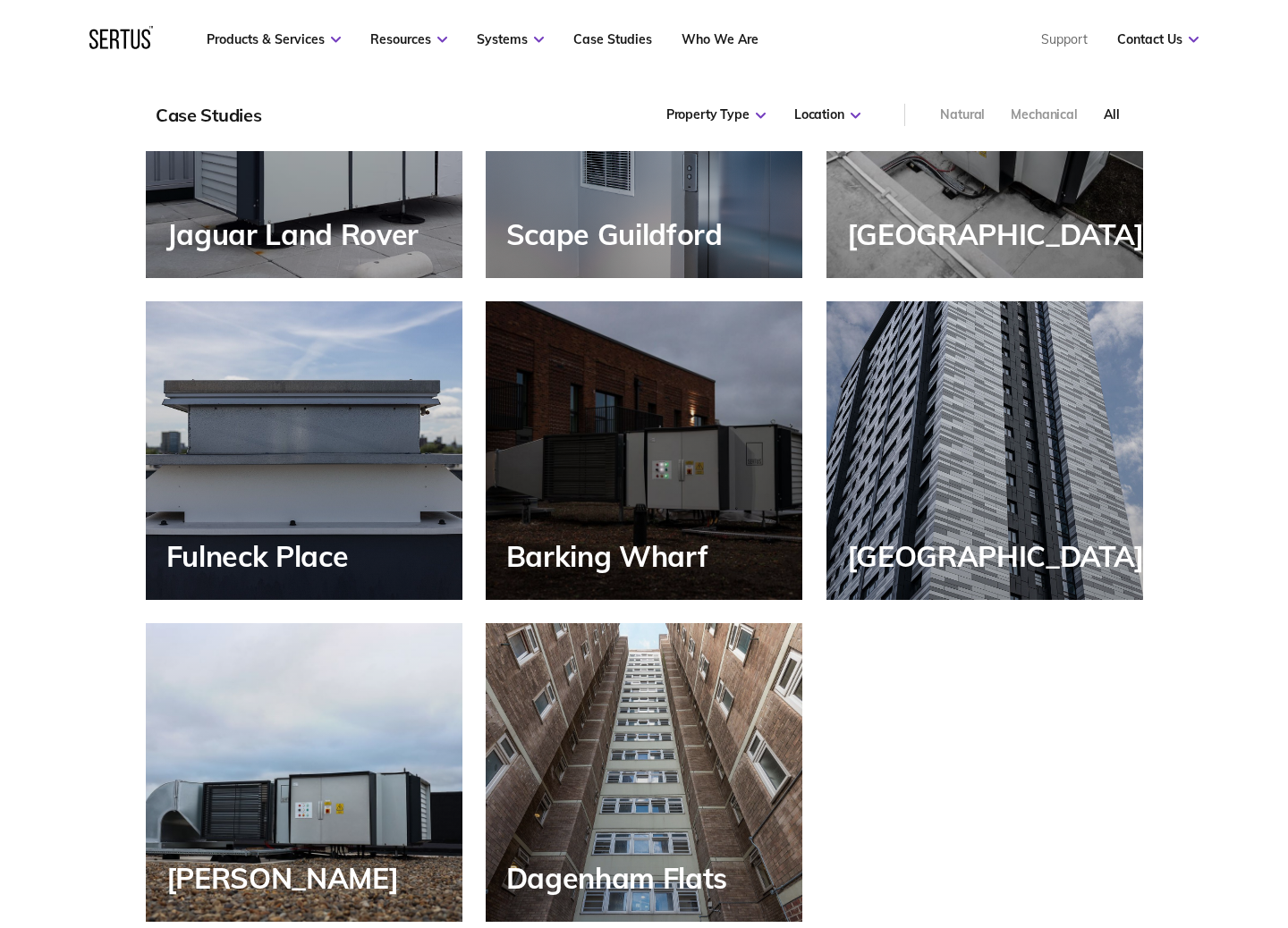
click at [854, 462] on div "[GEOGRAPHIC_DATA]" at bounding box center [985, 451] width 317 height 299
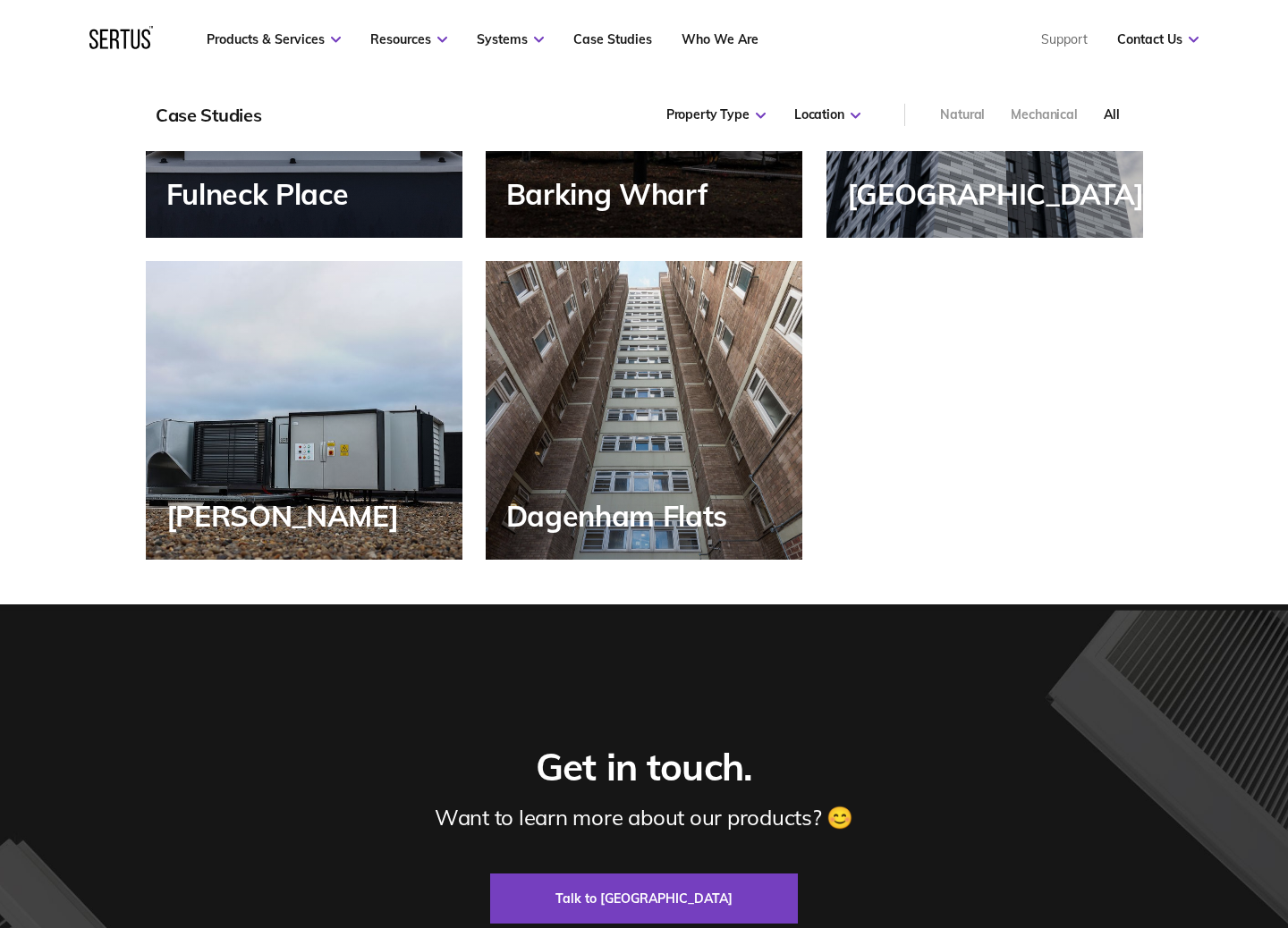
click at [218, 486] on div "[PERSON_NAME]" at bounding box center [305, 410] width 317 height 299
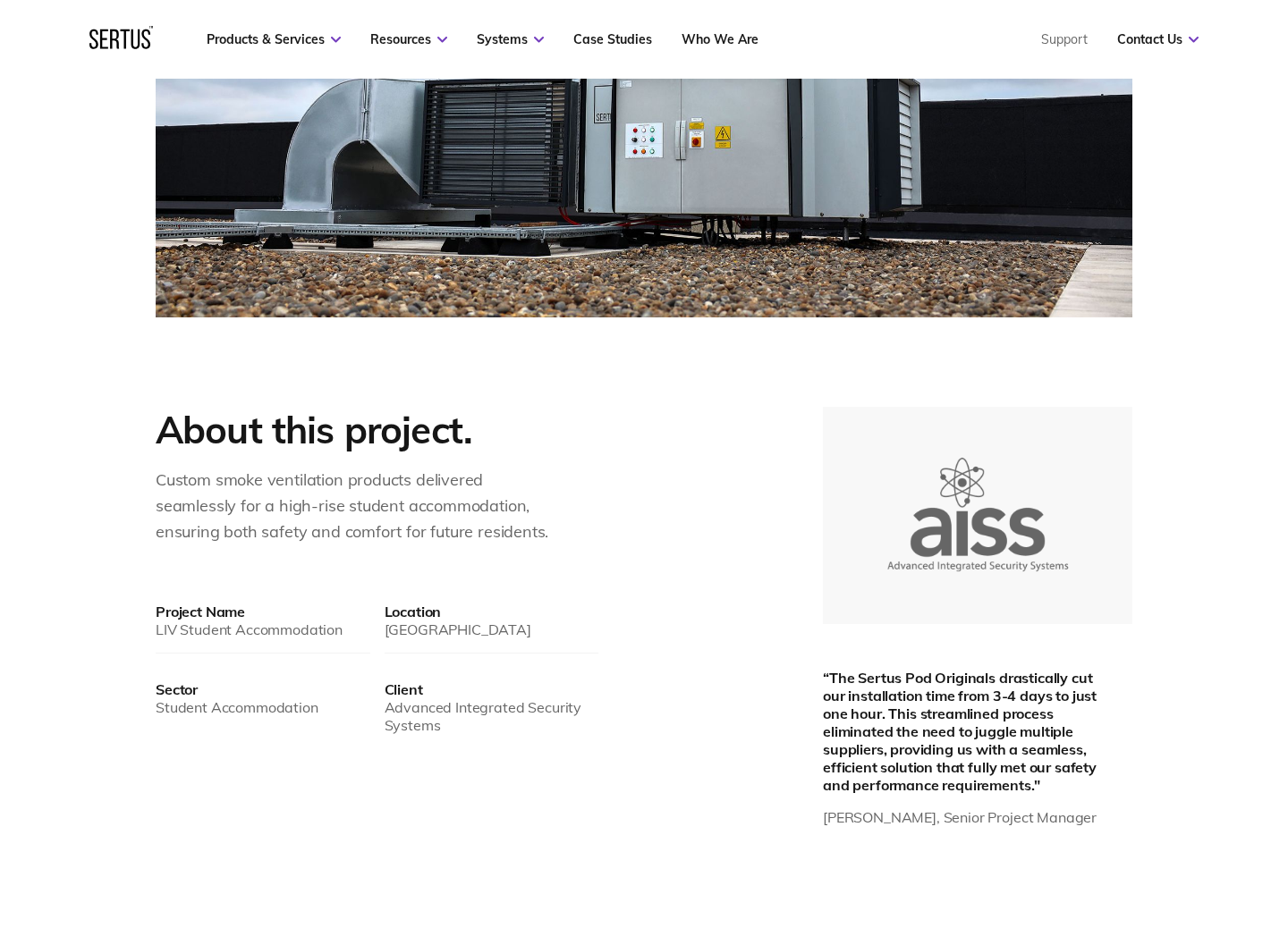
click at [848, 24] on nav "Products & Services Resources Systems Case Studies Who We Are Support Contact U…" at bounding box center [644, 39] width 1110 height 78
click at [712, 41] on link "Who We Are" at bounding box center [721, 39] width 77 height 16
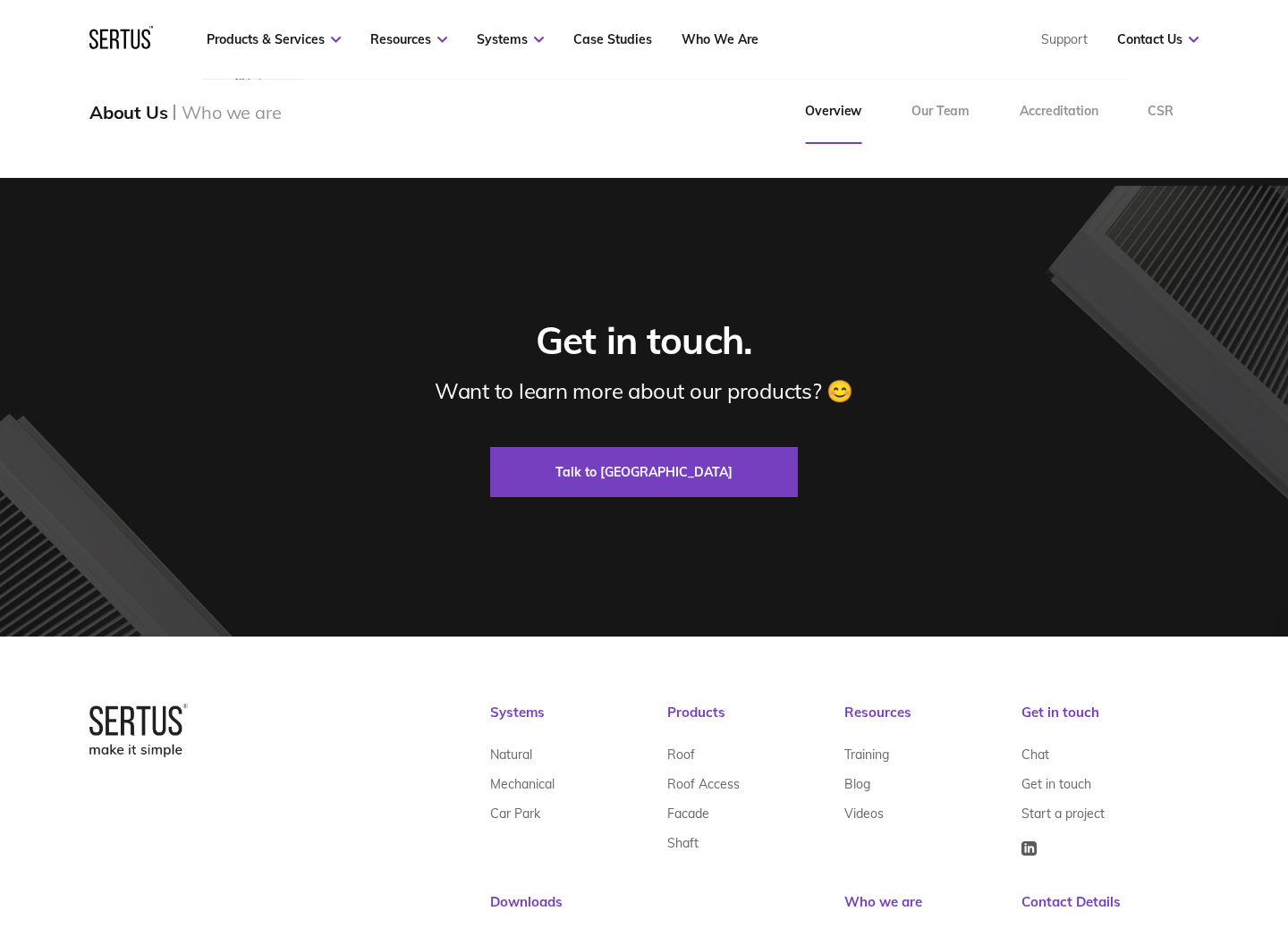
scroll to position [5600, 0]
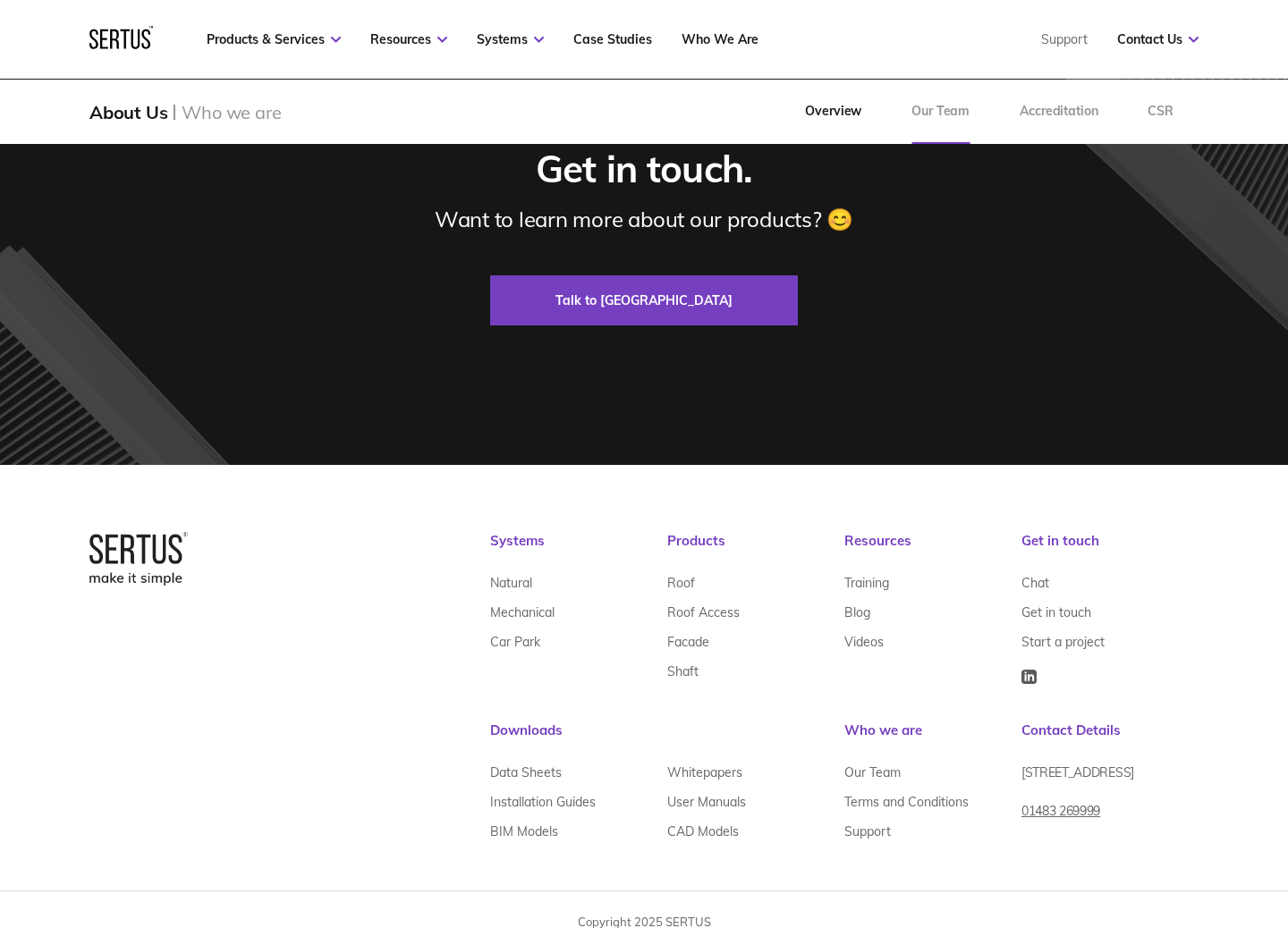
click at [928, 98] on link "Our Team" at bounding box center [941, 111] width 109 height 64
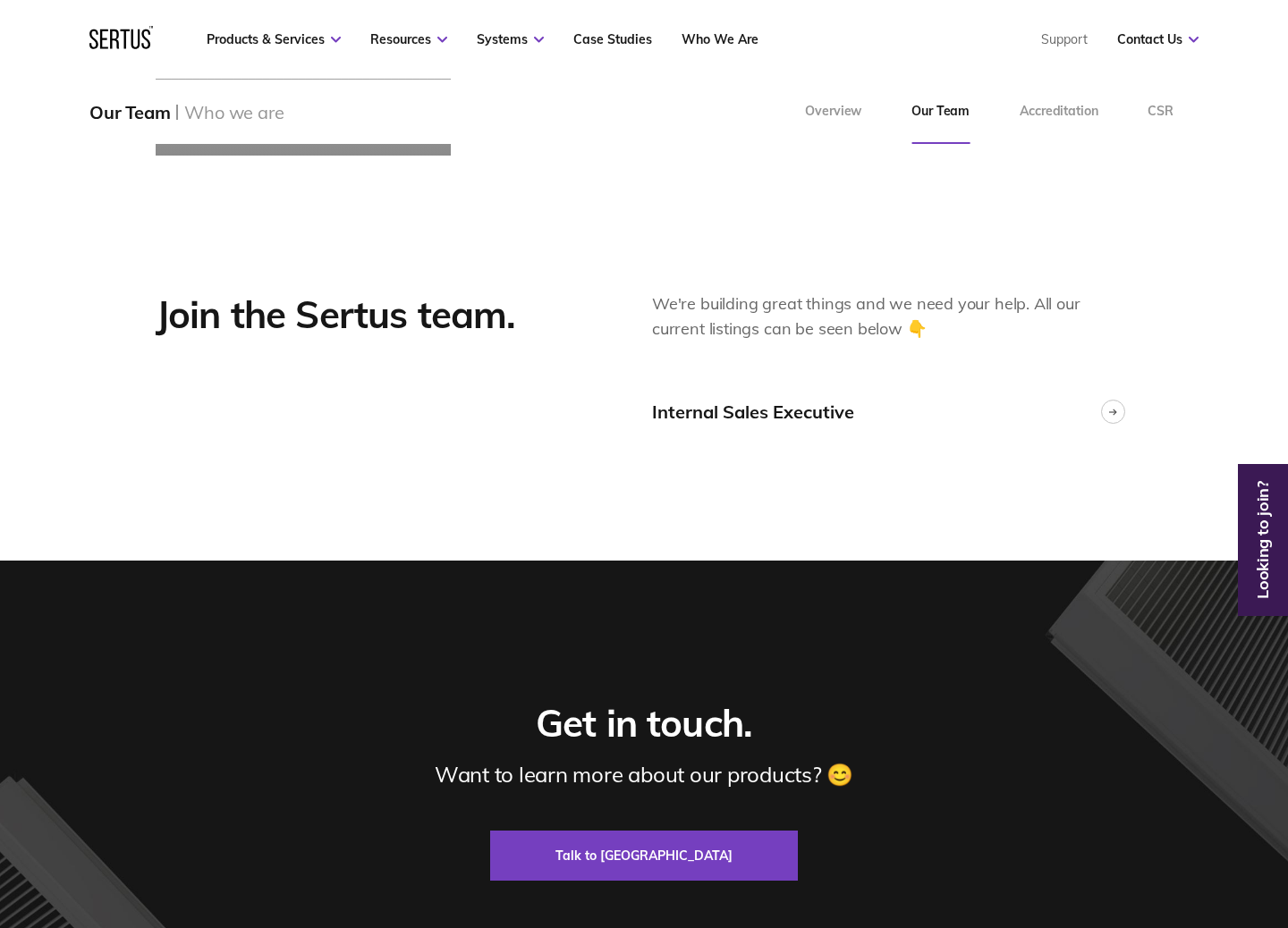
scroll to position [4407, 0]
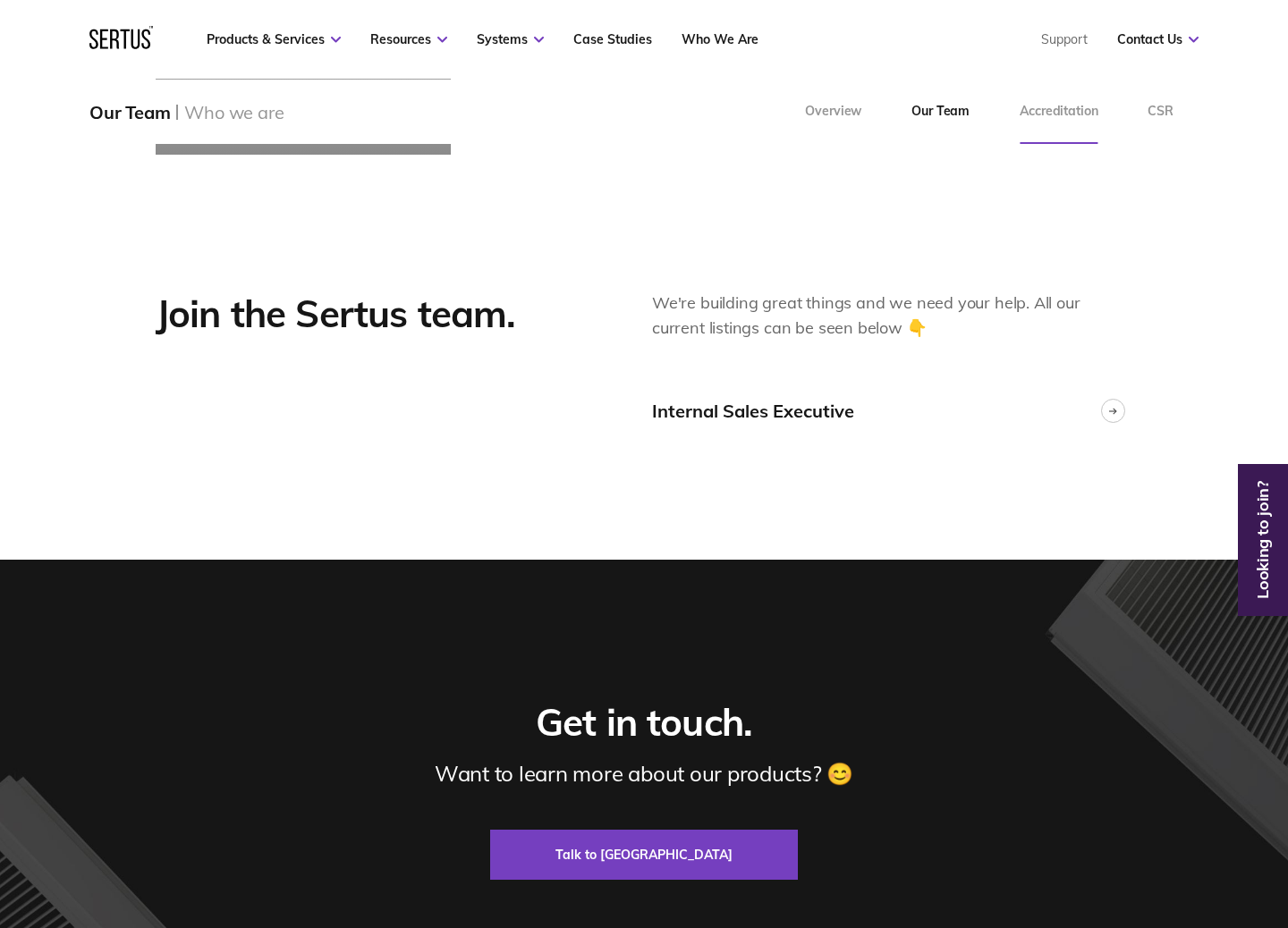
click at [1069, 108] on link "Accreditation" at bounding box center [1059, 111] width 128 height 64
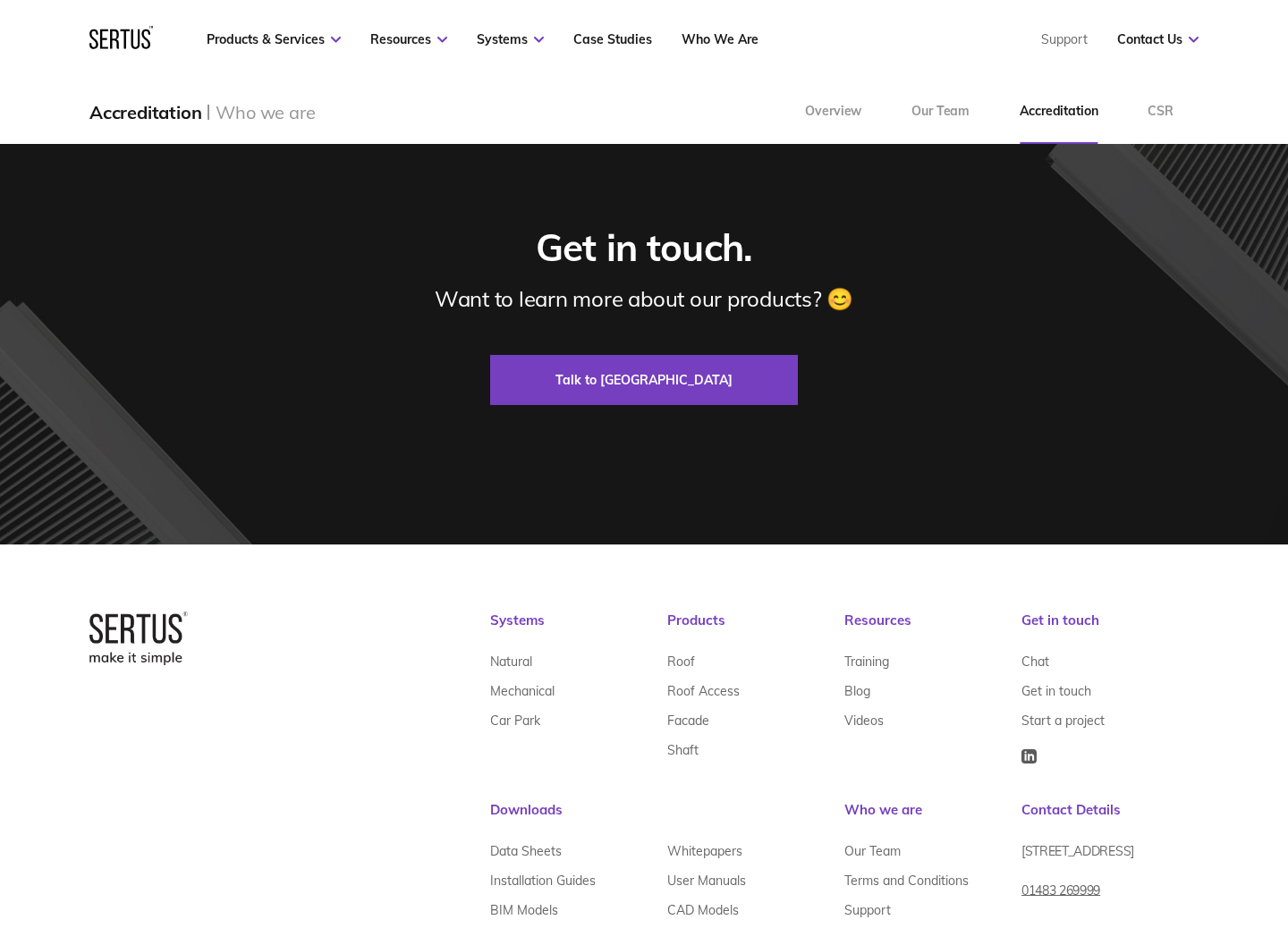
scroll to position [2189, 0]
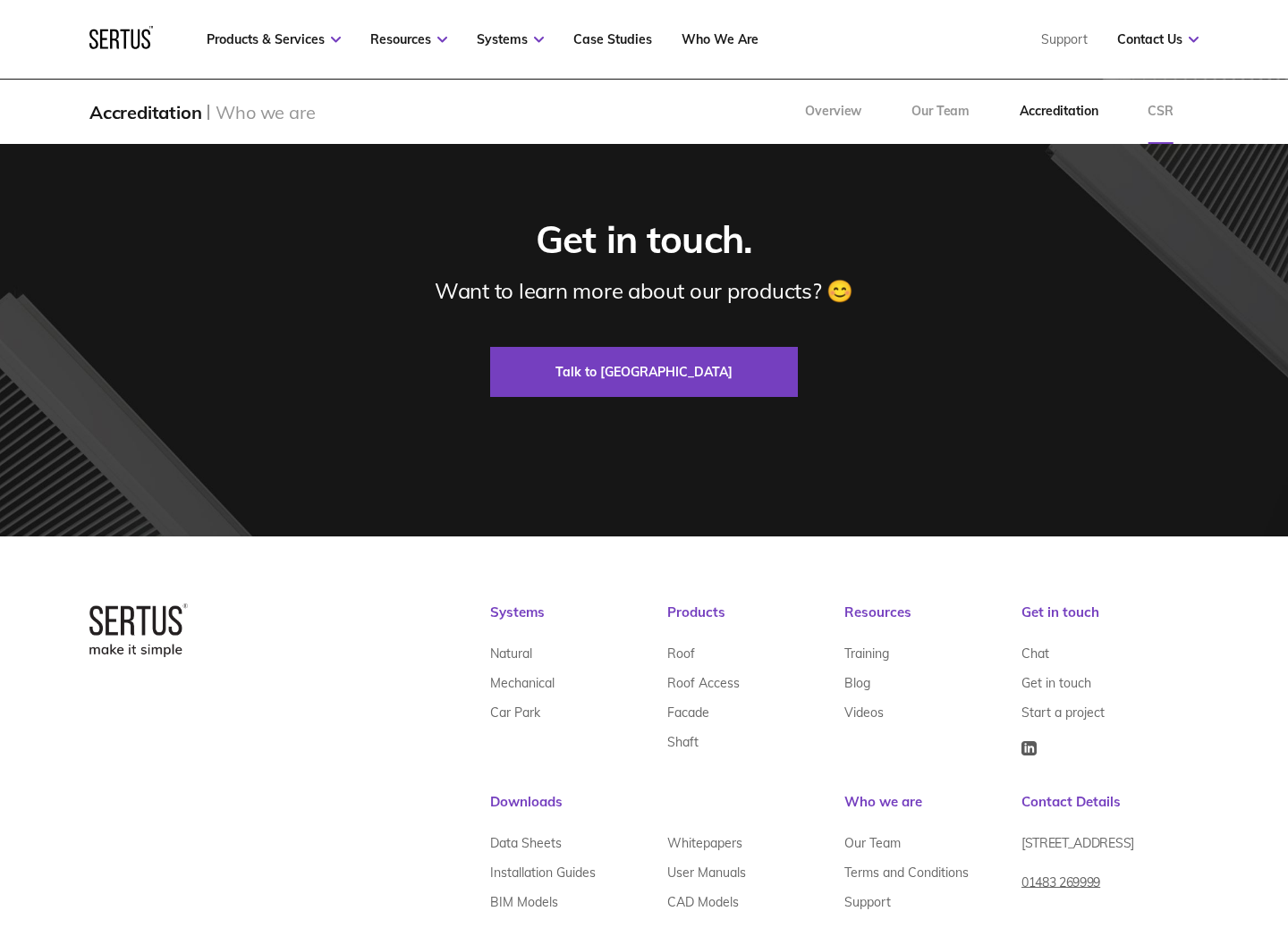
click at [1167, 110] on link "CSR" at bounding box center [1161, 111] width 76 height 64
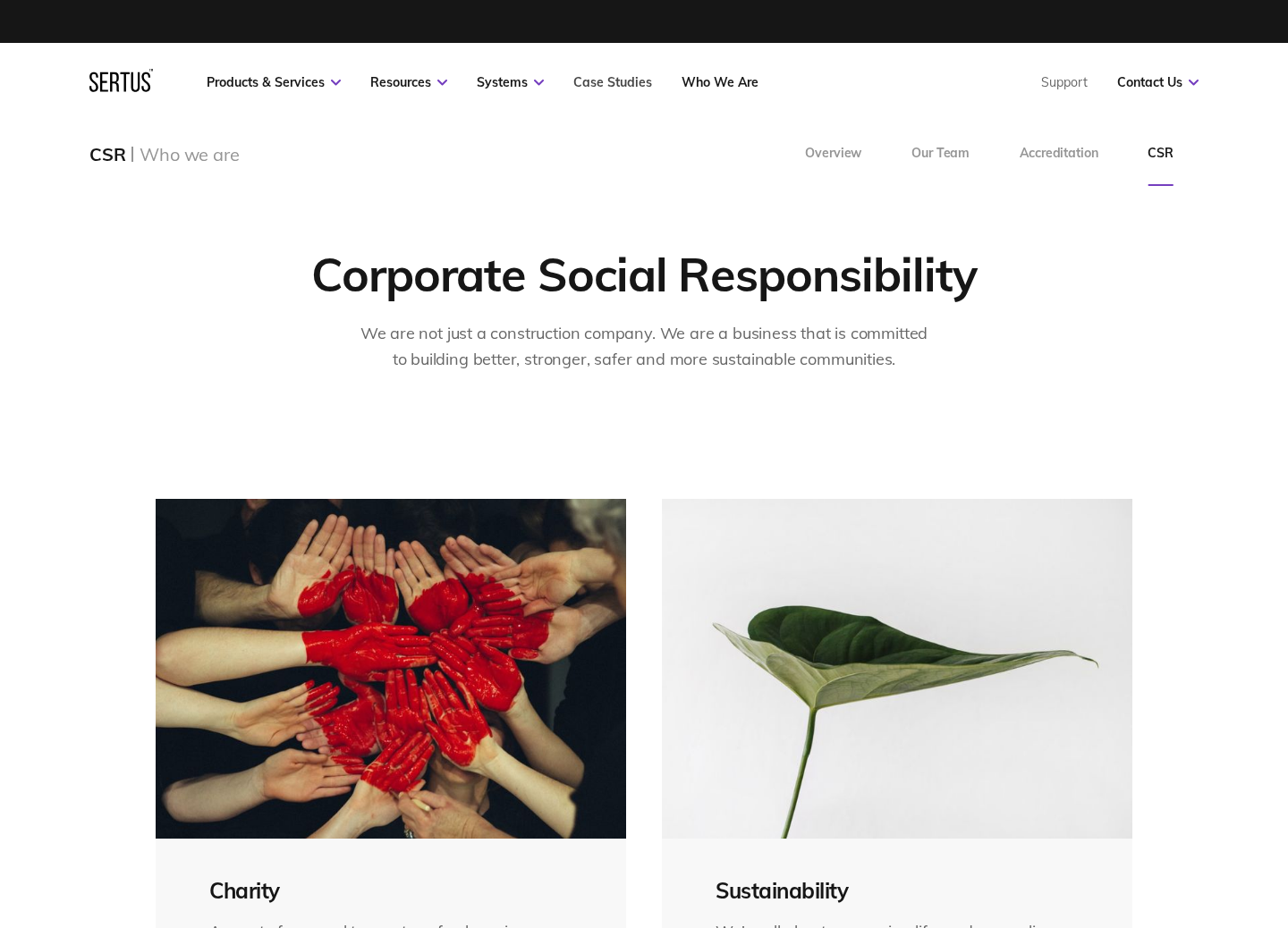
click at [604, 81] on link "Case Studies" at bounding box center [612, 82] width 78 height 16
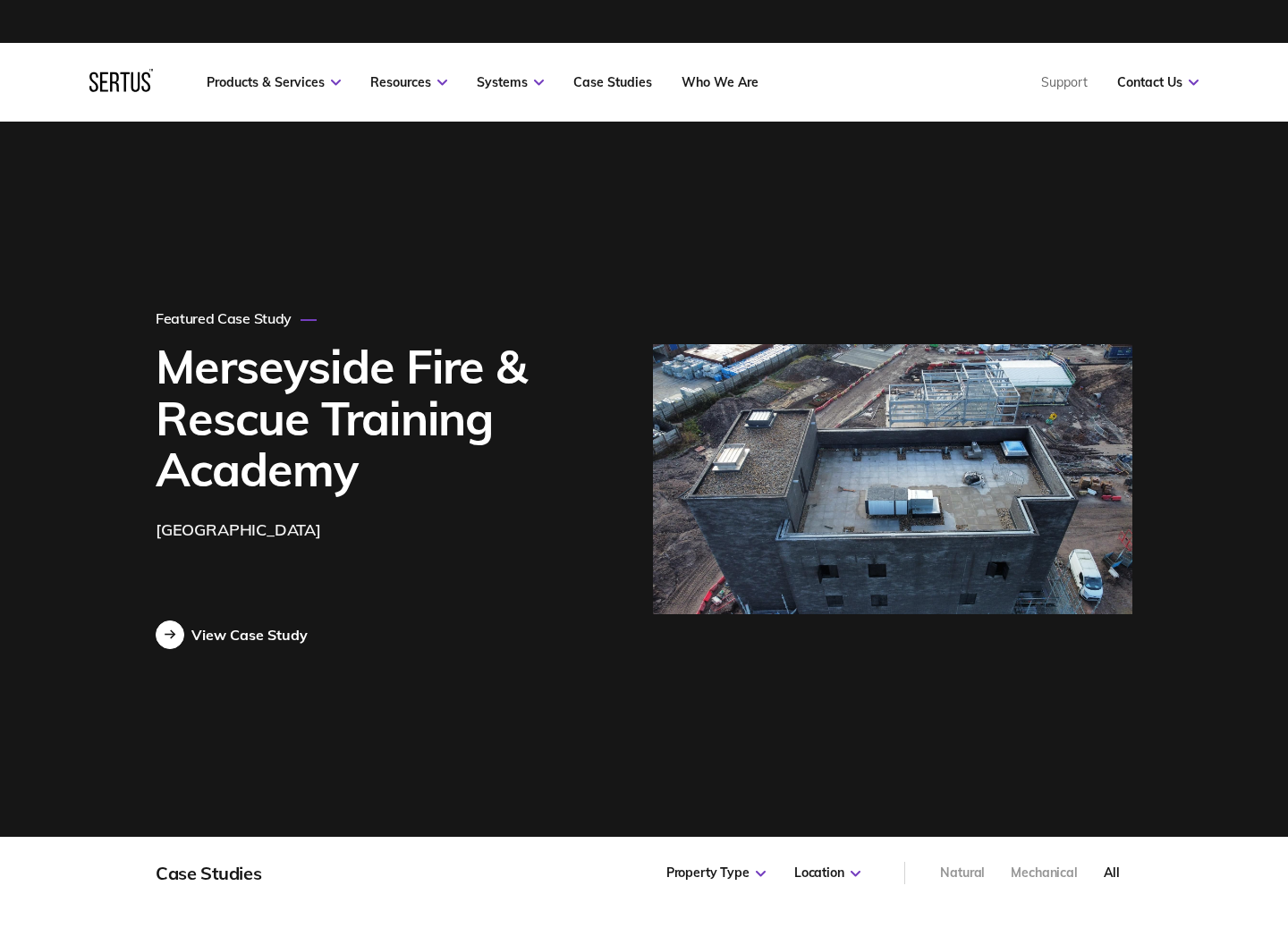
click at [286, 635] on div "View Case Study" at bounding box center [249, 635] width 116 height 18
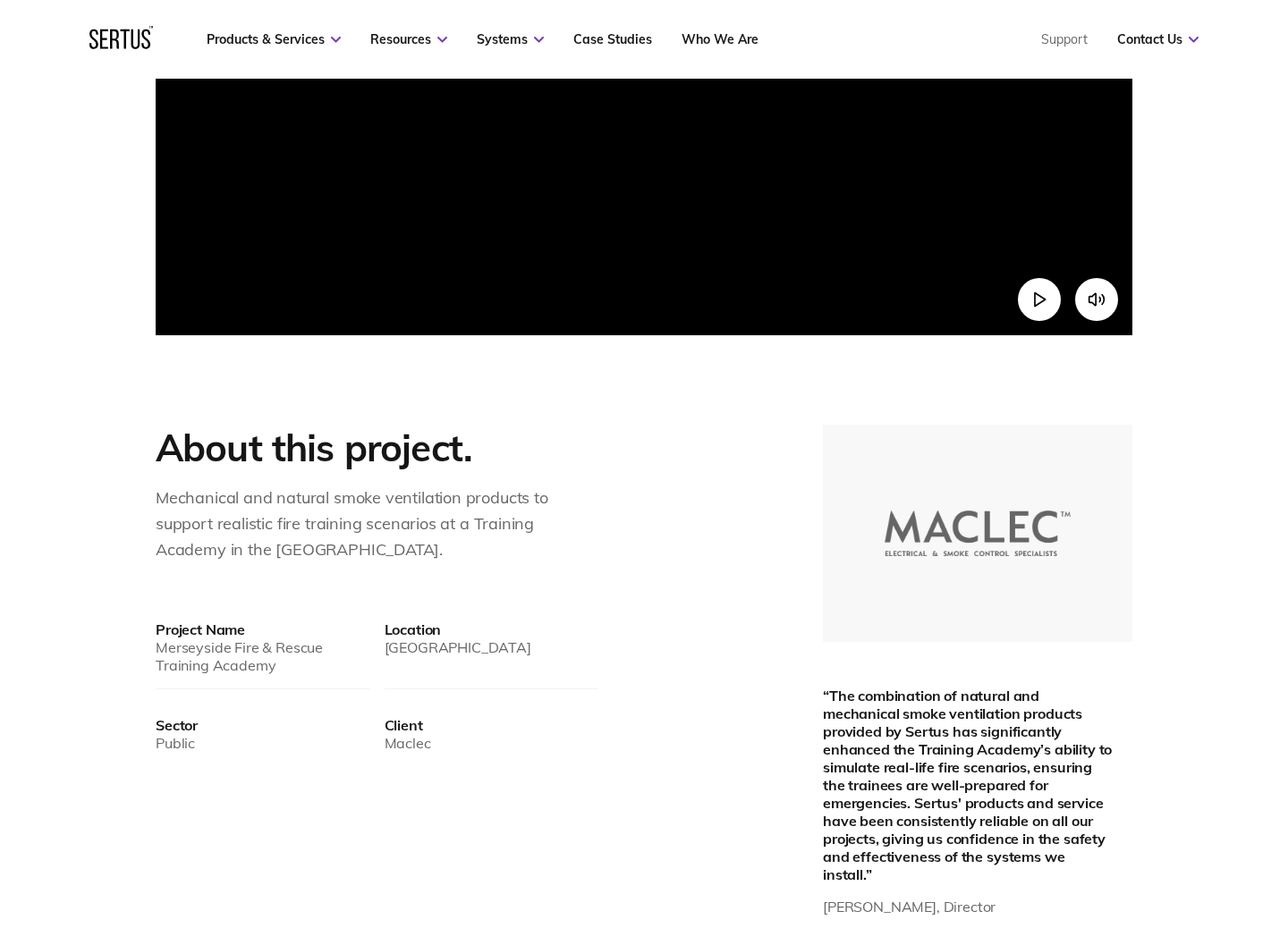
scroll to position [725, 0]
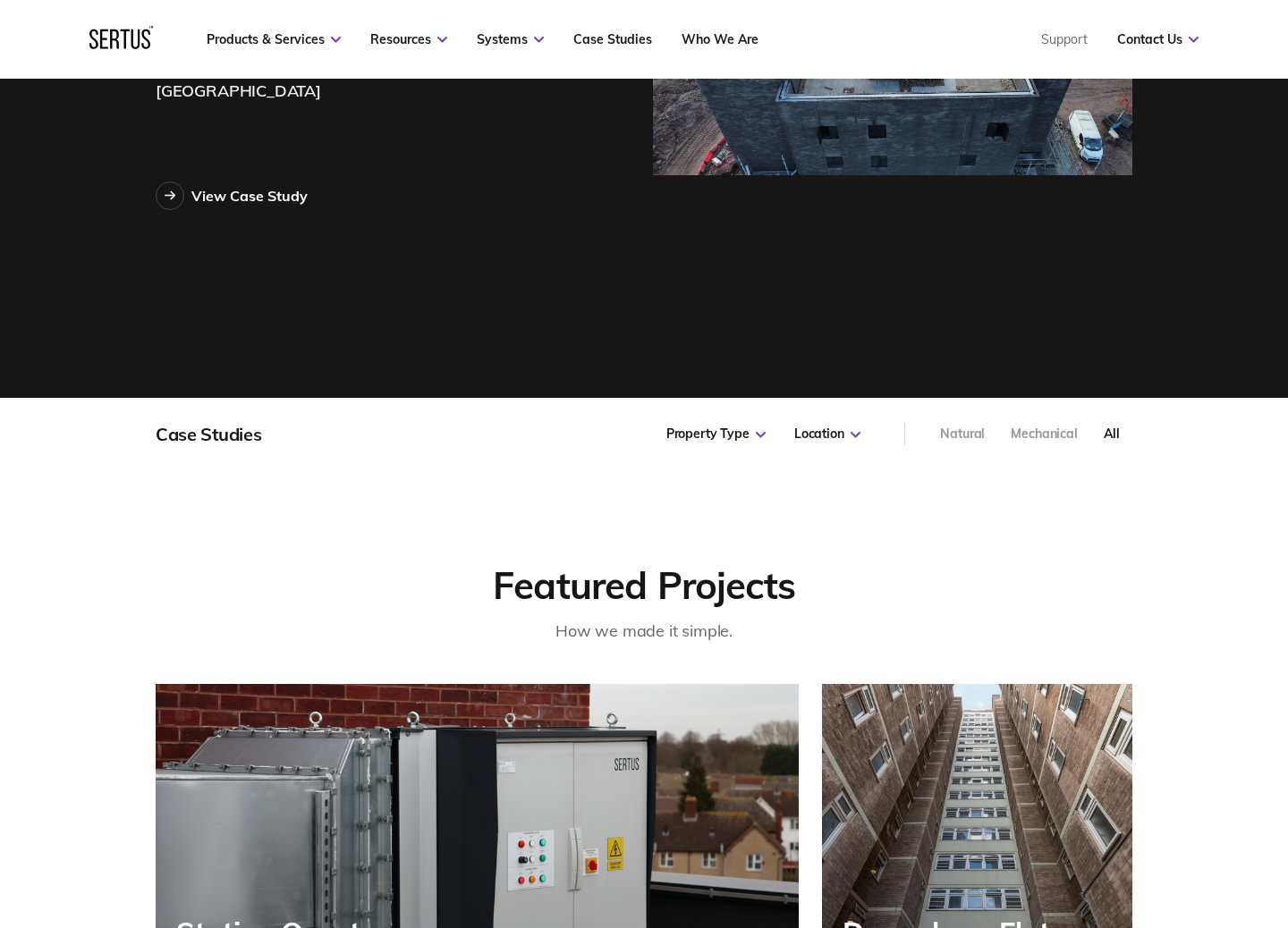
scroll to position [587, 0]
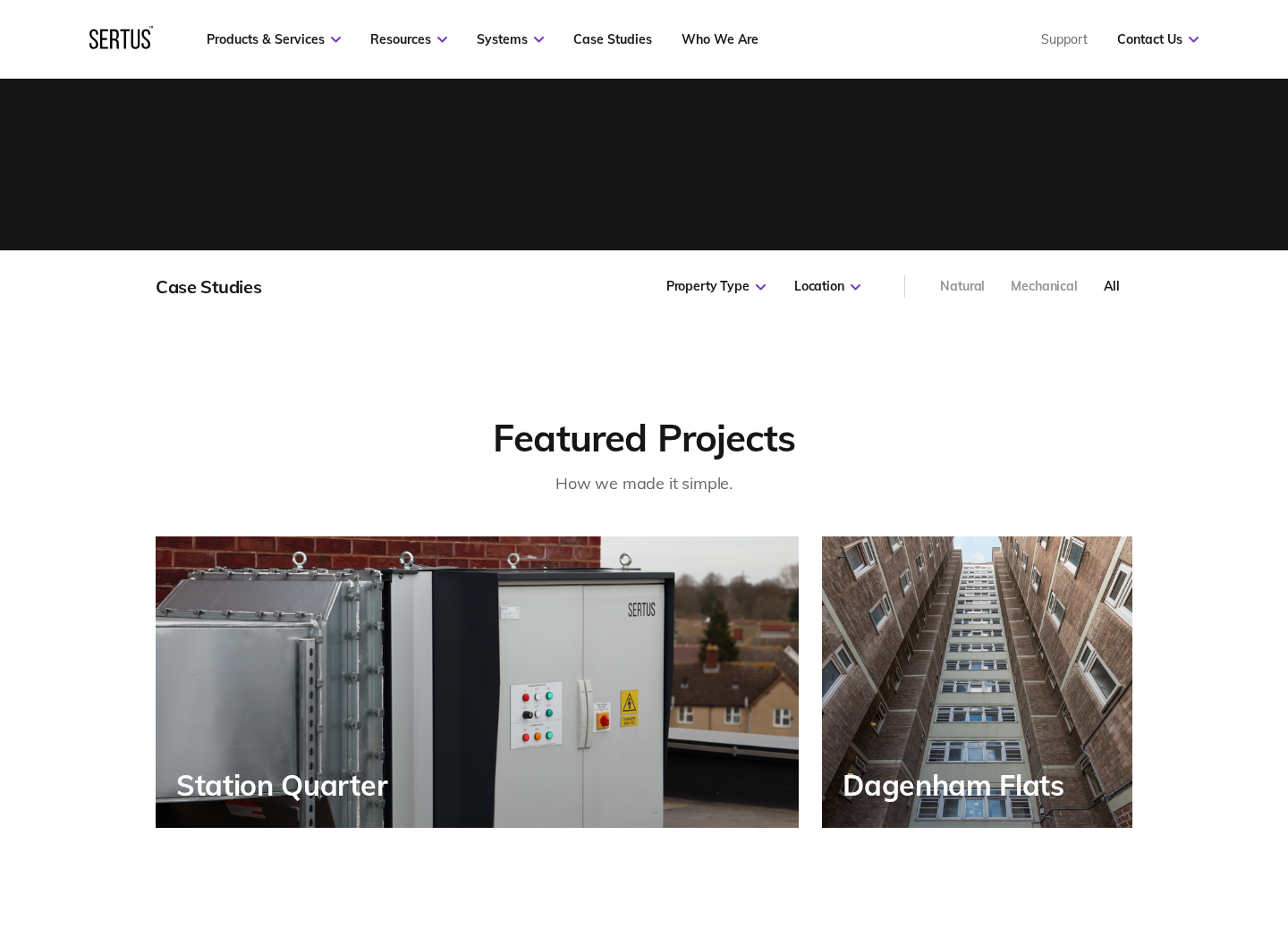
click at [378, 776] on div "Station Quarter" at bounding box center [286, 785] width 220 height 32
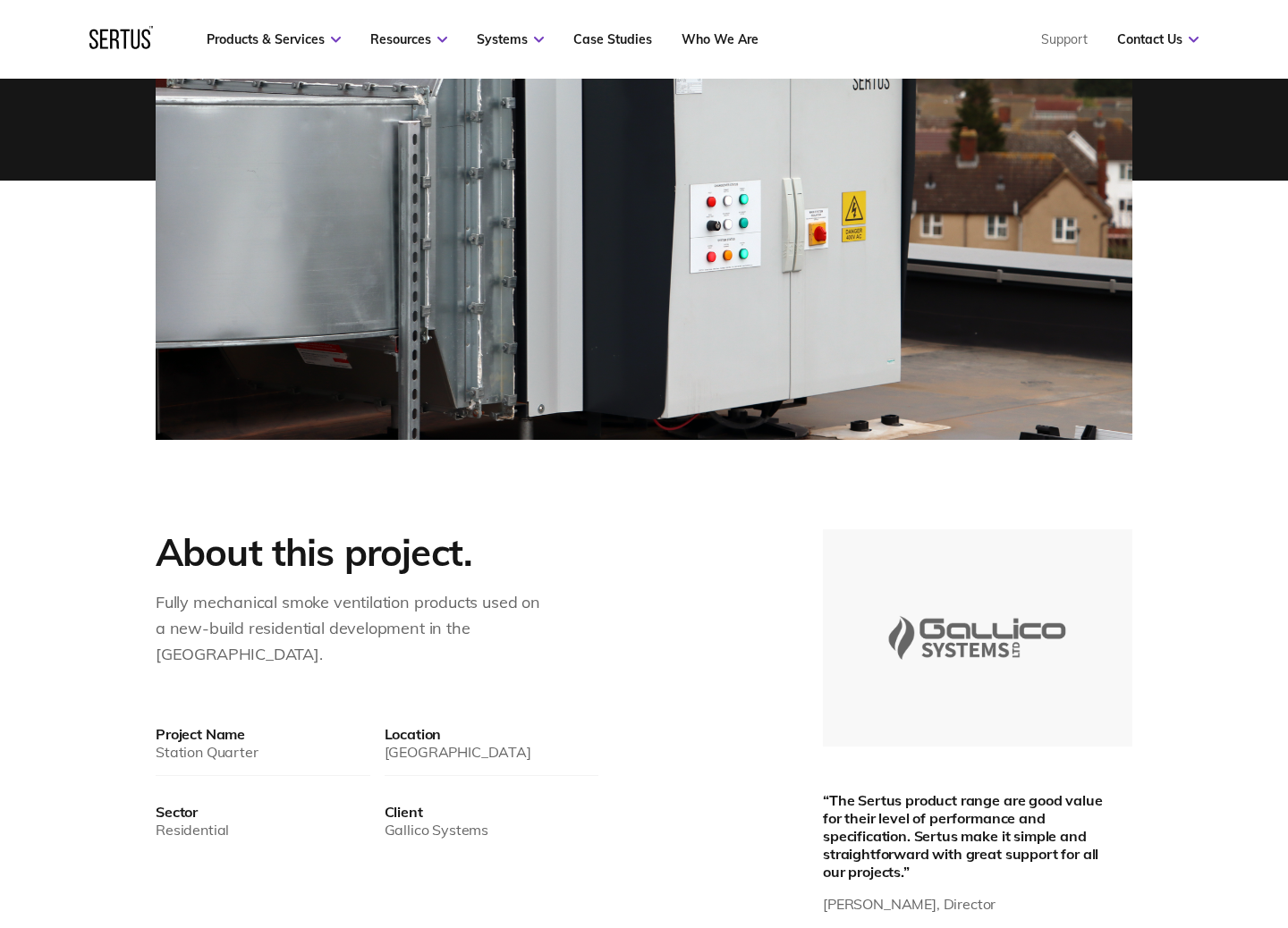
scroll to position [666, 0]
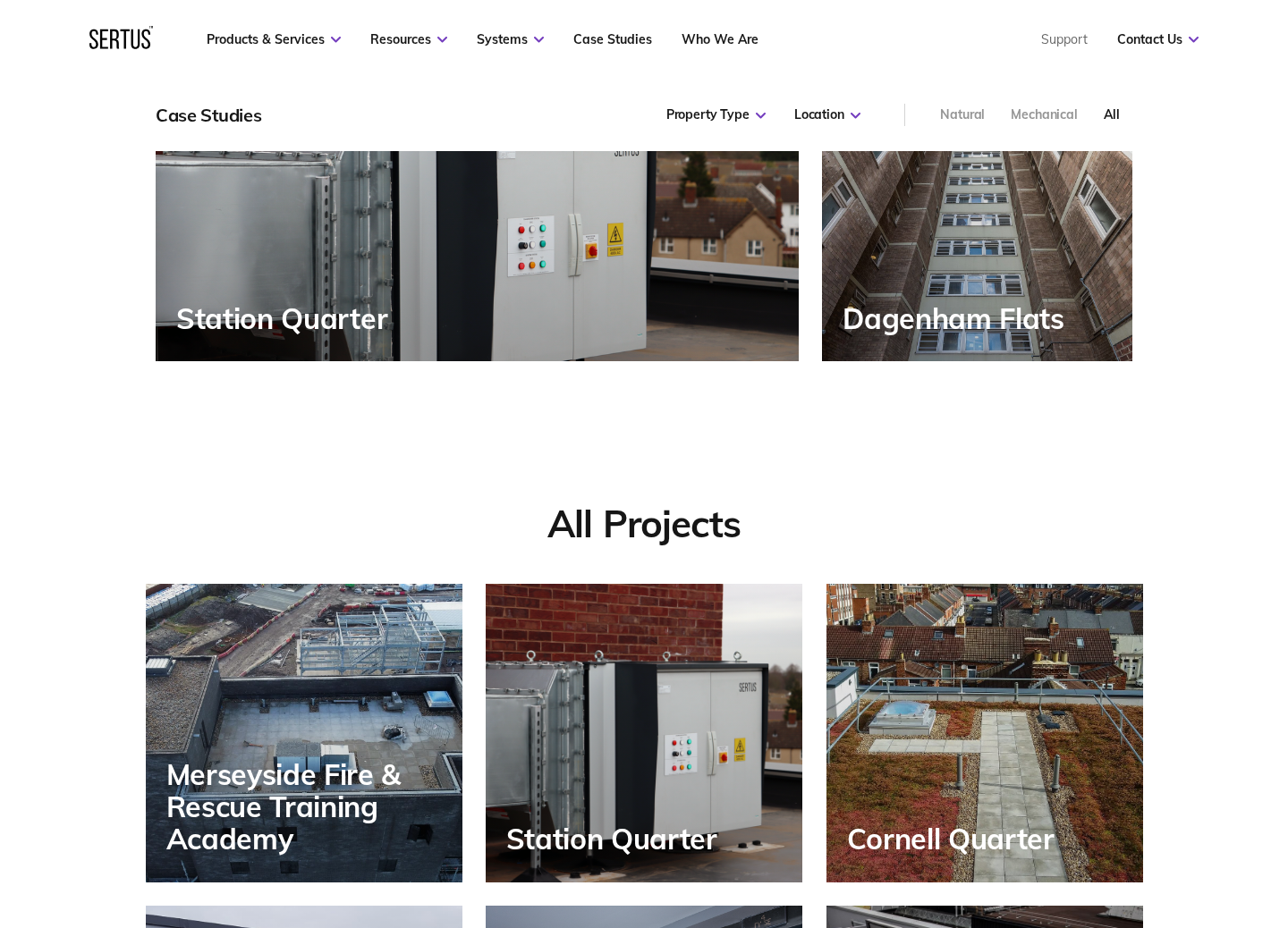
scroll to position [1126, 0]
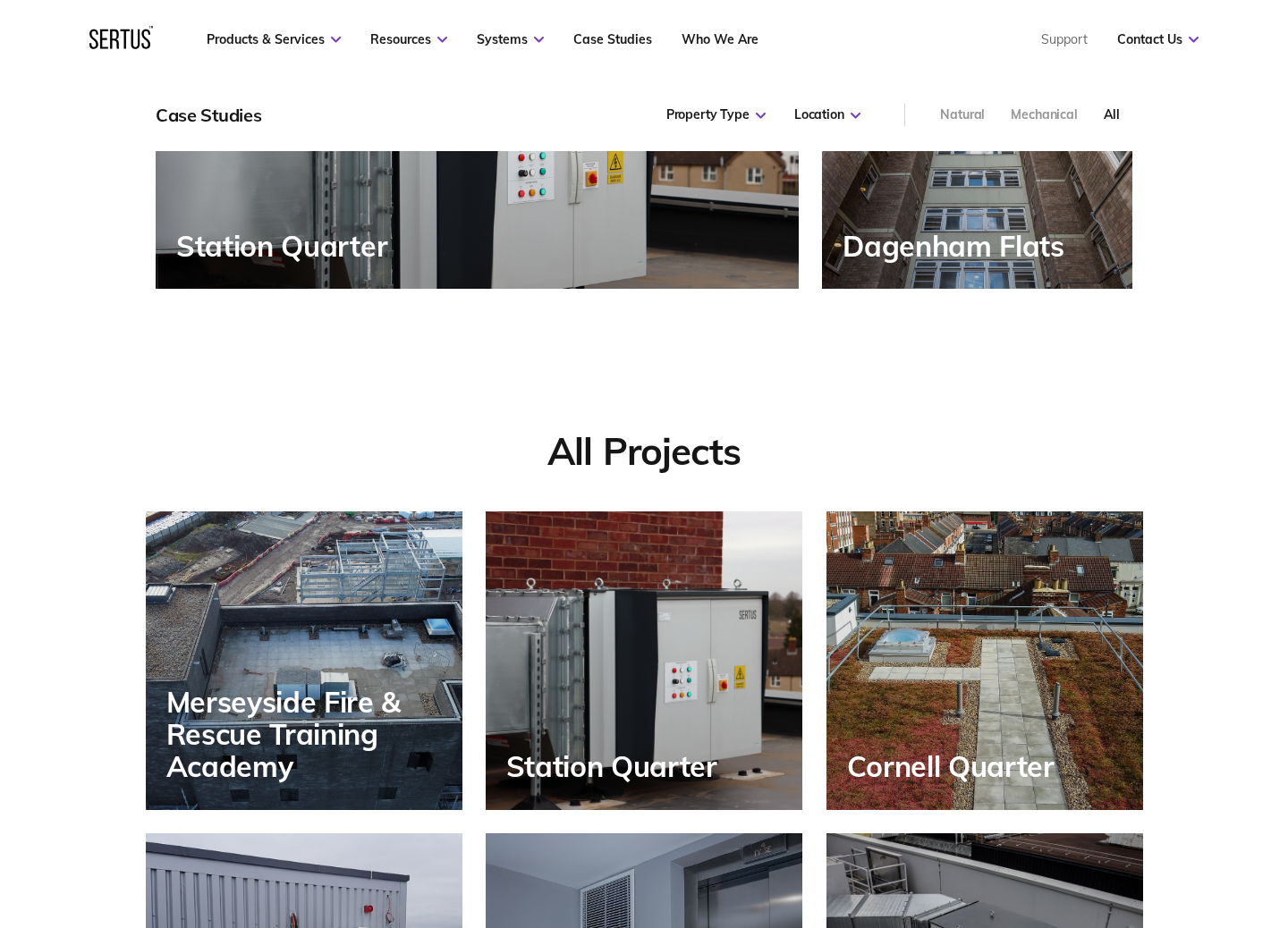
click at [916, 244] on div "Dagenham Flats" at bounding box center [958, 246] width 231 height 32
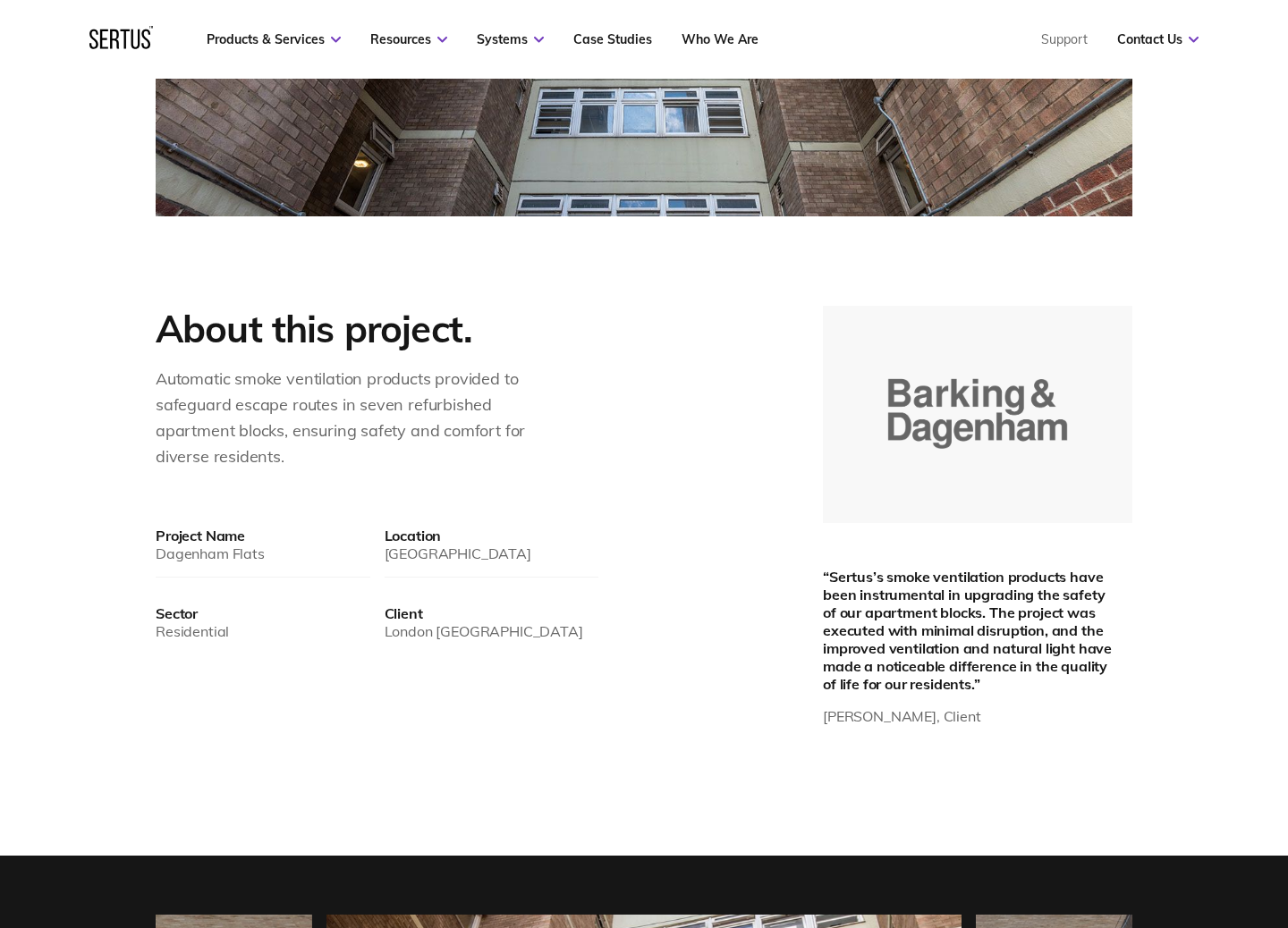
scroll to position [872, 0]
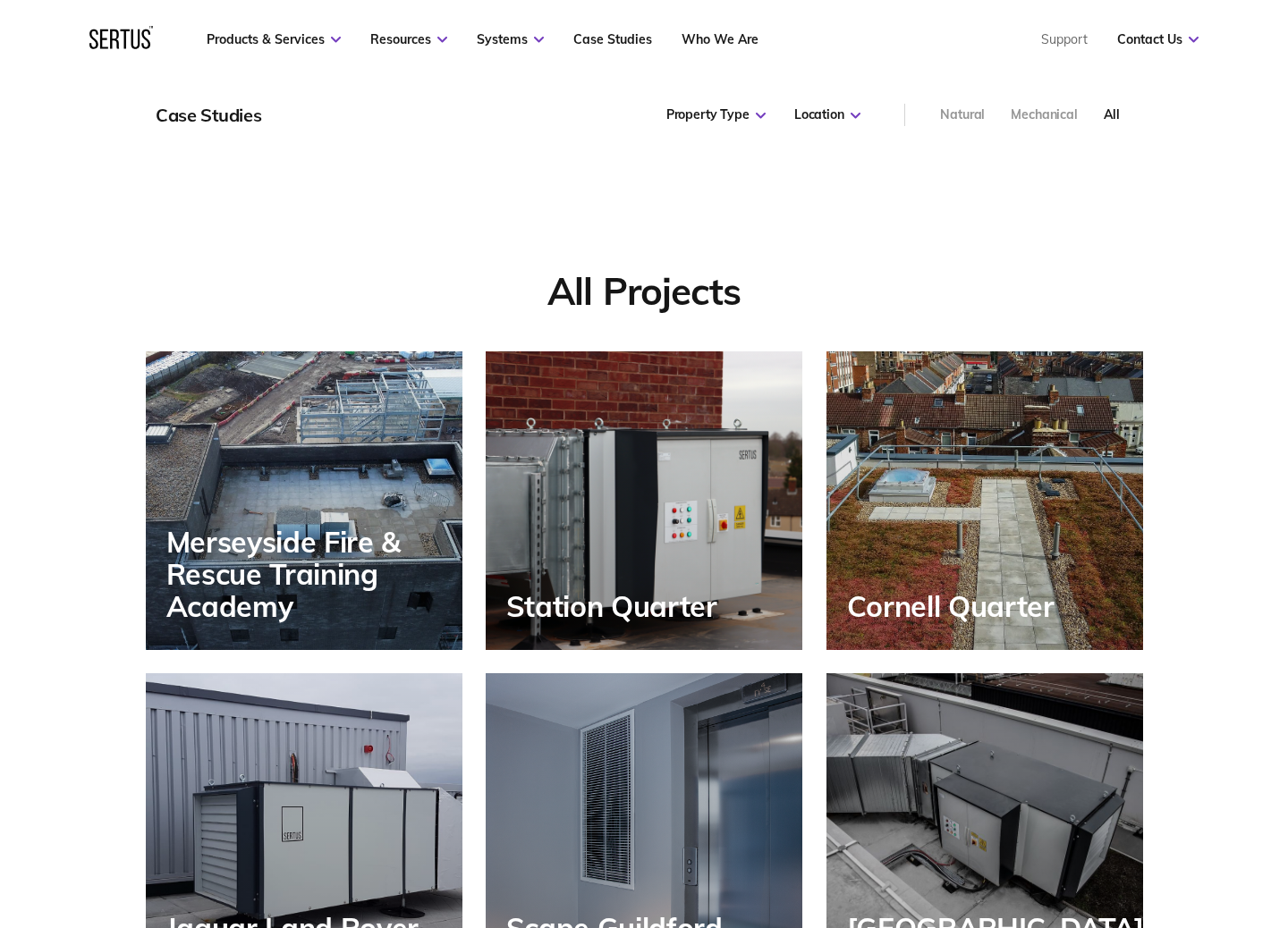
scroll to position [1296, 0]
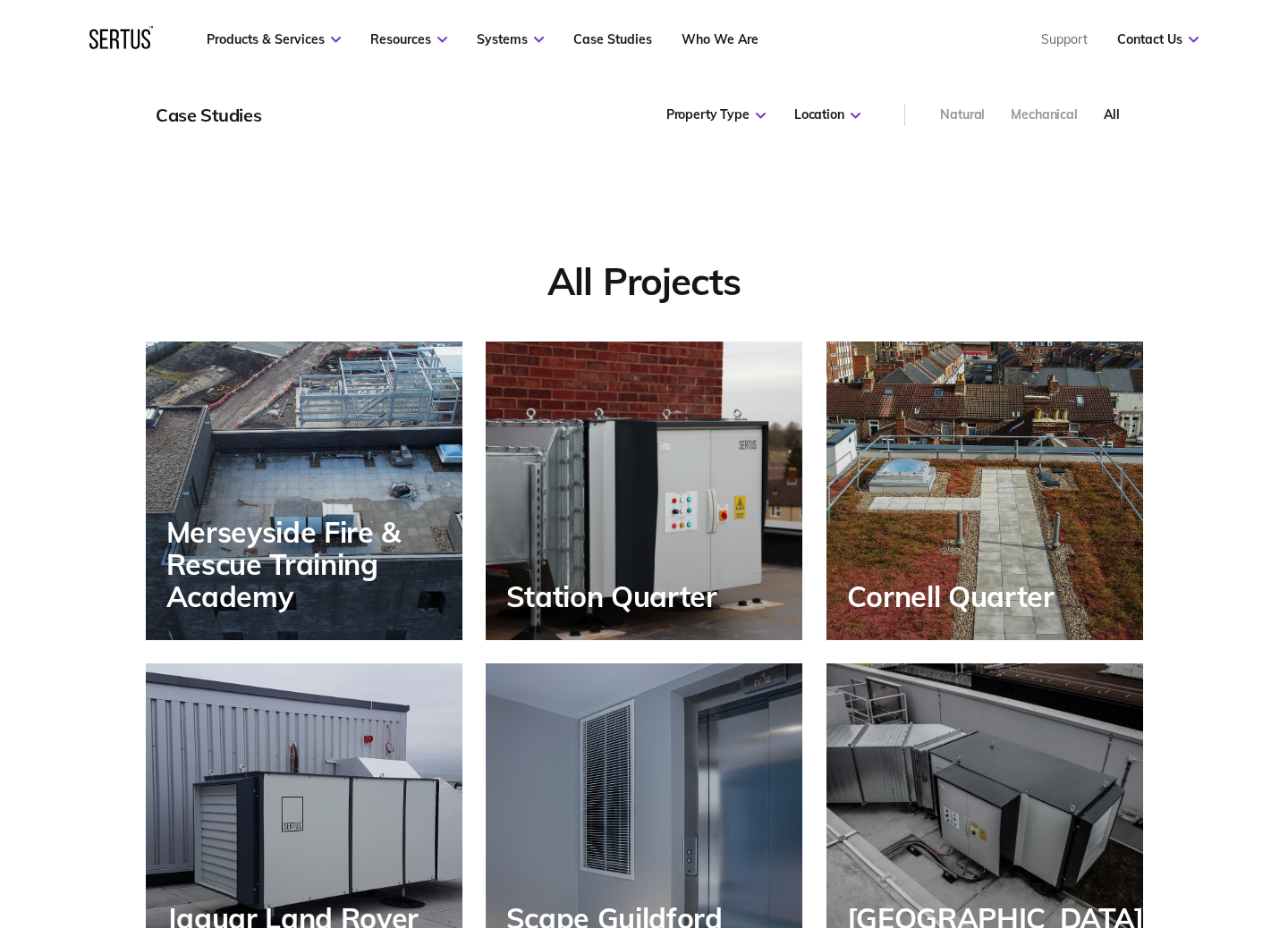
click at [312, 442] on div "Merseyside Fire & Rescue Training Academy" at bounding box center [305, 490] width 317 height 299
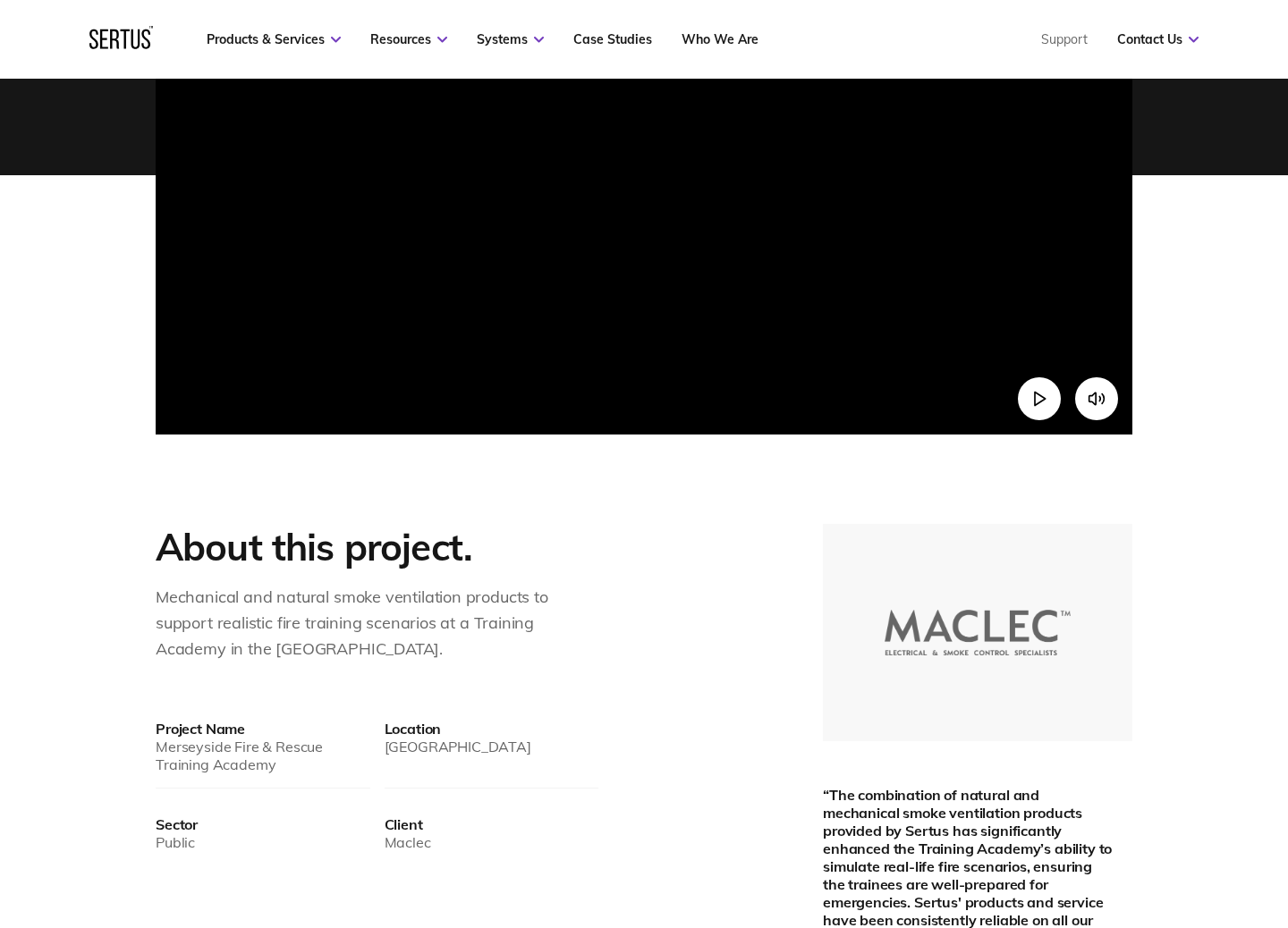
scroll to position [647, 0]
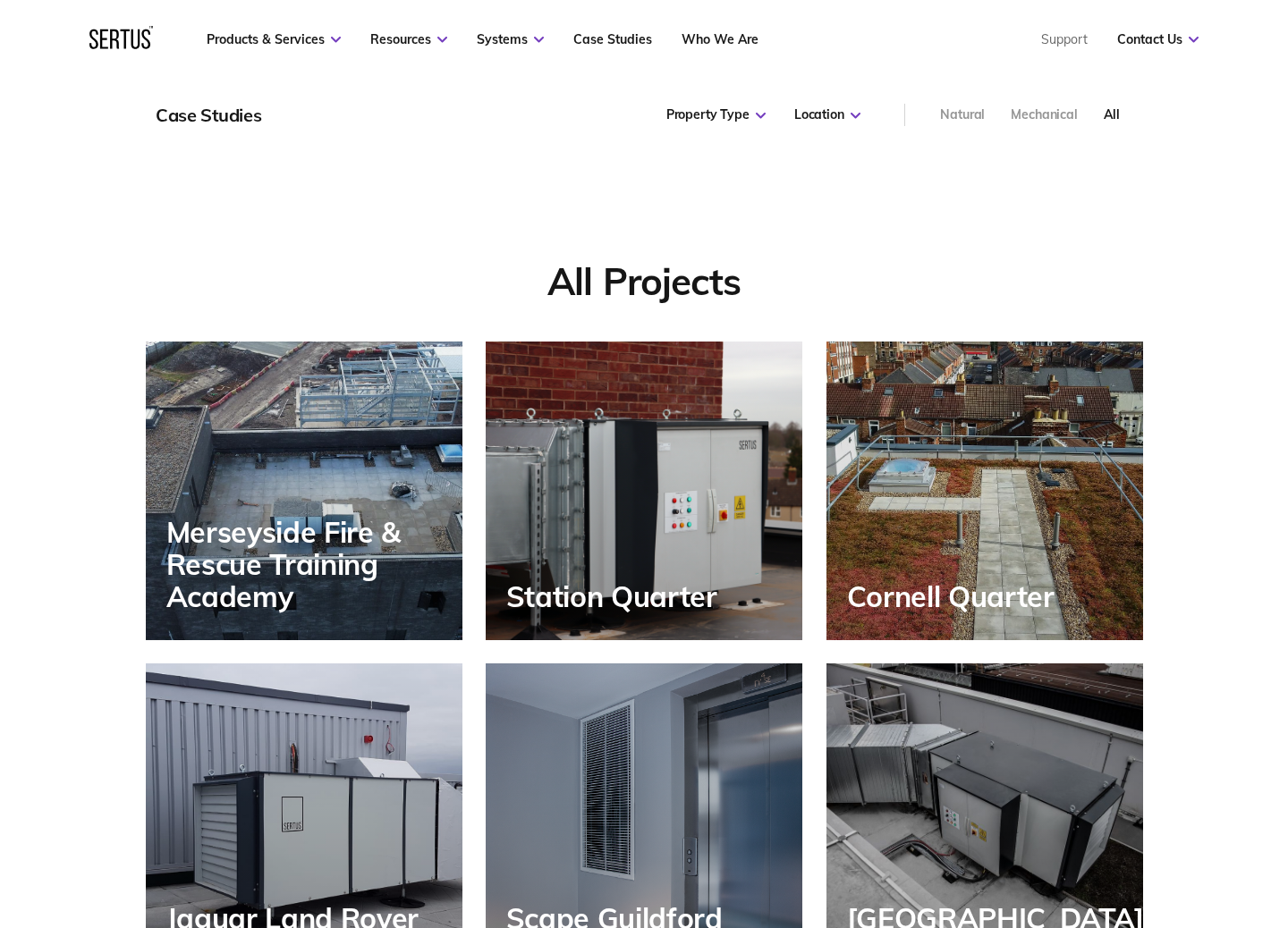
scroll to position [8, 8]
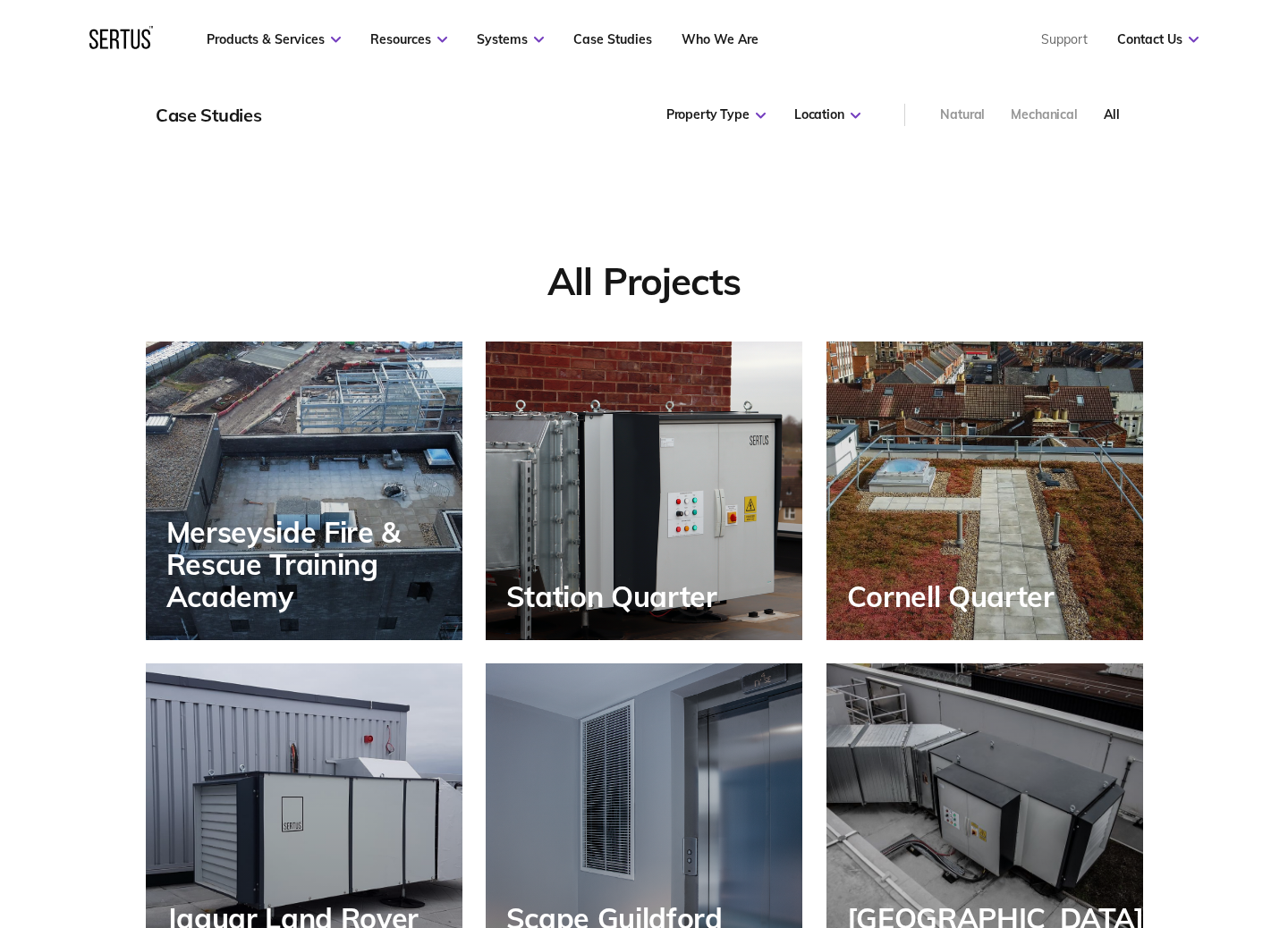
click at [614, 466] on div "Station Quarter" at bounding box center [644, 490] width 317 height 299
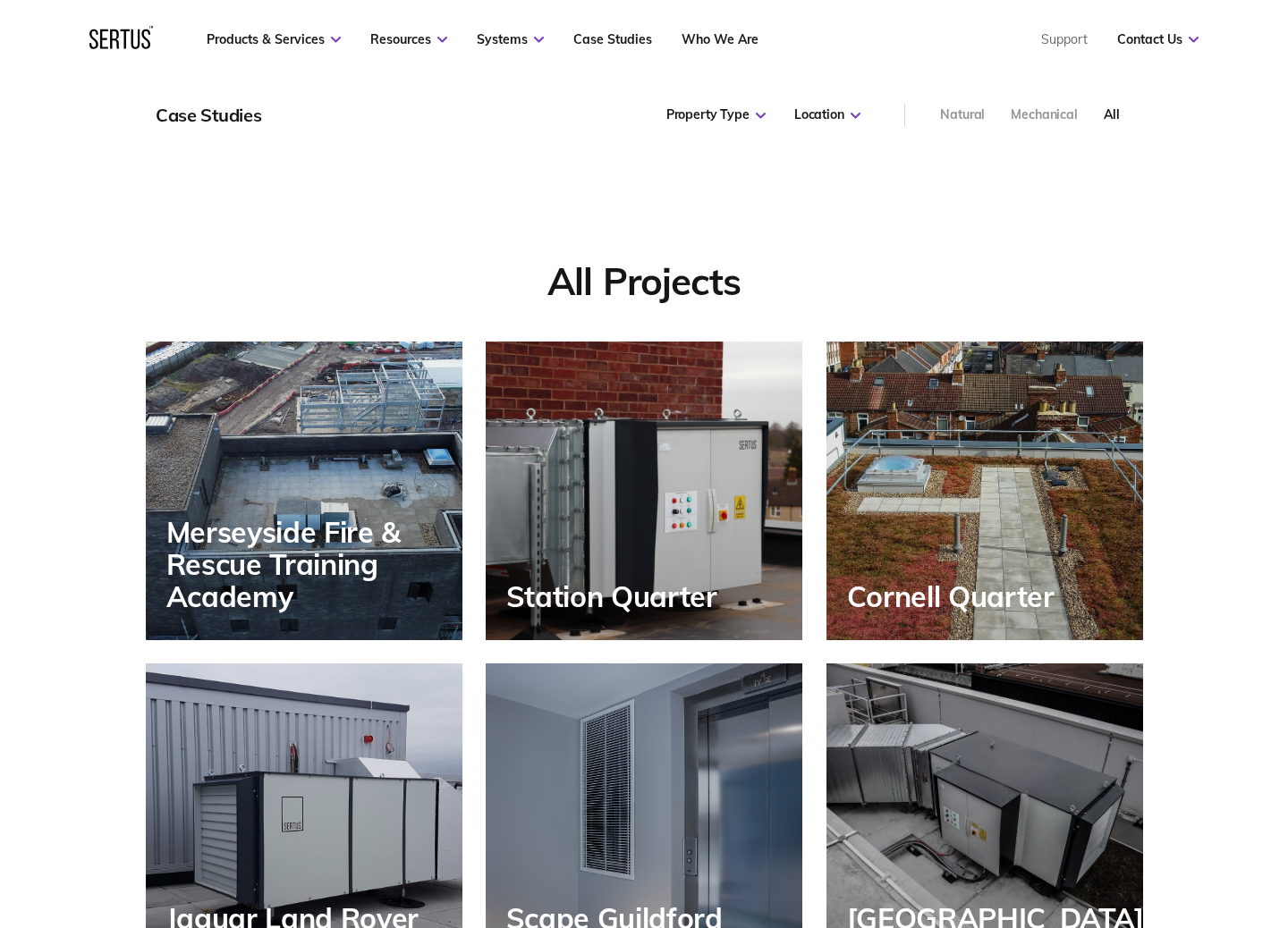
click at [832, 436] on div "Cornell Quarter" at bounding box center [985, 490] width 317 height 299
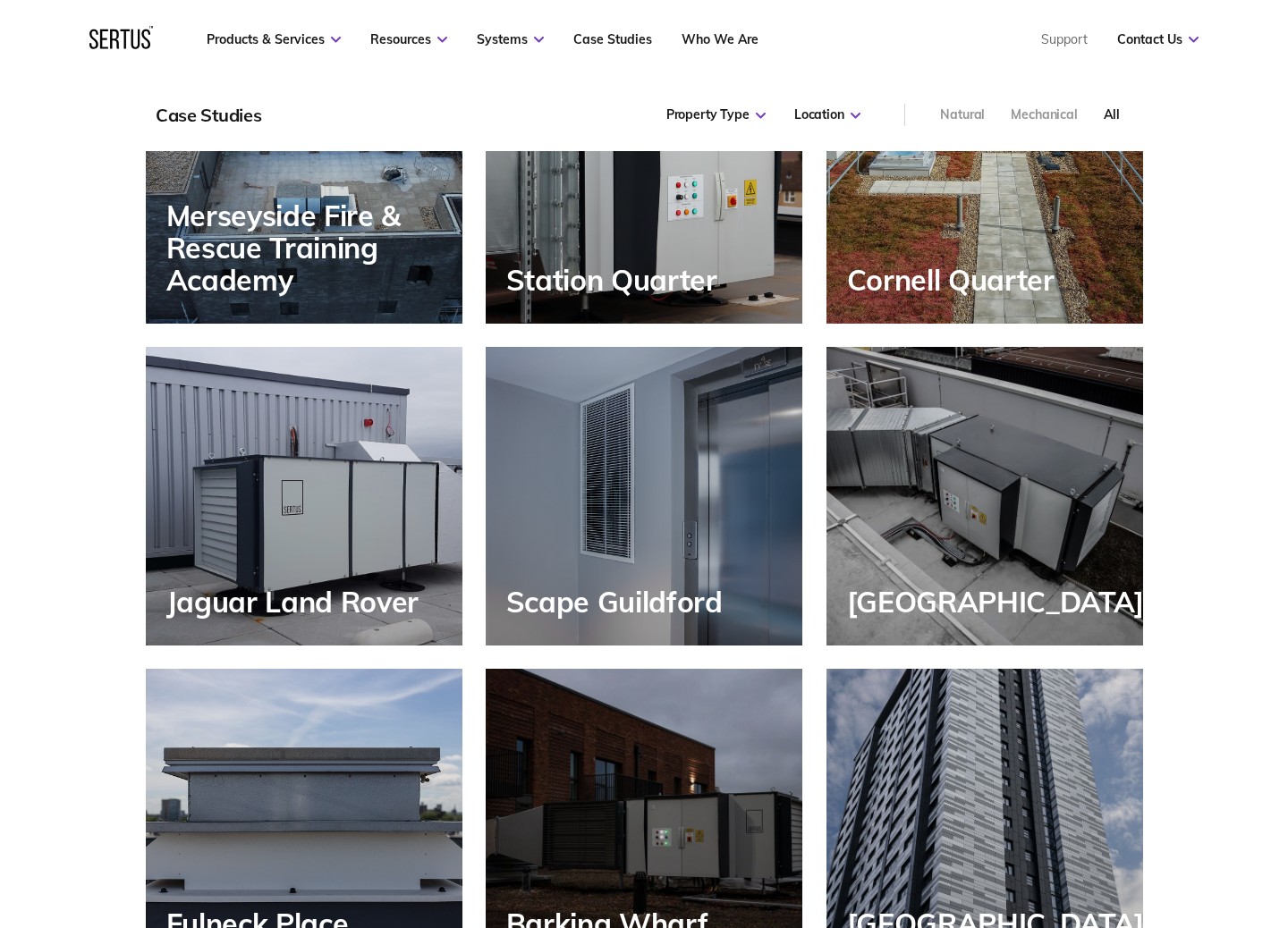
scroll to position [1616, 0]
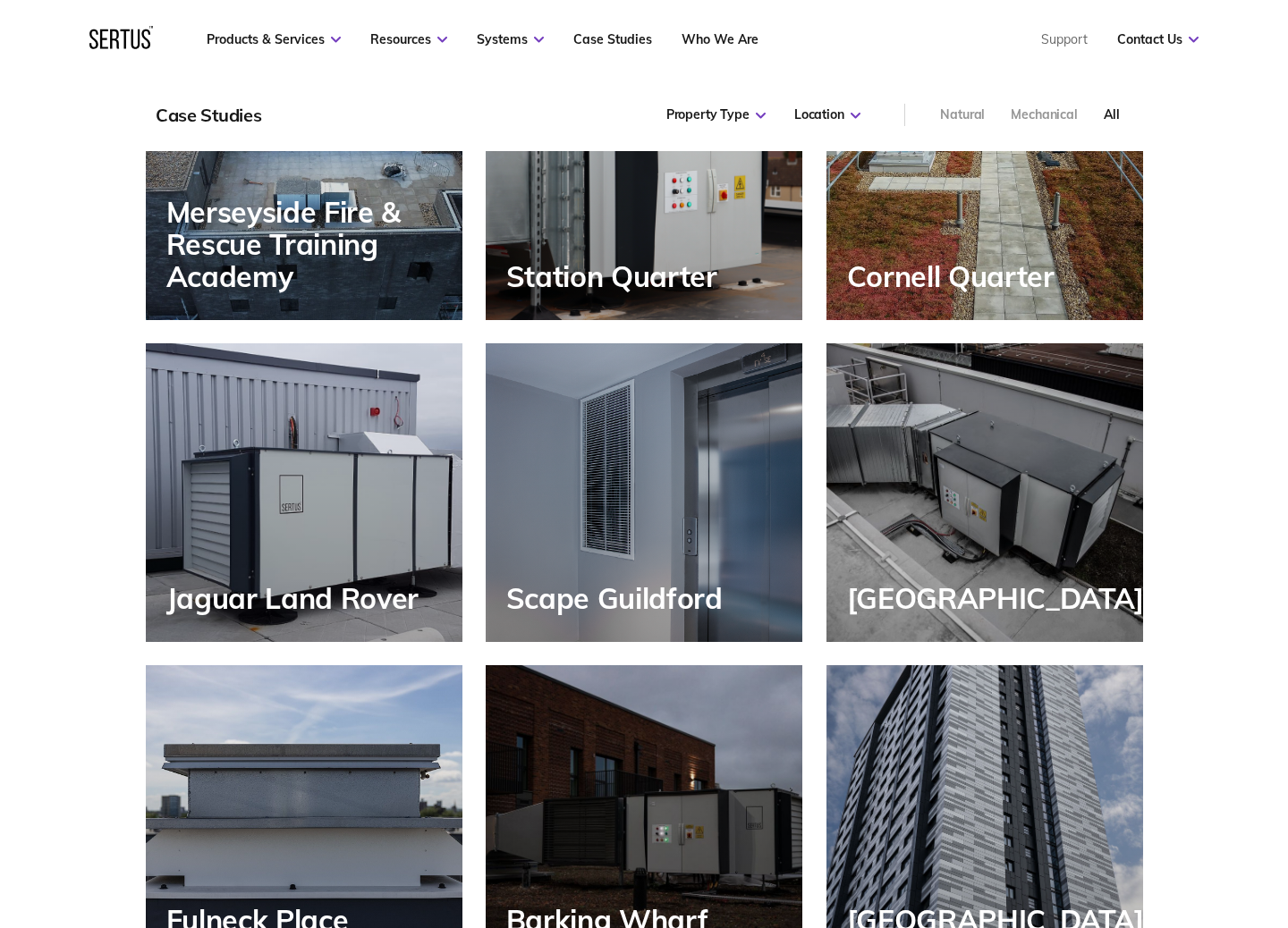
click at [245, 450] on div "Jaguar Land Rover" at bounding box center [305, 492] width 317 height 299
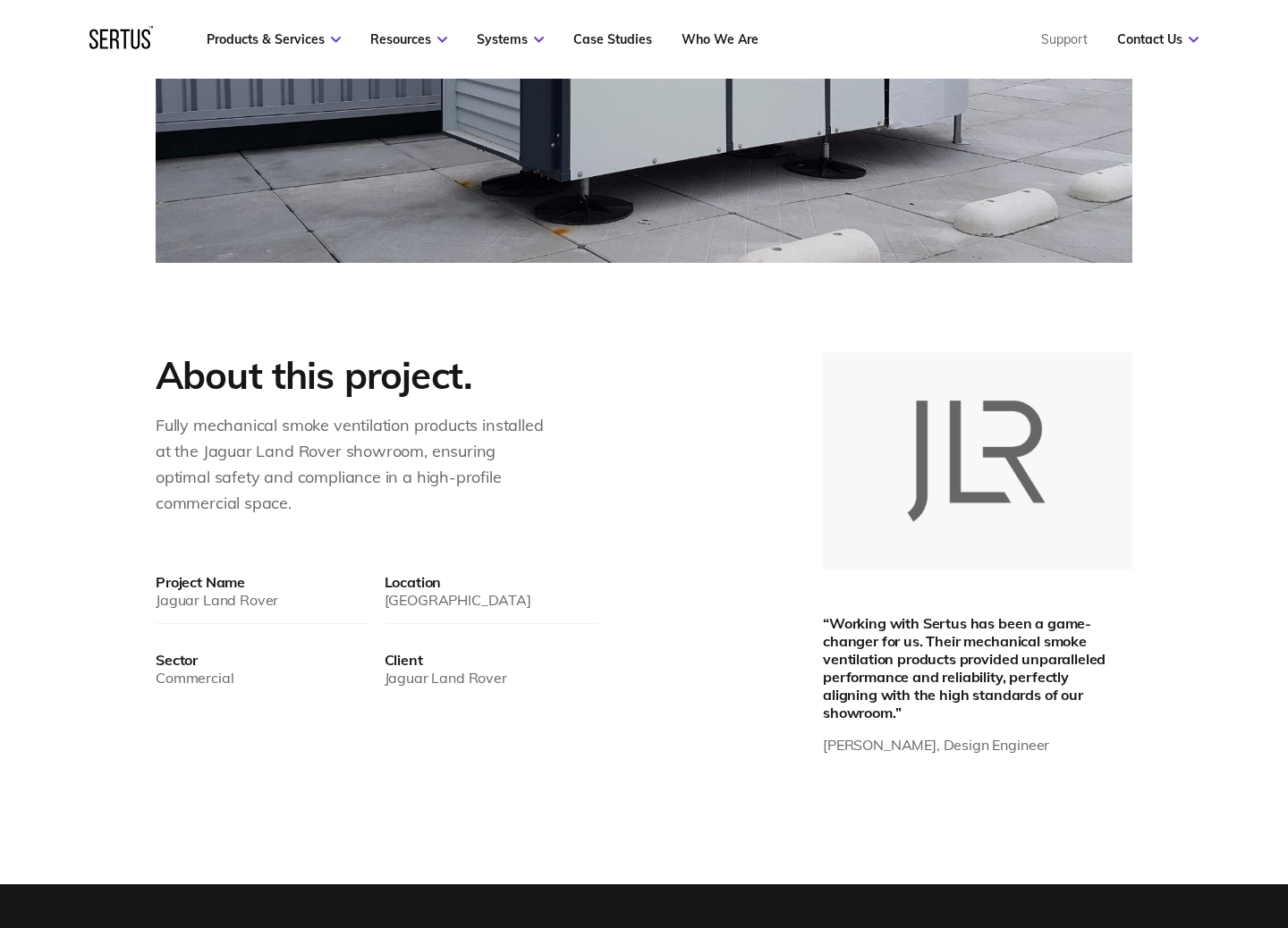
scroll to position [725, 0]
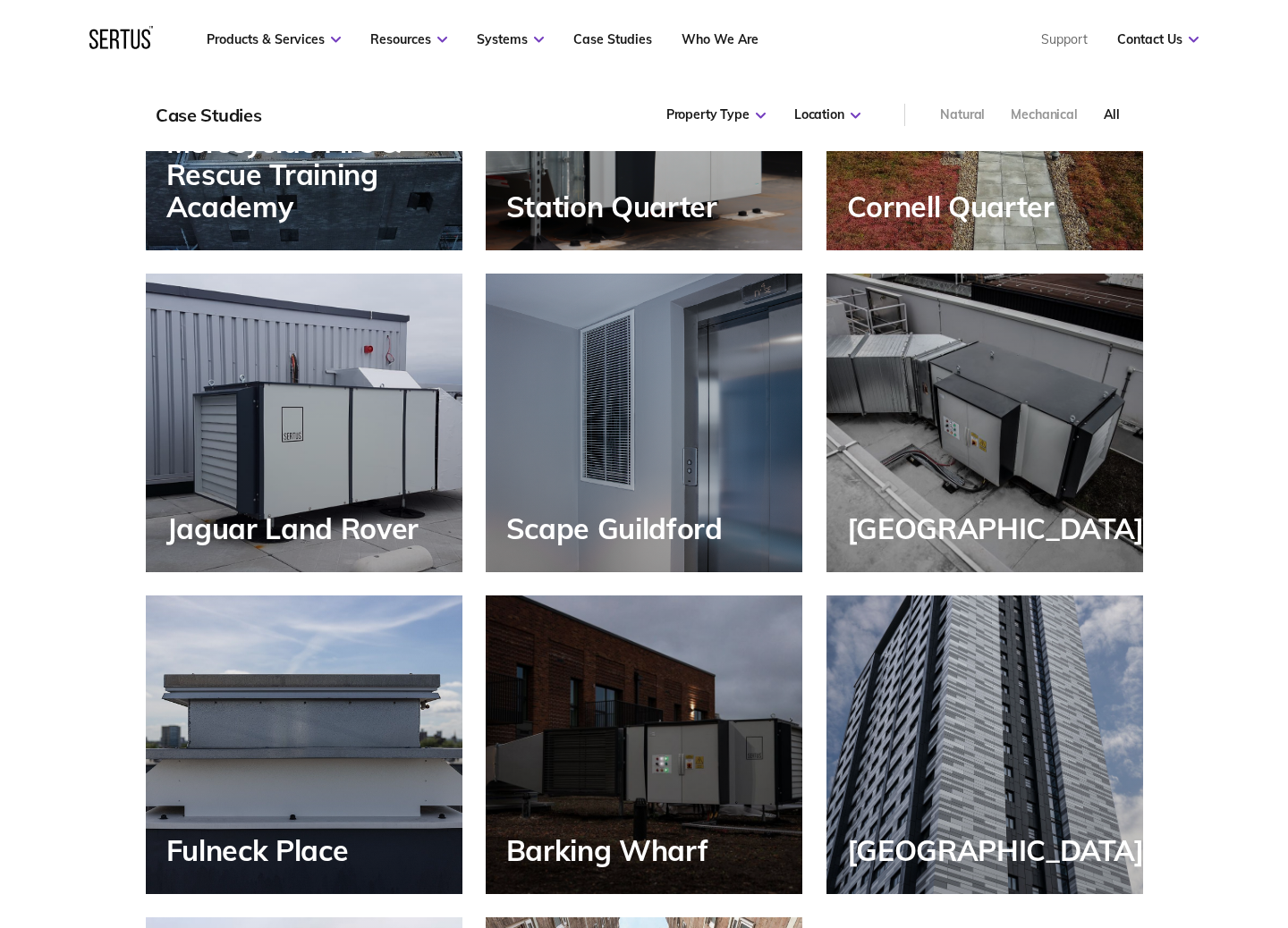
scroll to position [1266, 998]
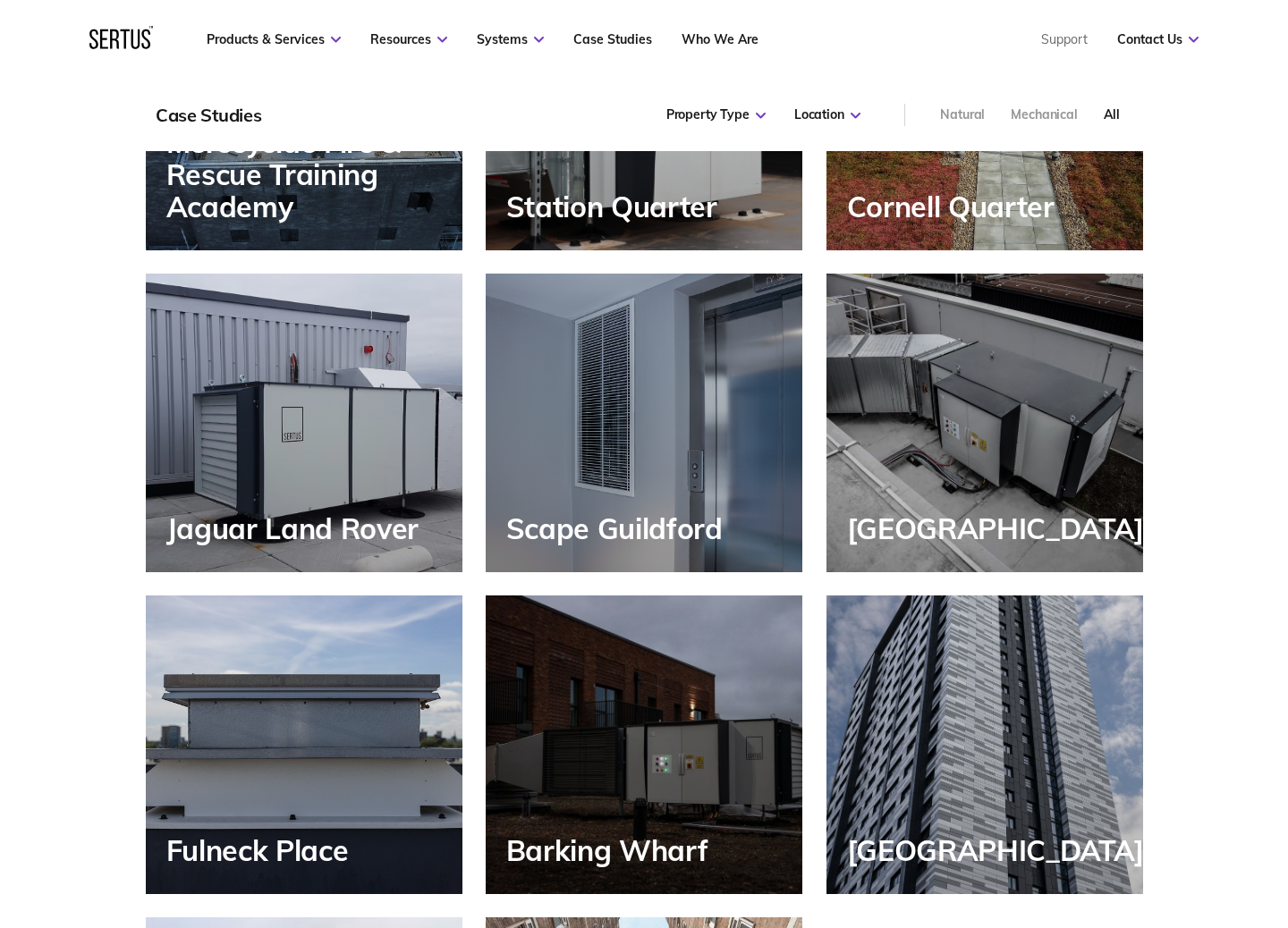
click at [700, 381] on div "Scape Guildford" at bounding box center [644, 423] width 317 height 299
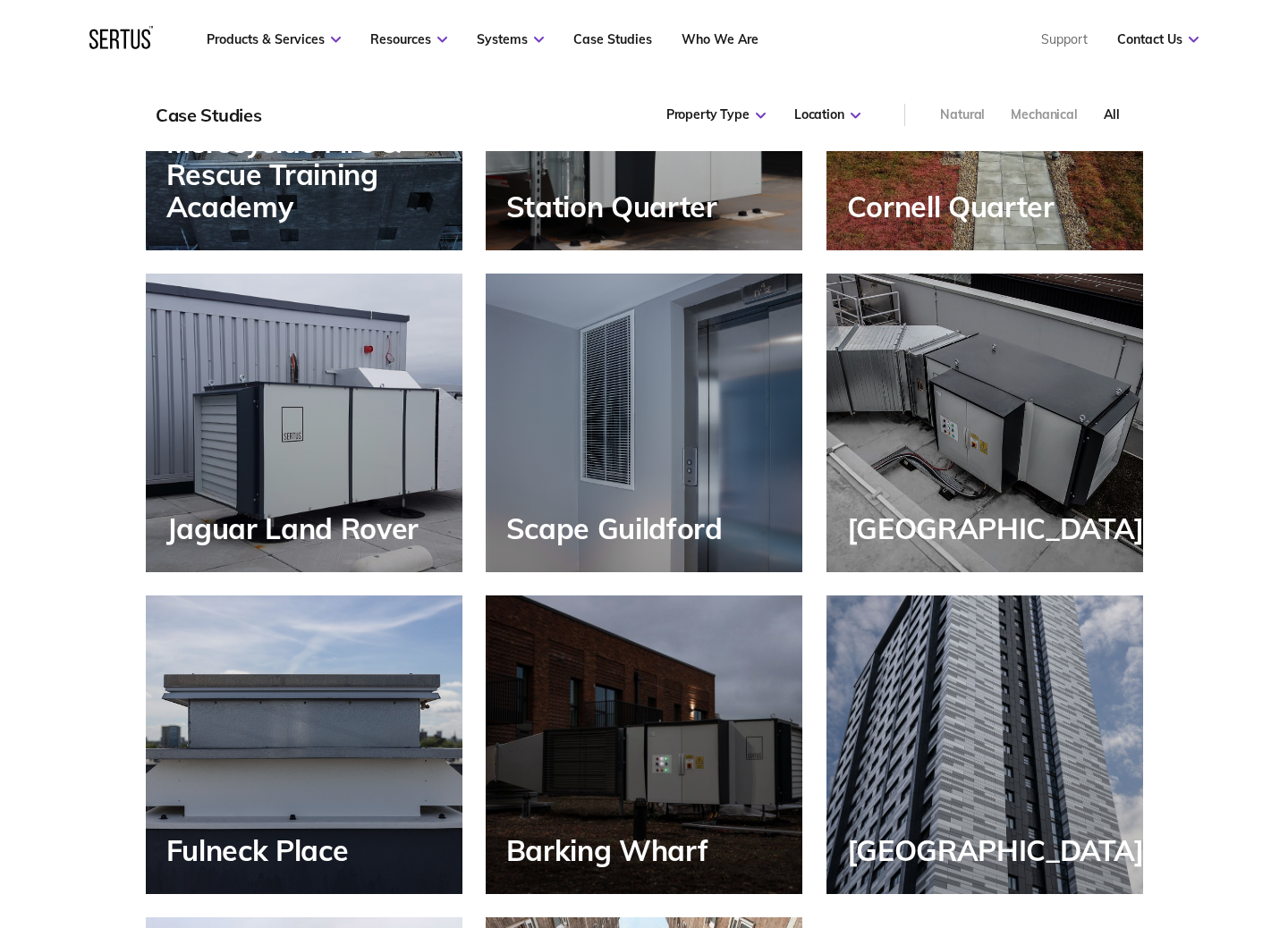
click at [1026, 427] on div "[GEOGRAPHIC_DATA]" at bounding box center [985, 423] width 317 height 299
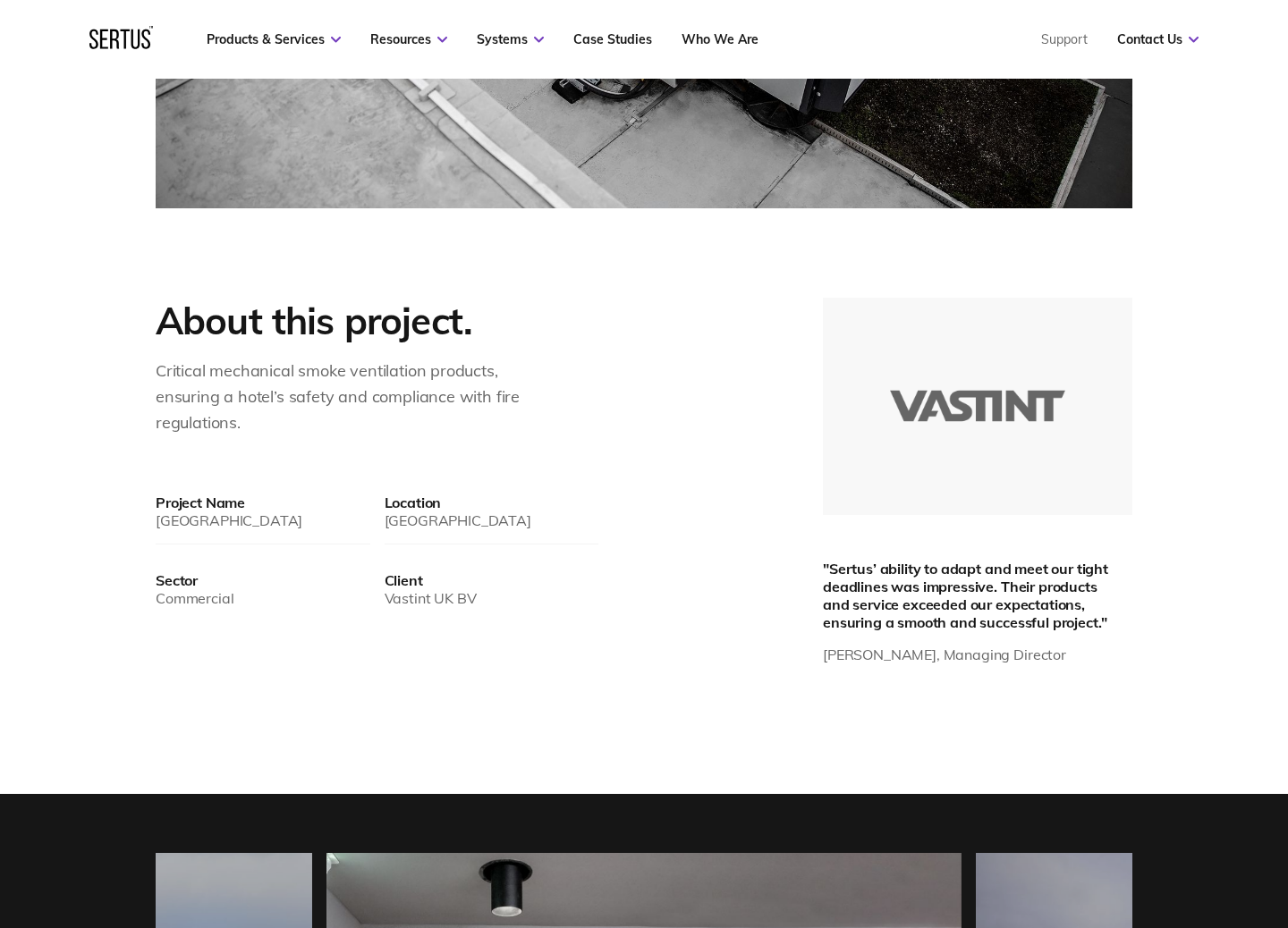
scroll to position [765, 0]
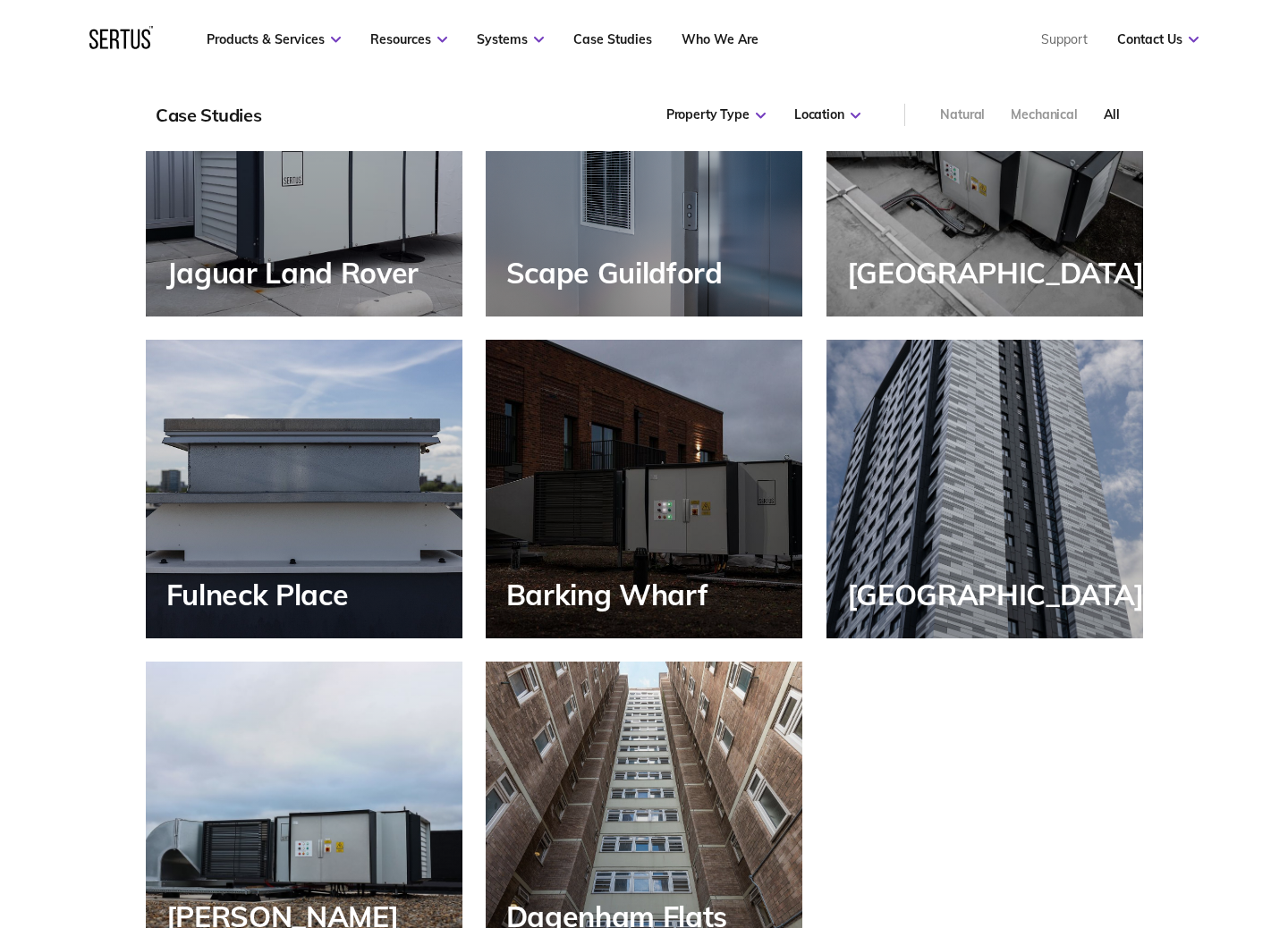
scroll to position [2096, 0]
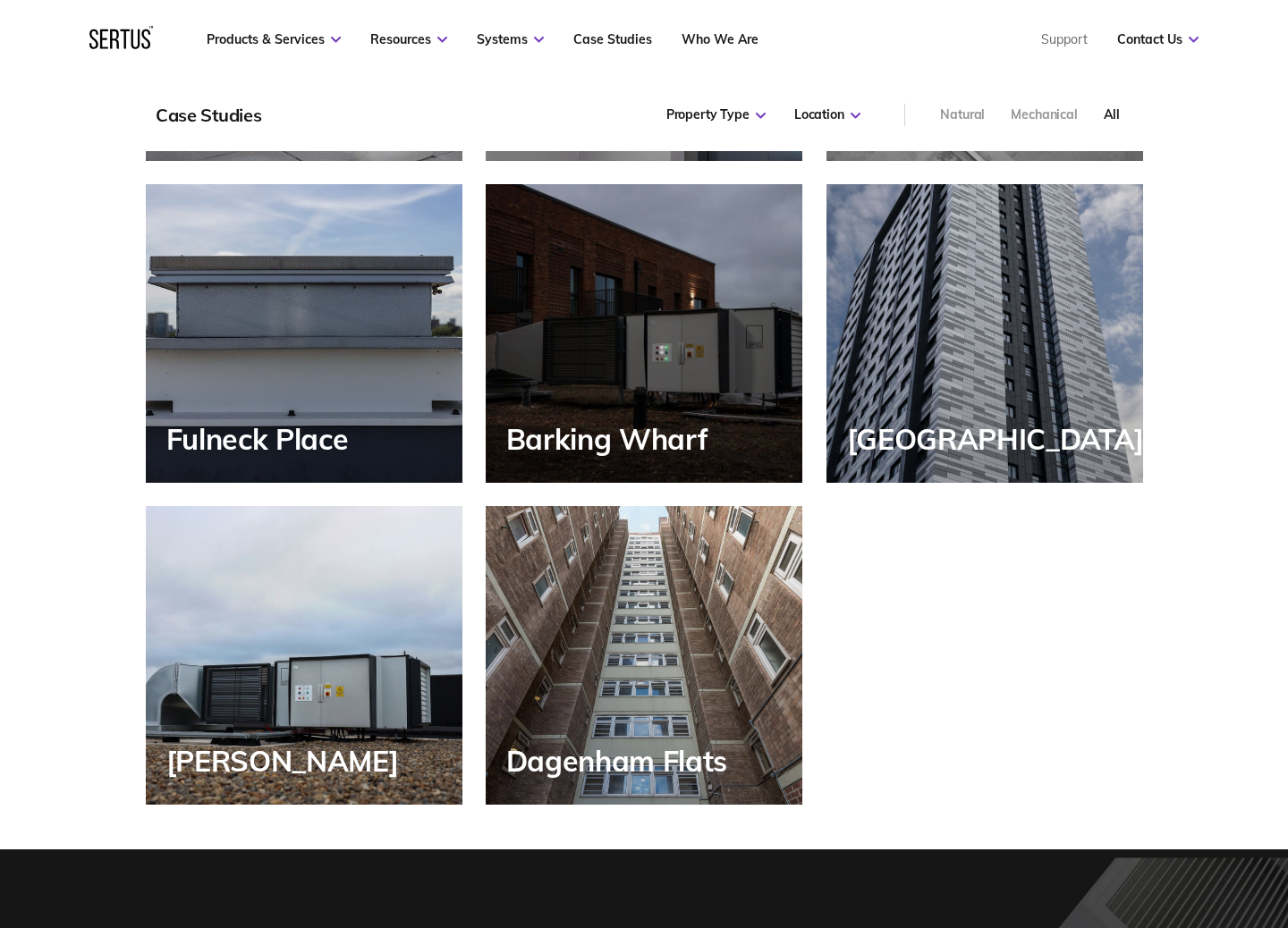
click at [281, 341] on div "Fulneck Place" at bounding box center [305, 333] width 317 height 299
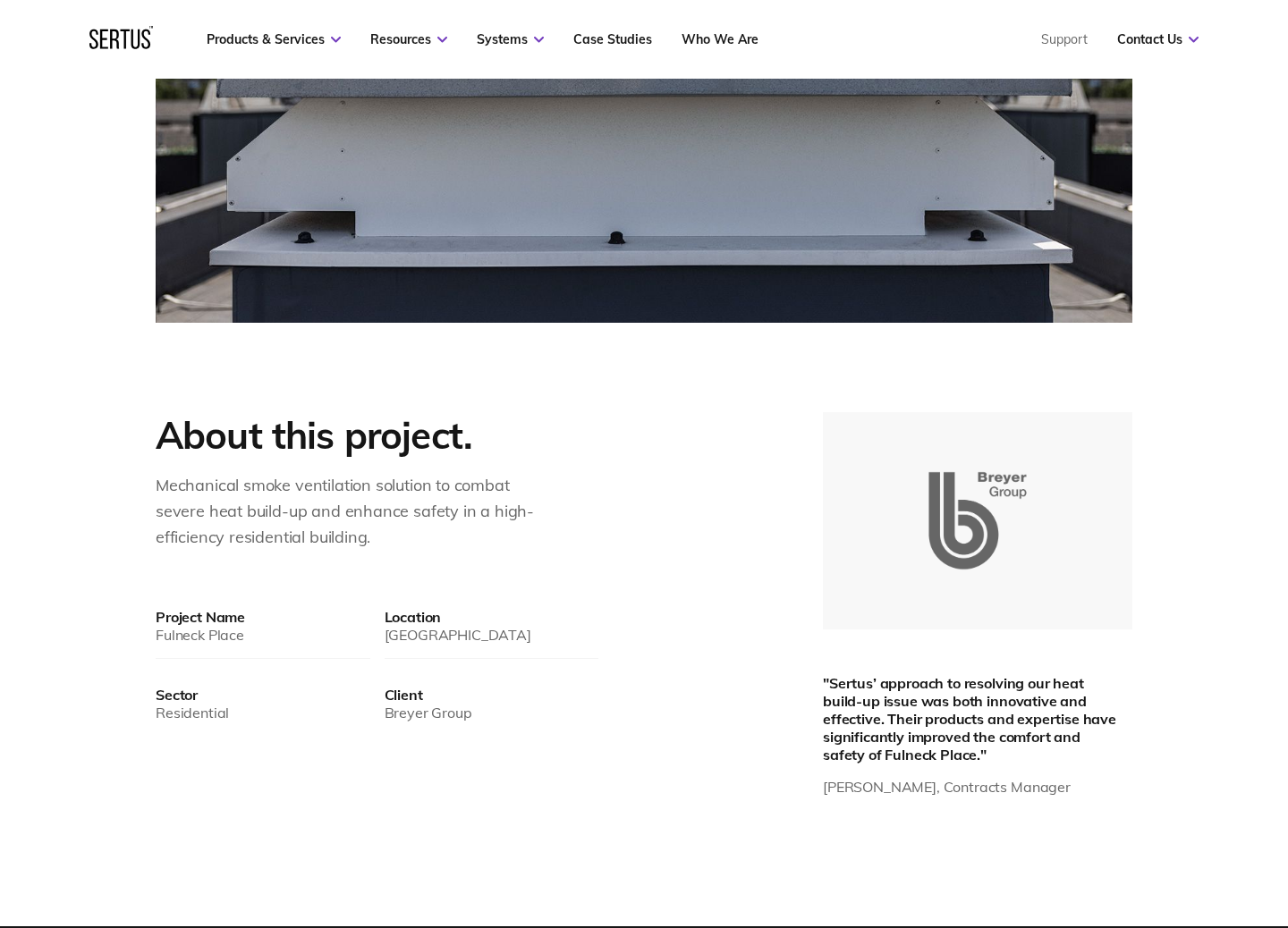
scroll to position [787, 0]
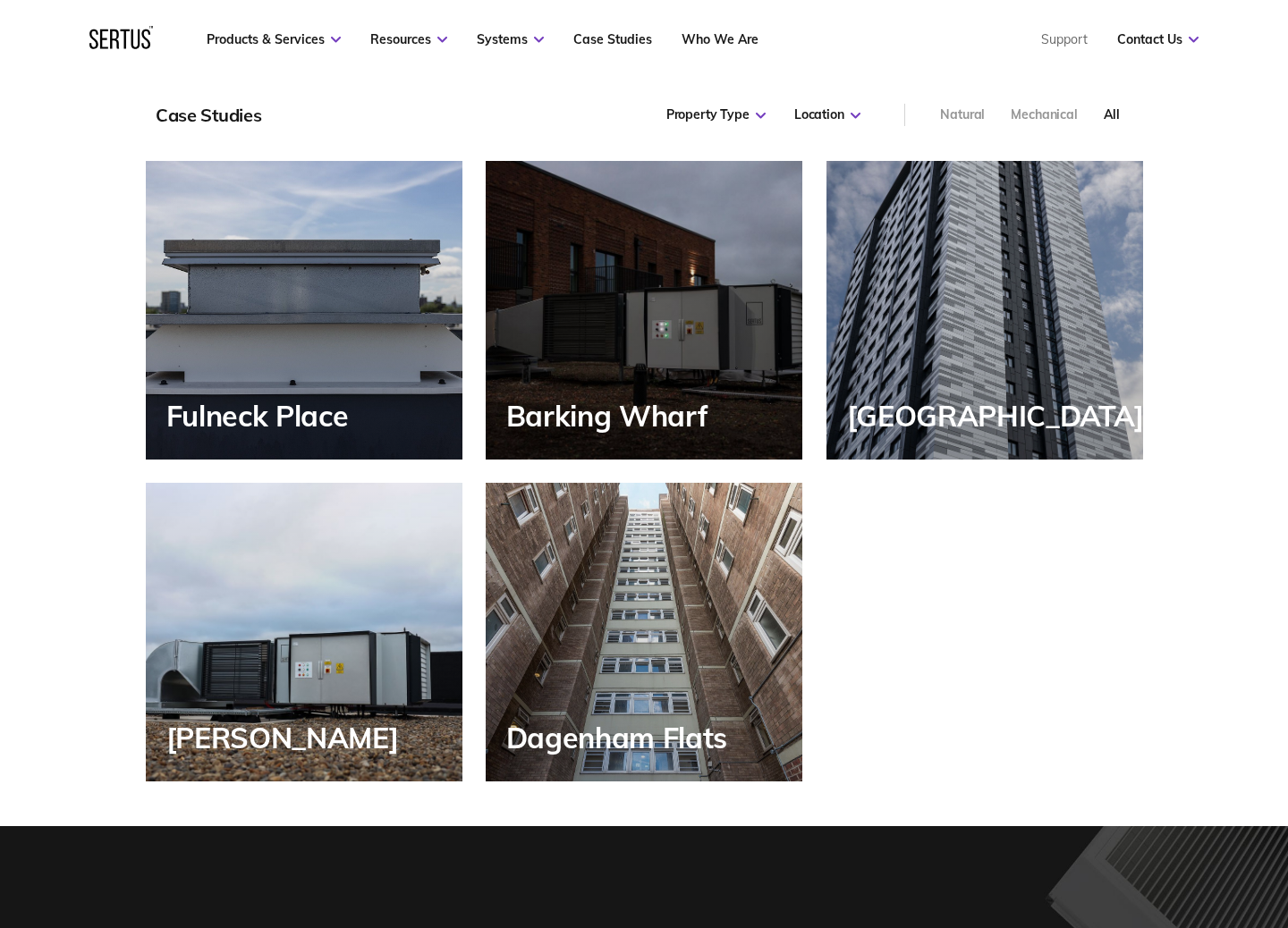
scroll to position [2161, 0]
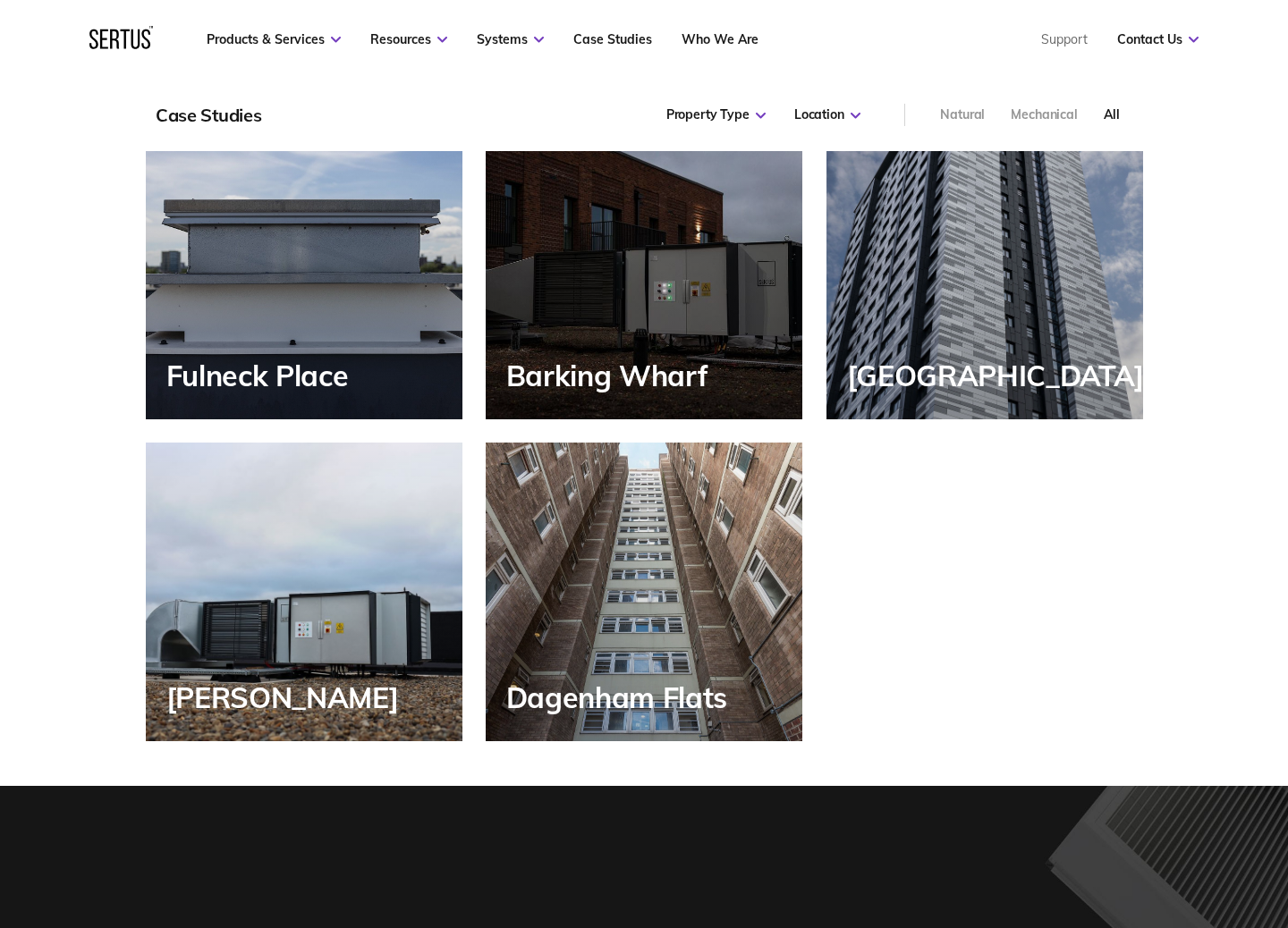
click at [550, 240] on div "Barking Wharf" at bounding box center [644, 270] width 317 height 299
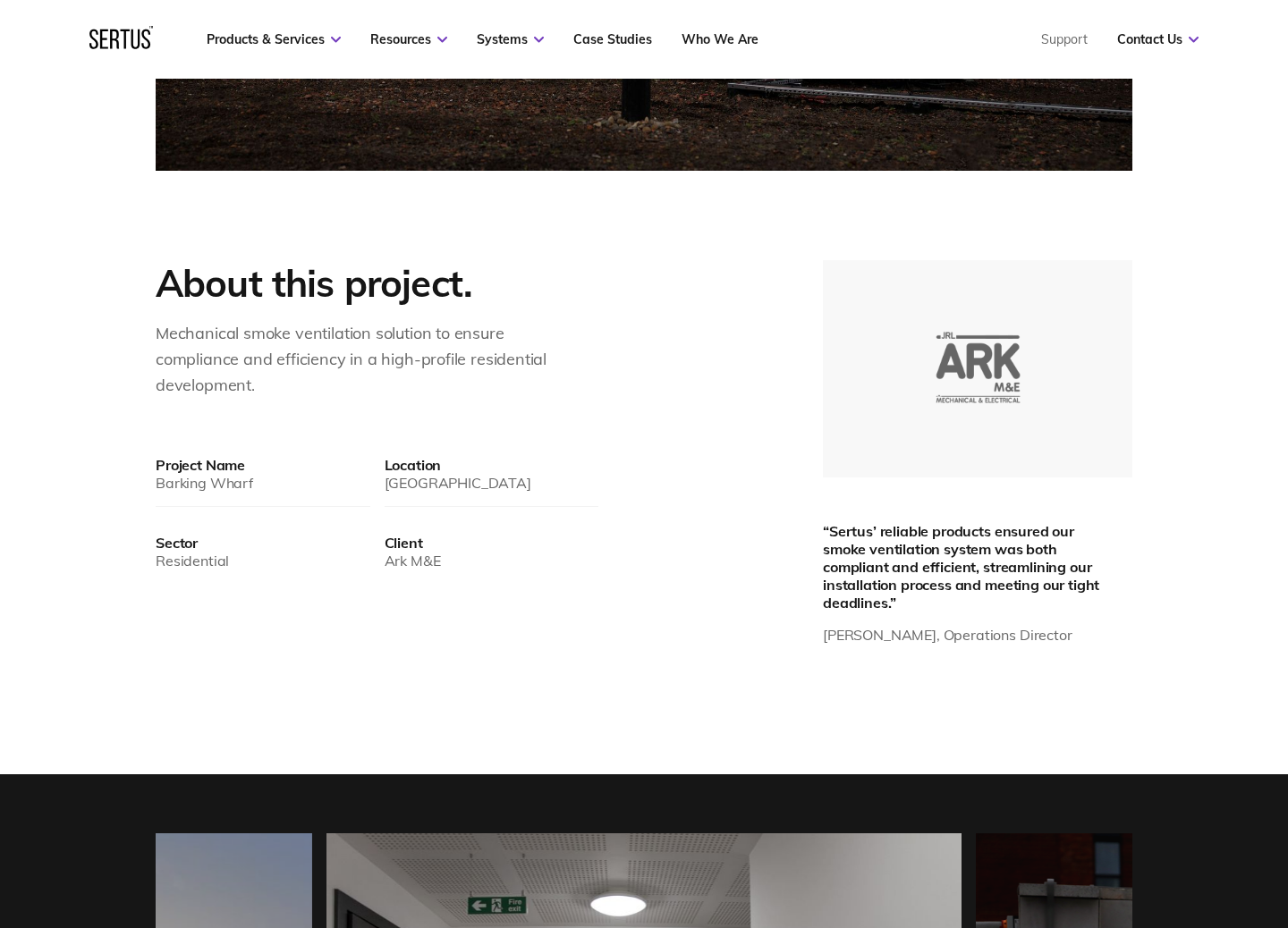
scroll to position [819, 0]
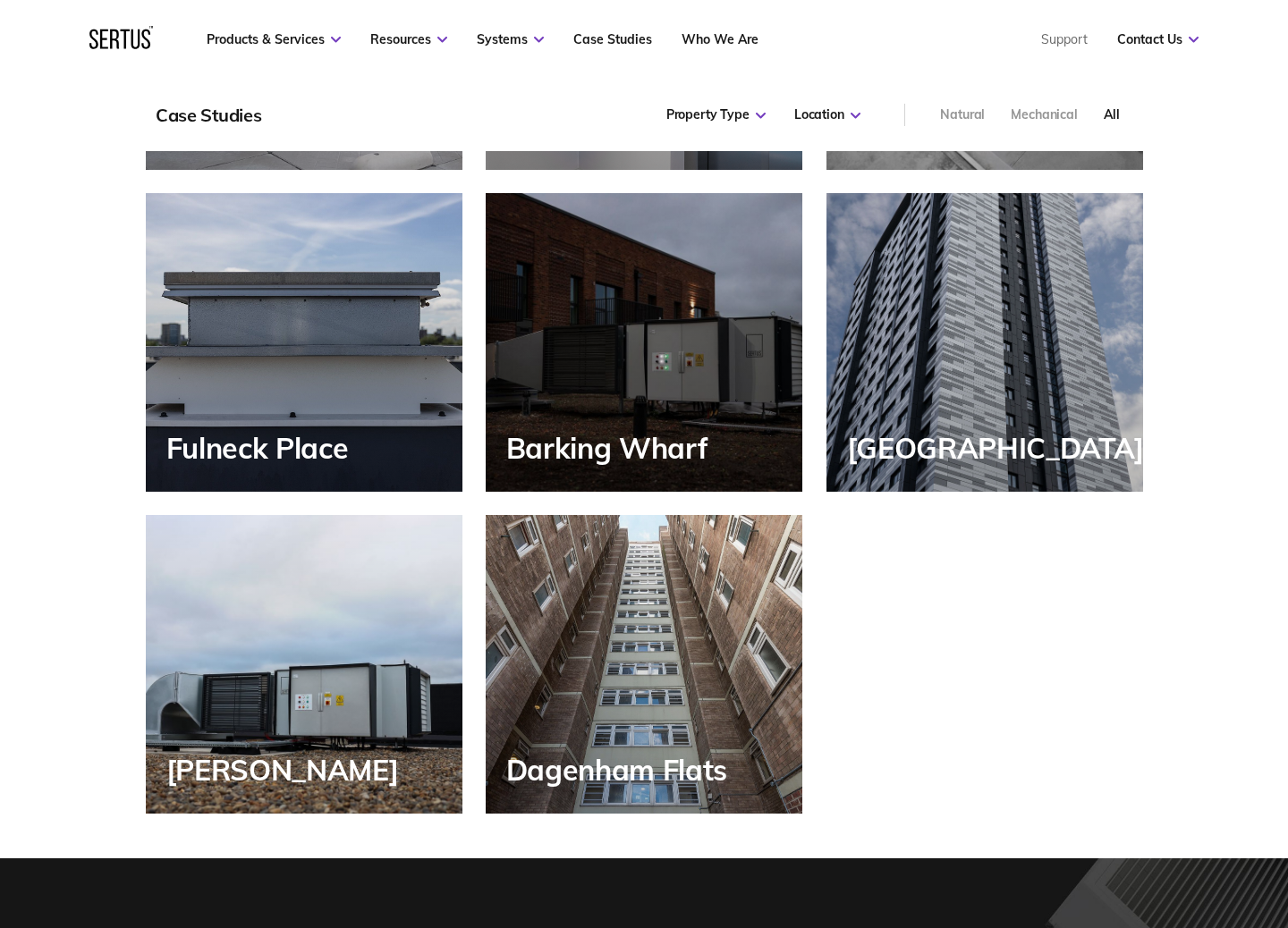
scroll to position [2118, 0]
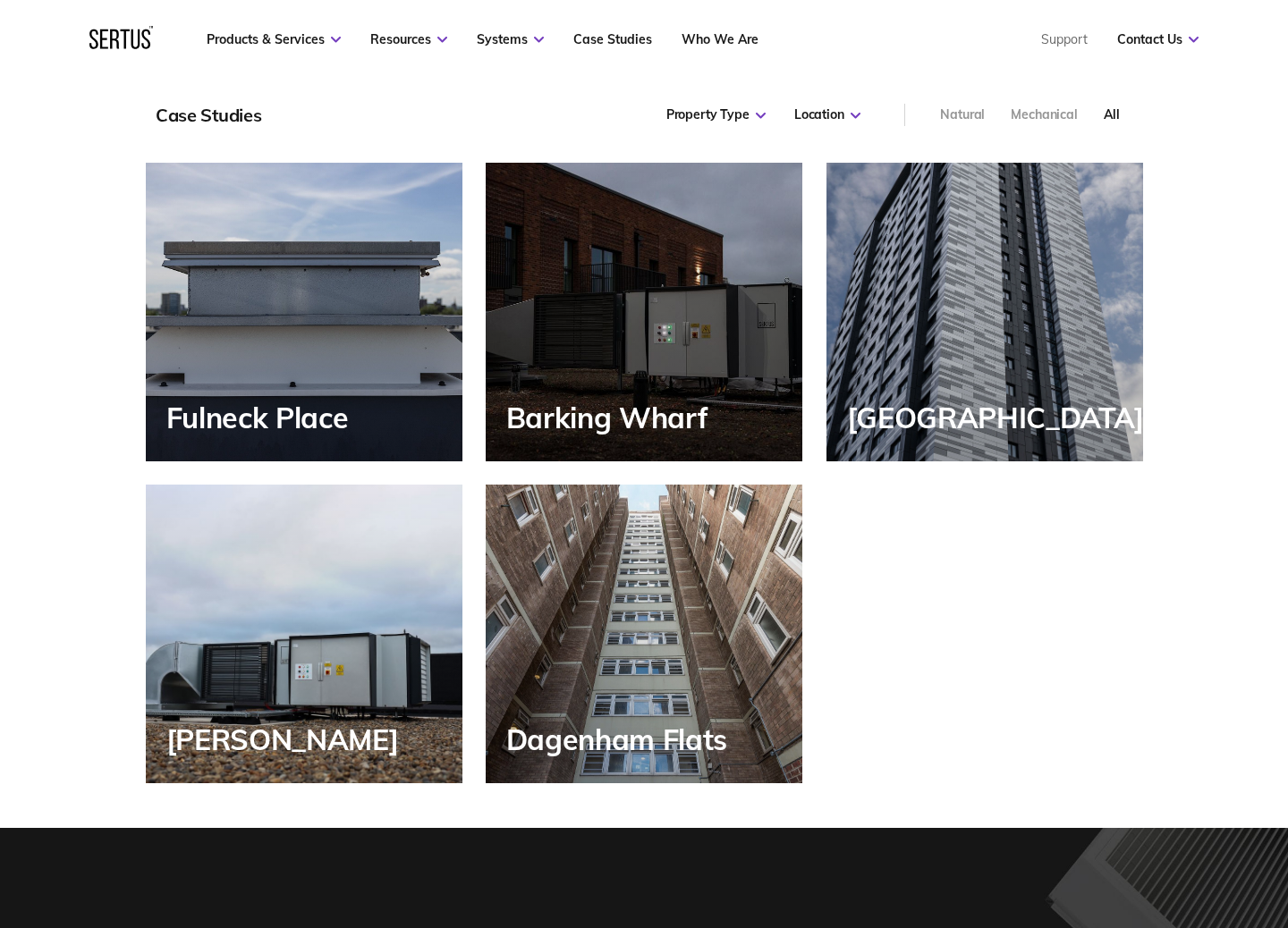
click at [569, 219] on div "Barking Wharf" at bounding box center [644, 312] width 317 height 299
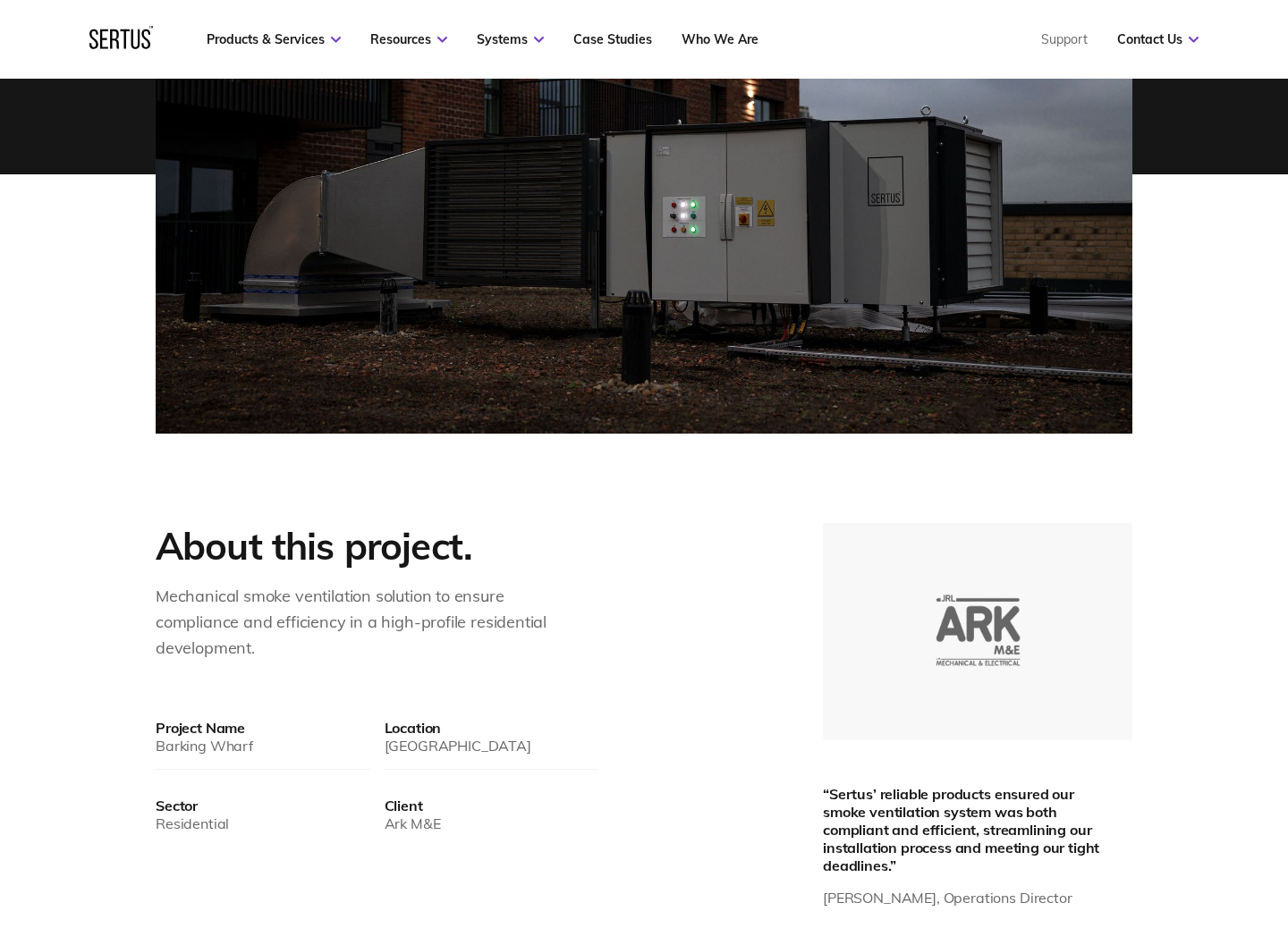
scroll to position [688, 0]
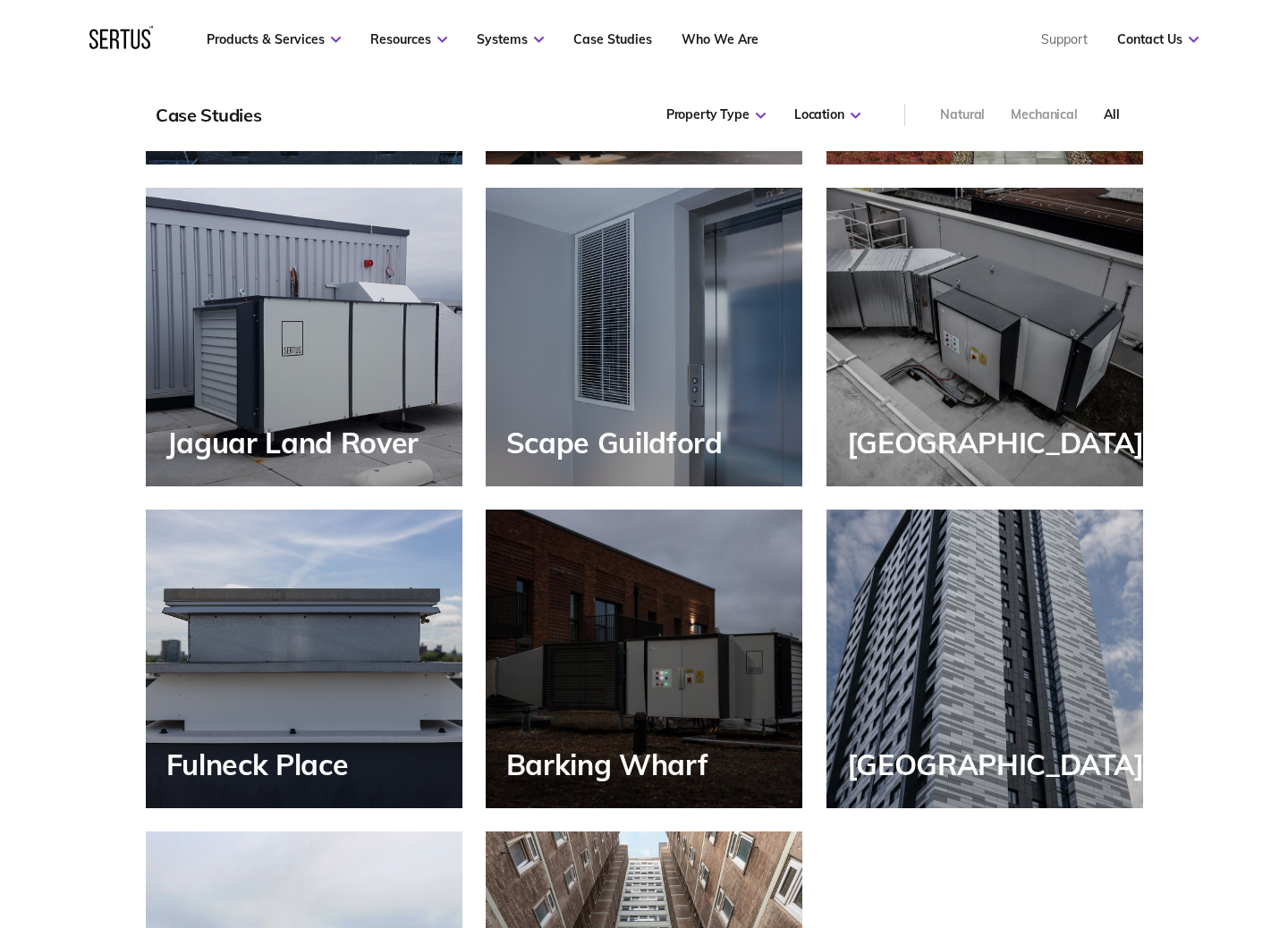
scroll to position [8, 8]
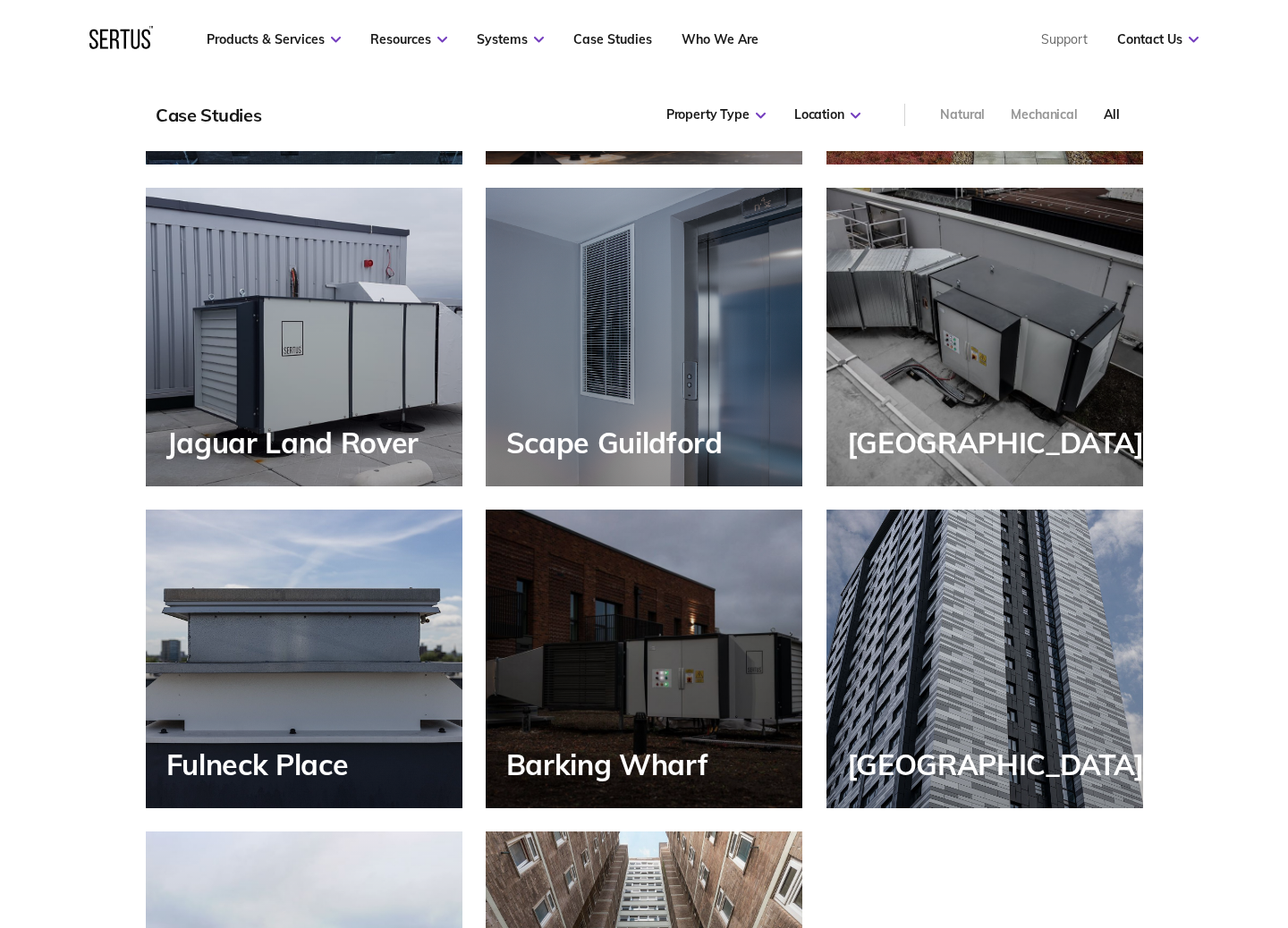
click at [921, 595] on div "[GEOGRAPHIC_DATA]" at bounding box center [985, 658] width 317 height 299
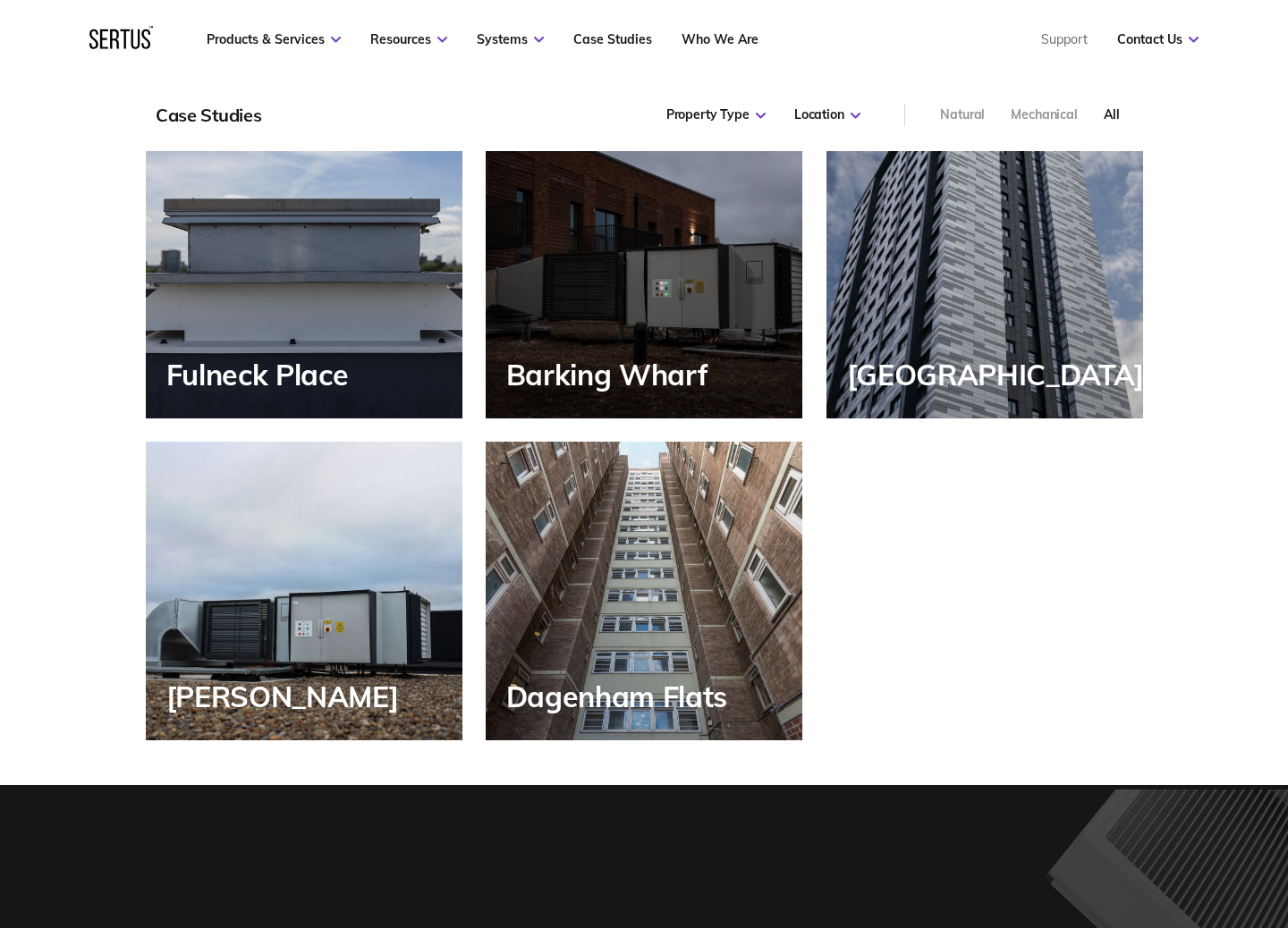
scroll to position [2178, 0]
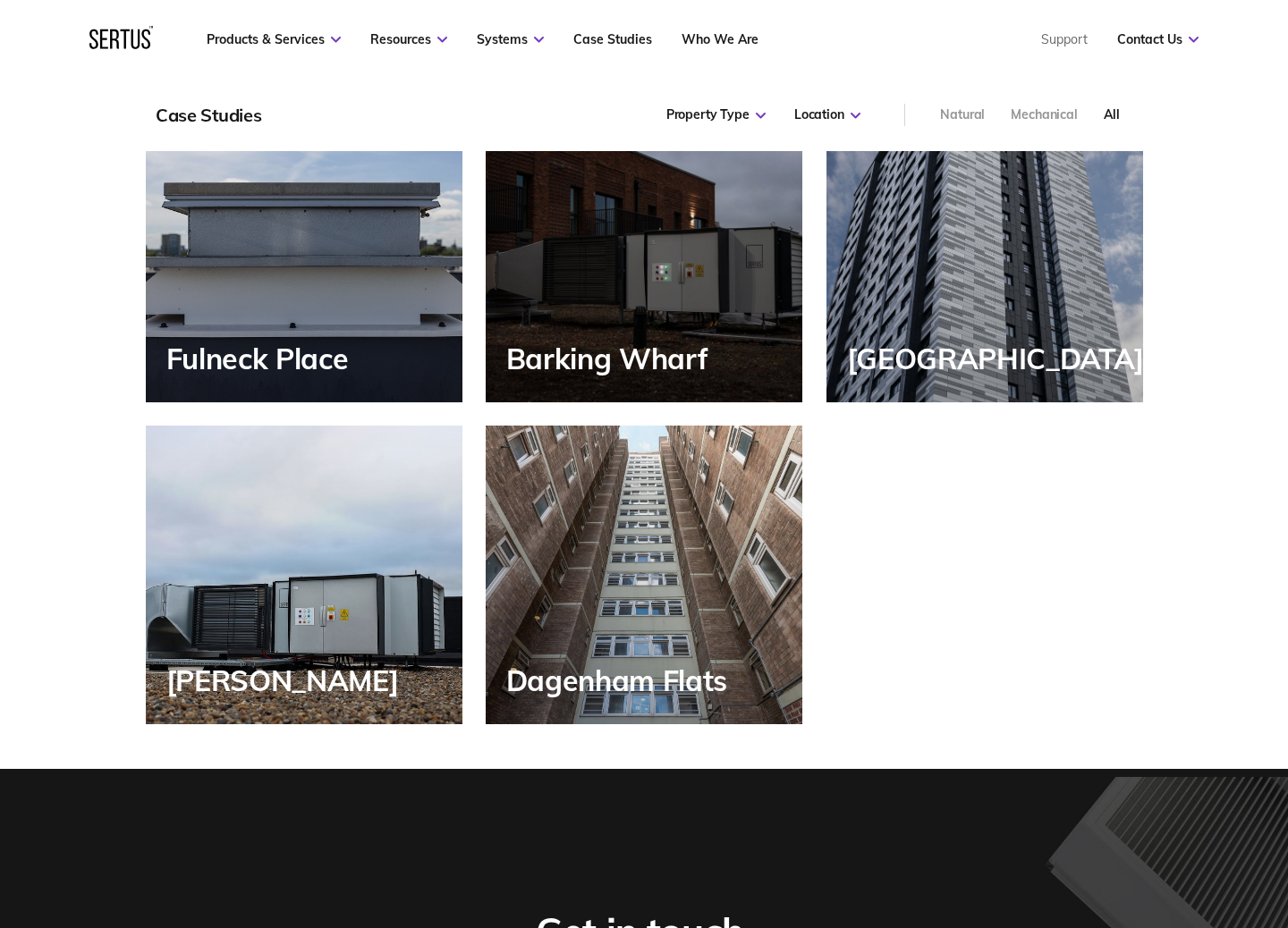
click at [267, 567] on div "[PERSON_NAME]" at bounding box center [305, 574] width 317 height 299
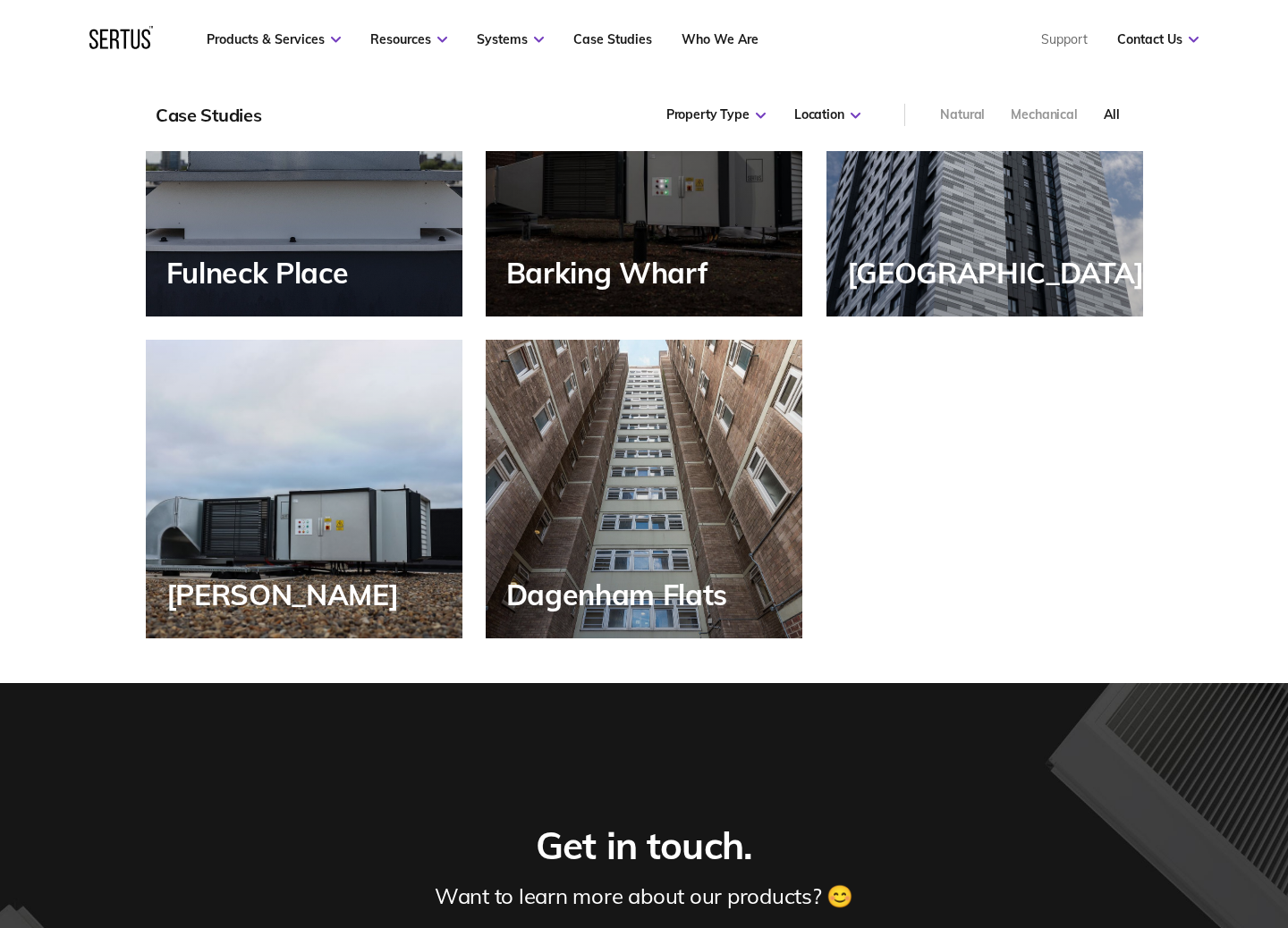
scroll to position [2312, 0]
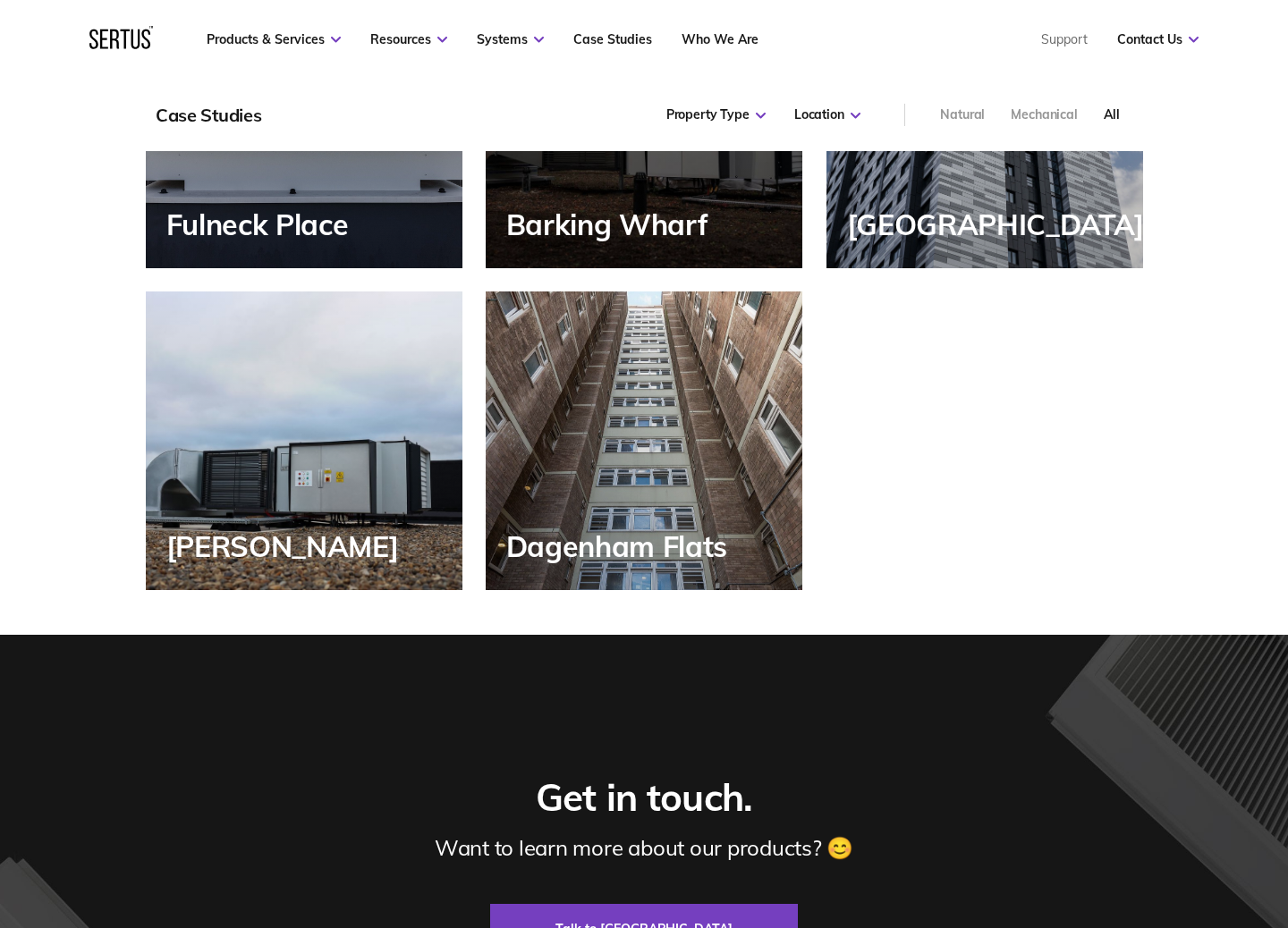
click at [617, 393] on div "Dagenham Flats" at bounding box center [644, 440] width 317 height 299
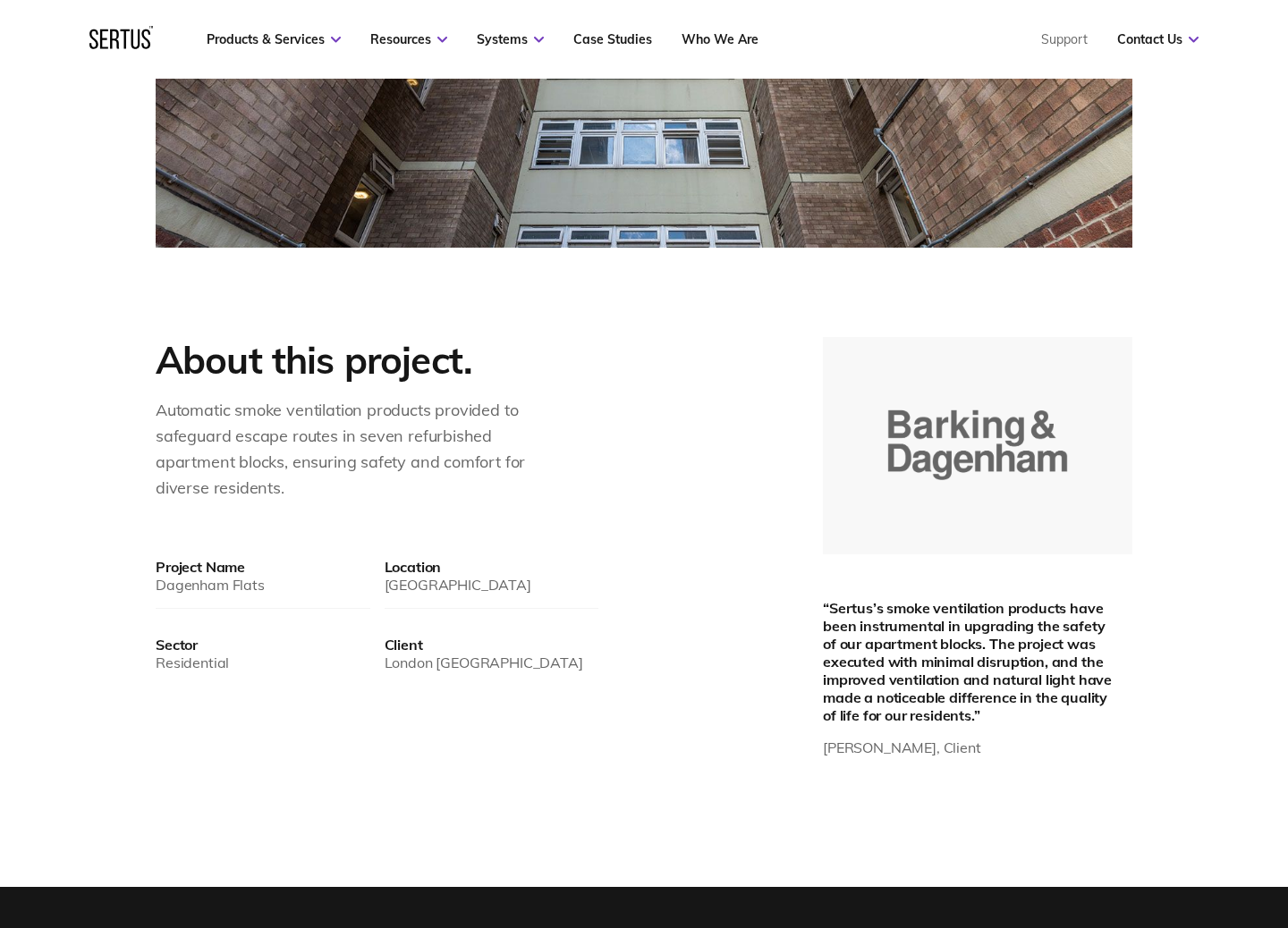
scroll to position [910, 0]
